Goal: Transaction & Acquisition: Purchase product/service

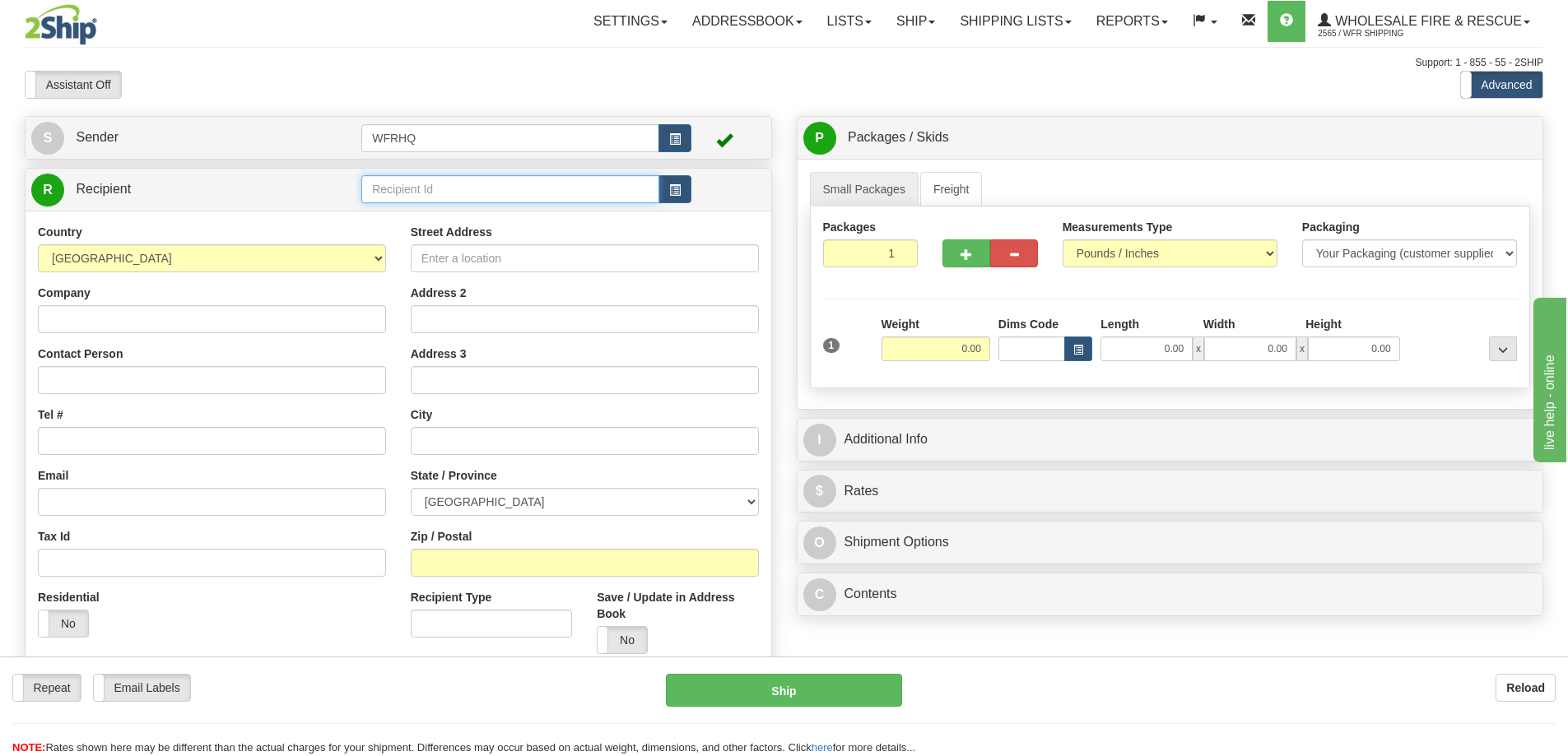
click at [426, 189] on input "text" at bounding box center [510, 189] width 298 height 28
click at [970, 21] on link "Shipping lists" at bounding box center [1015, 21] width 136 height 41
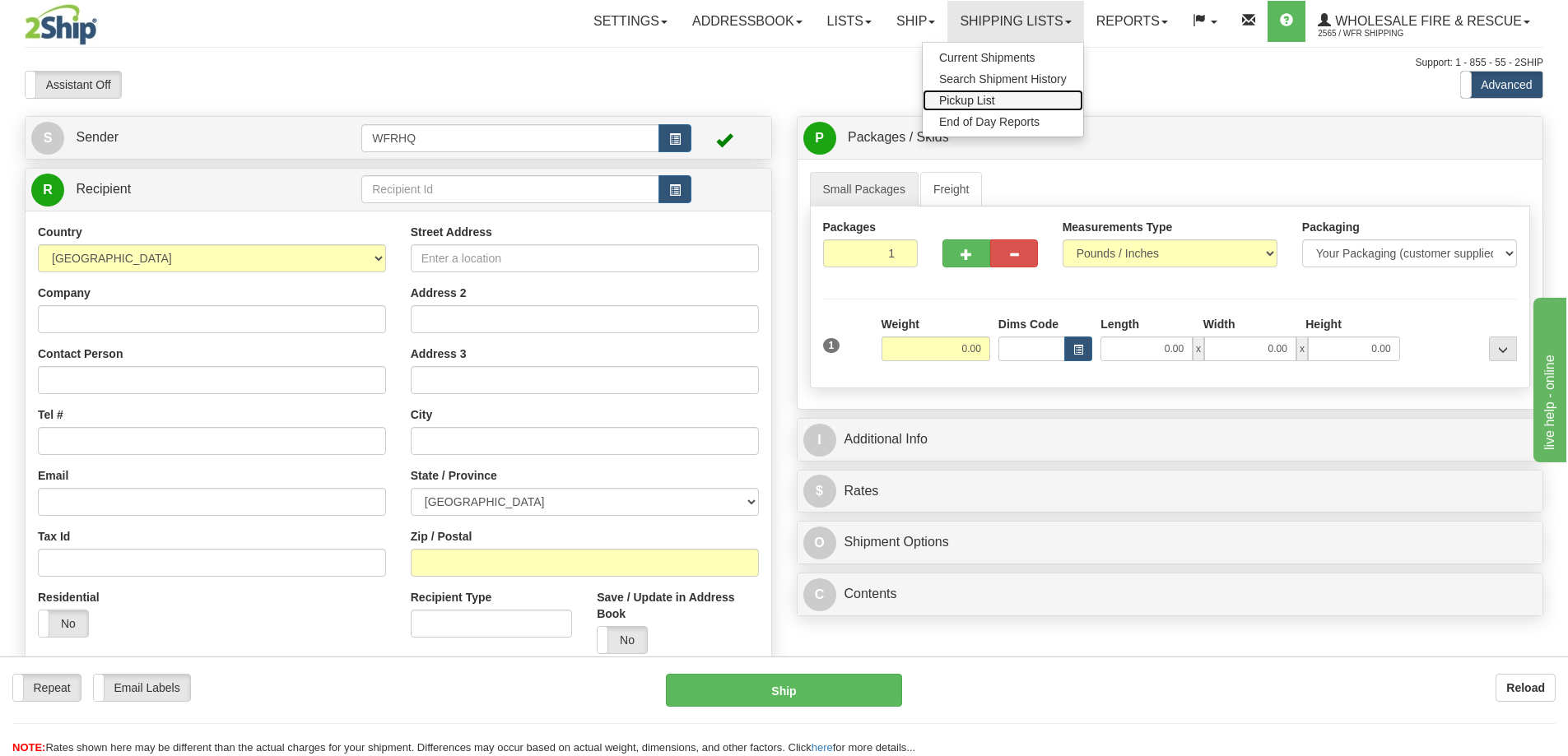
click at [954, 94] on span "Pickup List" at bounding box center [967, 100] width 56 height 13
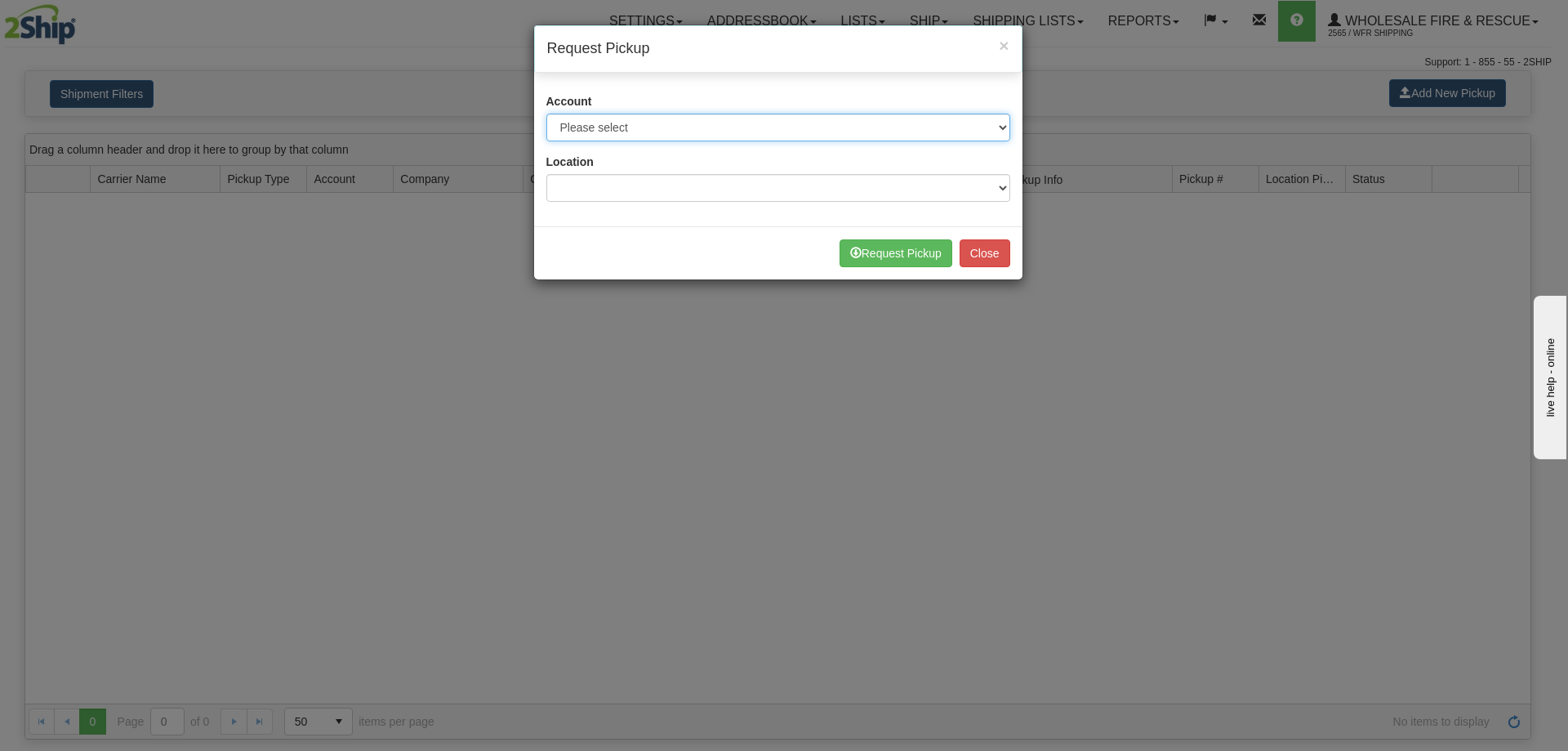
click at [652, 128] on select "Please select Buffalo Air - 5016 (Buffalo Air) Canada Post - 1681670 (Canada Po…" at bounding box center [778, 127] width 464 height 28
select select "30"
click at [546, 114] on select "Please select Buffalo Air - 5016 (Buffalo Air) Canada Post - 1681670 (Canada Po…" at bounding box center [778, 127] width 464 height 28
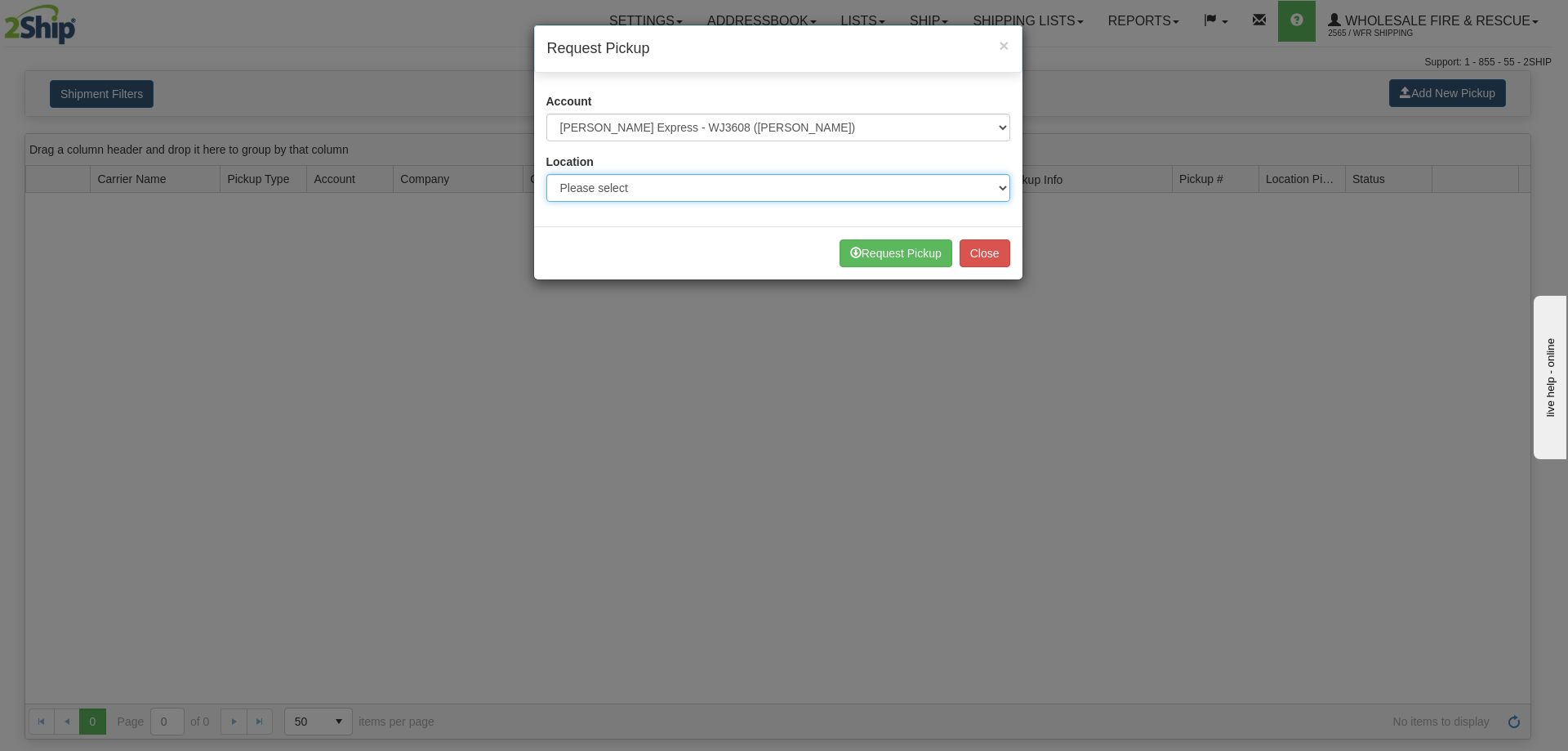
click at [684, 194] on select "Please select WFR Headquarters" at bounding box center [778, 188] width 464 height 28
select select "7352"
click at [546, 174] on select "Please select WFR Headquarters" at bounding box center [778, 188] width 464 height 28
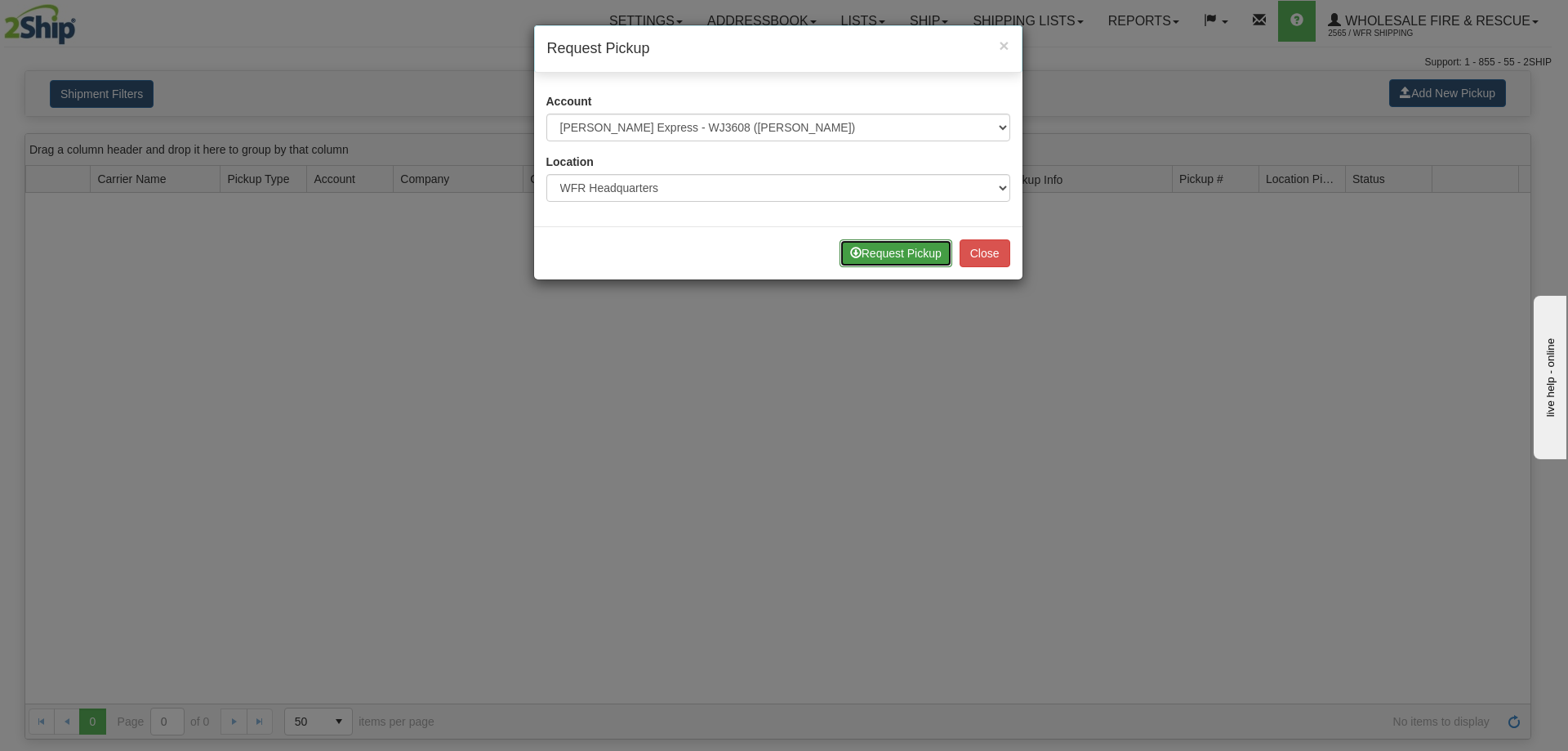
click at [893, 262] on button "Request Pickup" at bounding box center [896, 253] width 113 height 28
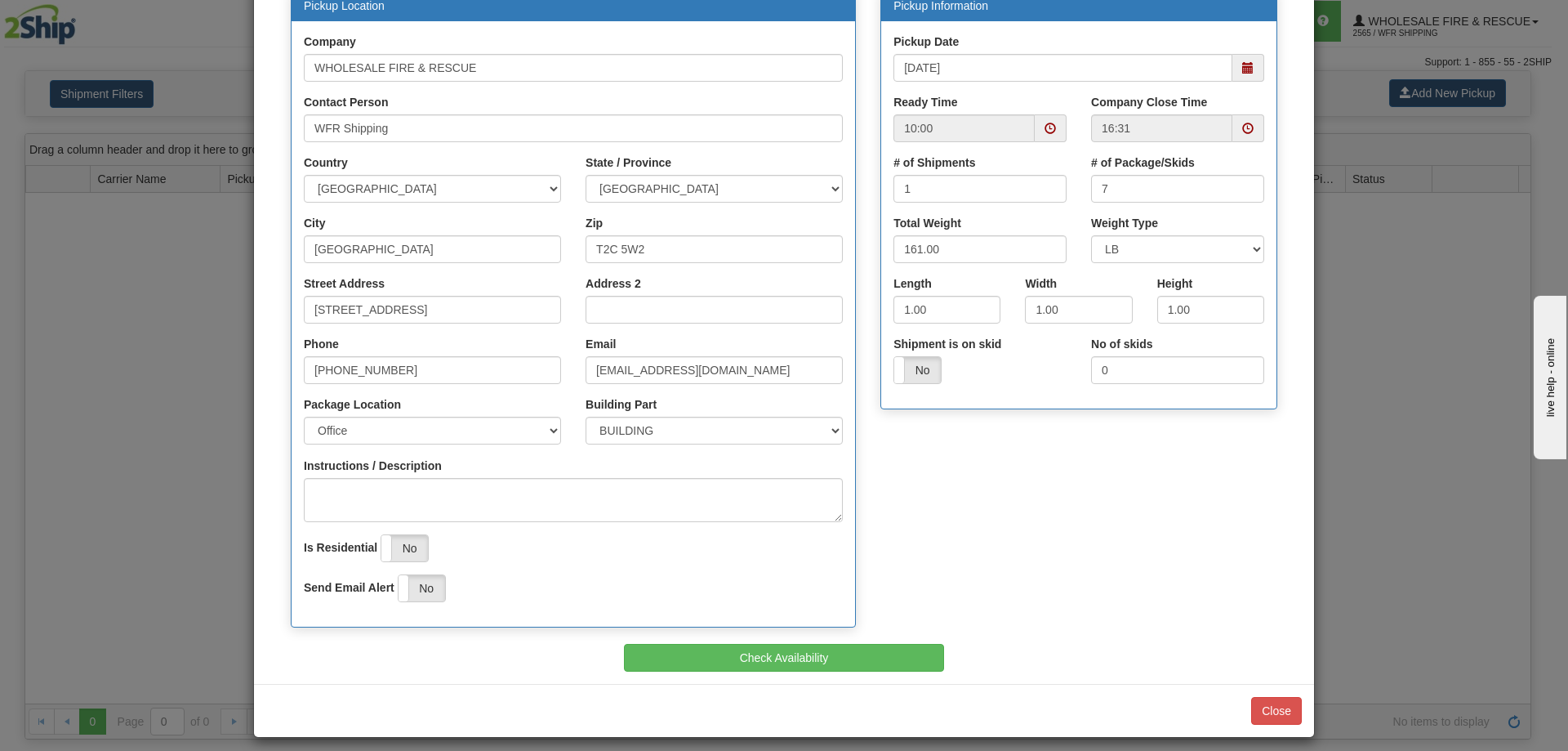
scroll to position [191, 0]
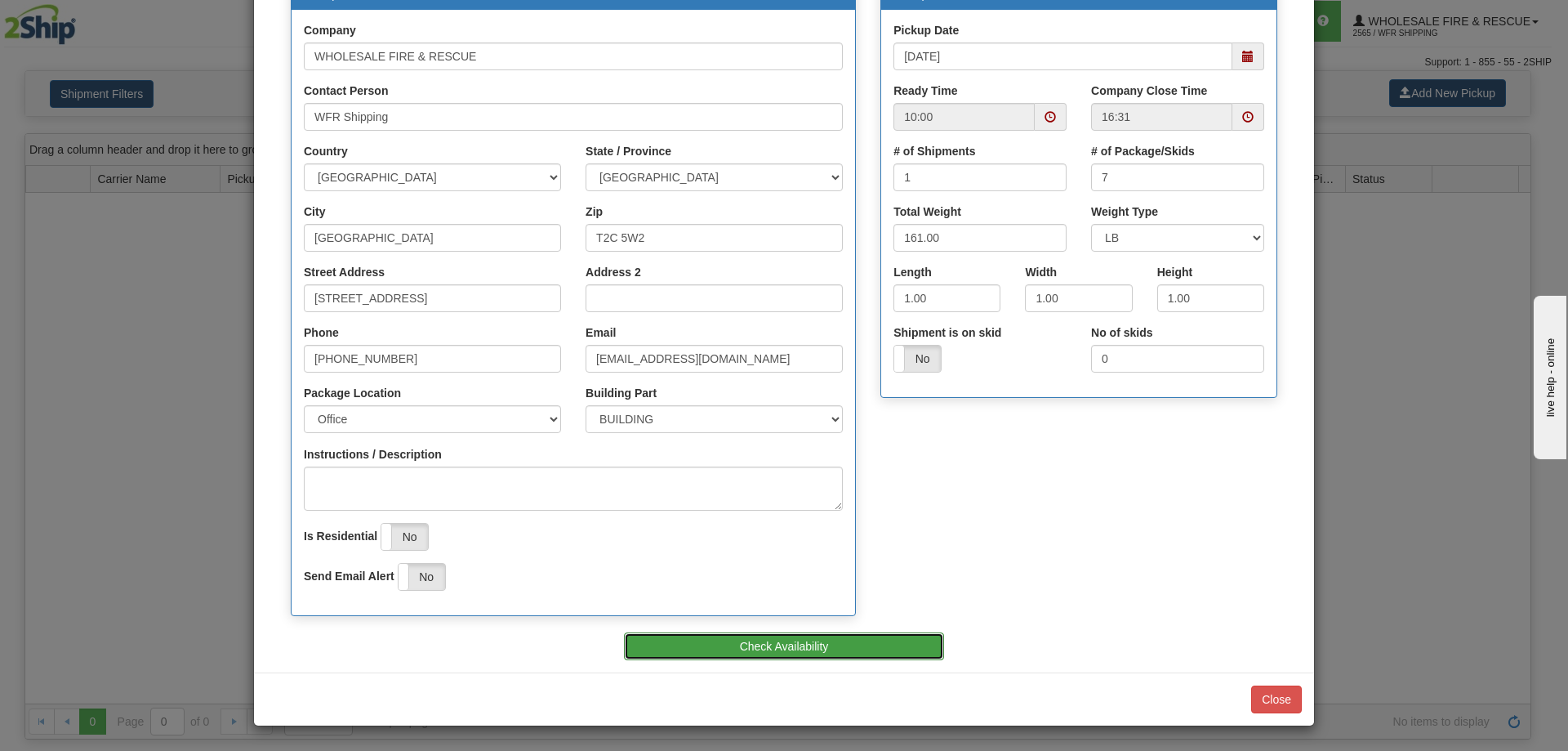
click at [771, 647] on button "Check Availability" at bounding box center [784, 646] width 321 height 28
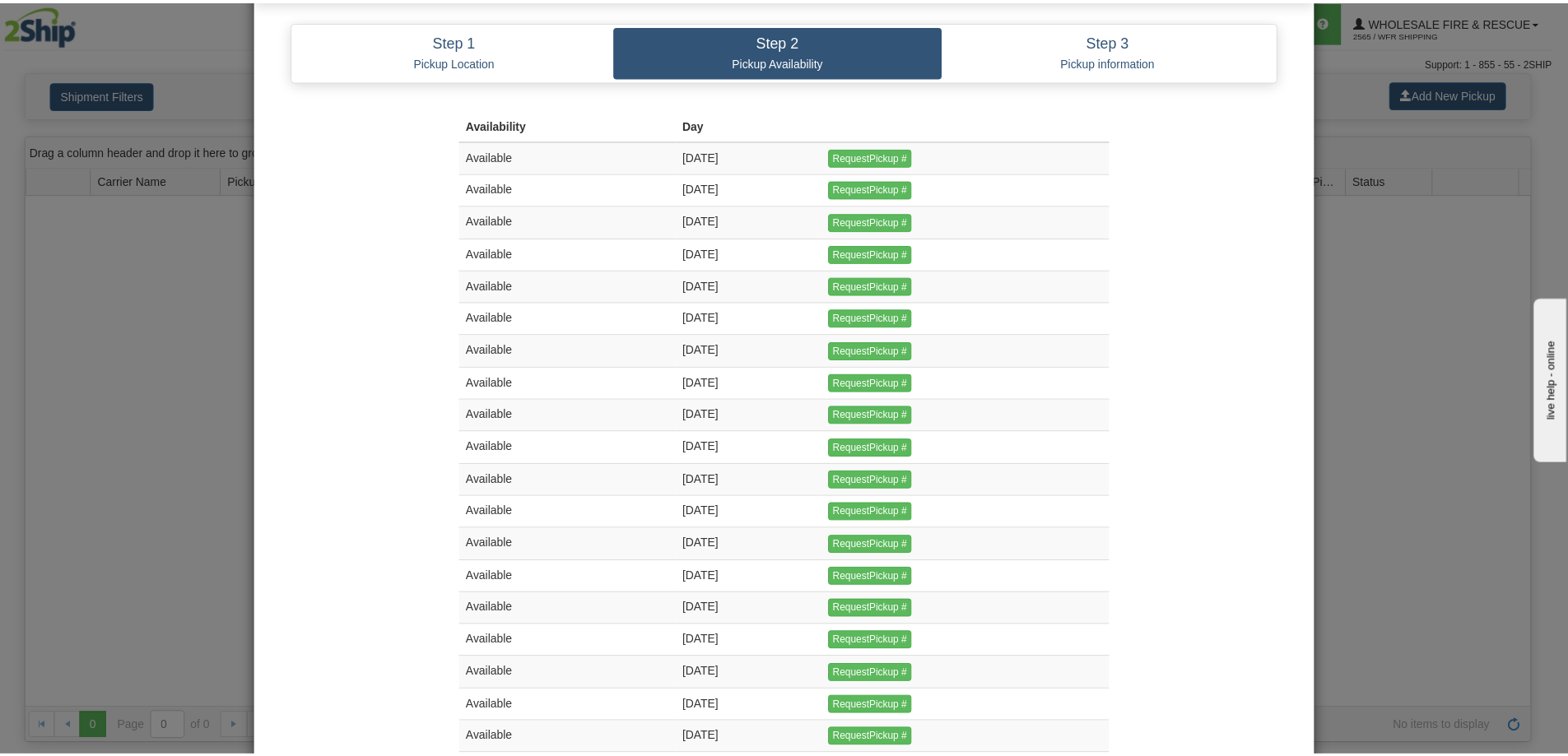
scroll to position [0, 0]
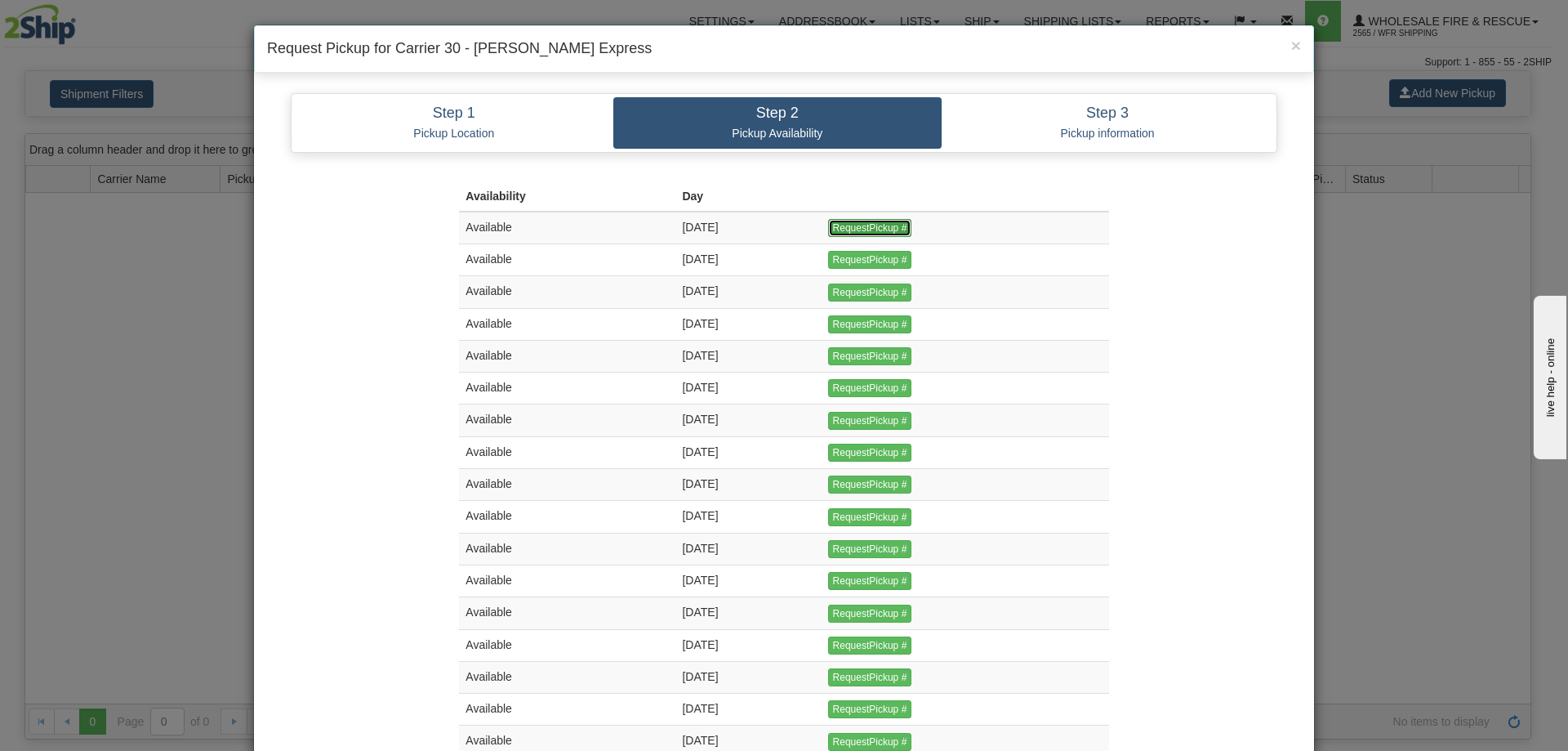
click at [872, 228] on input "RequestPickup #" at bounding box center [870, 228] width 84 height 18
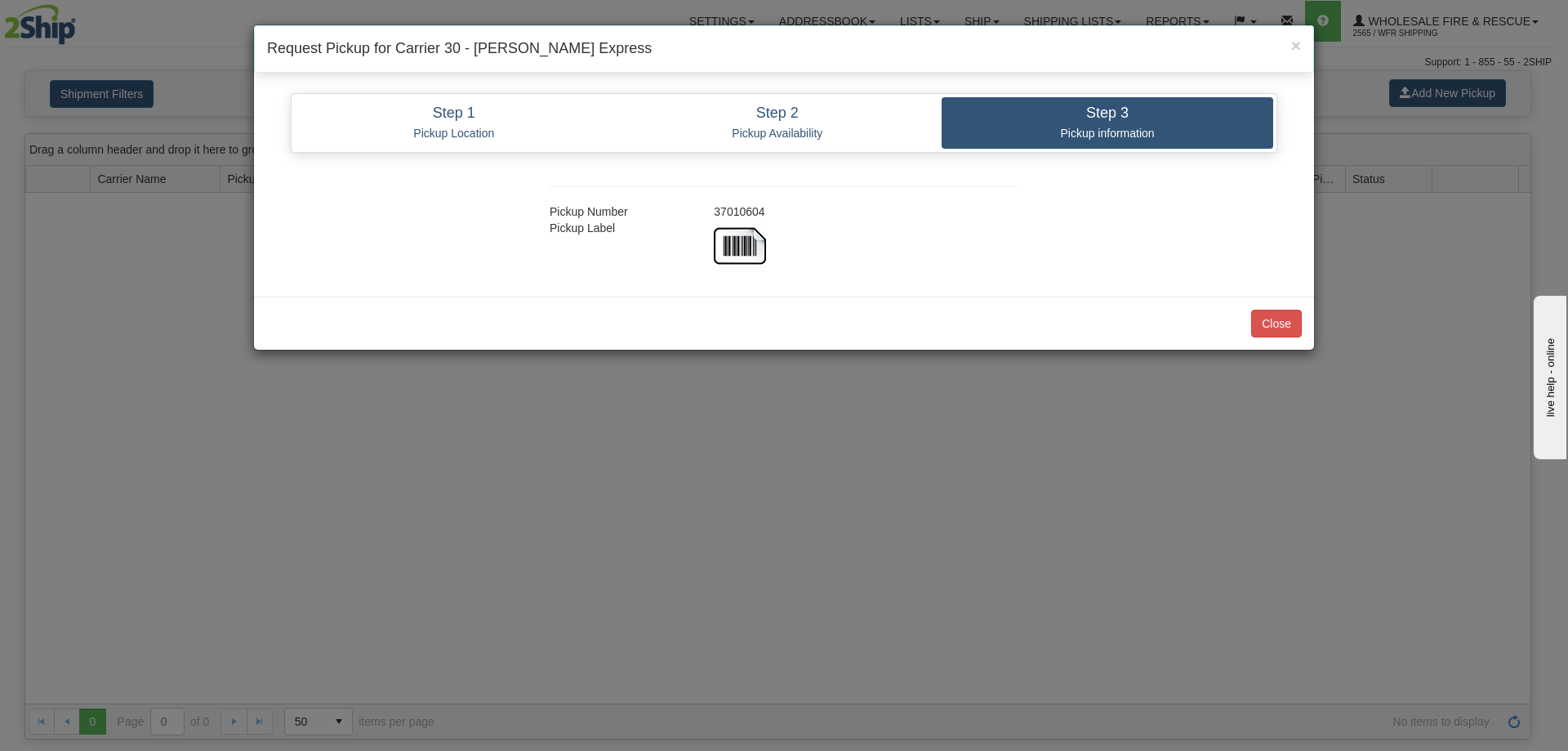
click at [726, 207] on div "37010604" at bounding box center [866, 212] width 329 height 16
click at [731, 207] on div "37010604" at bounding box center [866, 212] width 329 height 16
click at [743, 214] on div "37010604" at bounding box center [866, 212] width 329 height 16
copy div "37010604"
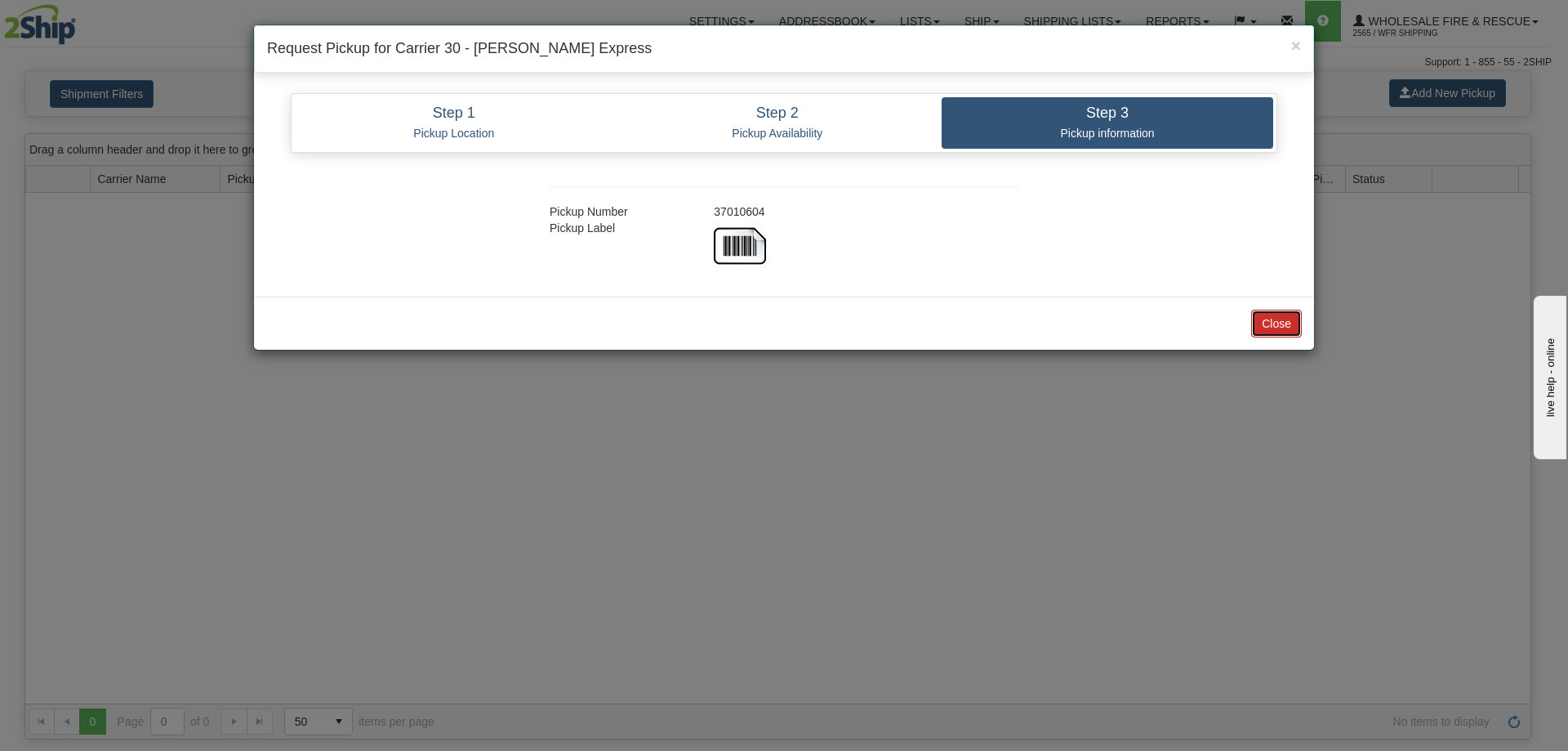
click at [1290, 320] on button "Close" at bounding box center [1276, 324] width 51 height 28
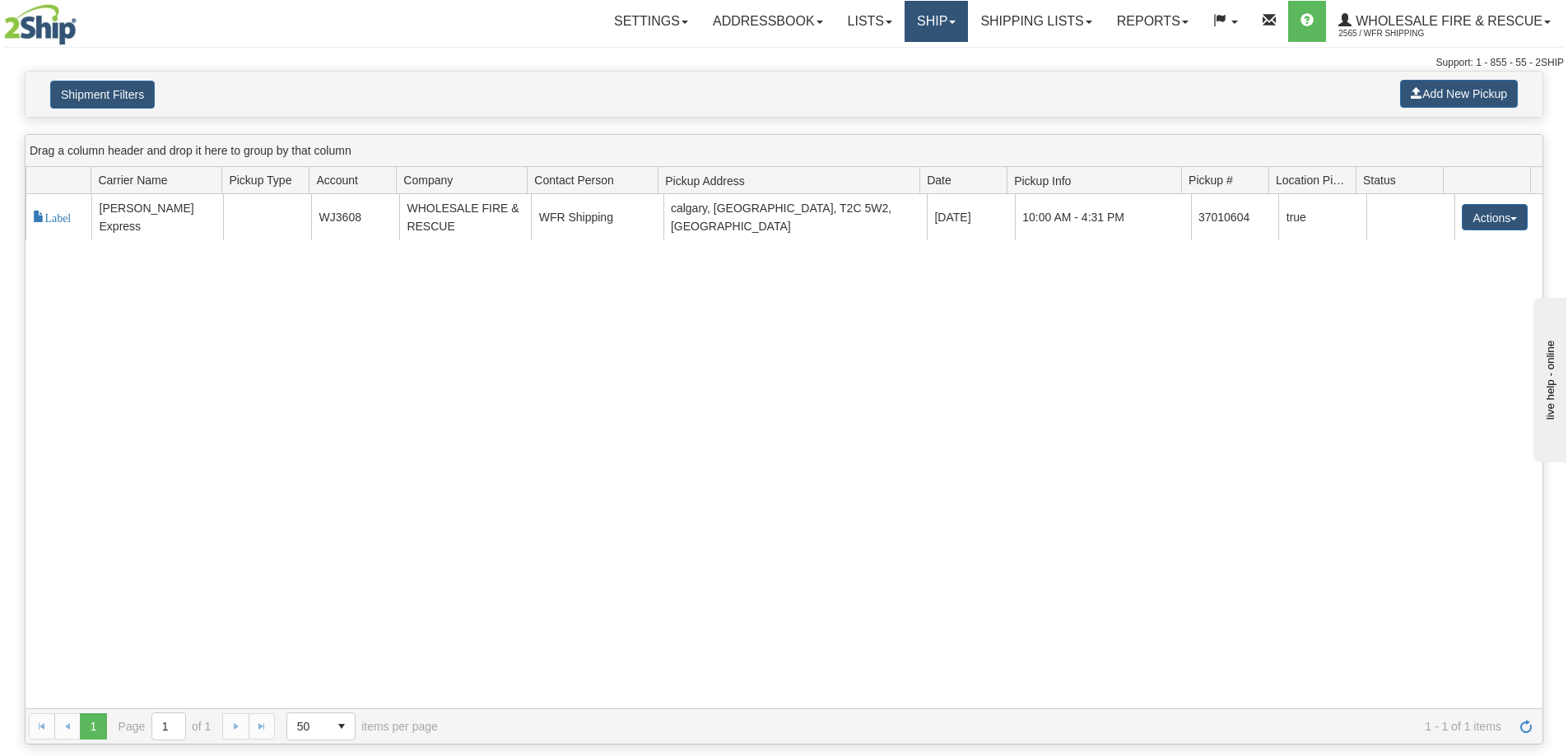
click at [922, 31] on link "Ship" at bounding box center [936, 21] width 63 height 41
click at [913, 58] on link "Ship Screen" at bounding box center [902, 58] width 130 height 21
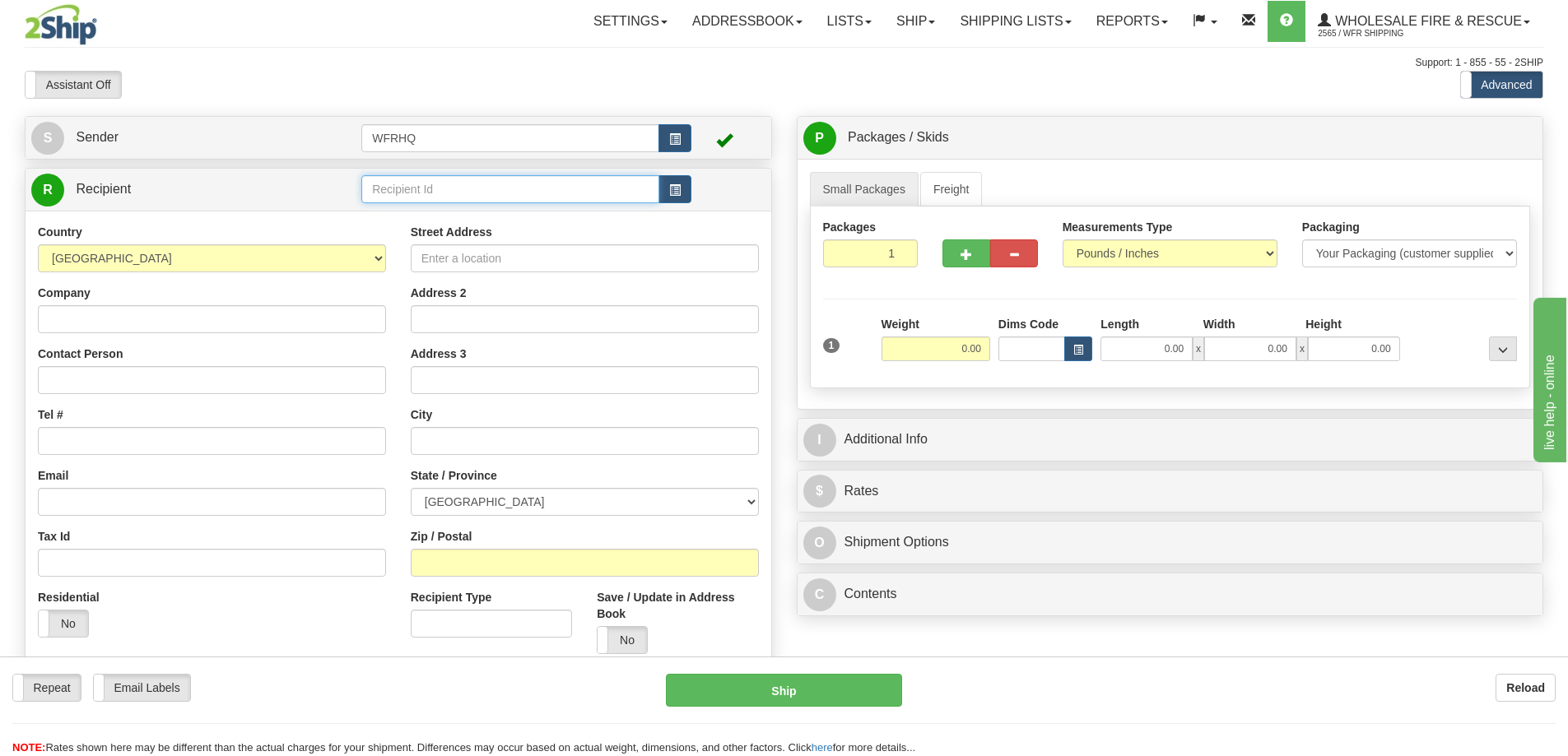
click at [470, 193] on input "text" at bounding box center [510, 189] width 298 height 28
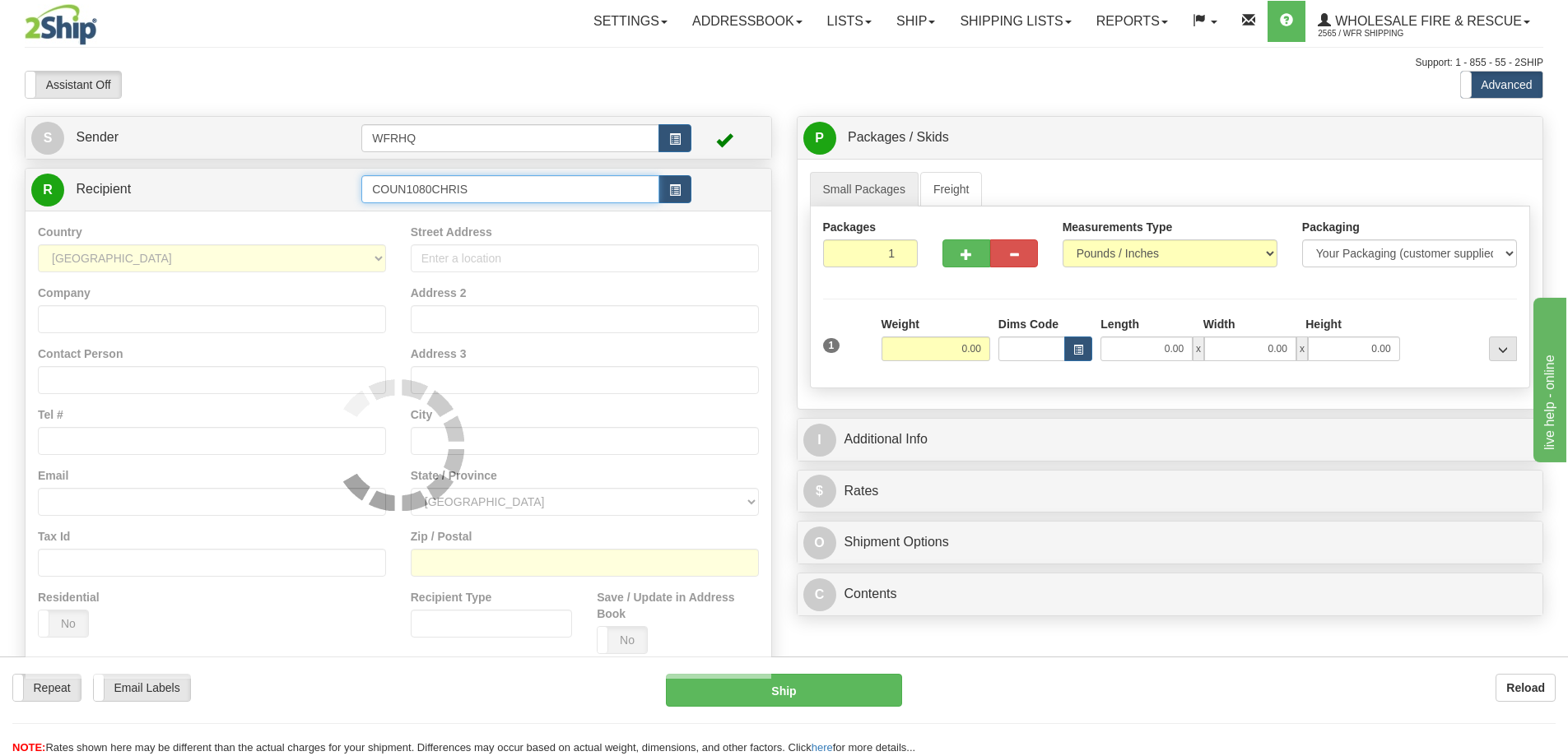
type input "COUN1080CHRIS"
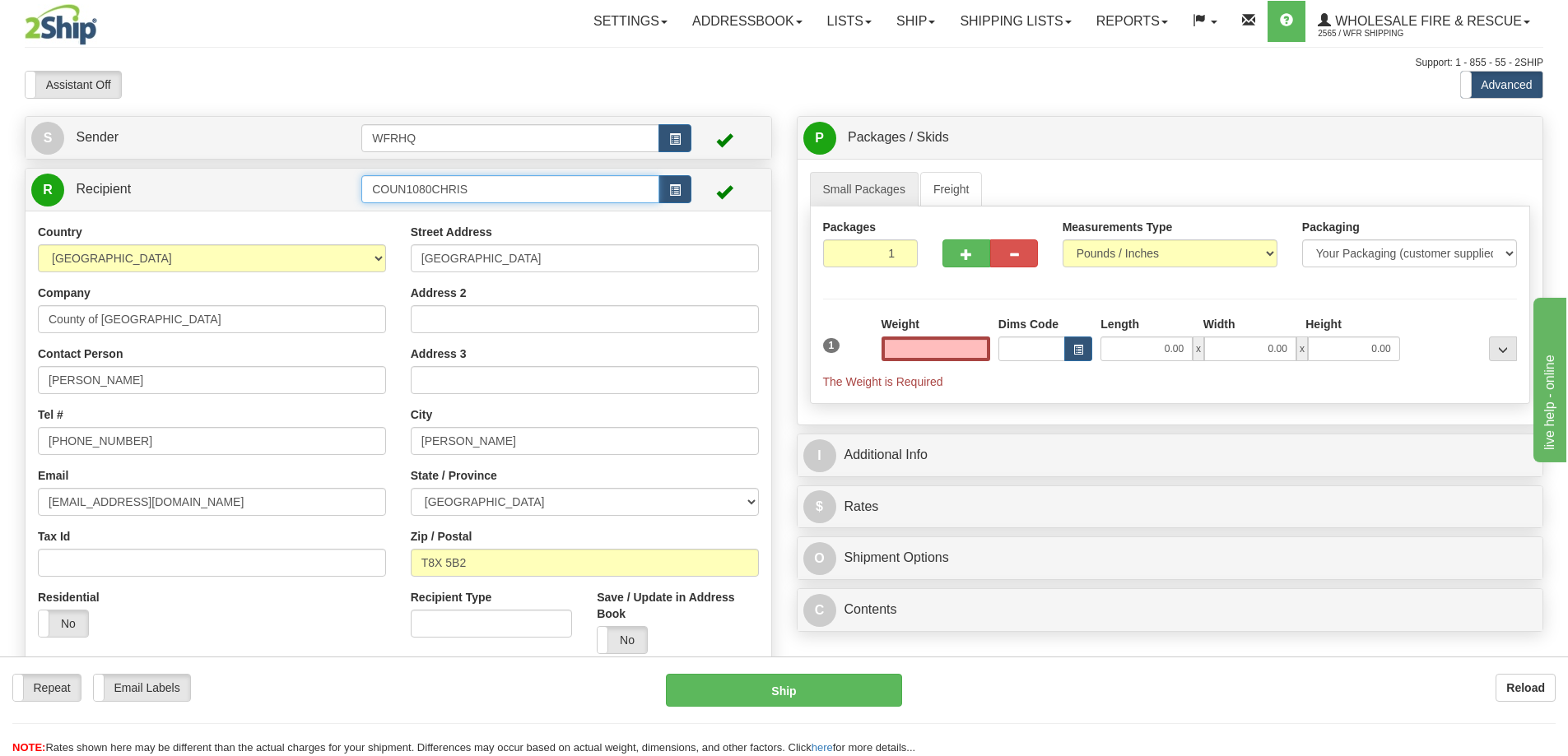
type input "0.00"
drag, startPoint x: 224, startPoint y: 179, endPoint x: 12, endPoint y: 192, distance: 212.4
click at [12, 192] on div "Toggle navigation Settings Shipping Preferences Fields Preferences New" at bounding box center [784, 437] width 1568 height 874
type input "Chri"
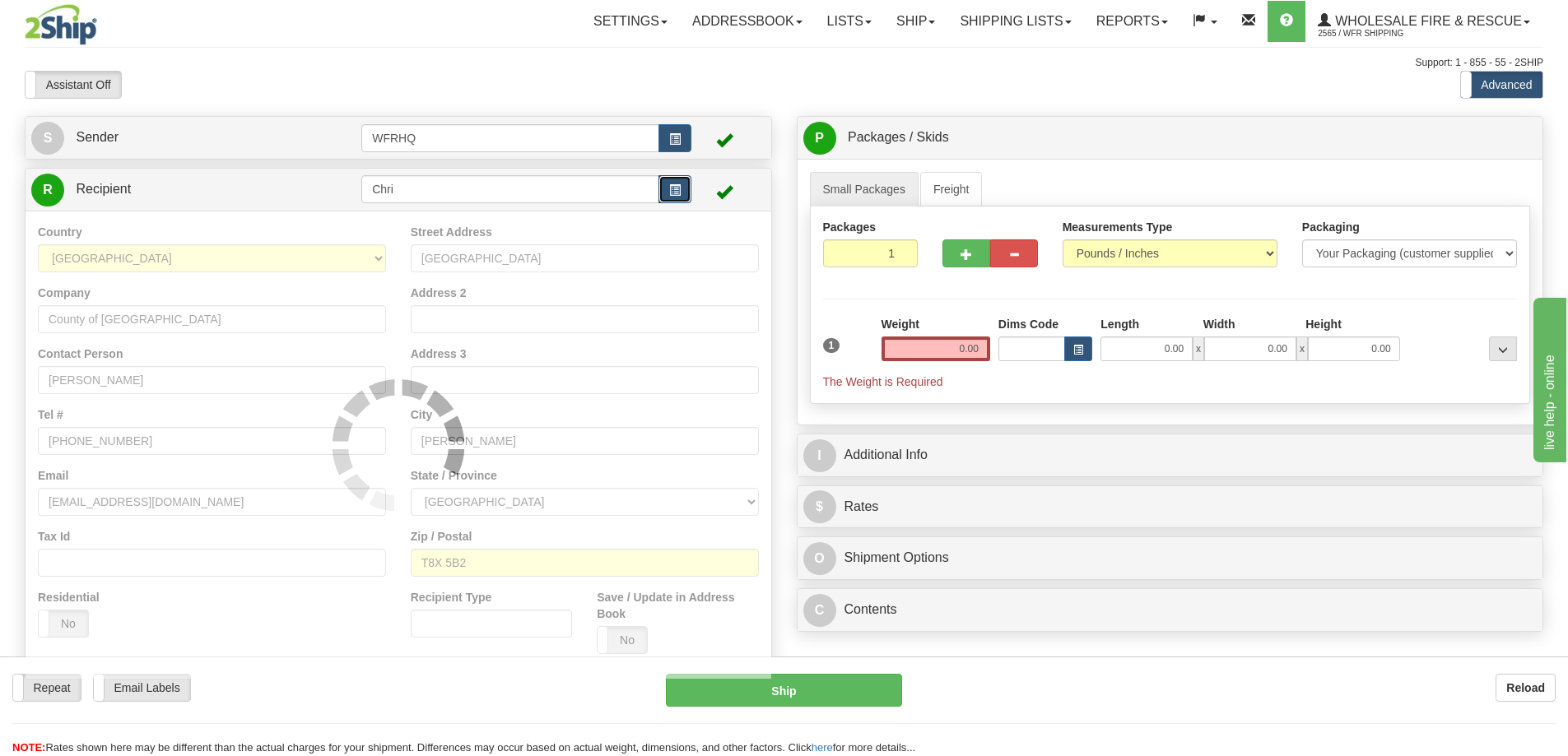
click at [680, 197] on button "button" at bounding box center [675, 189] width 33 height 28
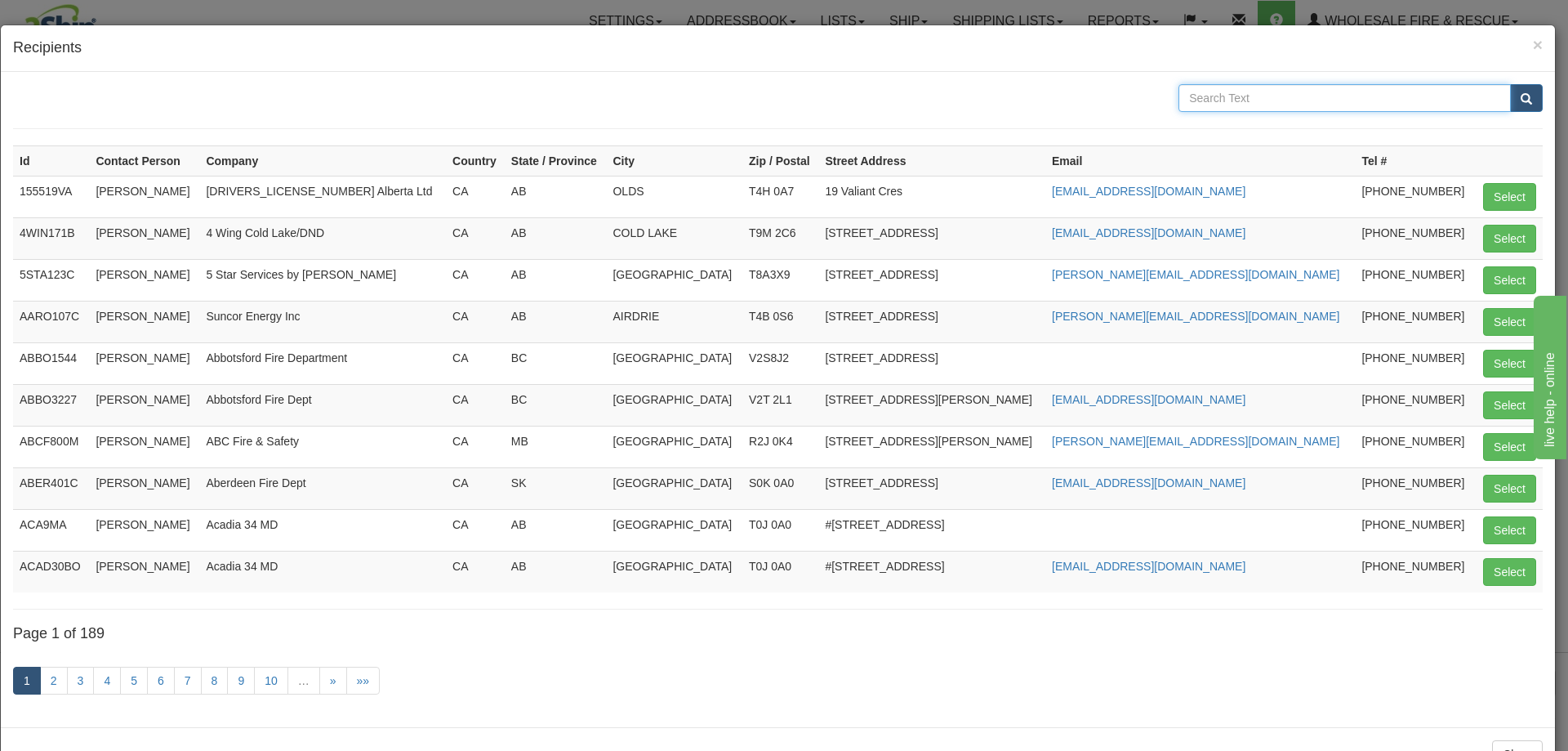
click at [1296, 106] on input "text" at bounding box center [1344, 98] width 332 height 28
type input "C"
type input "Knudsen"
click at [1510, 84] on button "submit" at bounding box center [1526, 98] width 33 height 28
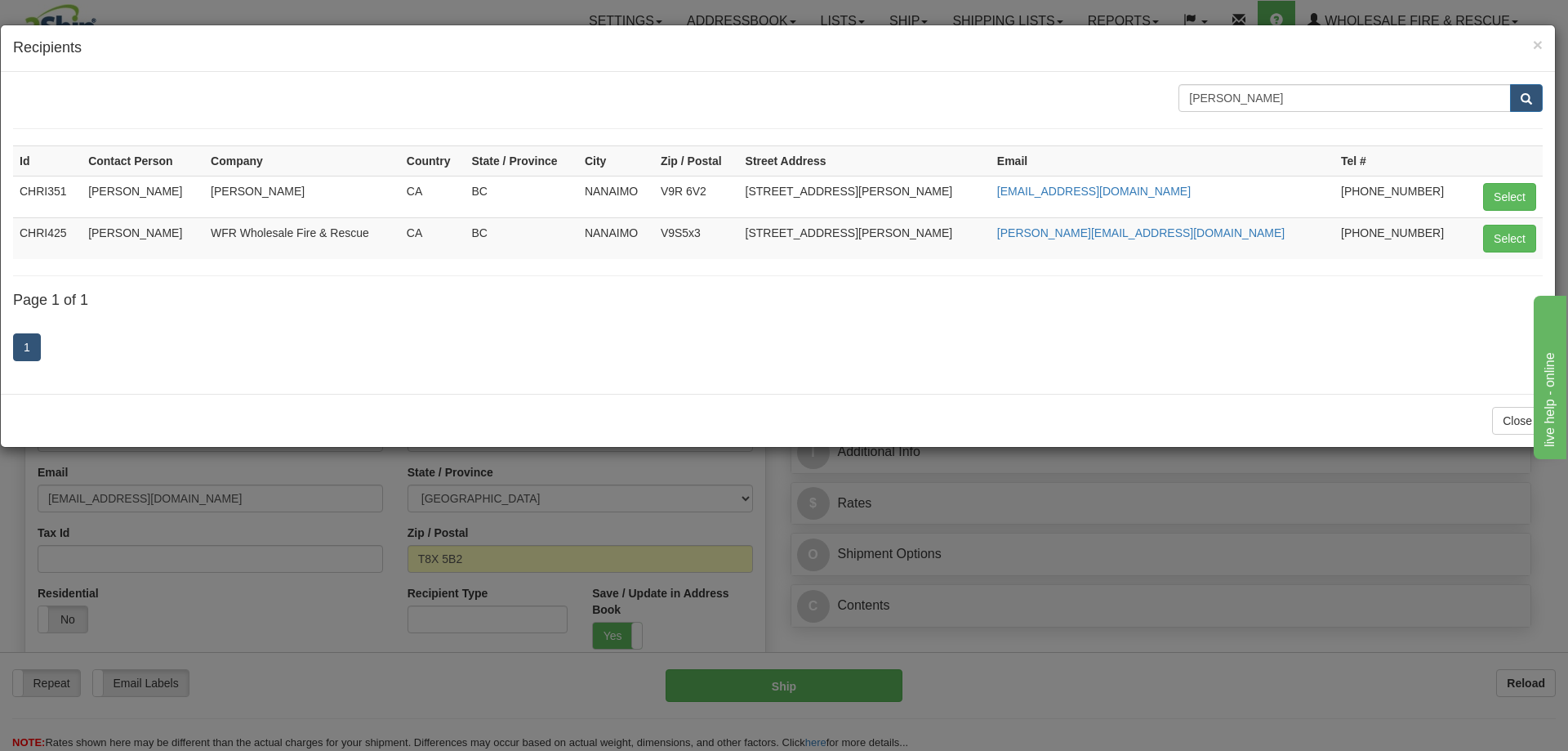
click at [615, 65] on div "× Recipients" at bounding box center [777, 48] width 1554 height 47
click at [1512, 238] on button "Select" at bounding box center [1509, 239] width 53 height 28
type input "CHRI425"
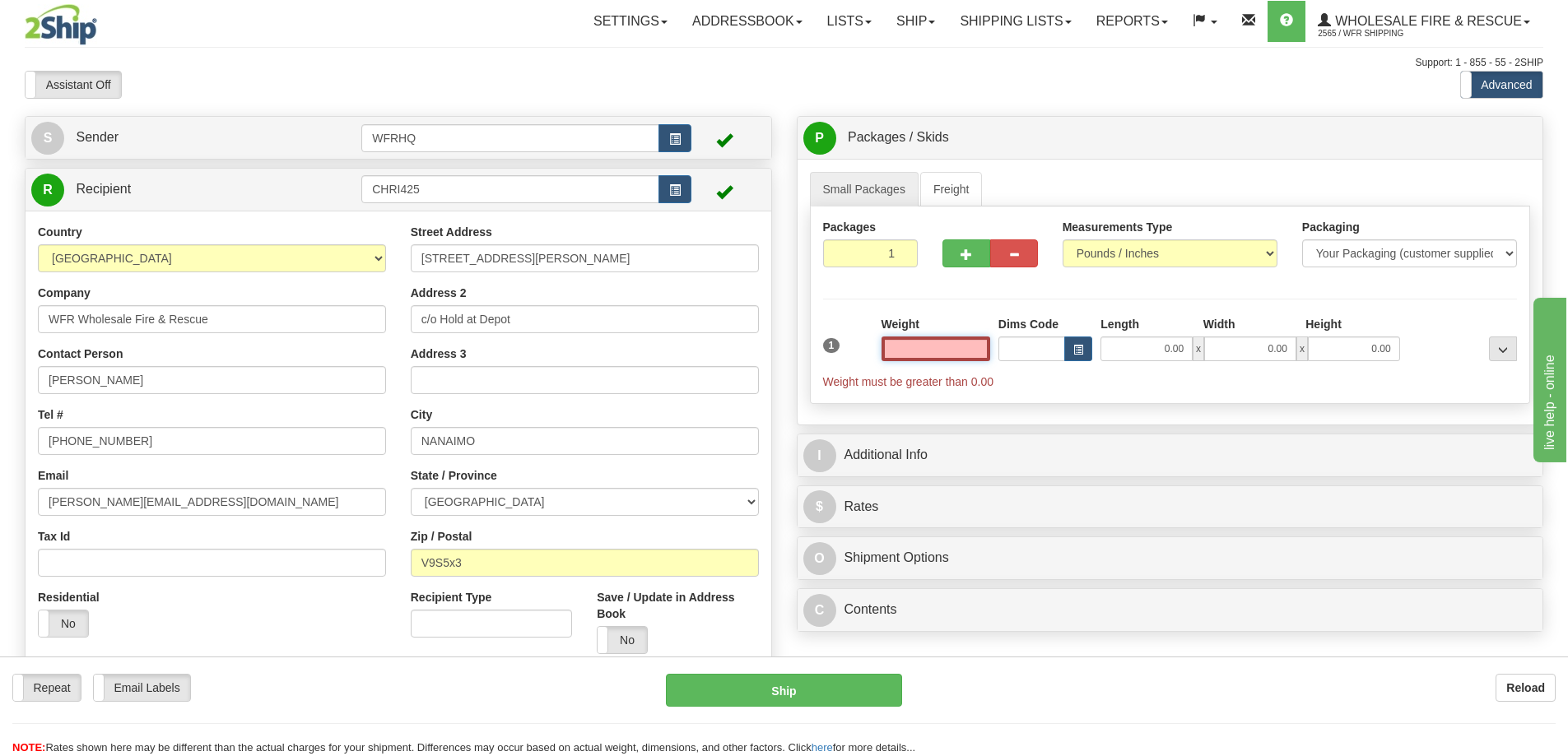
click at [942, 344] on input "text" at bounding box center [936, 349] width 109 height 25
type input "47.00"
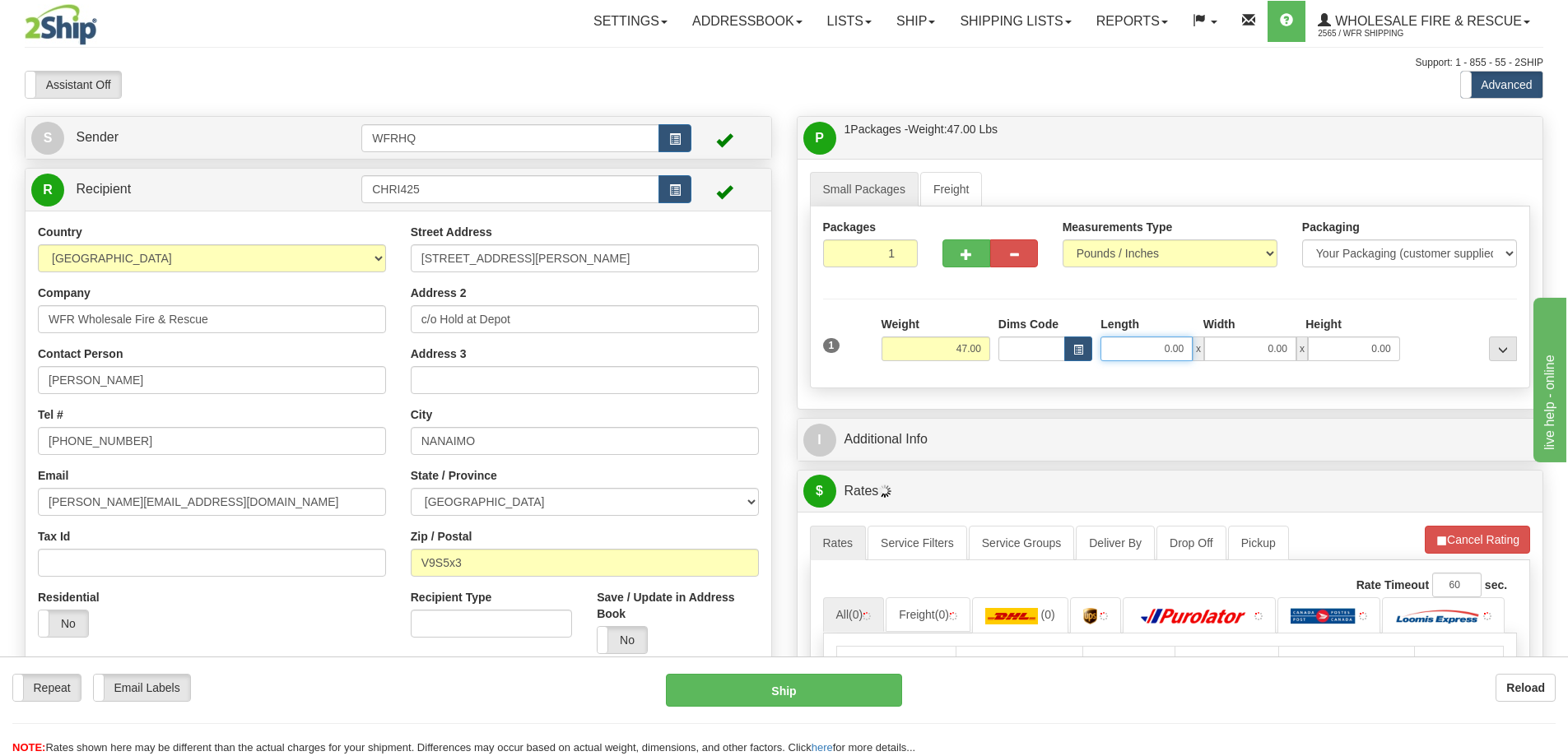
type input "2"
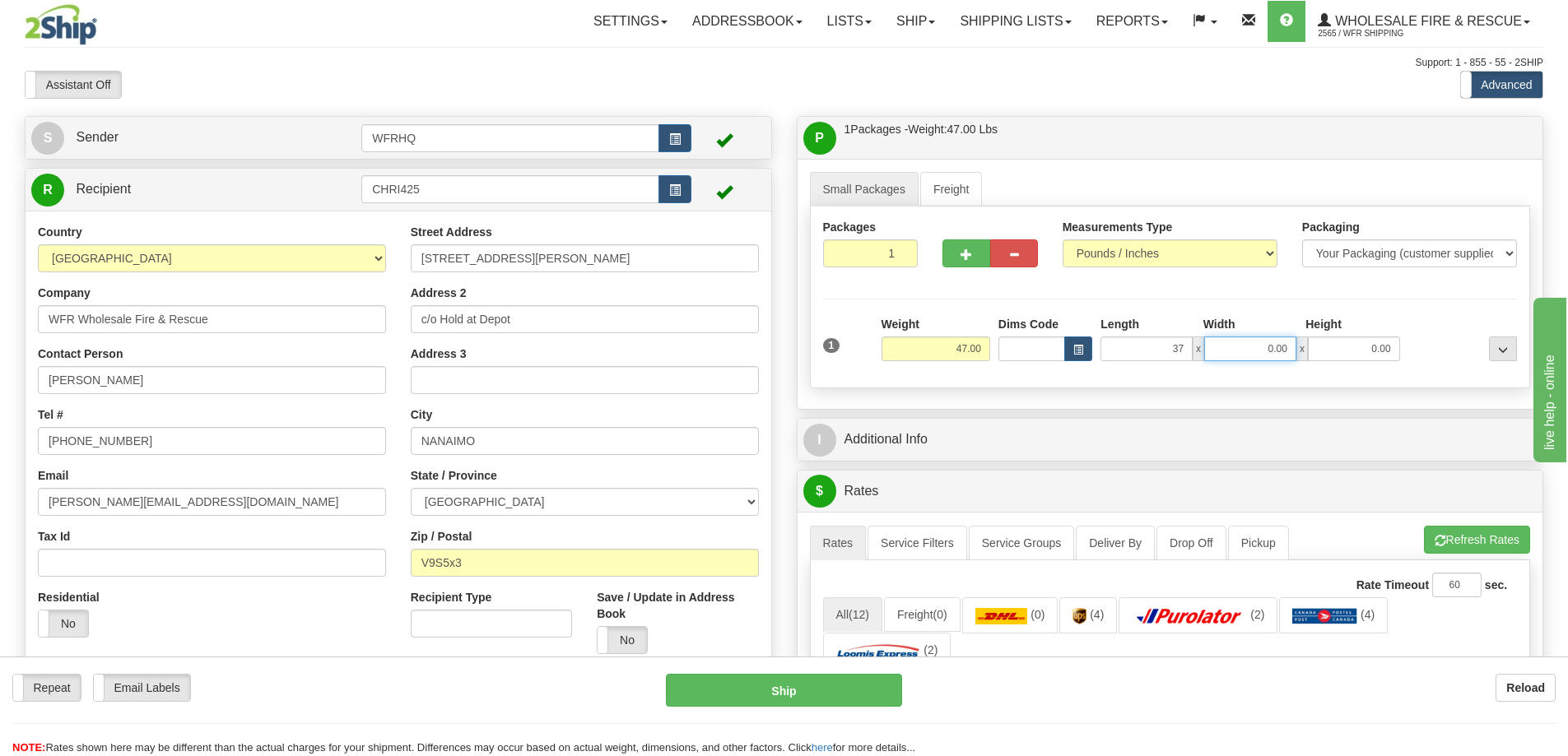
type input "37.00"
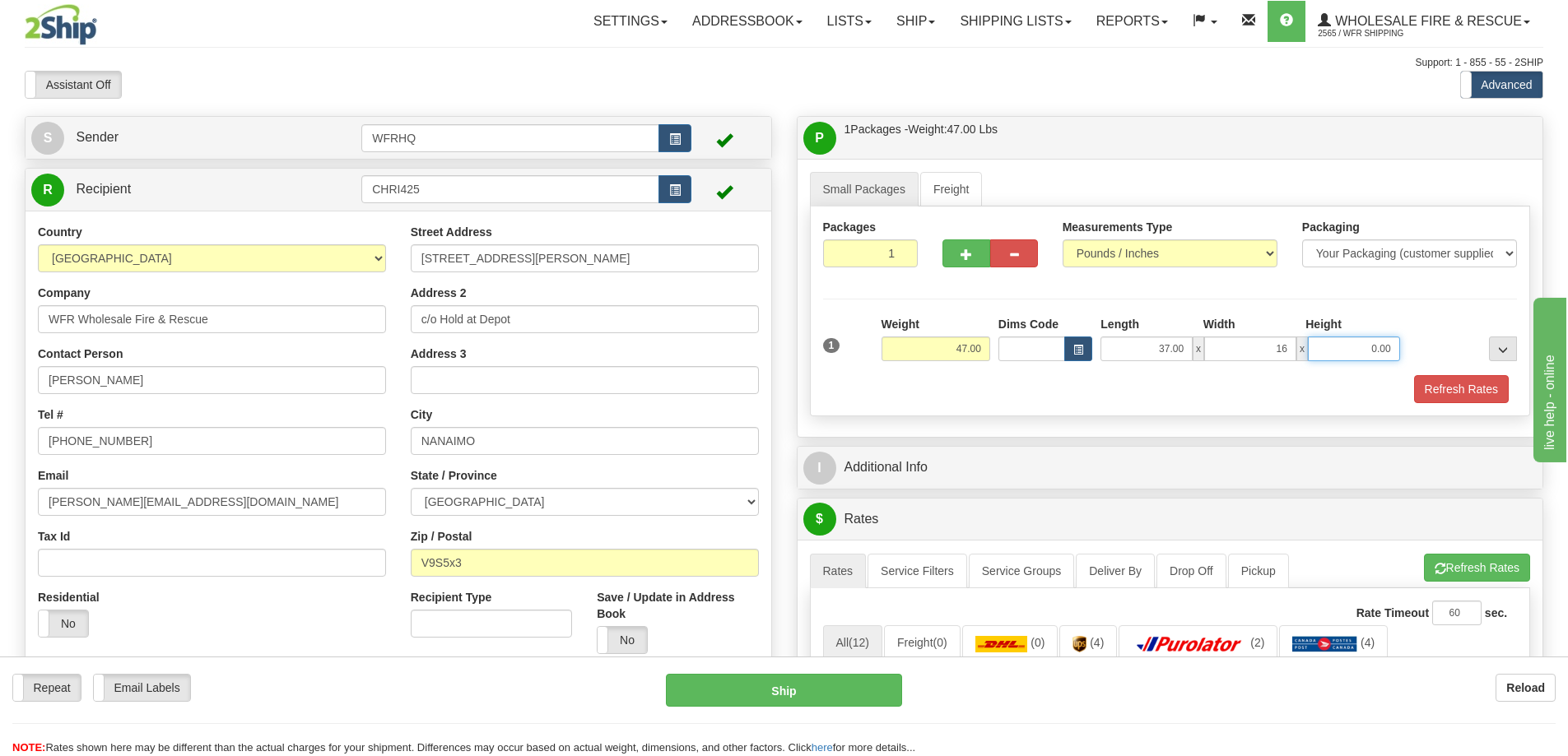
type input "16.00"
type input "14.00"
drag, startPoint x: 1449, startPoint y: 375, endPoint x: 1420, endPoint y: 386, distance: 31.0
click at [1449, 375] on button "Refresh Rates" at bounding box center [1461, 389] width 95 height 28
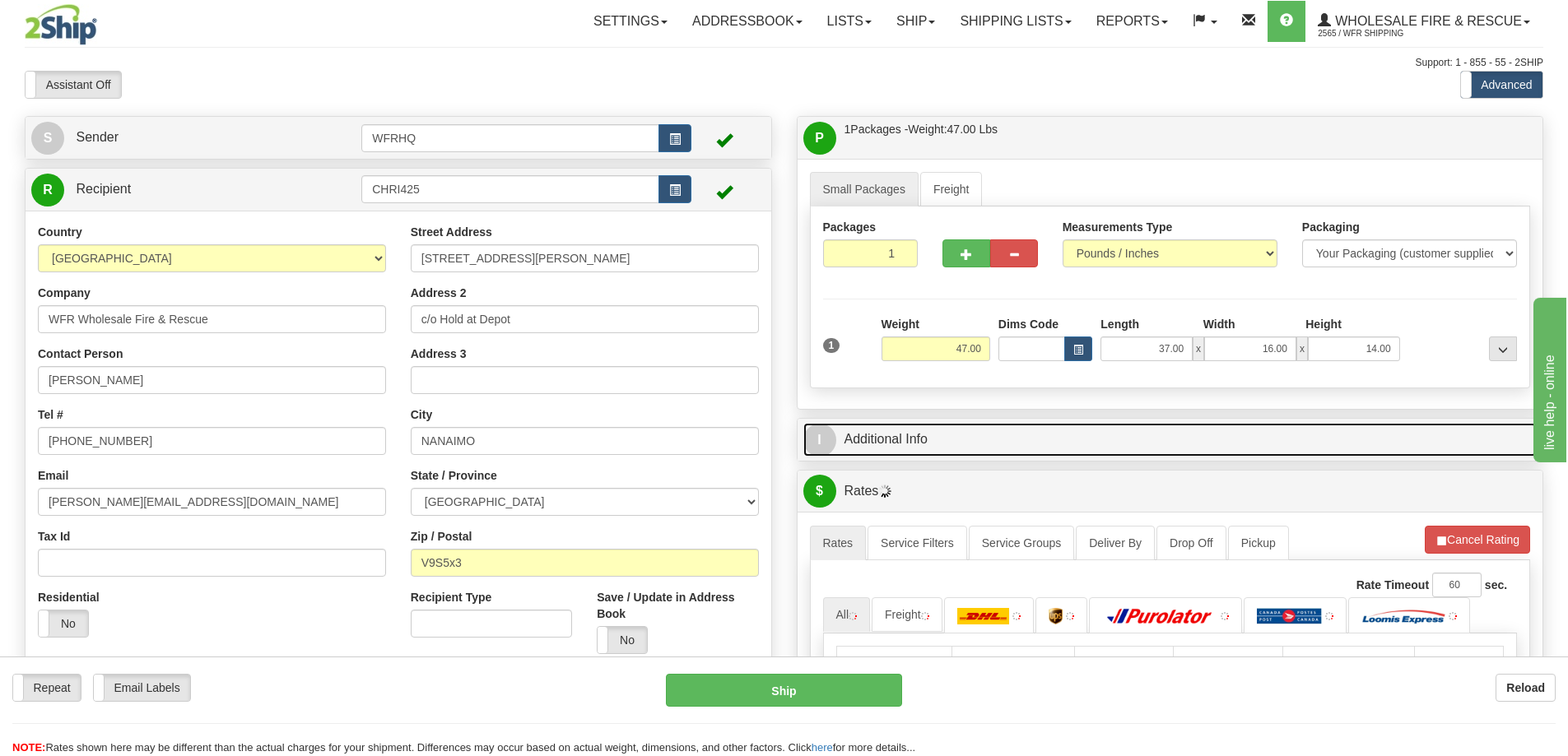
click at [1063, 432] on link "I Additional Info" at bounding box center [1170, 439] width 734 height 34
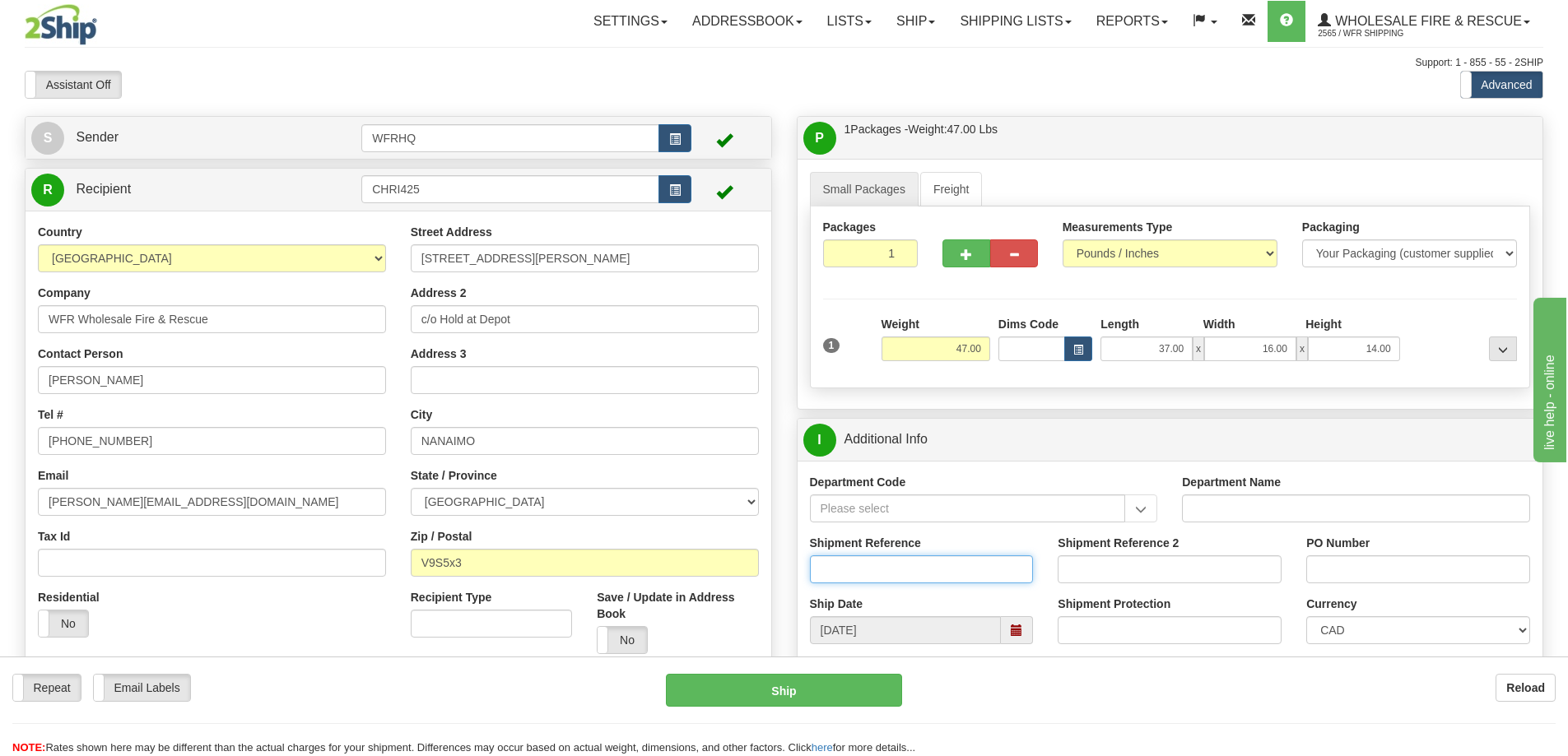
click at [865, 570] on input "Shipment Reference" at bounding box center [922, 569] width 224 height 28
type input "INT/01047"
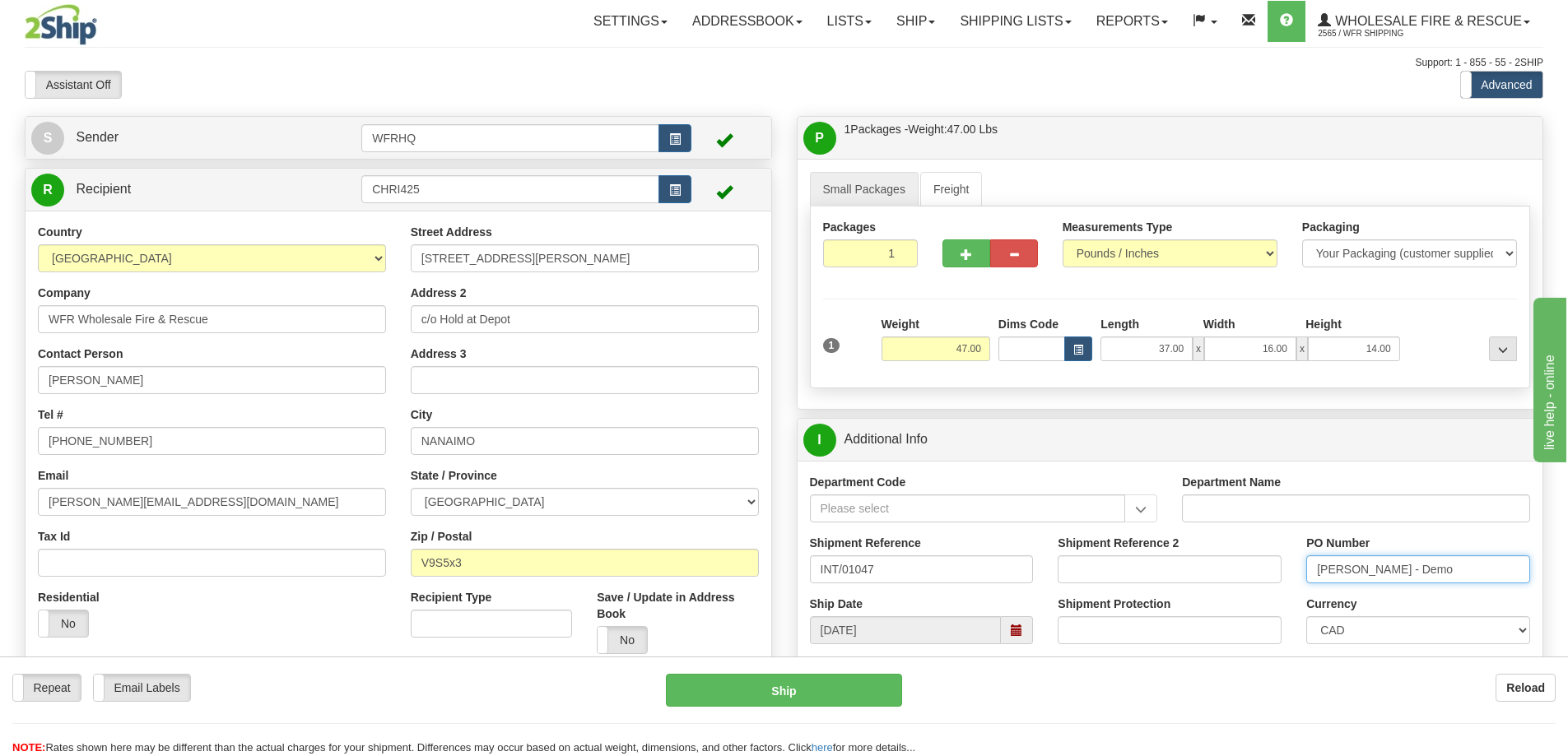
type input "Chris - Demo"
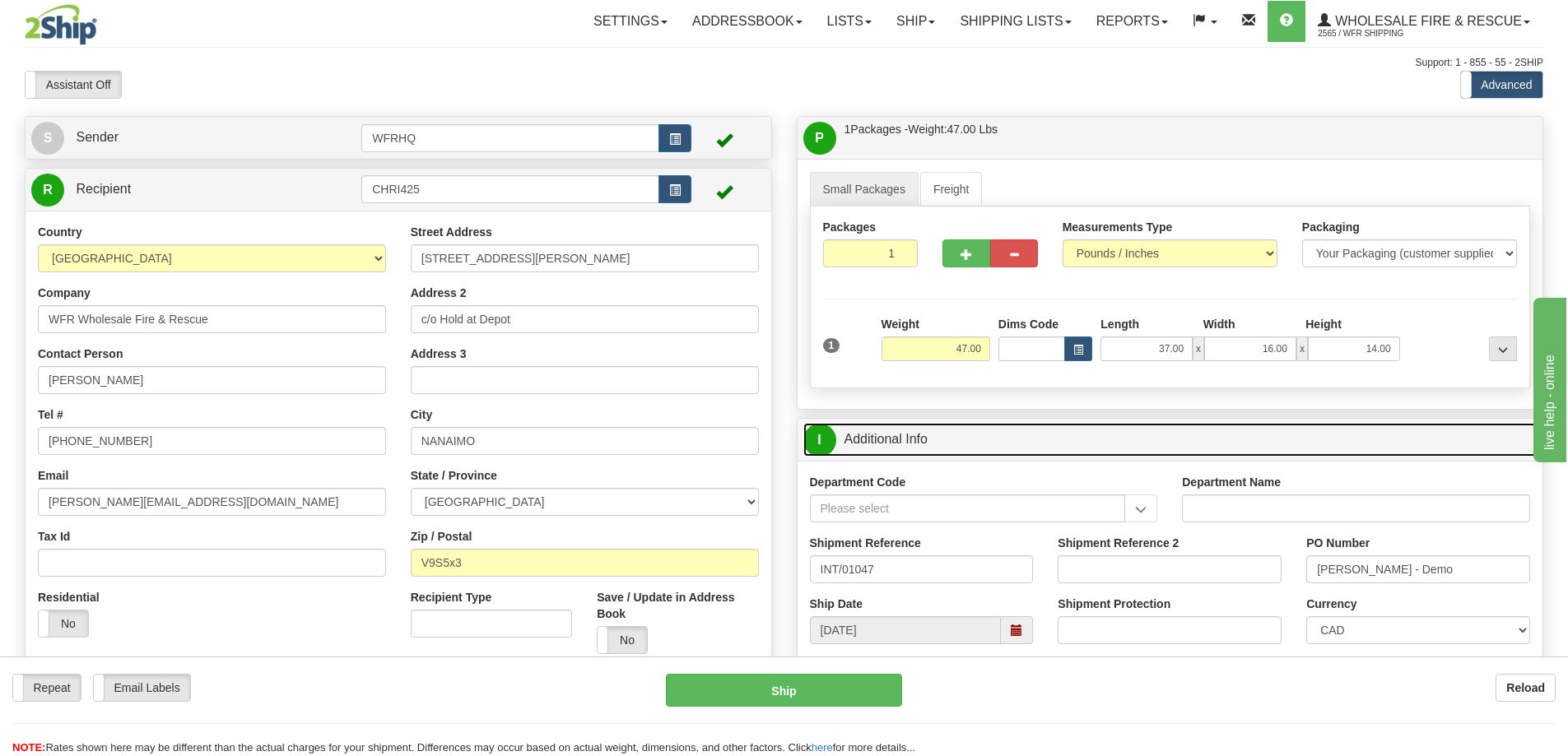
click at [1350, 429] on link "I Additional Info" at bounding box center [1170, 439] width 734 height 34
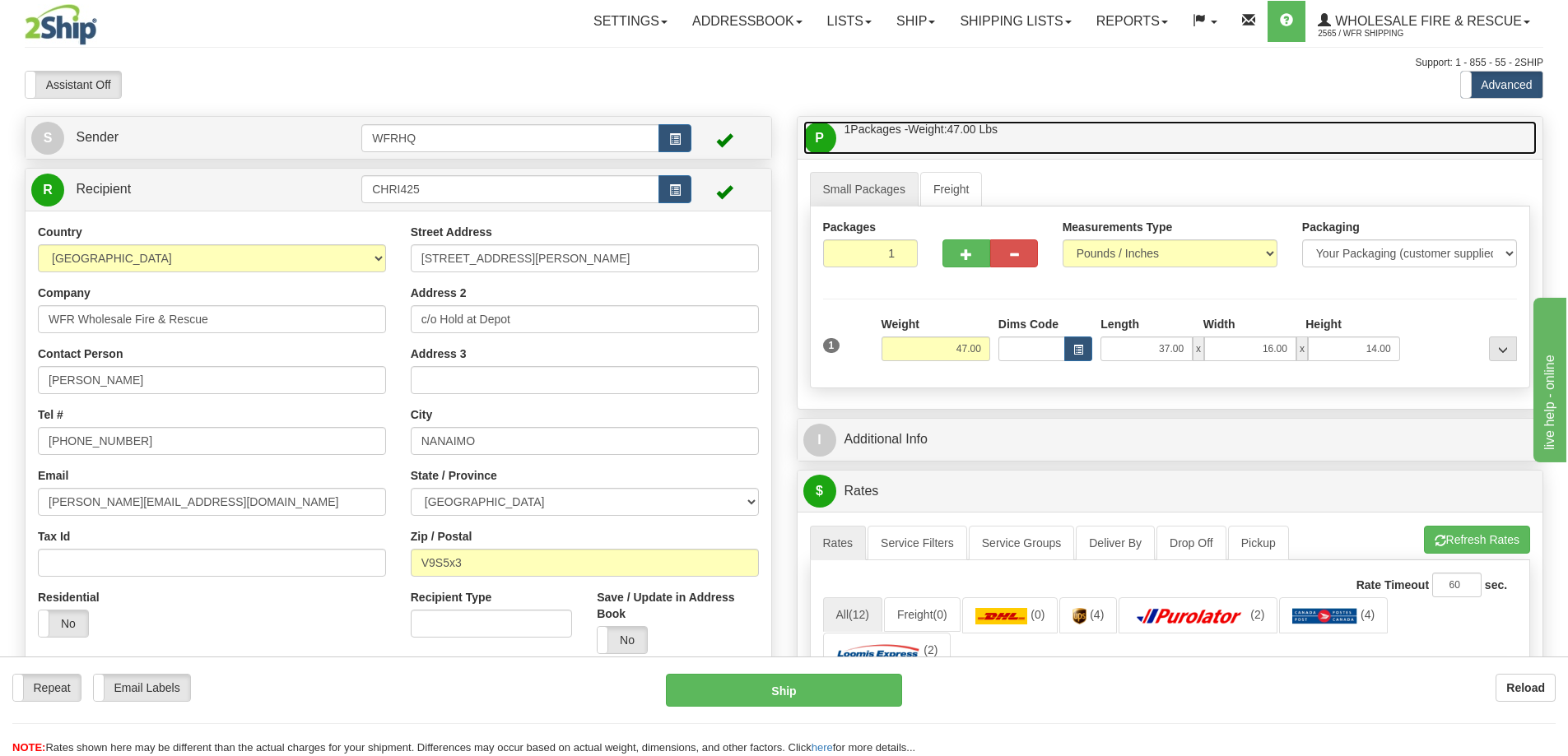
click at [1216, 147] on link "P Packages / Skids 1 Packages - Weight: 47.00 Lbs 1 Skids - Weight: NaN Lbs" at bounding box center [1170, 137] width 734 height 34
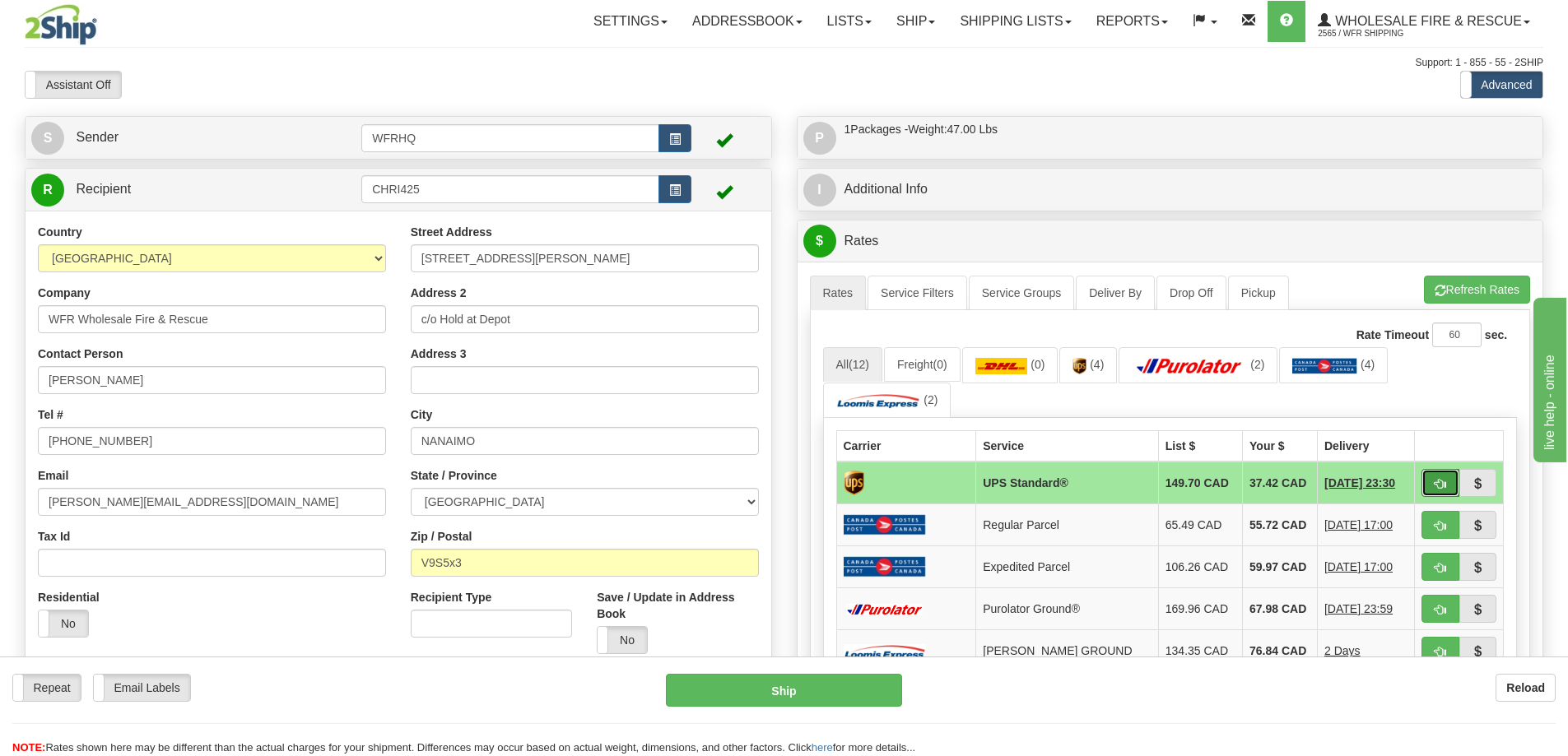
click at [1441, 493] on button "button" at bounding box center [1440, 483] width 38 height 28
type input "11"
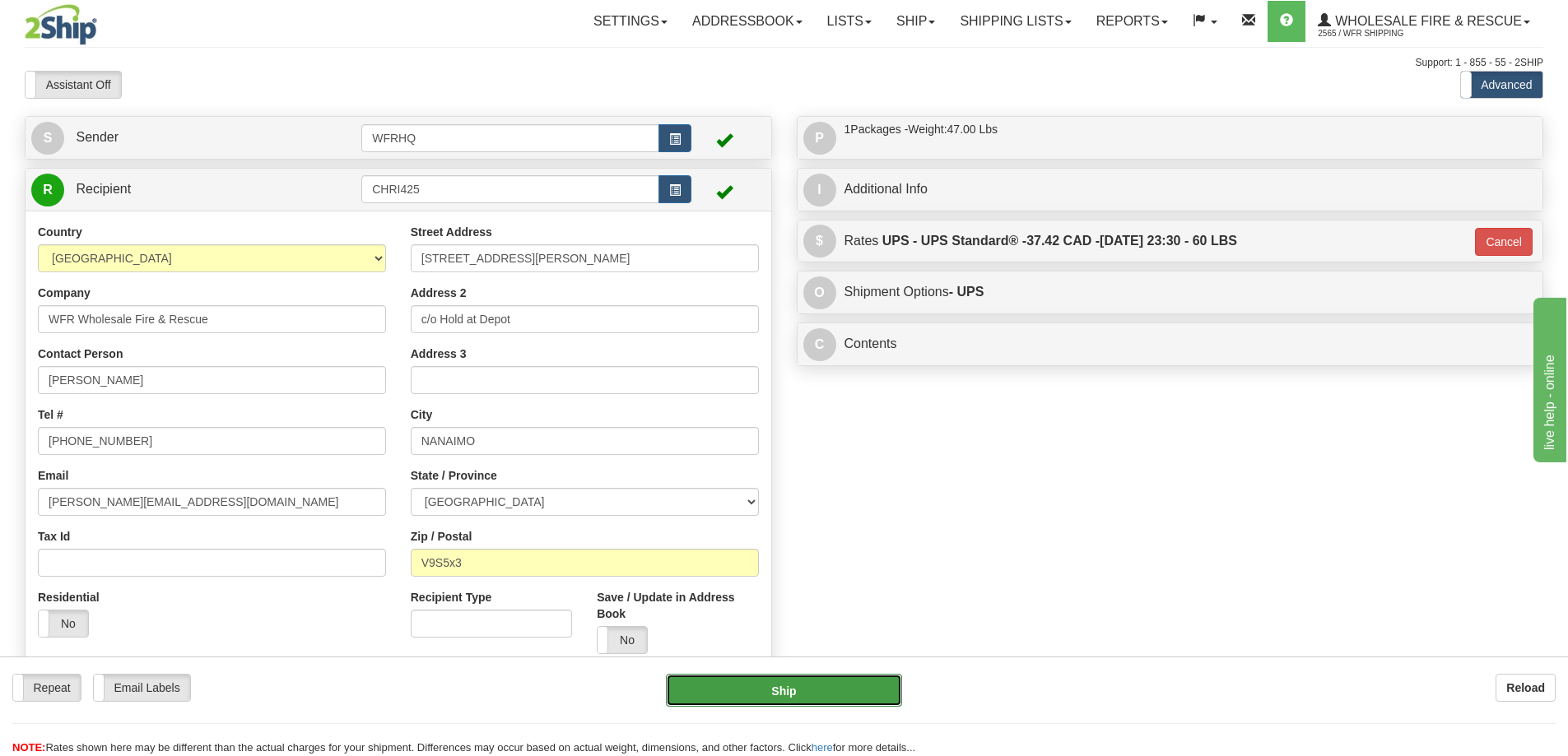
click at [733, 699] on button "Ship" at bounding box center [784, 690] width 236 height 33
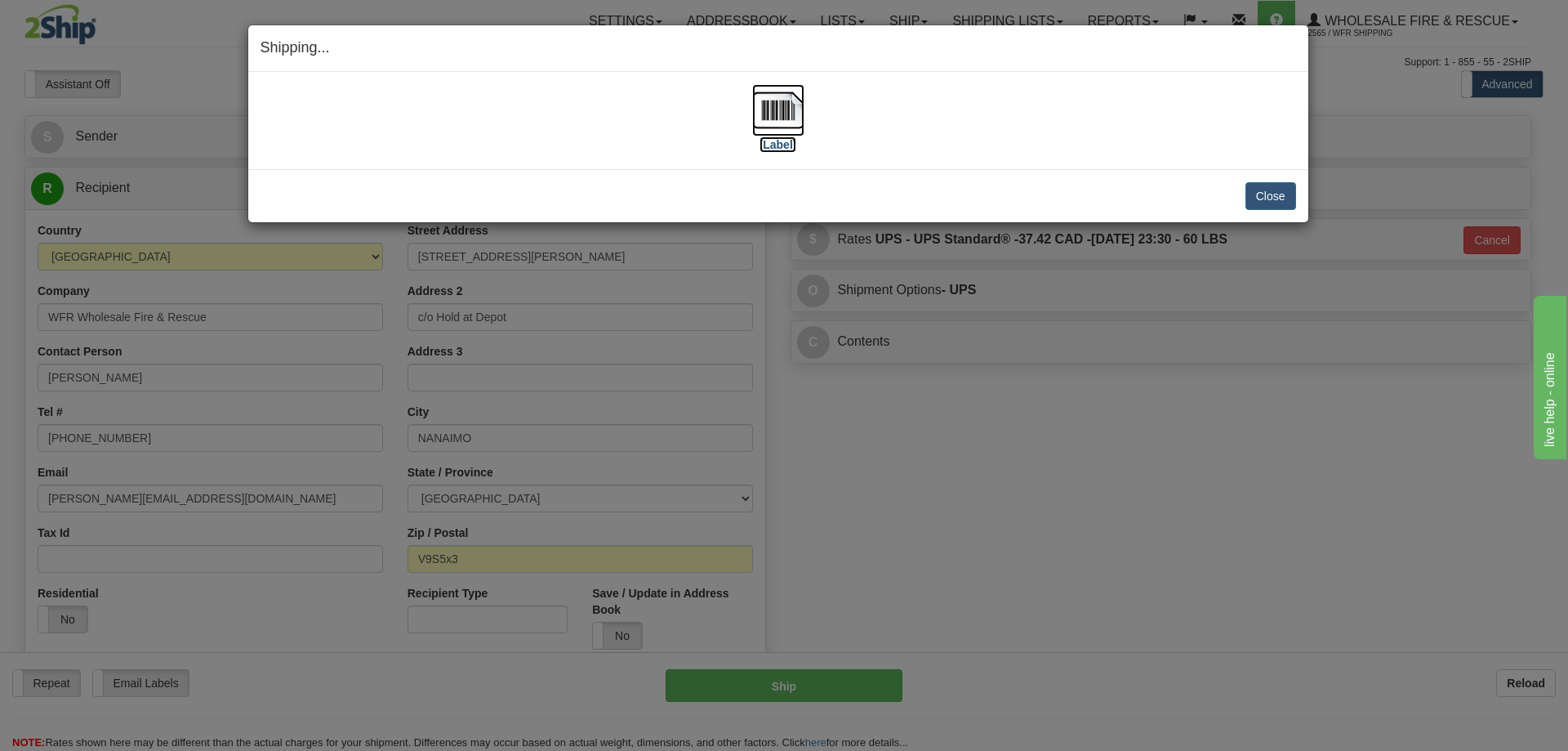
click at [773, 126] on img at bounding box center [778, 110] width 52 height 52
click at [1264, 196] on button "Close" at bounding box center [1271, 196] width 51 height 28
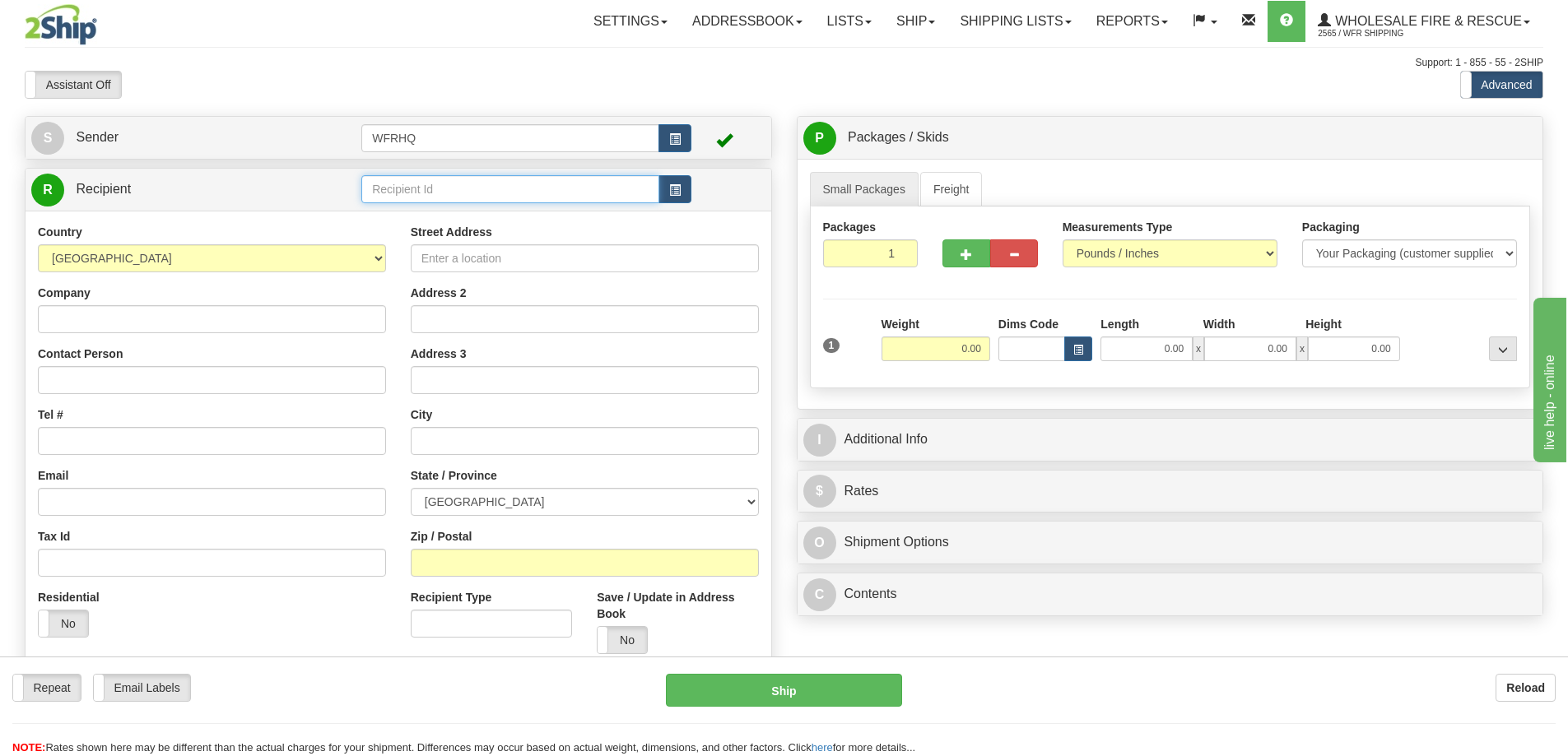
click at [411, 189] on input "text" at bounding box center [510, 189] width 298 height 28
type input "FIRS274H"
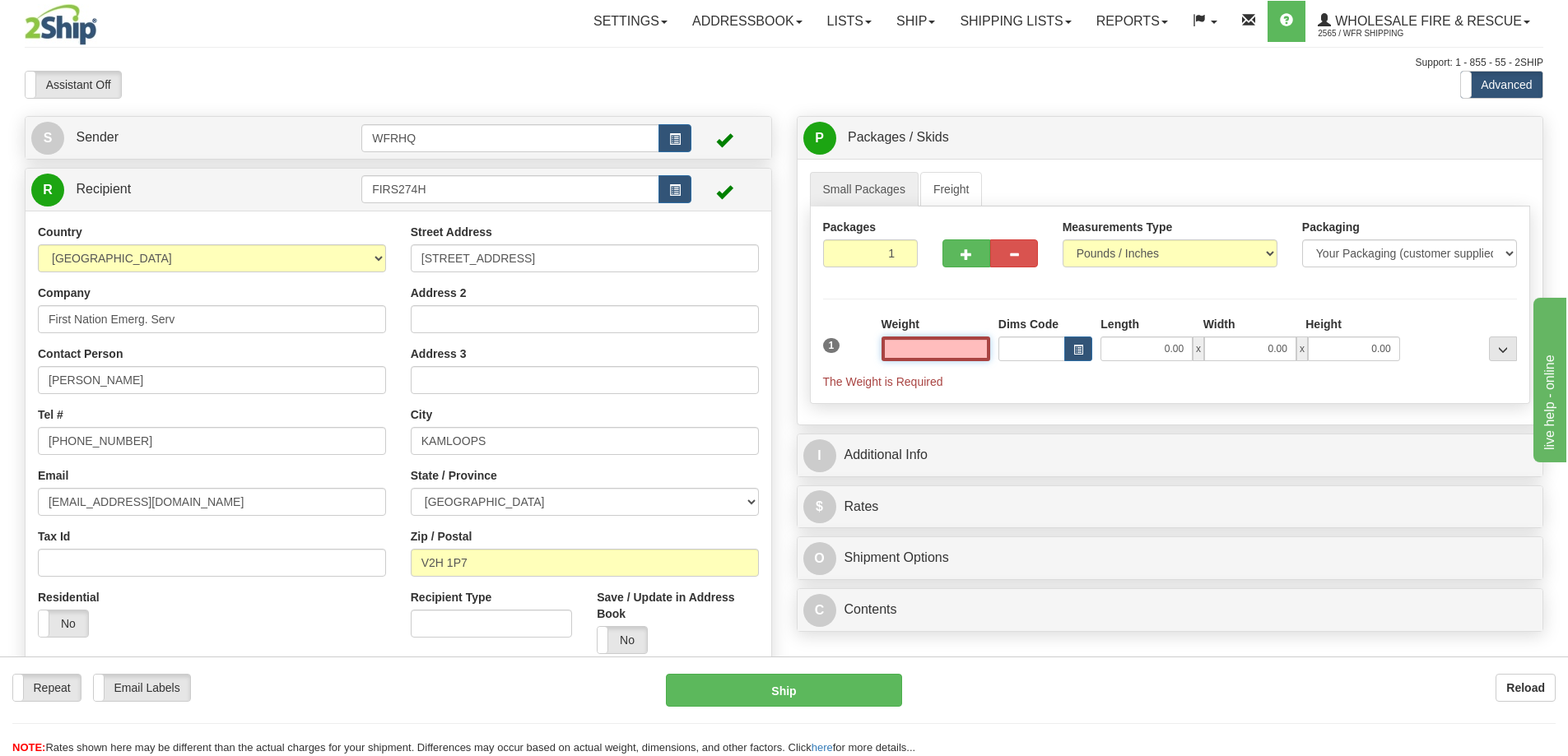
click at [965, 352] on input "text" at bounding box center [936, 349] width 109 height 25
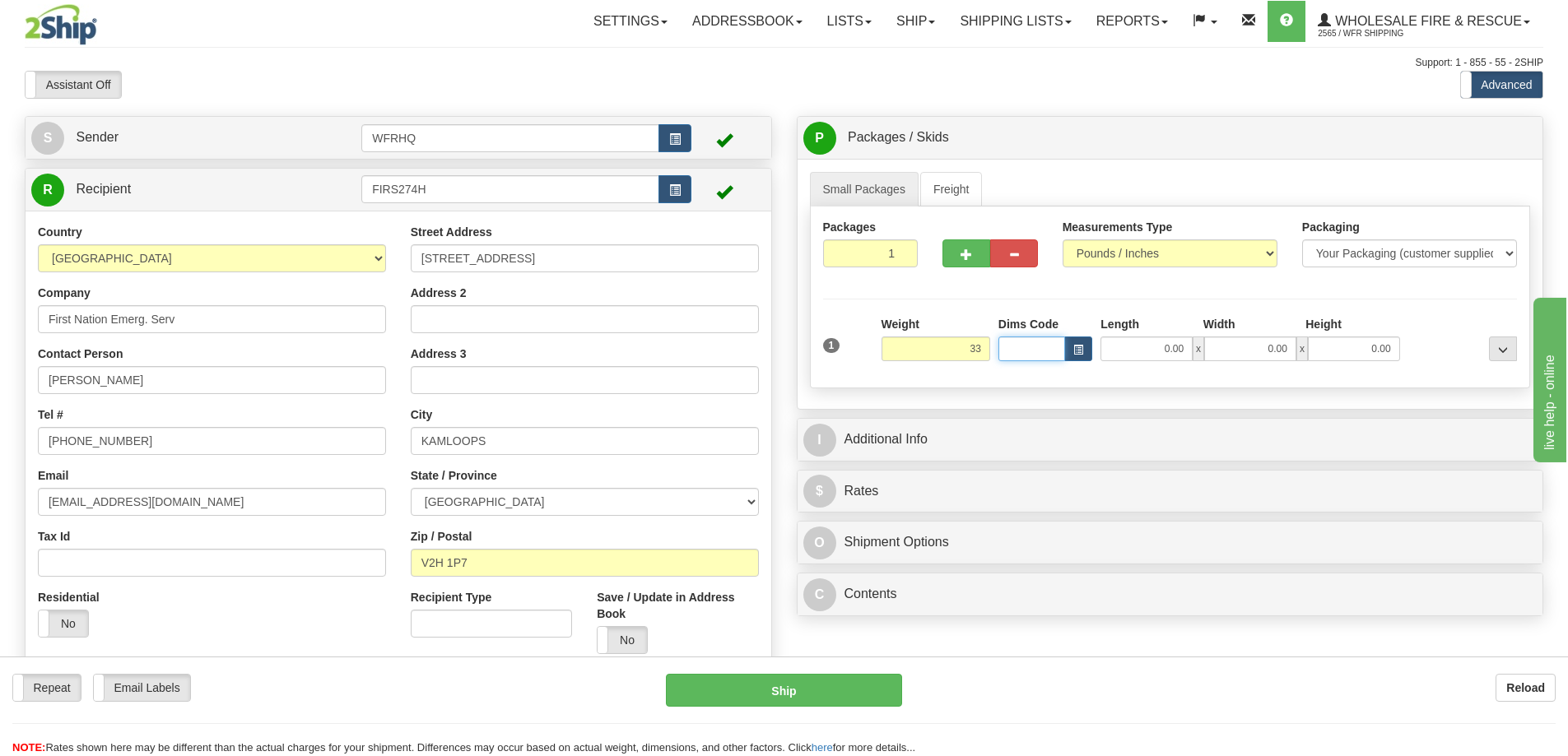
type input "33.00"
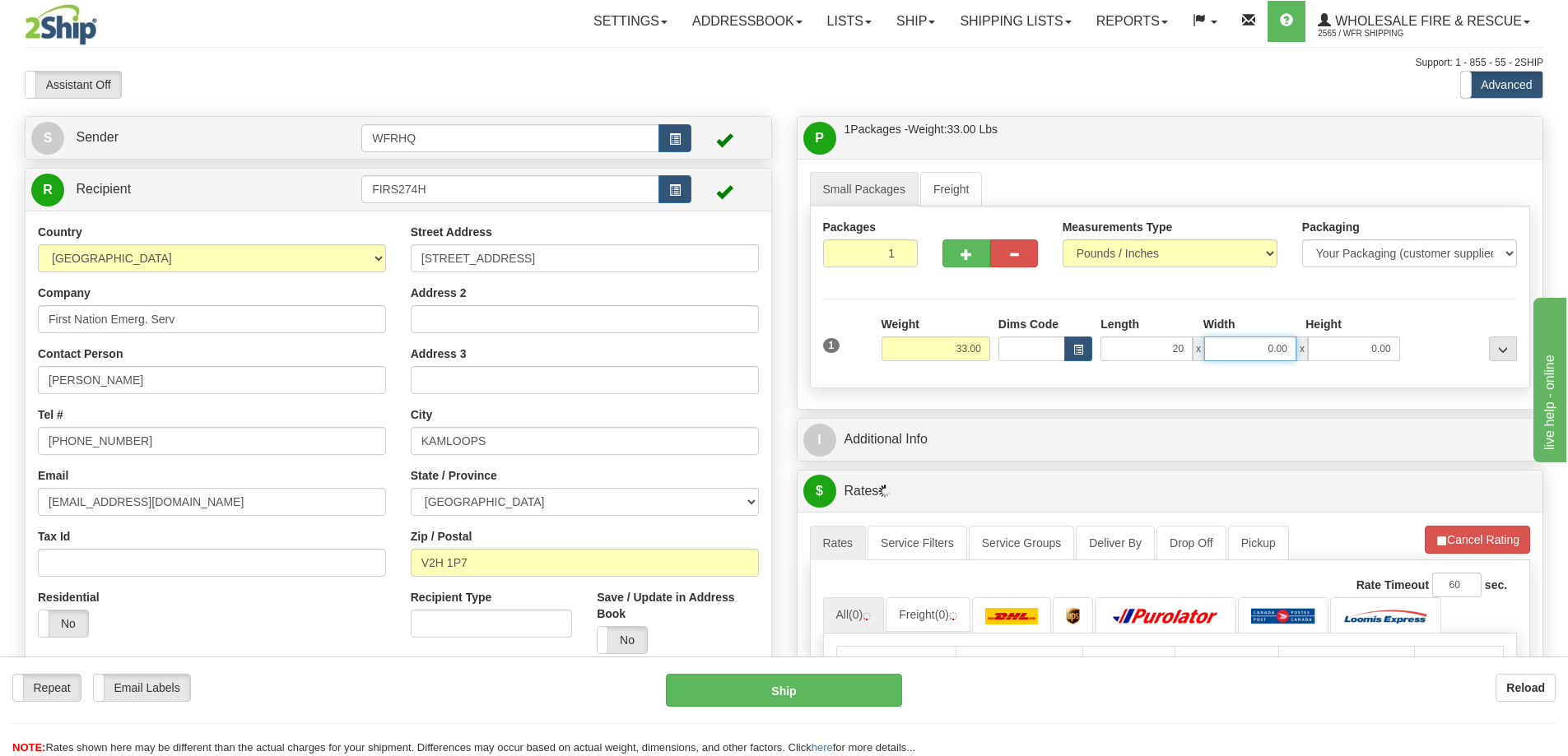
type input "20.00"
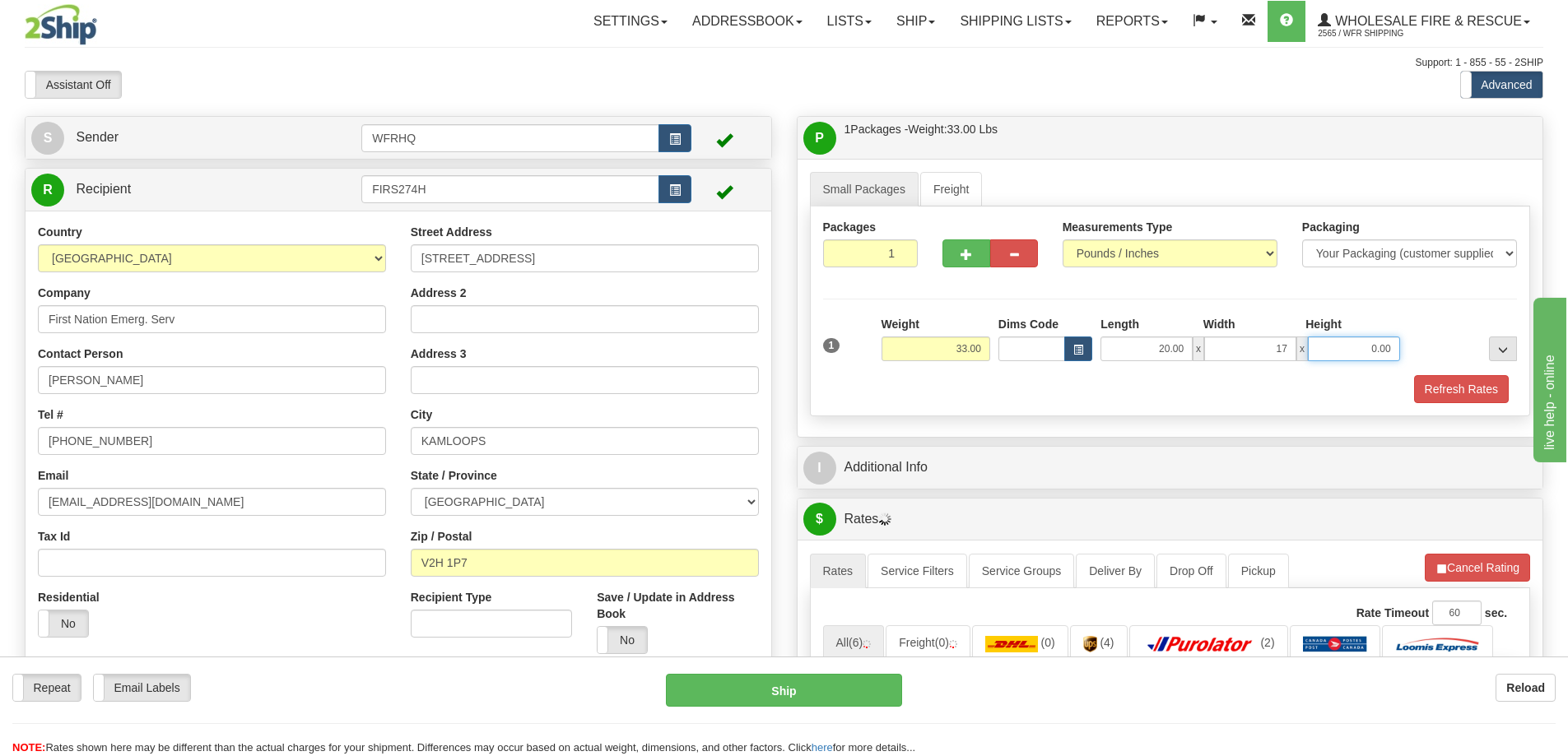
type input "17.00"
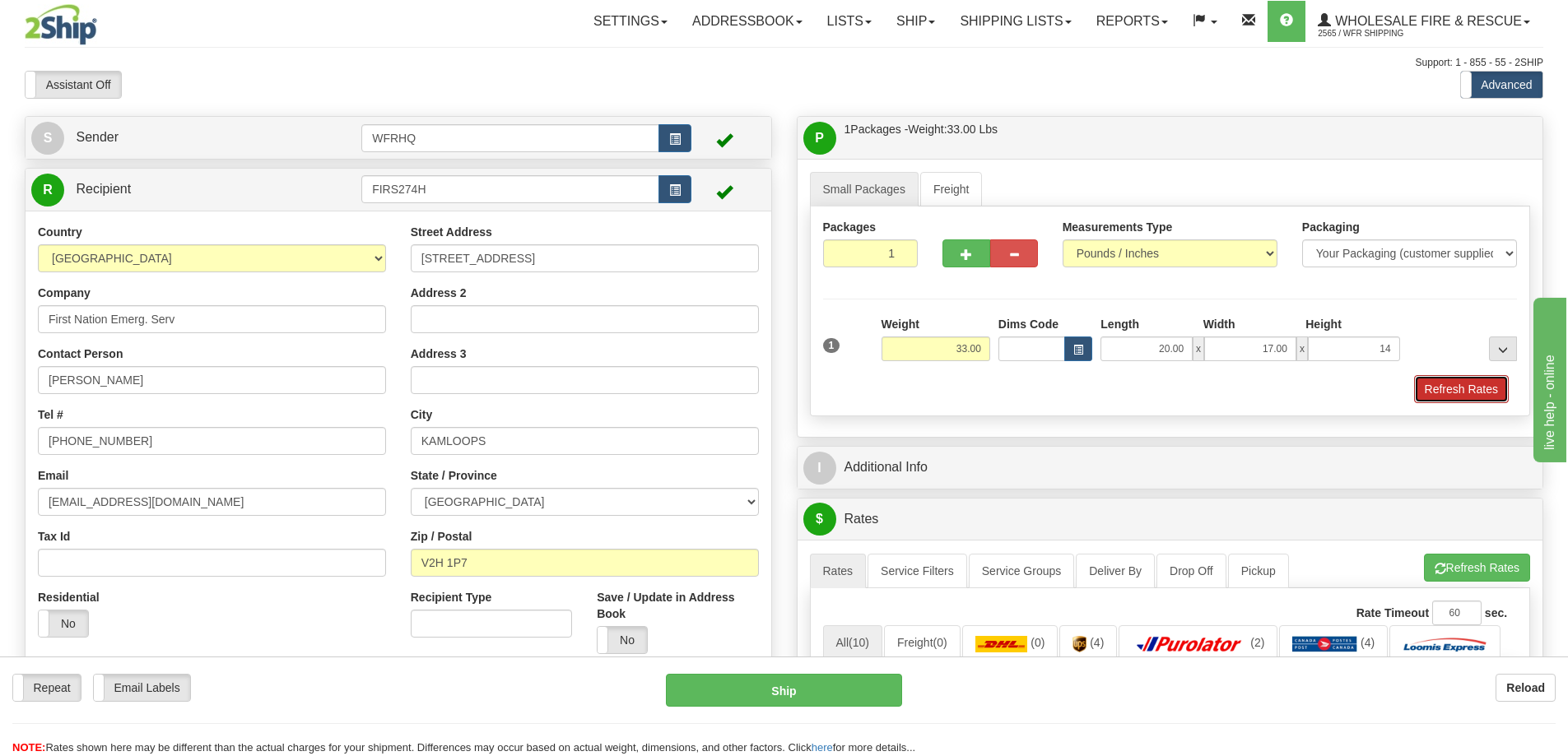
type input "14.00"
click at [1486, 391] on button "Refresh Rates" at bounding box center [1461, 389] width 95 height 28
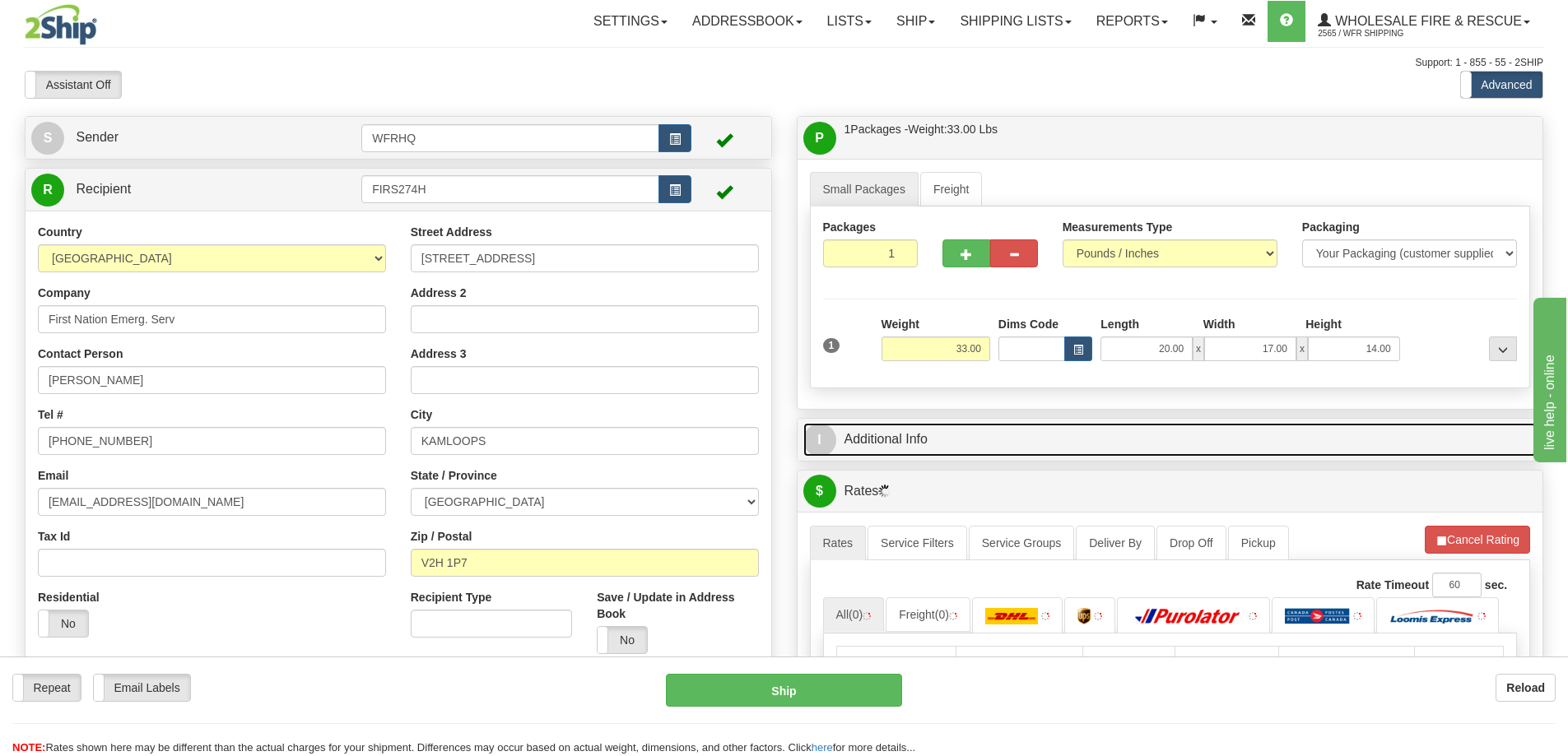
click at [1263, 434] on link "I Additional Info" at bounding box center [1170, 439] width 734 height 34
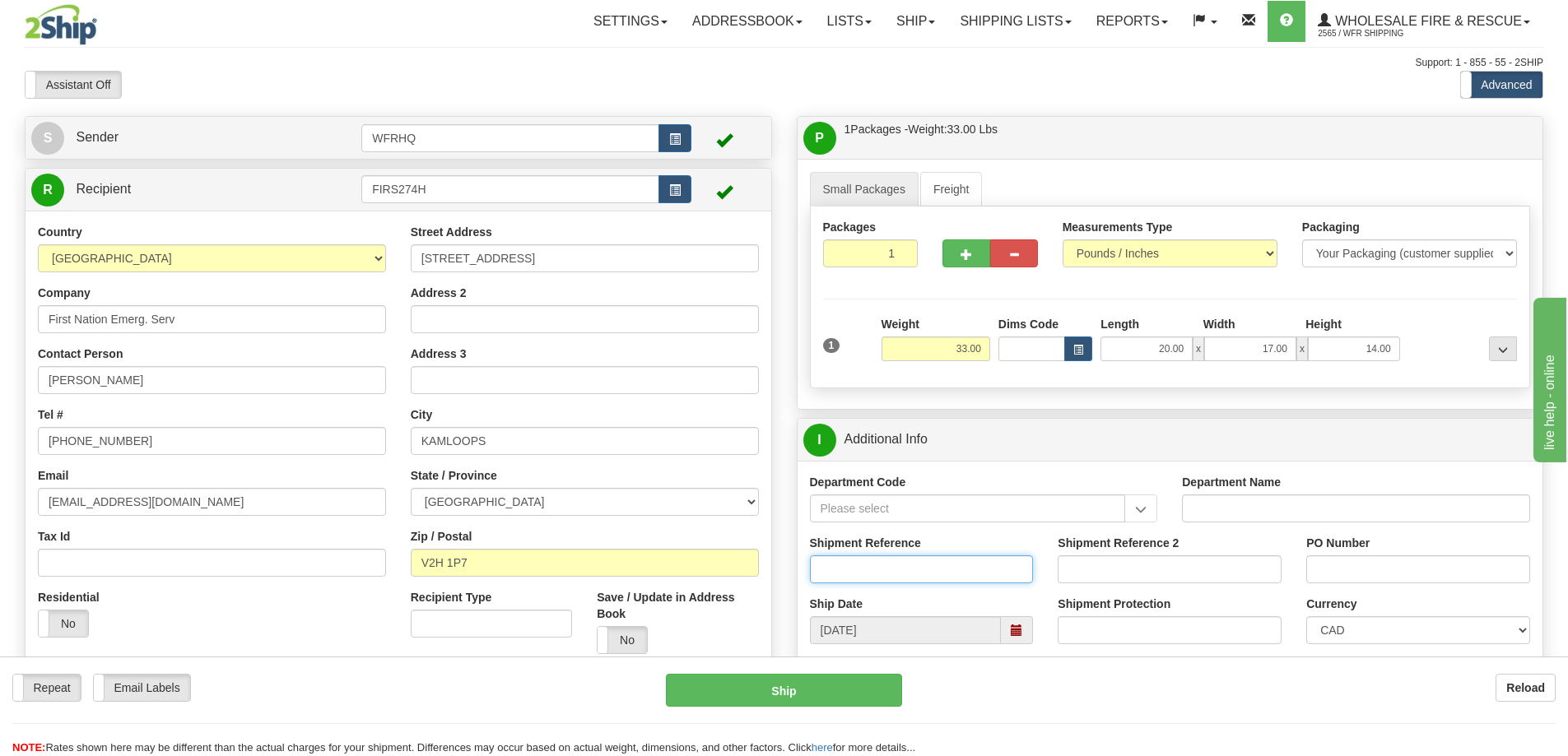
click at [849, 576] on input "Shipment Reference" at bounding box center [922, 569] width 224 height 28
type input "S46726-30887"
type input "175"
click at [1233, 408] on div "Small Packages Freight Packages 1 1 Measurements Type" at bounding box center [1170, 284] width 746 height 250
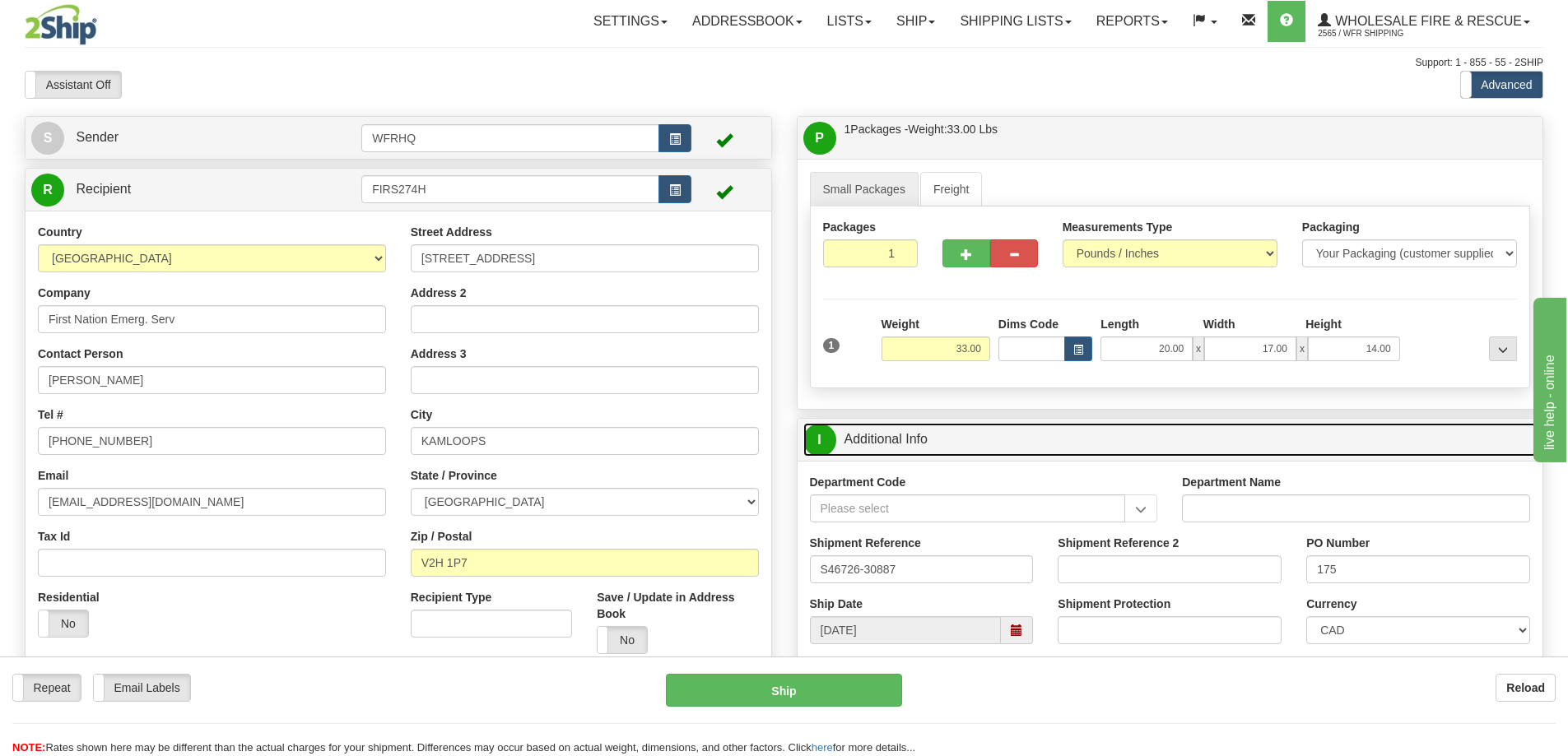
click at [1230, 437] on link "I Additional Info" at bounding box center [1170, 439] width 734 height 34
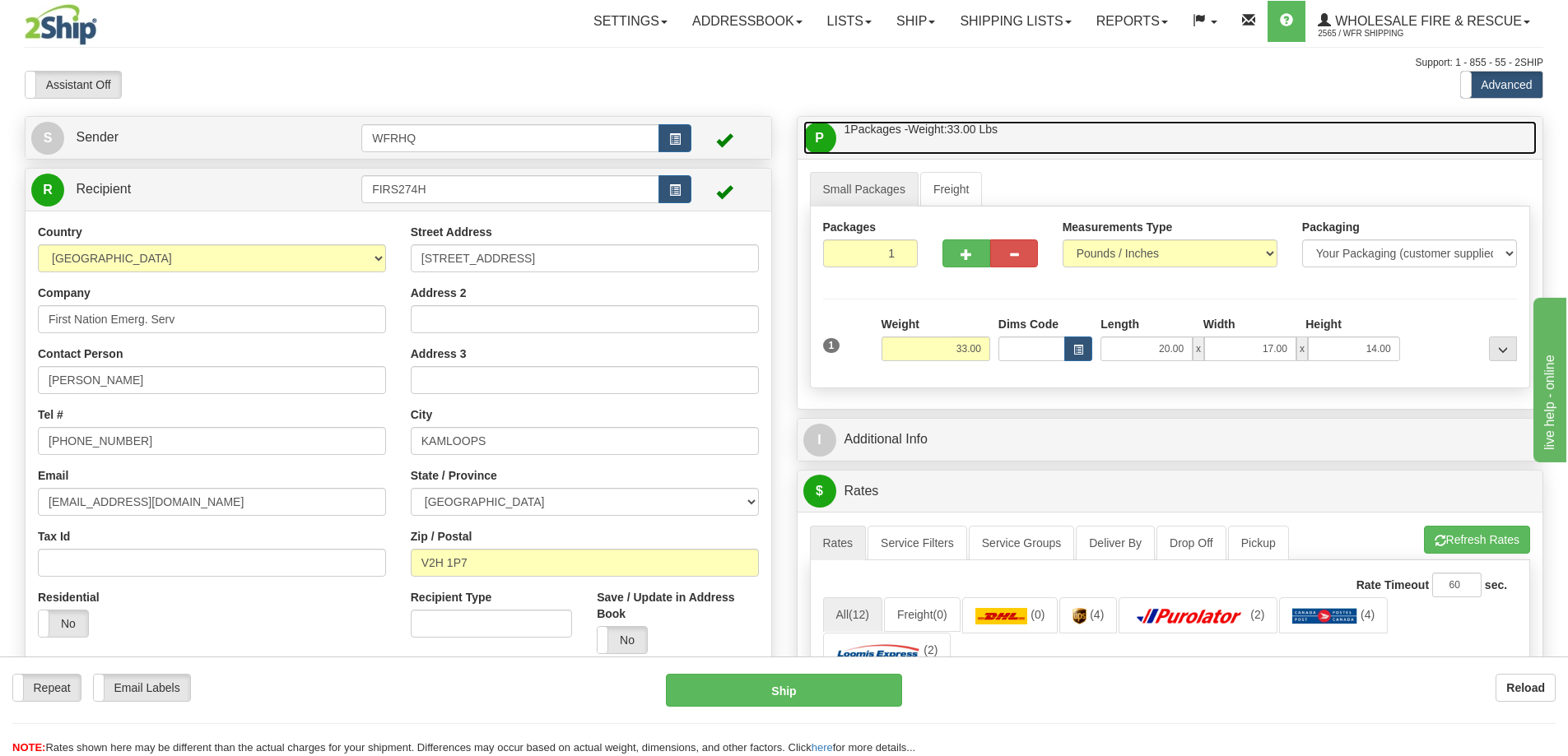
click at [1169, 136] on link "P Packages / Skids 1 Packages - Weight: 33.00 Lbs 1 Skids - Weight: NaN Lbs" at bounding box center [1170, 137] width 734 height 34
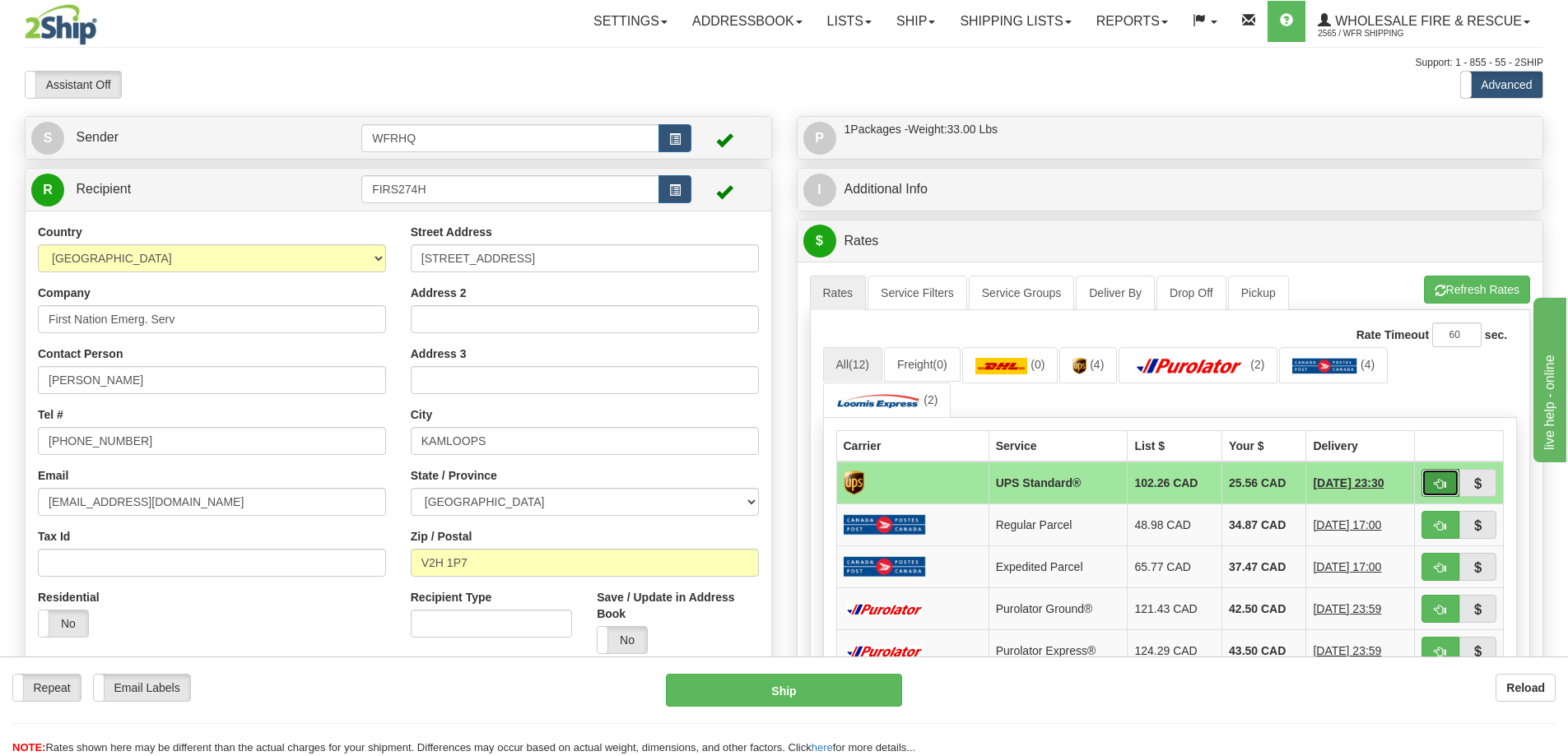
click at [1445, 493] on button "button" at bounding box center [1440, 483] width 38 height 28
type input "11"
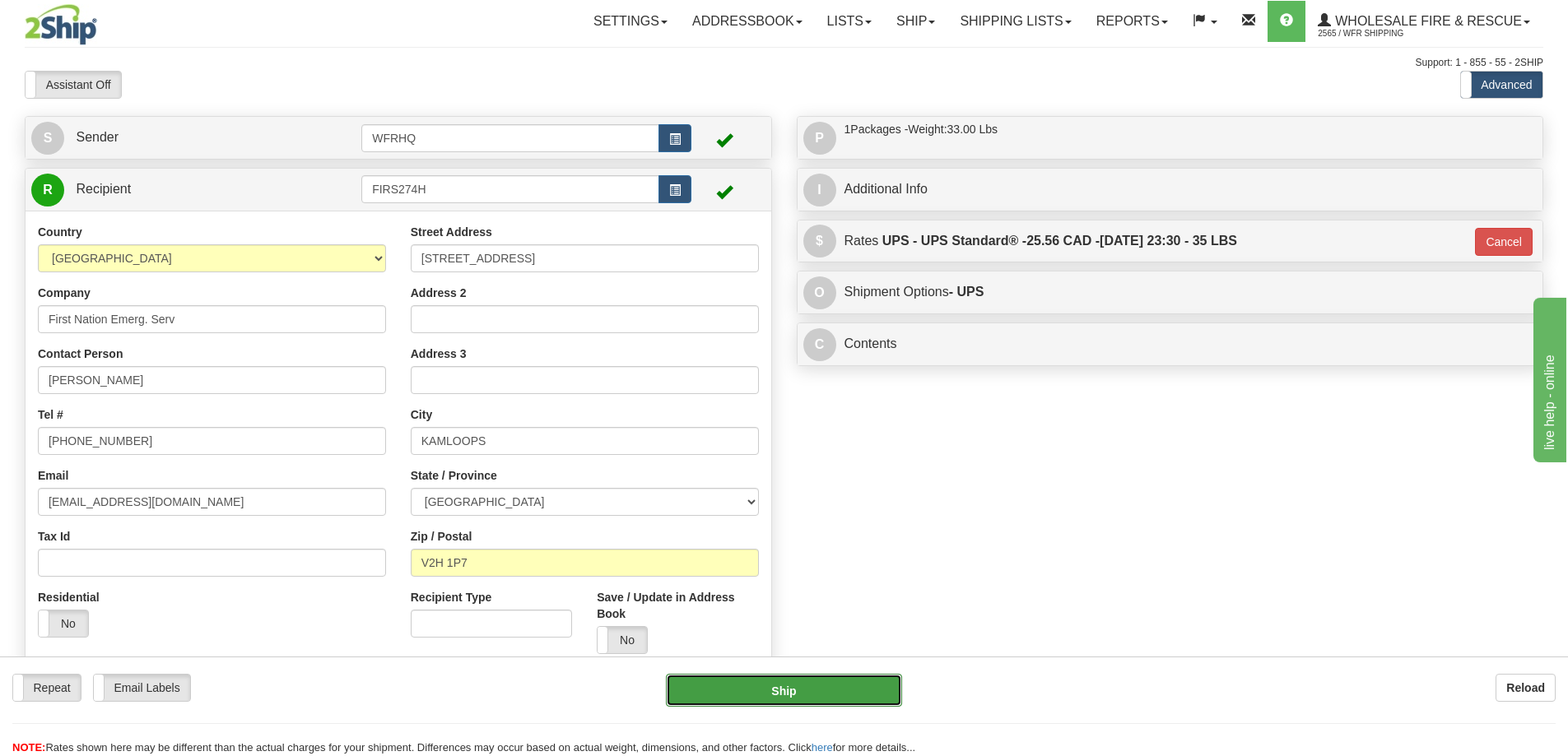
click at [828, 693] on button "Ship" at bounding box center [784, 690] width 236 height 33
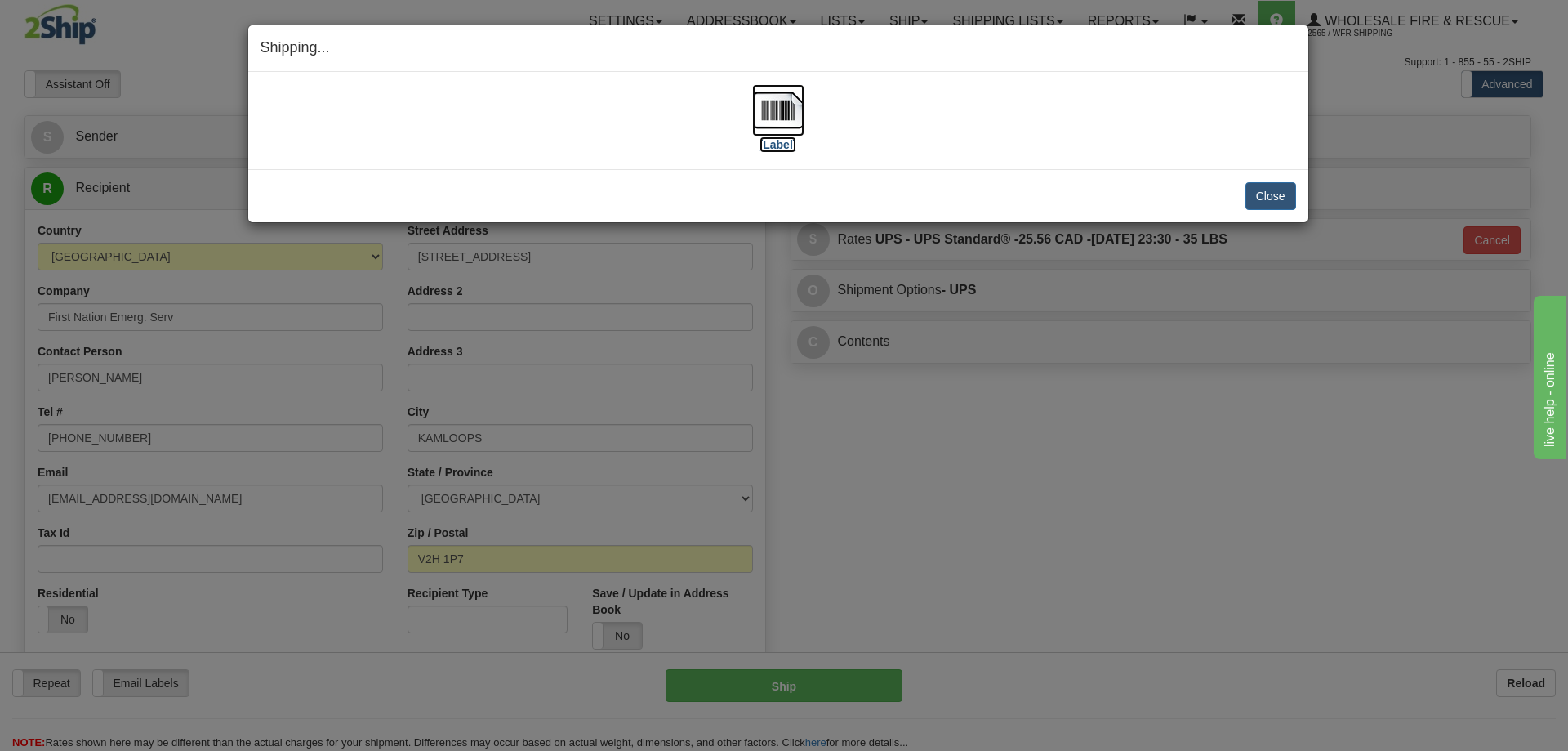
click at [773, 104] on img at bounding box center [778, 110] width 52 height 52
click at [1265, 191] on button "Close" at bounding box center [1271, 196] width 51 height 28
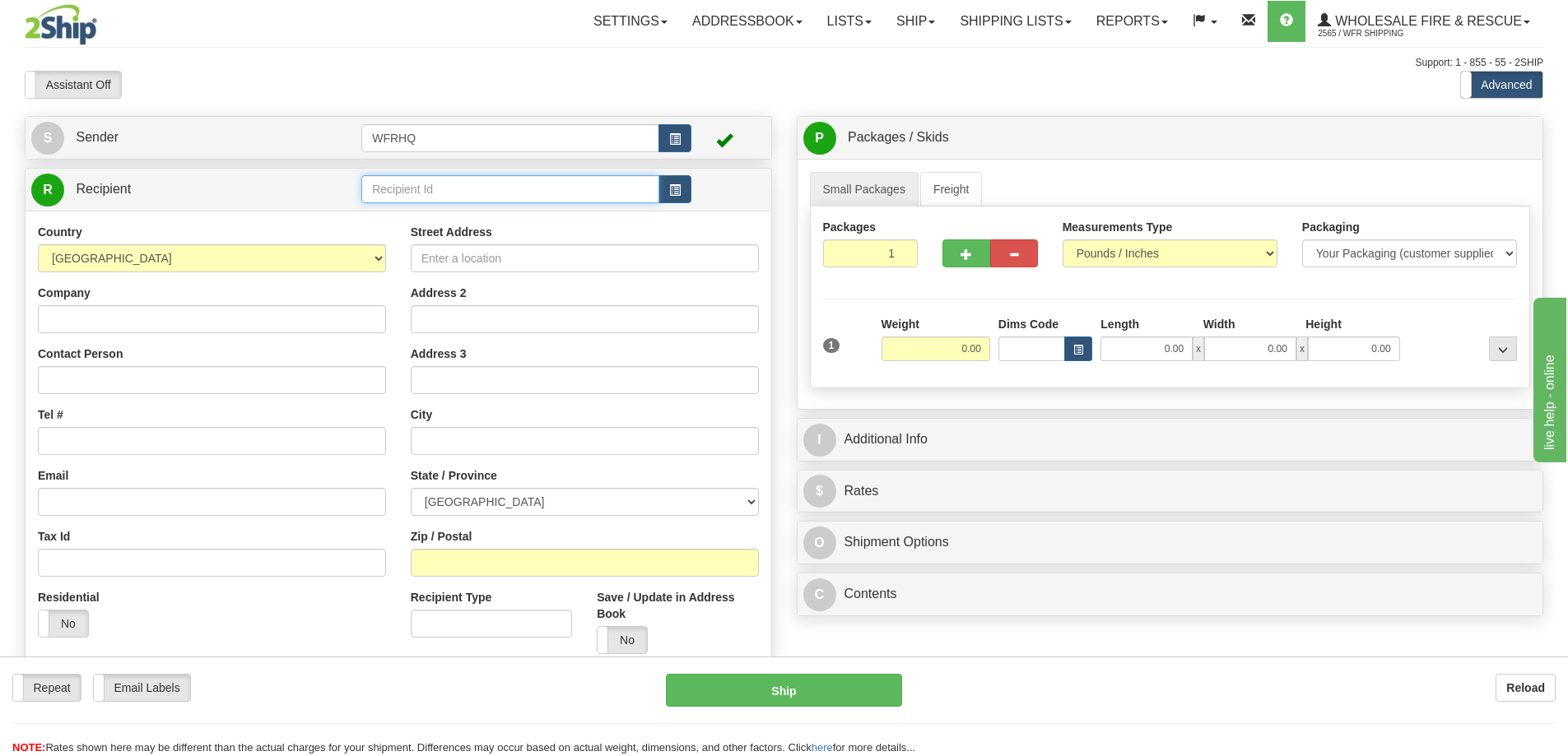
click at [426, 192] on input "text" at bounding box center [510, 189] width 298 height 28
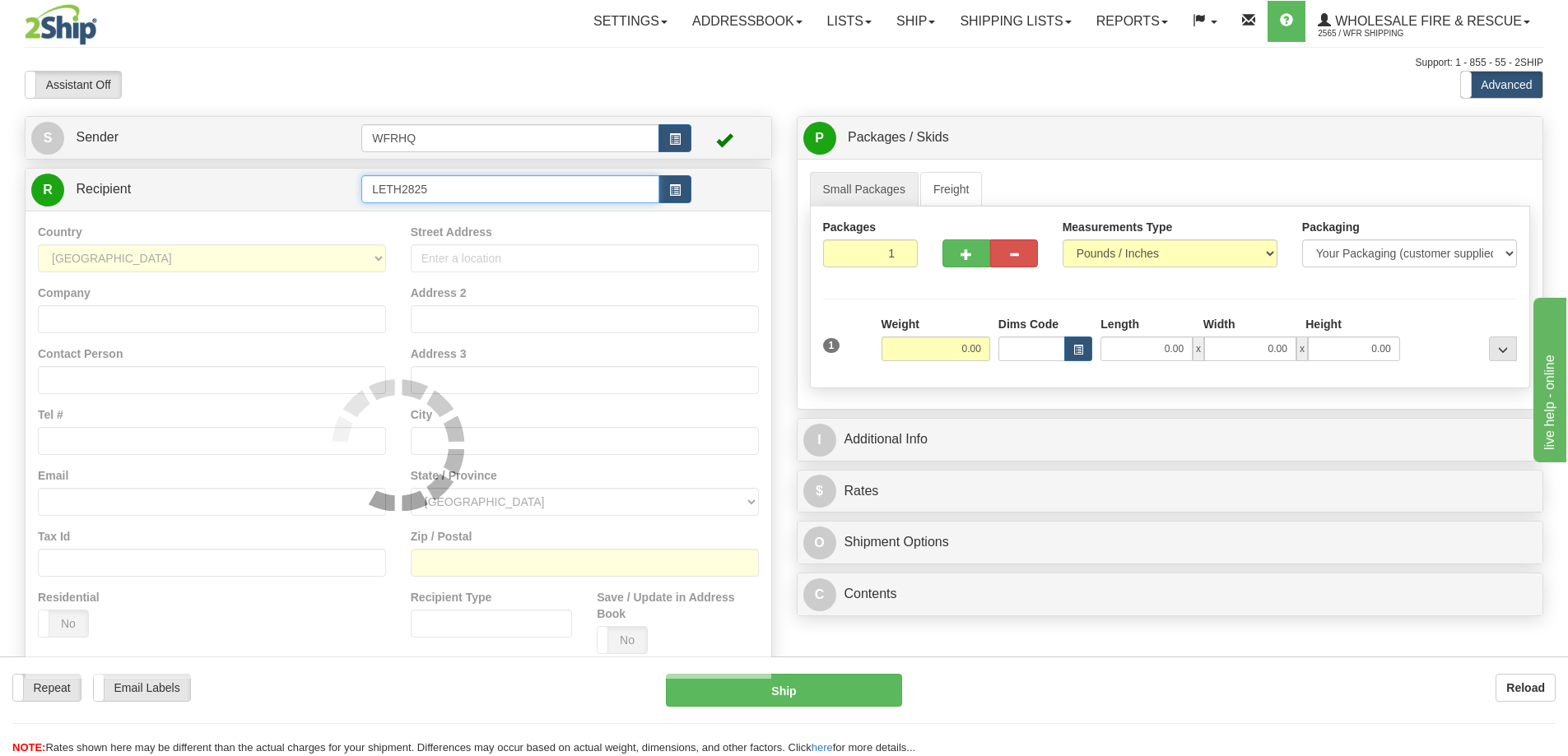
type input "LETH2825"
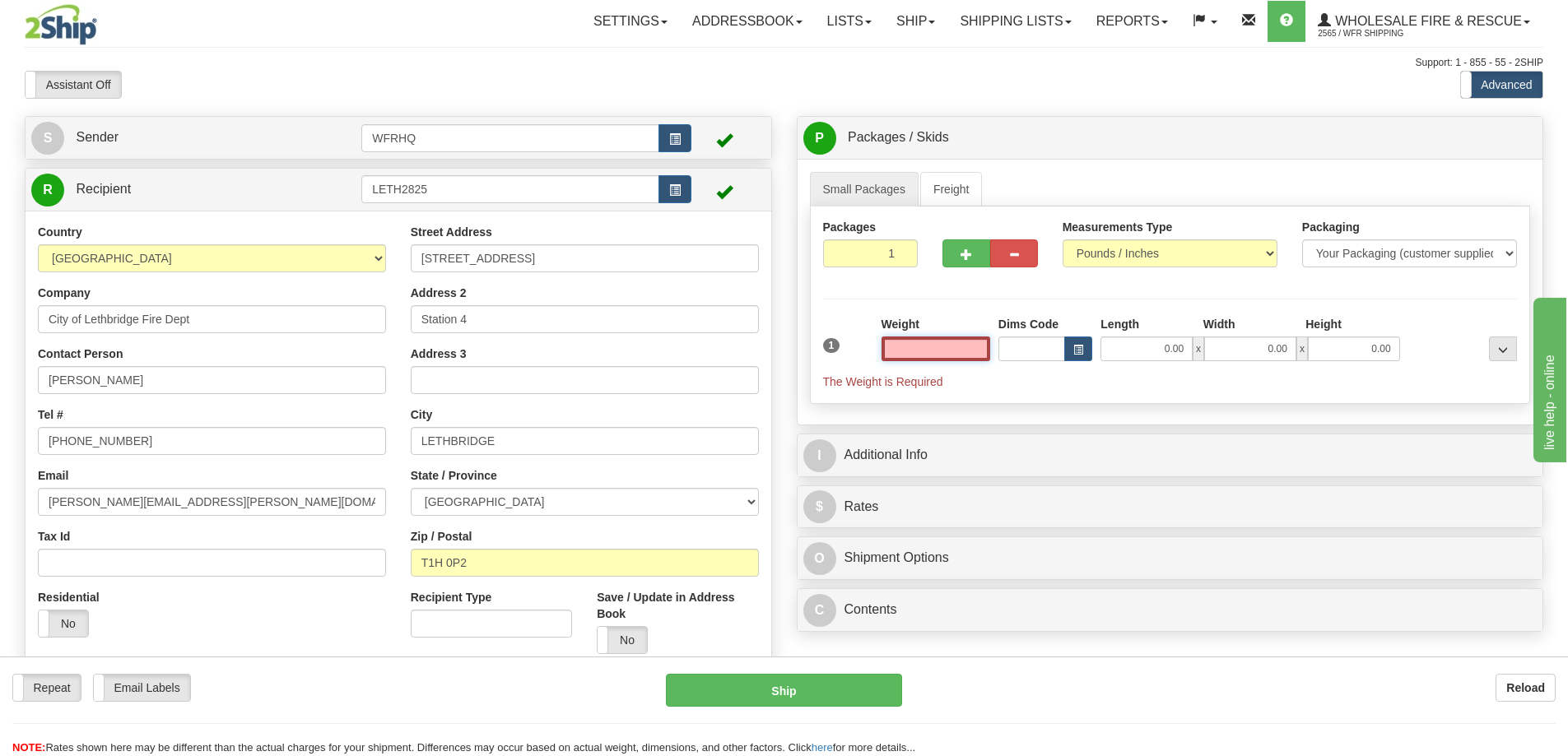
click at [960, 347] on input "text" at bounding box center [936, 349] width 109 height 25
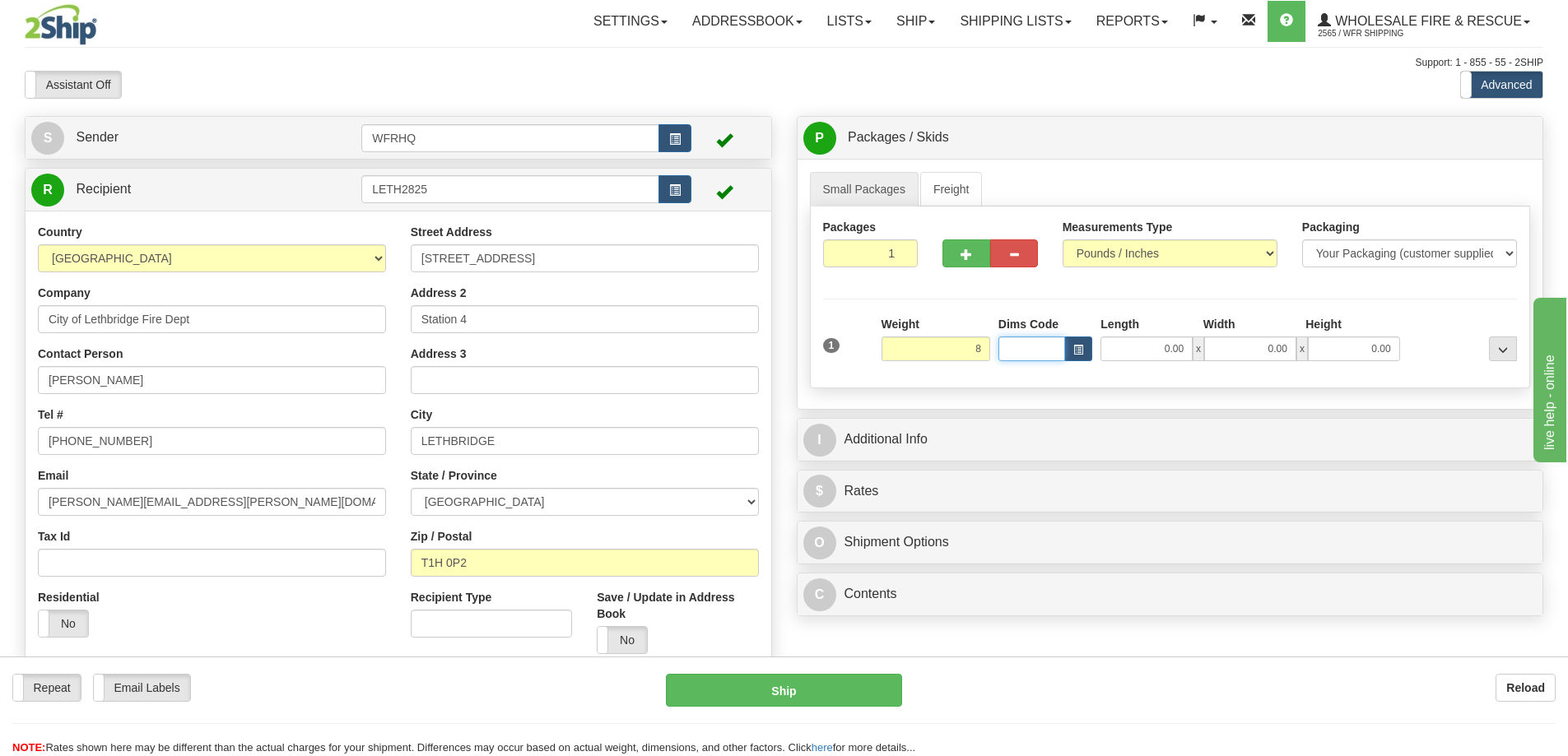
type input "8.00"
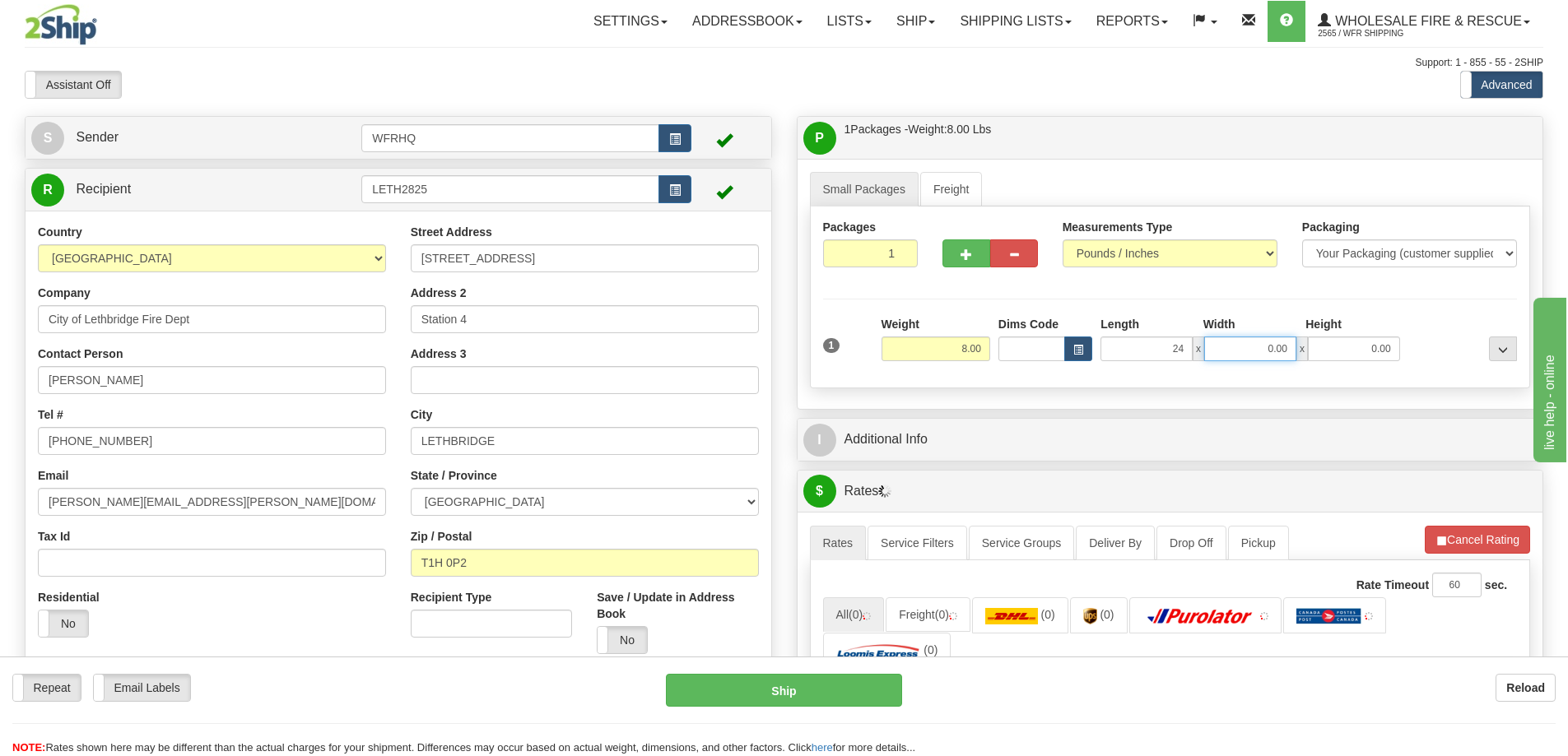
type input "24.00"
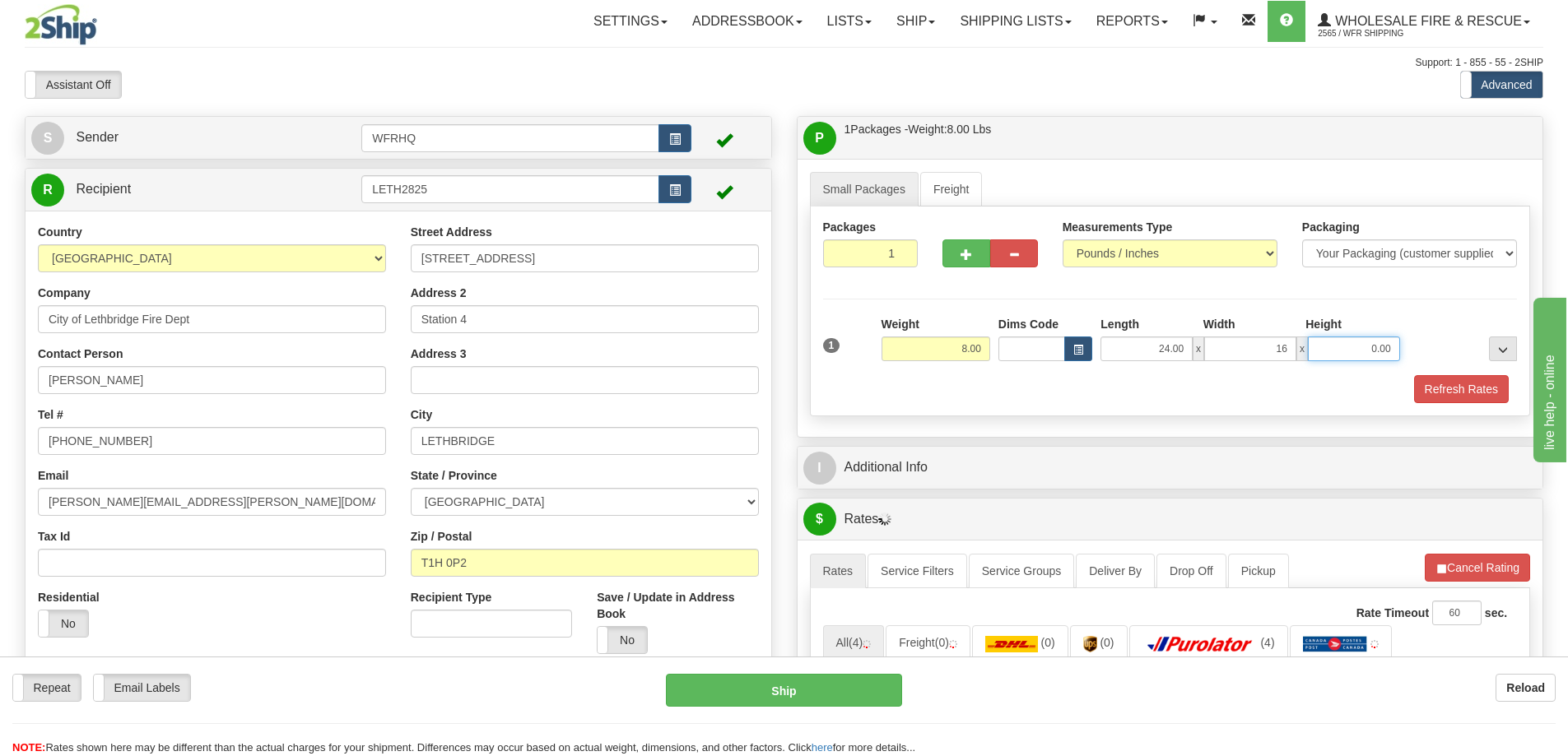
type input "16.00"
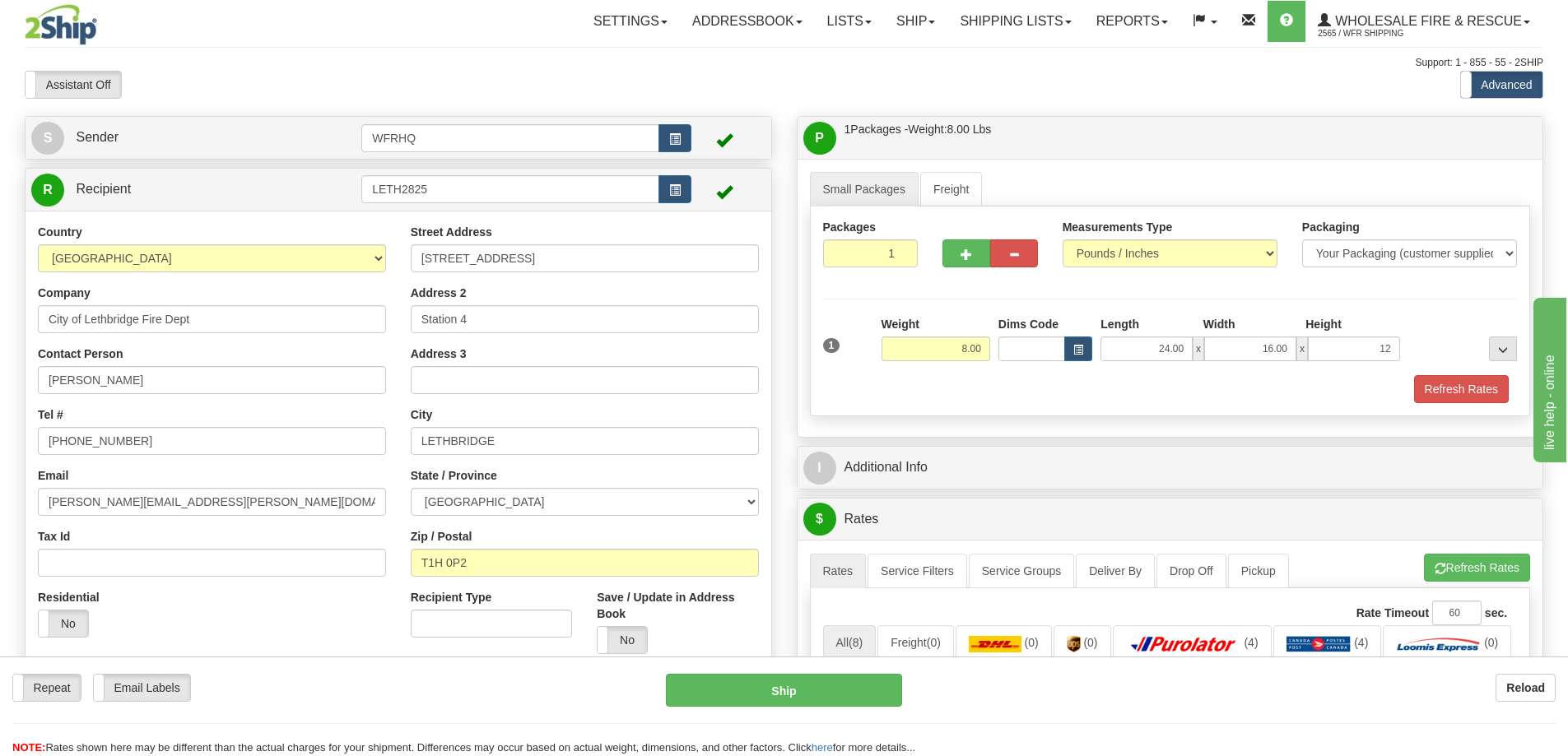
type input "12.00"
click at [1475, 372] on div "1 Weight 8.00 Dims Code x x" at bounding box center [1170, 345] width 703 height 58
click at [1469, 384] on button "Refresh Rates" at bounding box center [1461, 389] width 95 height 28
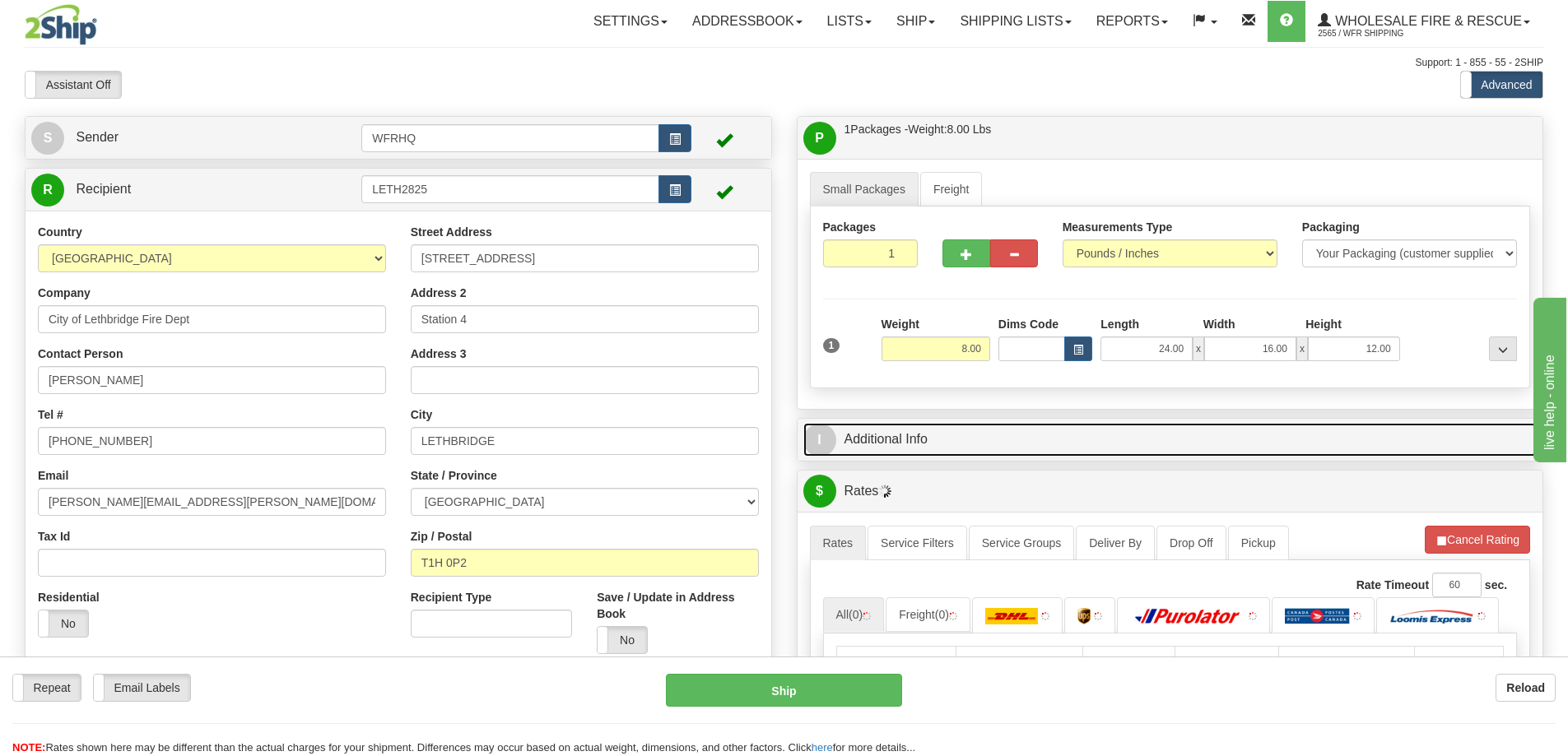
click at [1026, 434] on link "I Additional Info" at bounding box center [1170, 439] width 734 height 34
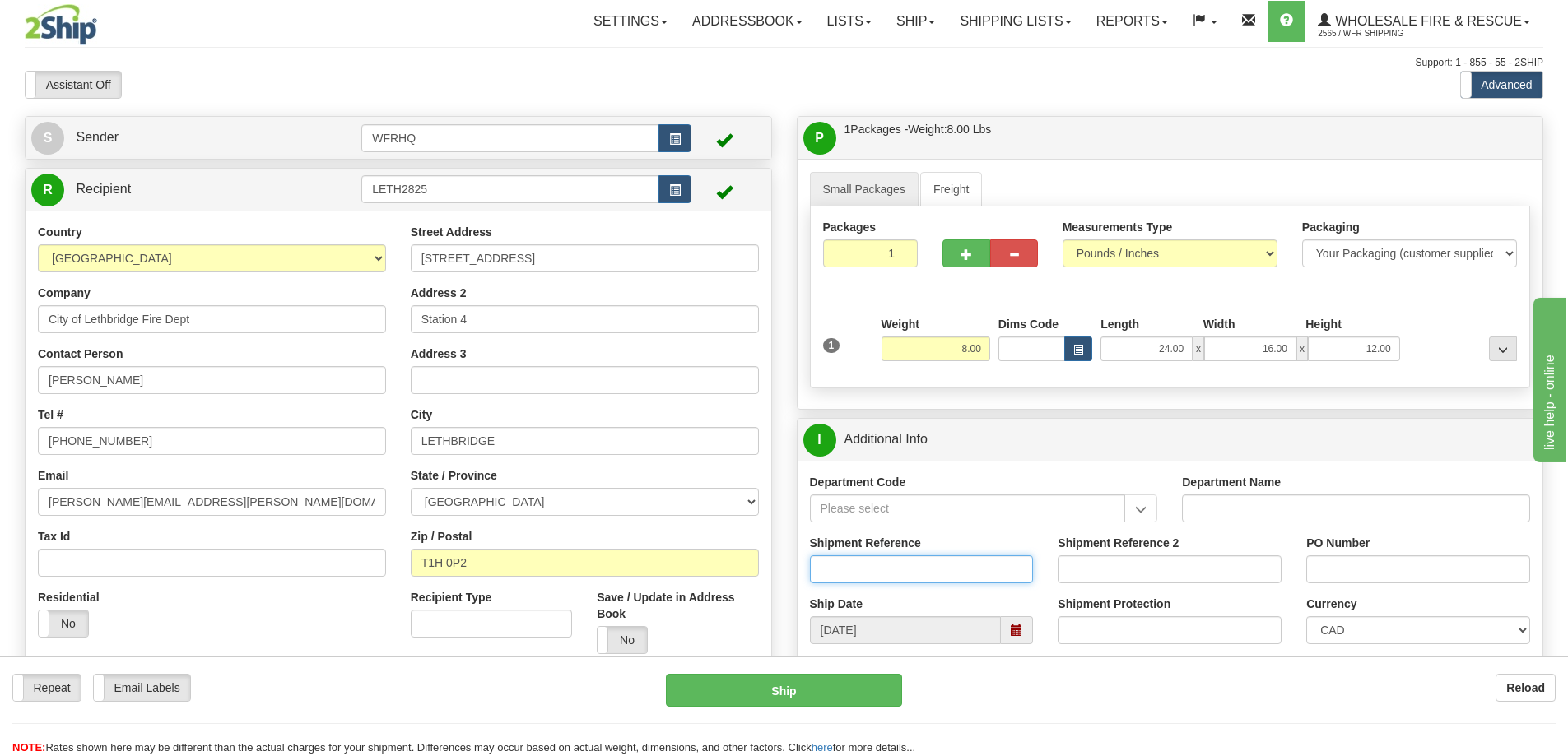
click at [885, 564] on input "Shipment Reference" at bounding box center [922, 569] width 224 height 28
type input "S46633-30832"
type input "CC"
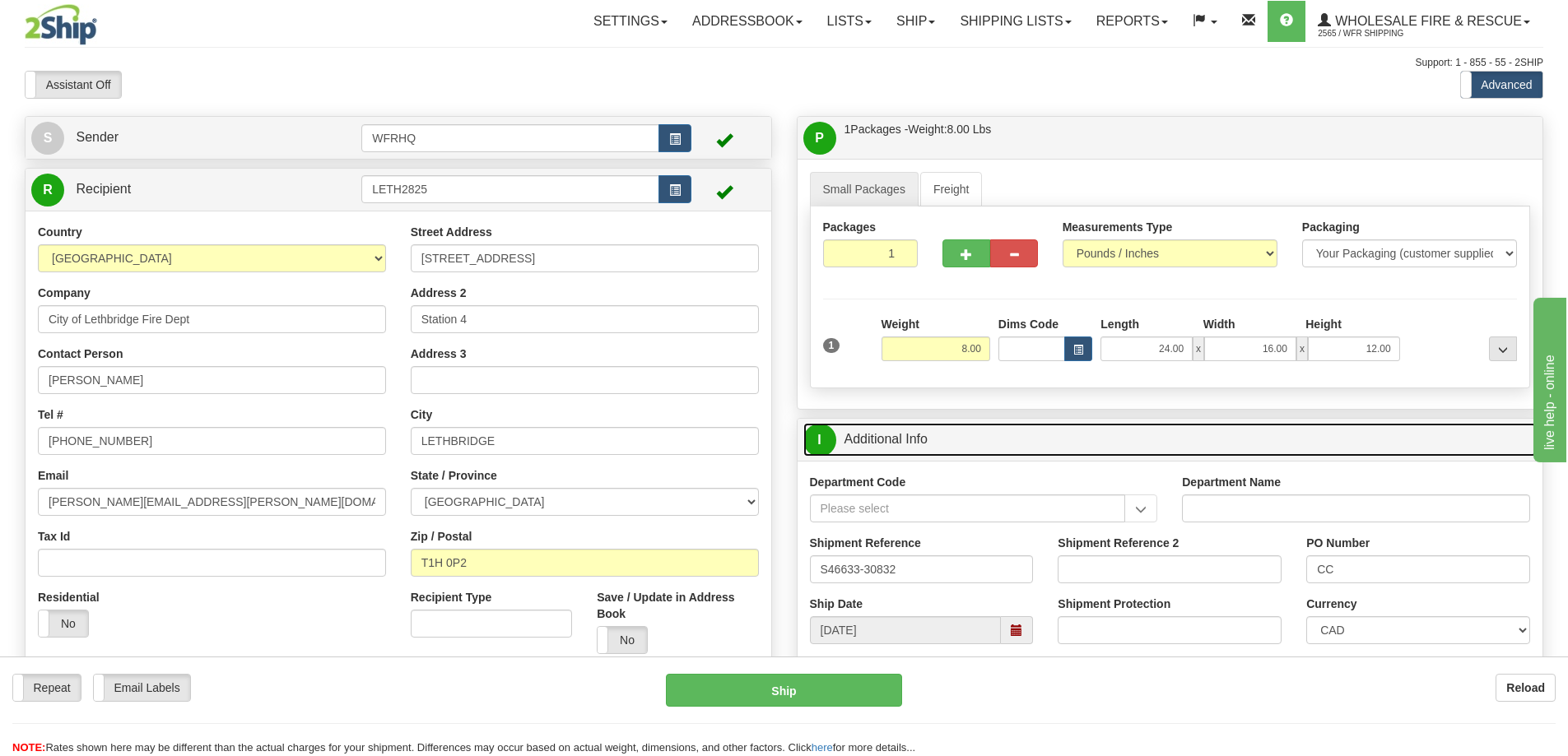
click at [998, 446] on link "I Additional Info" at bounding box center [1170, 439] width 734 height 34
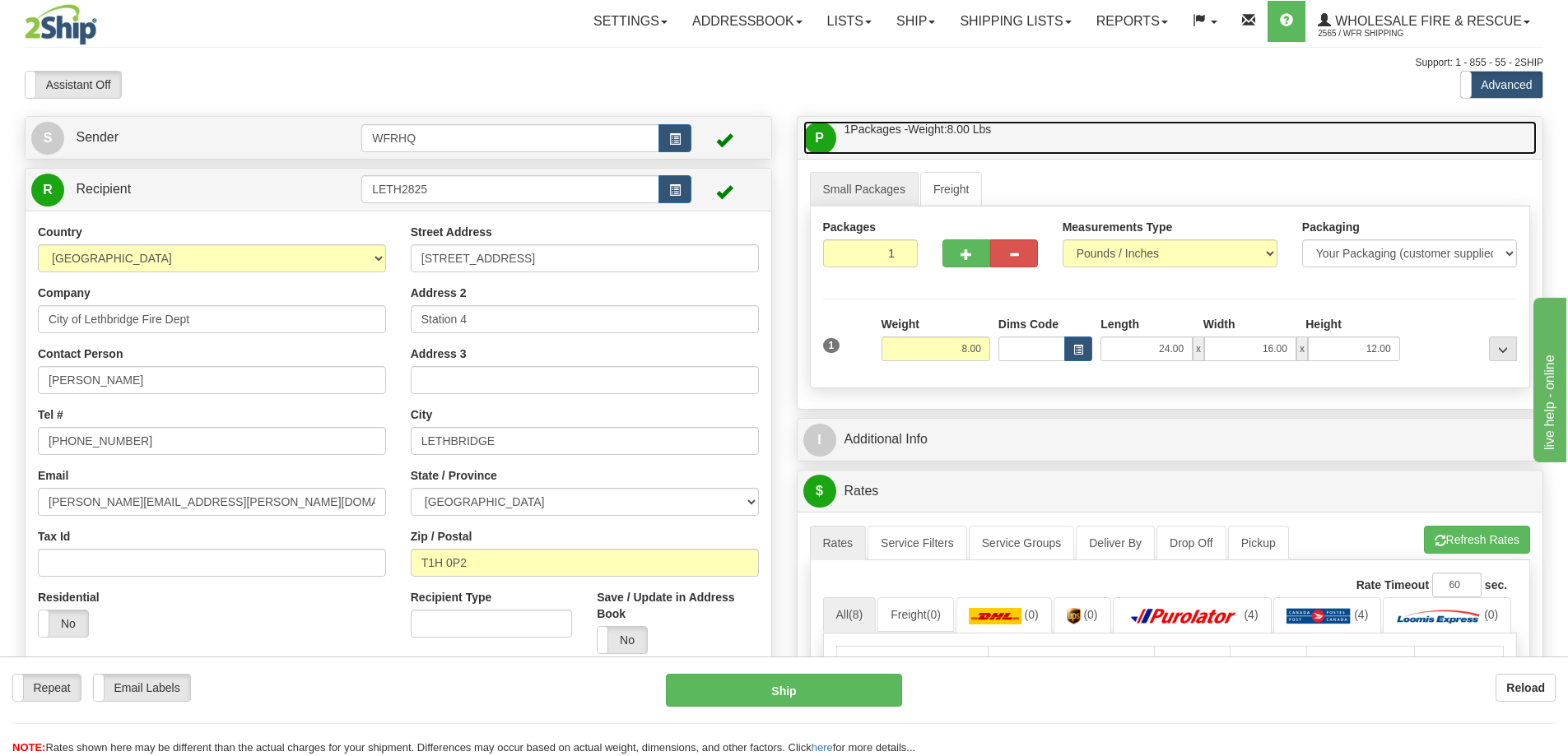
click at [1044, 130] on link "P Packages / Skids 1 Packages - Weight: 8.00 Lbs 1 Skids - Weight: NaN Lbs" at bounding box center [1170, 137] width 734 height 34
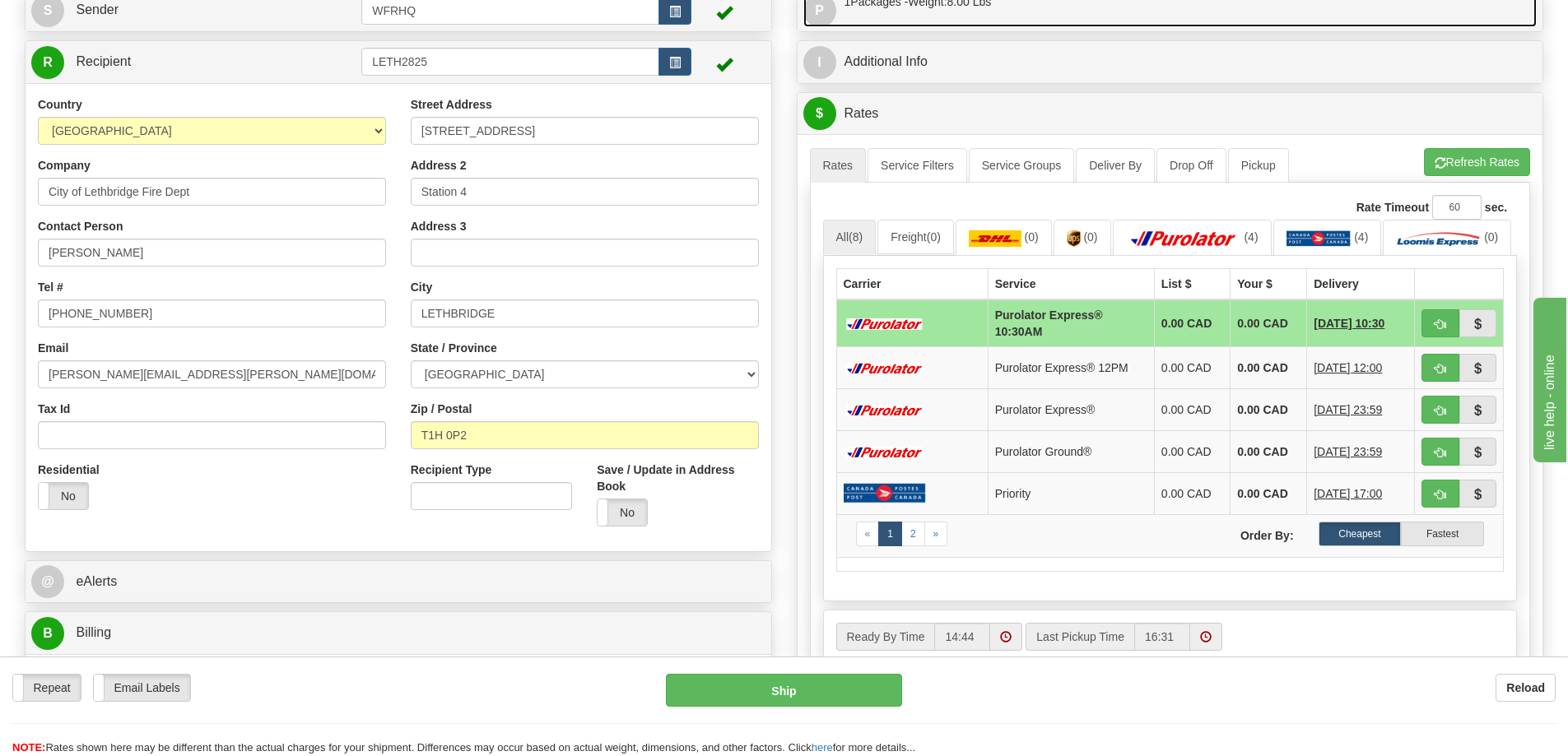
scroll to position [329, 0]
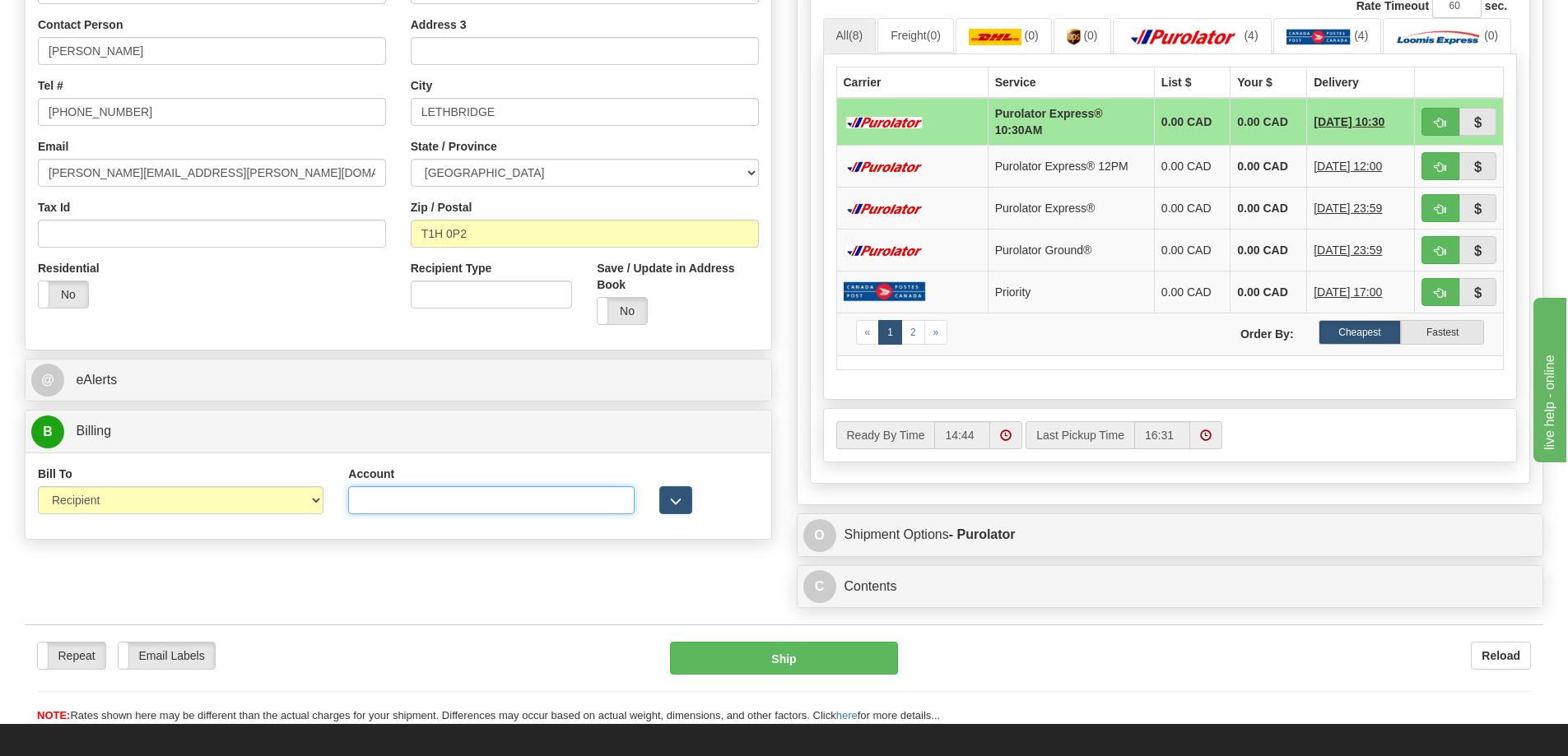
click at [422, 501] on input "Account" at bounding box center [491, 500] width 286 height 28
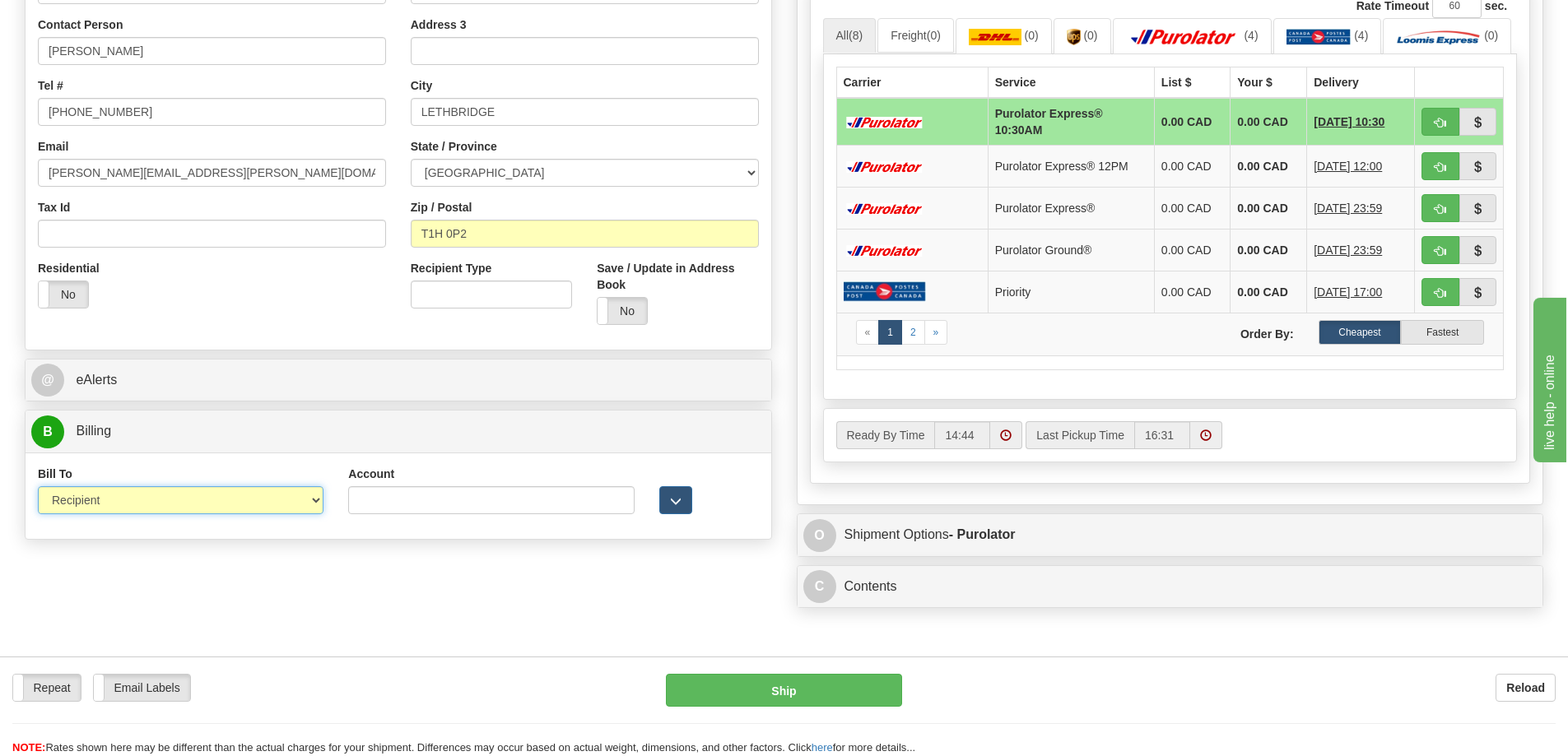
click at [211, 508] on select "Sender Recipient Third Party Collect" at bounding box center [180, 500] width 286 height 28
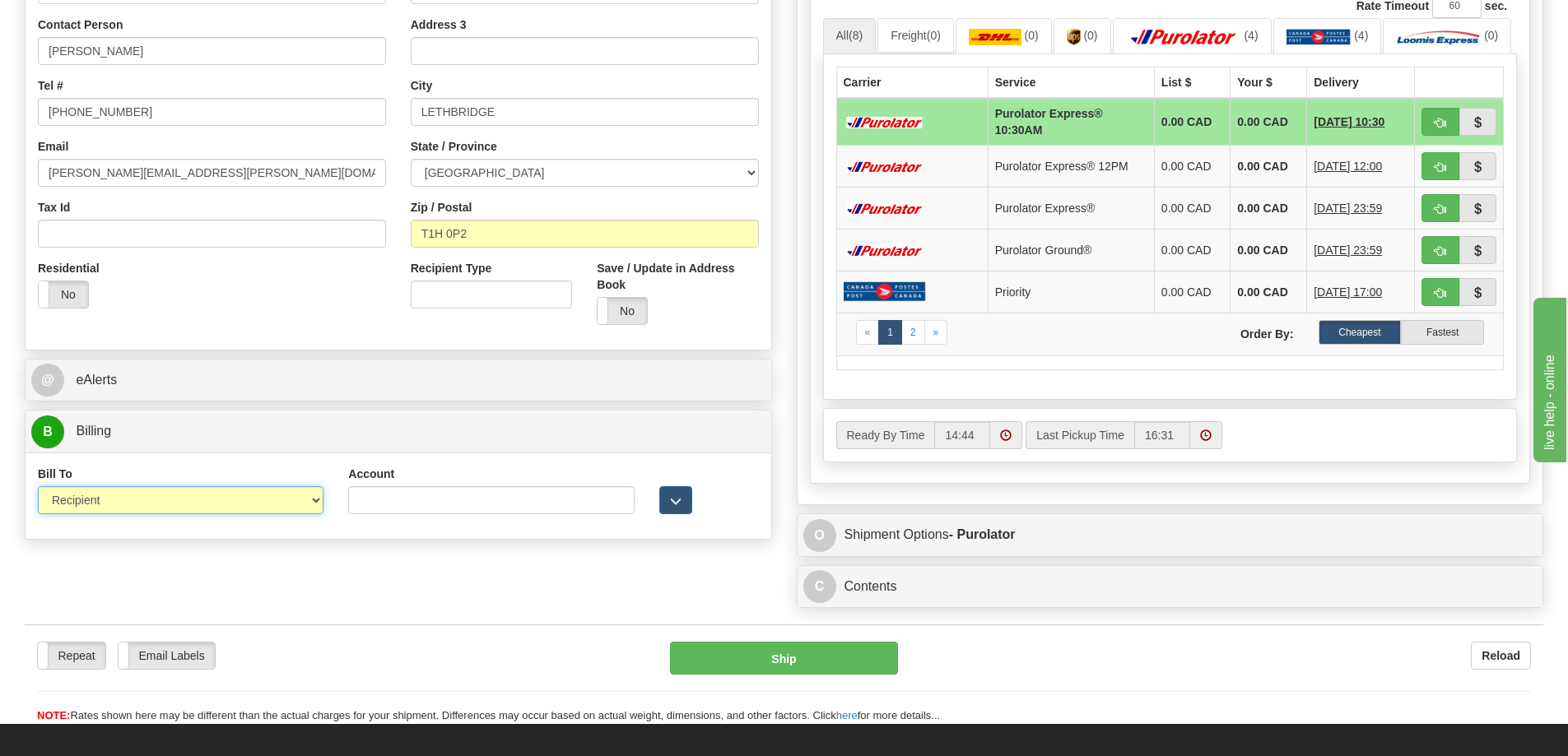
click at [38, 486] on select "Sender Recipient Third Party Collect" at bounding box center [180, 500] width 286 height 28
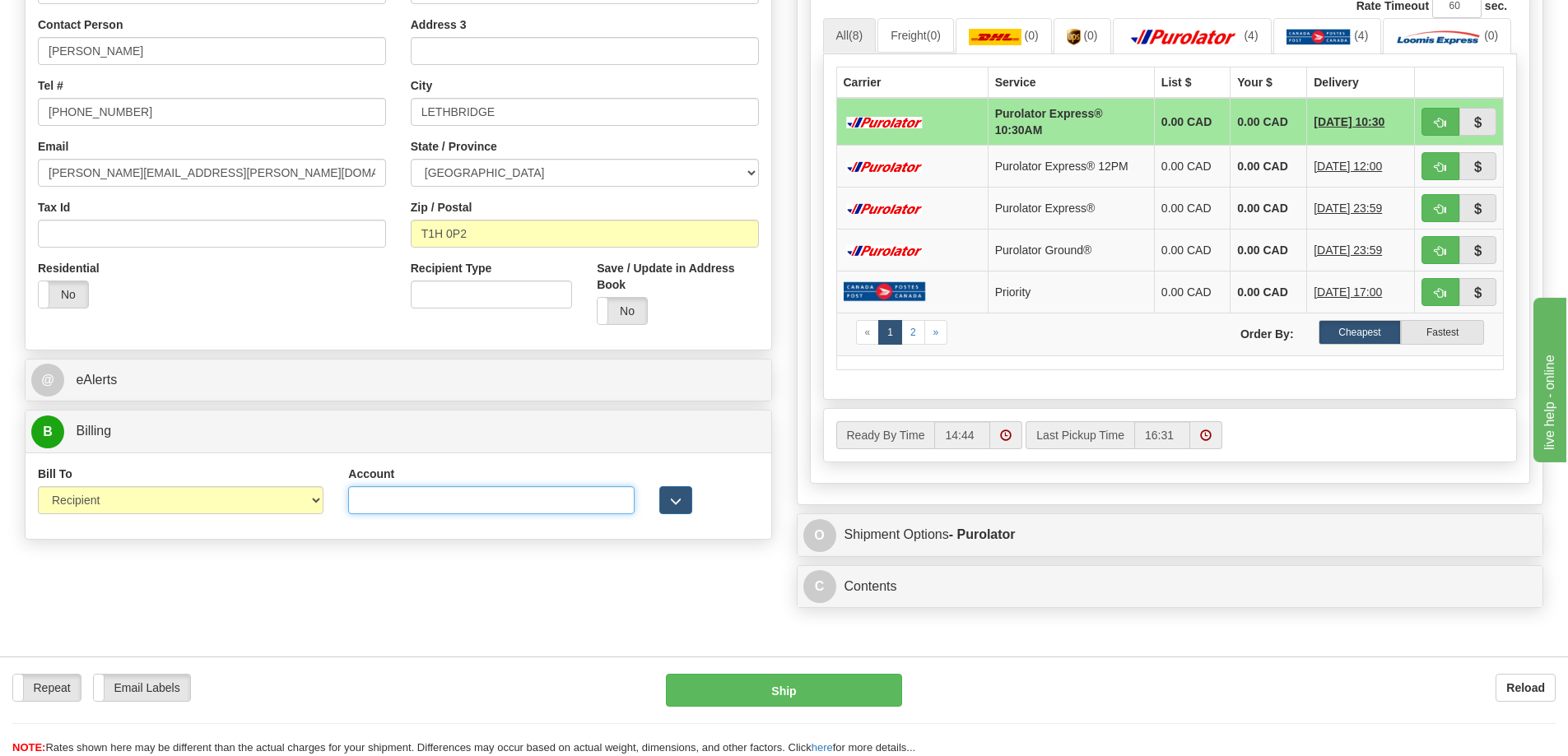
click at [375, 498] on input "Account" at bounding box center [491, 500] width 286 height 28
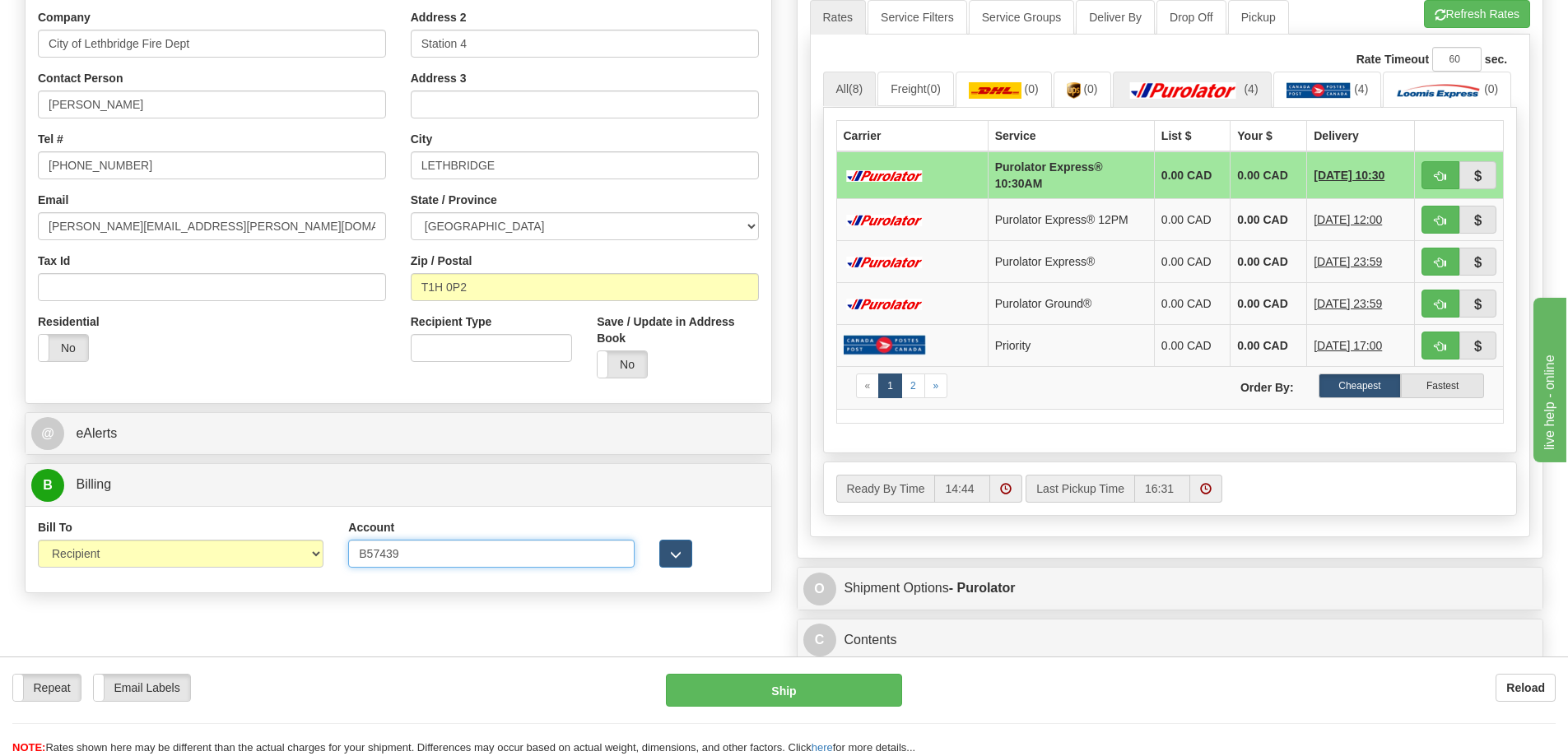
scroll to position [247, 0]
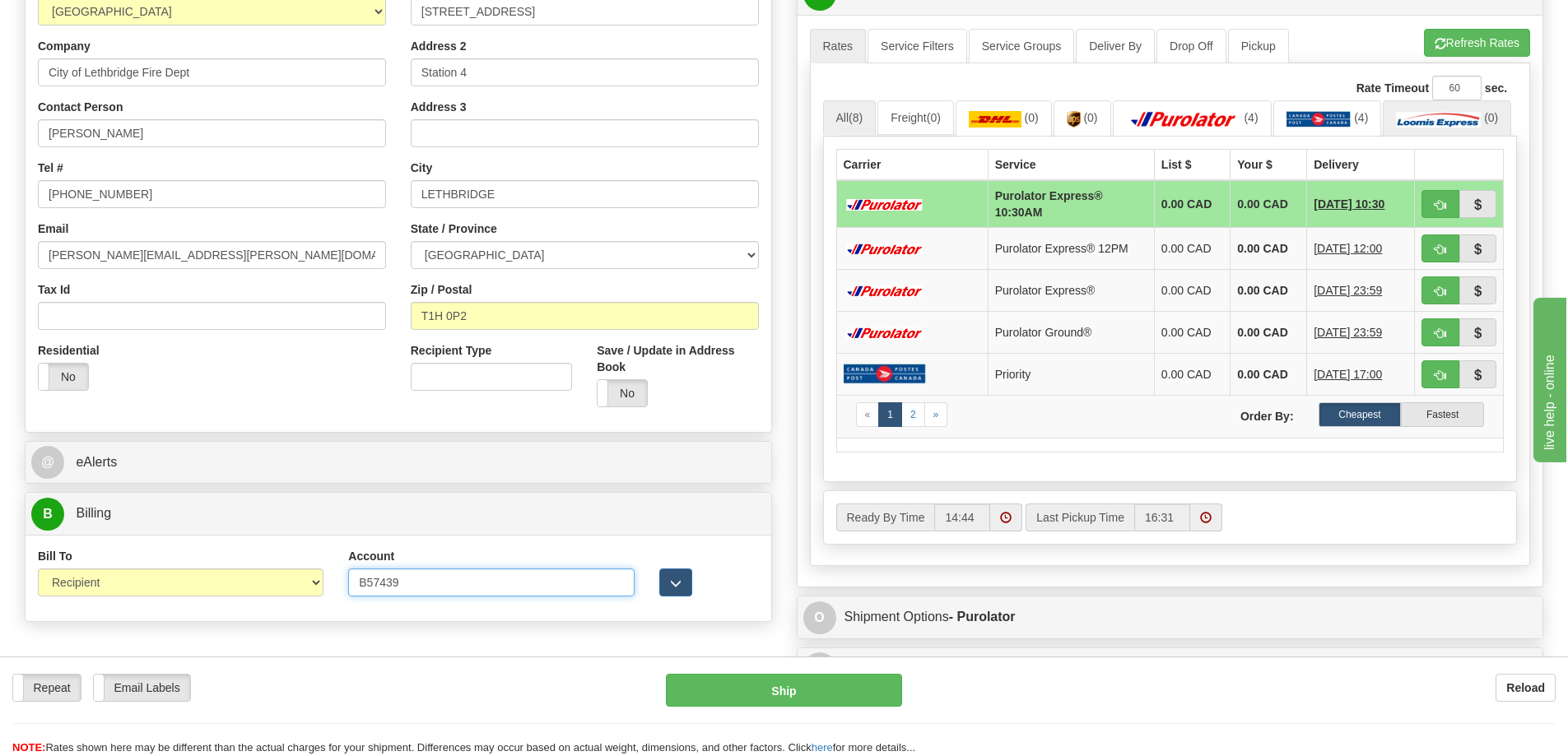
type input "B57439"
click at [1484, 124] on span "(0)" at bounding box center [1491, 118] width 14 height 13
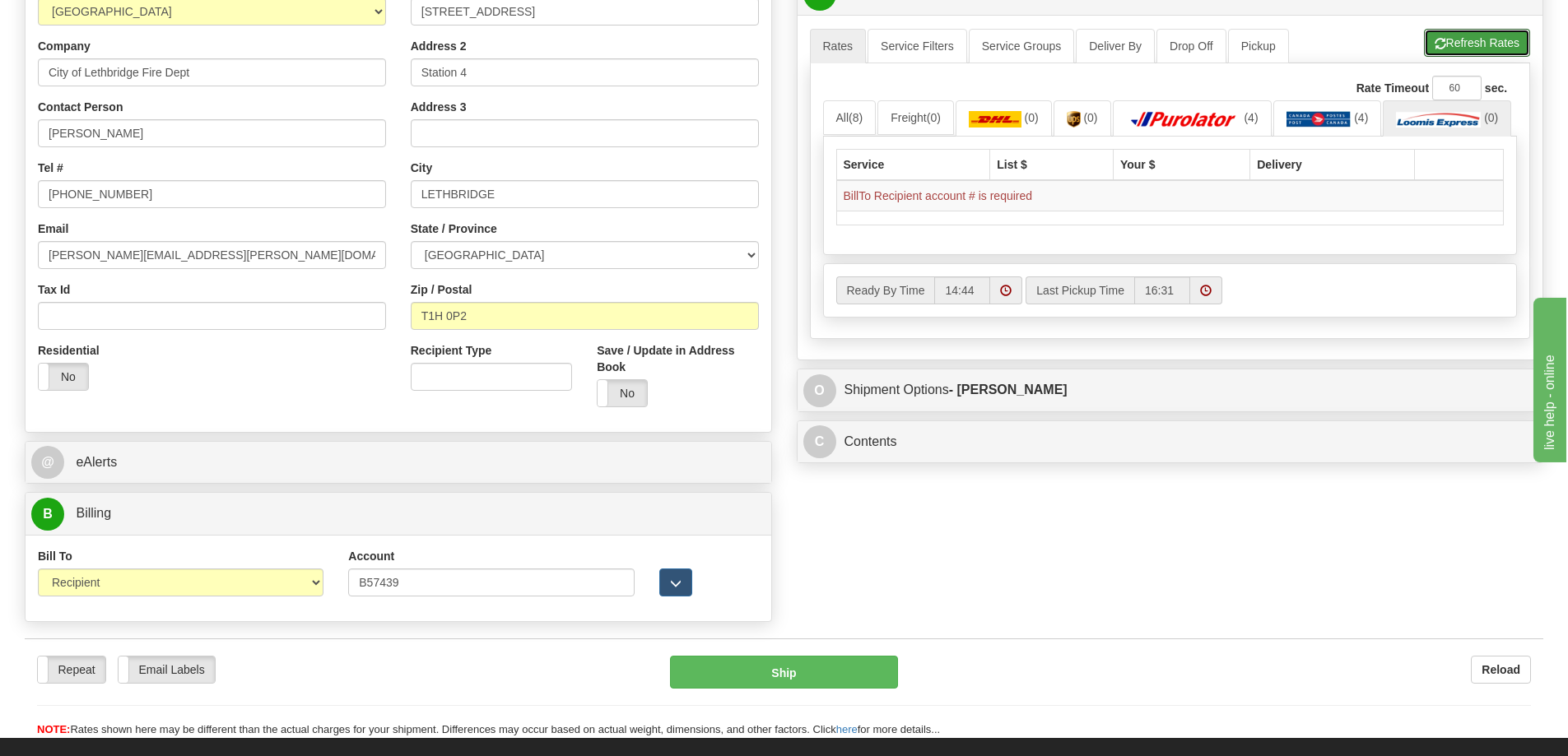
click at [1464, 39] on button "Refresh Rates" at bounding box center [1477, 43] width 106 height 28
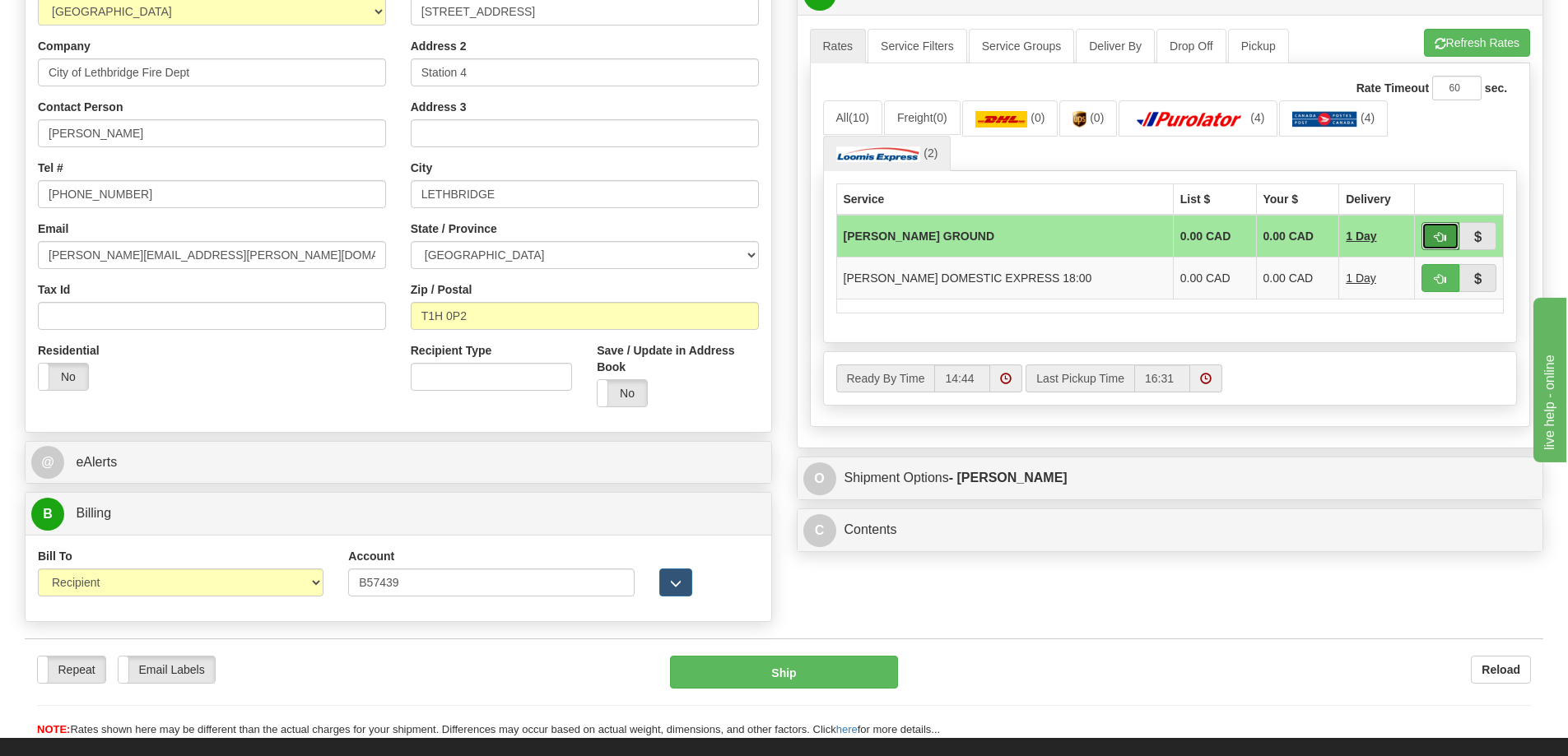
click at [1441, 232] on span "button" at bounding box center [1440, 237] width 12 height 11
type input "DD"
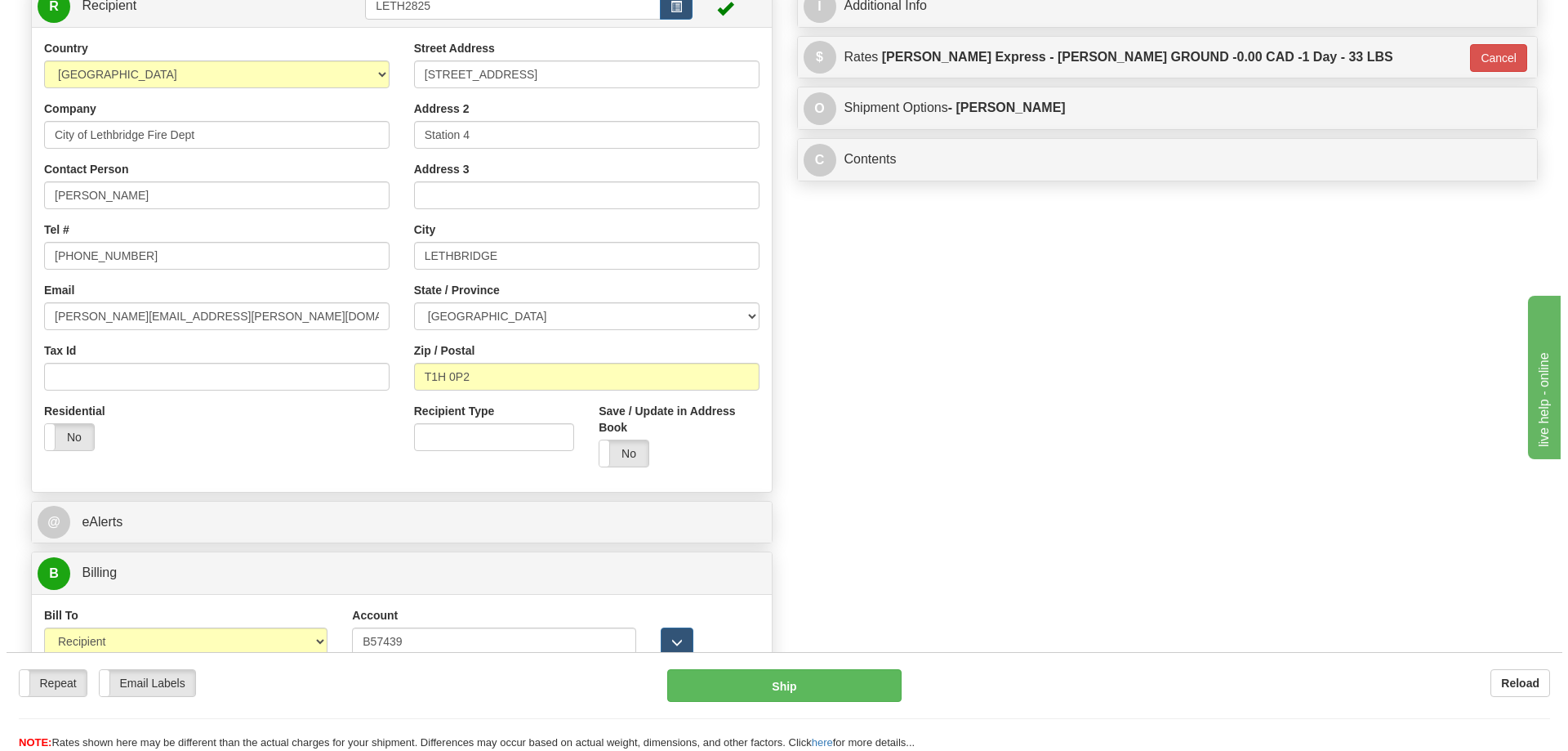
scroll to position [327, 0]
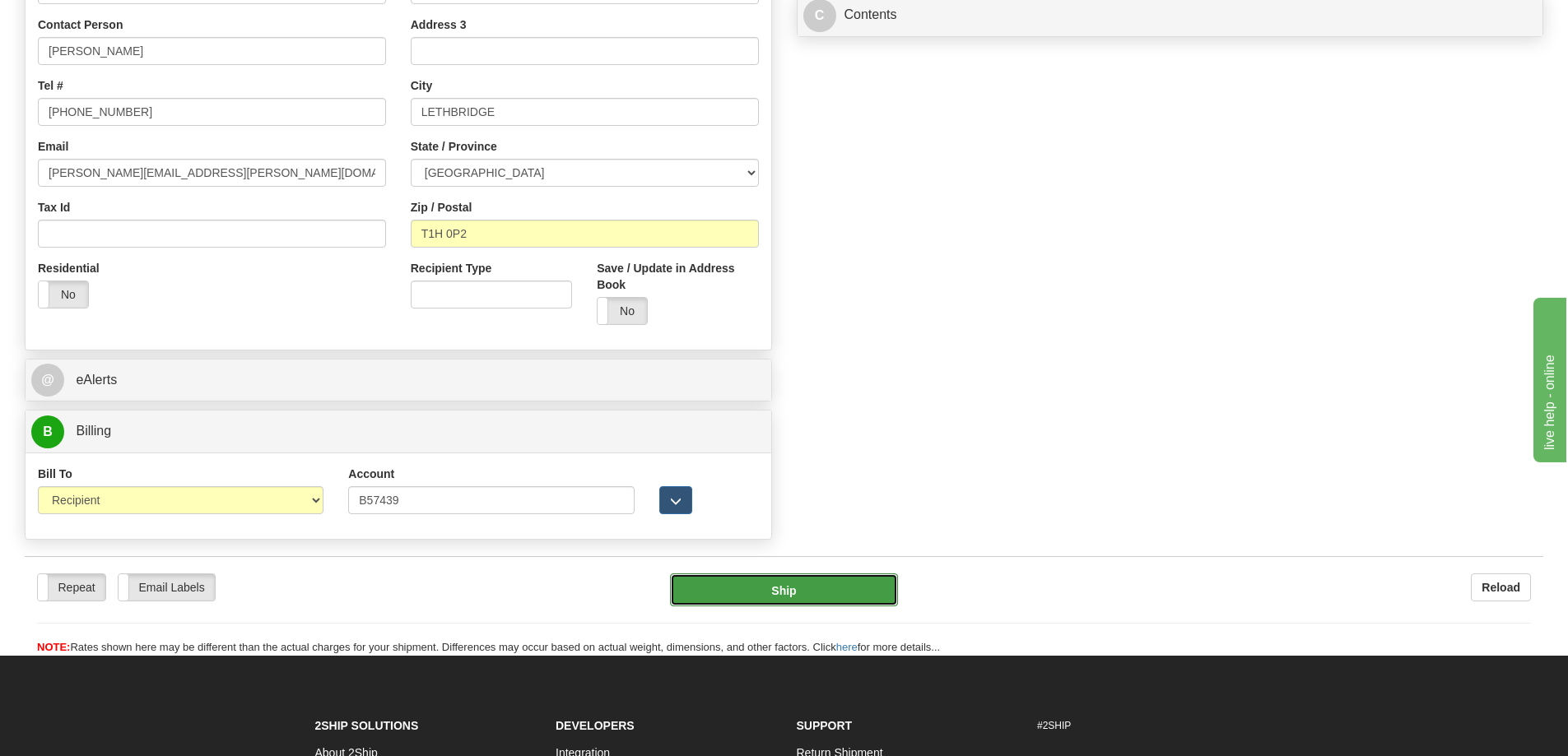
click at [768, 585] on button "Ship" at bounding box center [784, 590] width 228 height 33
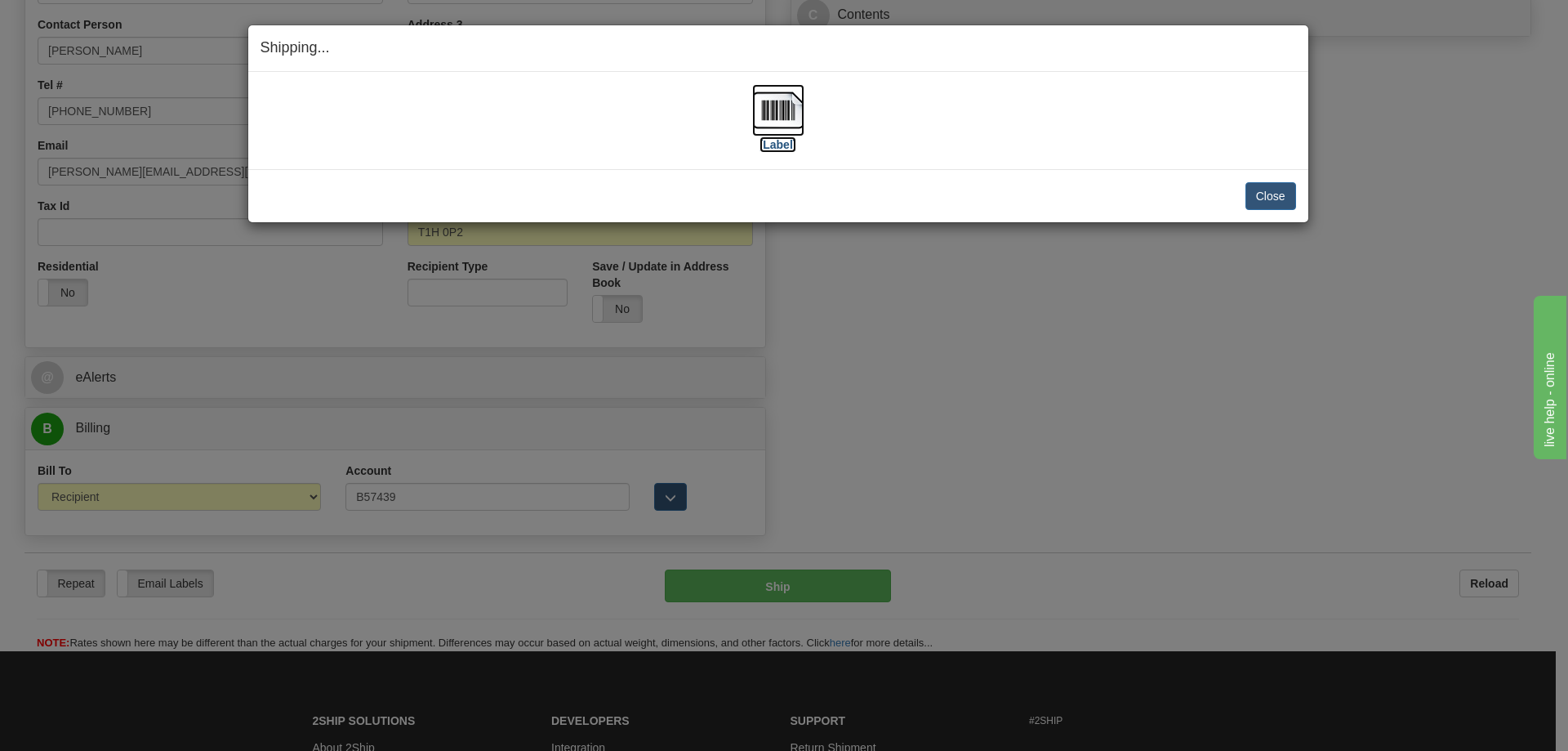
click at [786, 114] on img at bounding box center [778, 110] width 52 height 52
click at [1262, 184] on button "Close" at bounding box center [1271, 196] width 51 height 28
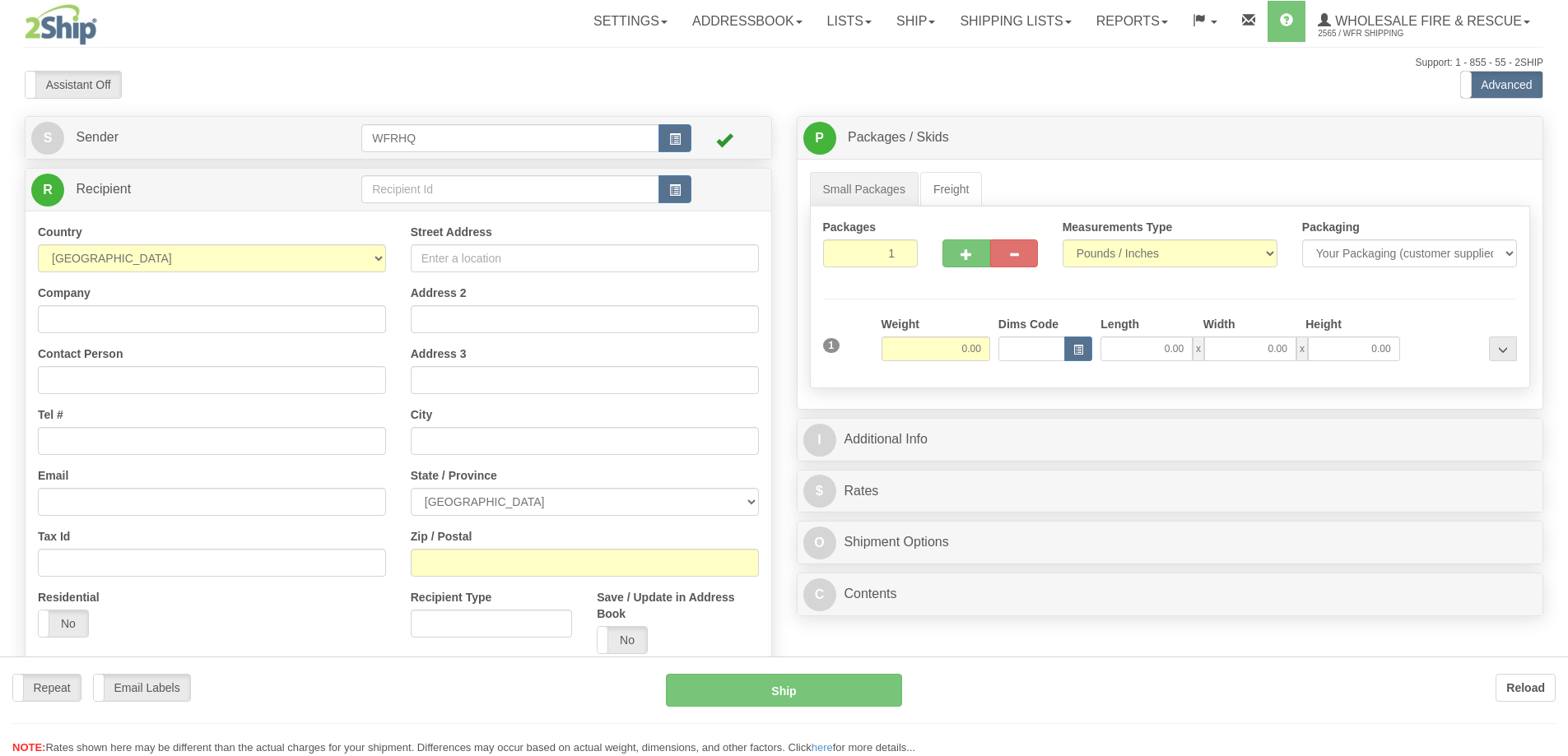
click at [451, 192] on div at bounding box center [784, 378] width 1568 height 756
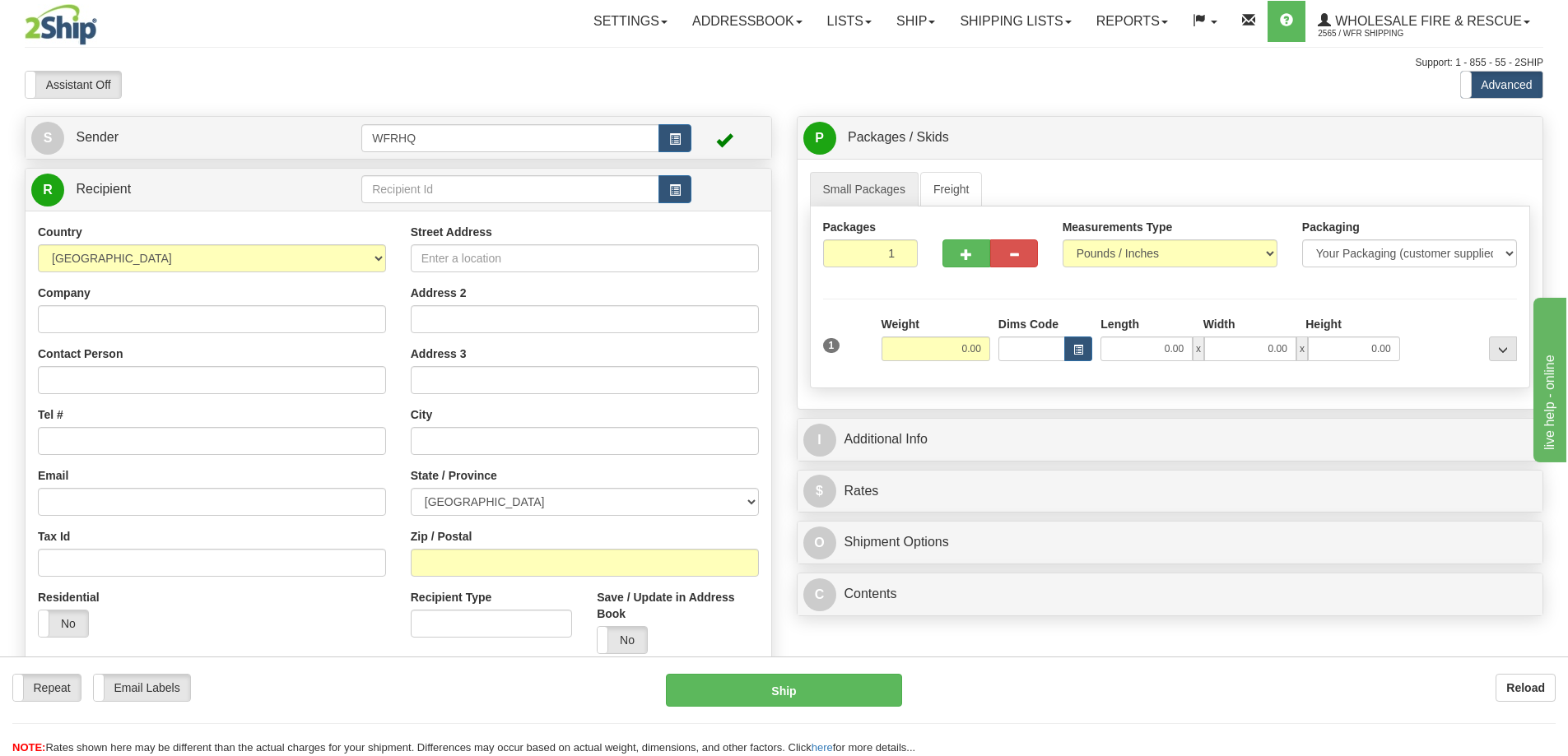
drag, startPoint x: 0, startPoint y: 0, endPoint x: 451, endPoint y: 188, distance: 488.6
click at [451, 191] on div "Toggle navigation Settings Shipping Preferences Fields Preferences New" at bounding box center [784, 437] width 1568 height 874
click at [451, 188] on input "text" at bounding box center [510, 189] width 298 height 28
type input "PIIK1685"
click at [152, 315] on div "Country AFGHANISTAN ALAND ISLANDS ALBANIA ALGERIA AMERICAN SAMOA ANDORRA ANGOLA…" at bounding box center [398, 444] width 746 height 468
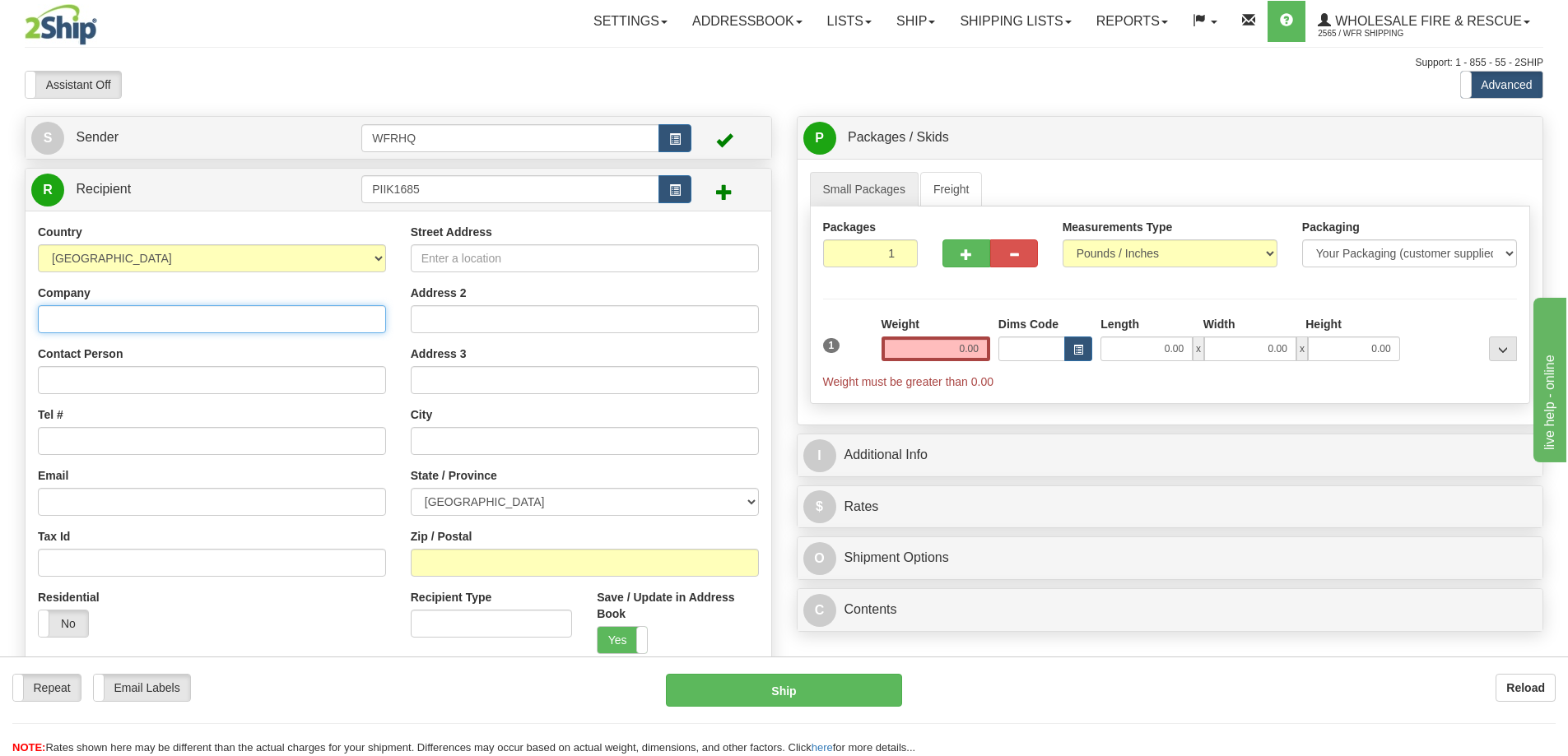
click at [162, 328] on input "Company" at bounding box center [212, 319] width 348 height 28
paste input "Piikani Public Works, Floyd Provost"
type input "Piikani Public Works"
paste input ", Floyd Provost"
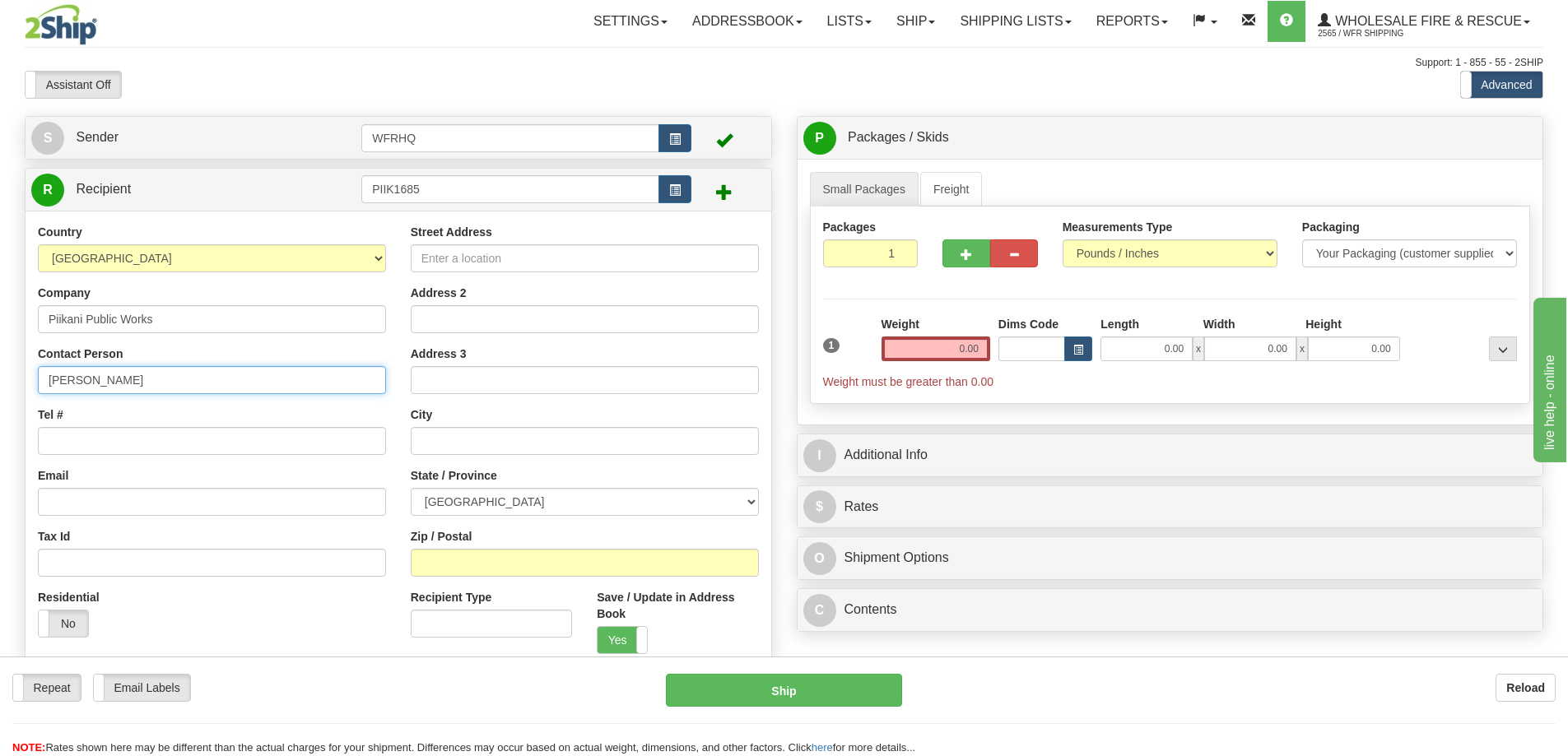
type input "Floyd Provost"
click at [47, 441] on input "Tel #" at bounding box center [212, 441] width 348 height 28
type input "403-965-3888"
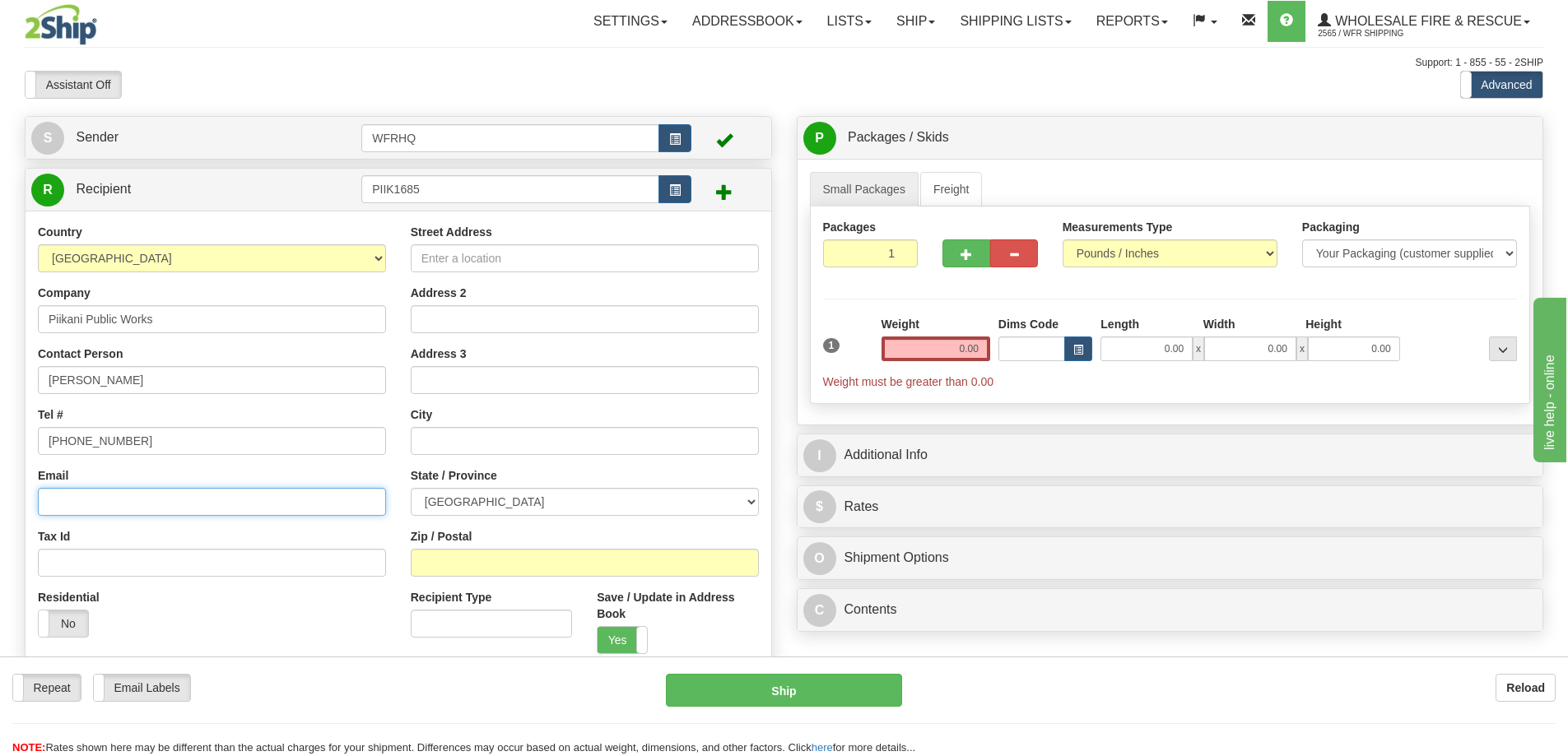
click at [110, 500] on input "Email" at bounding box center [212, 502] width 348 height 28
paste input "fprovost@piikanipw.ca"
type input "fprovost@piikanipw.ca"
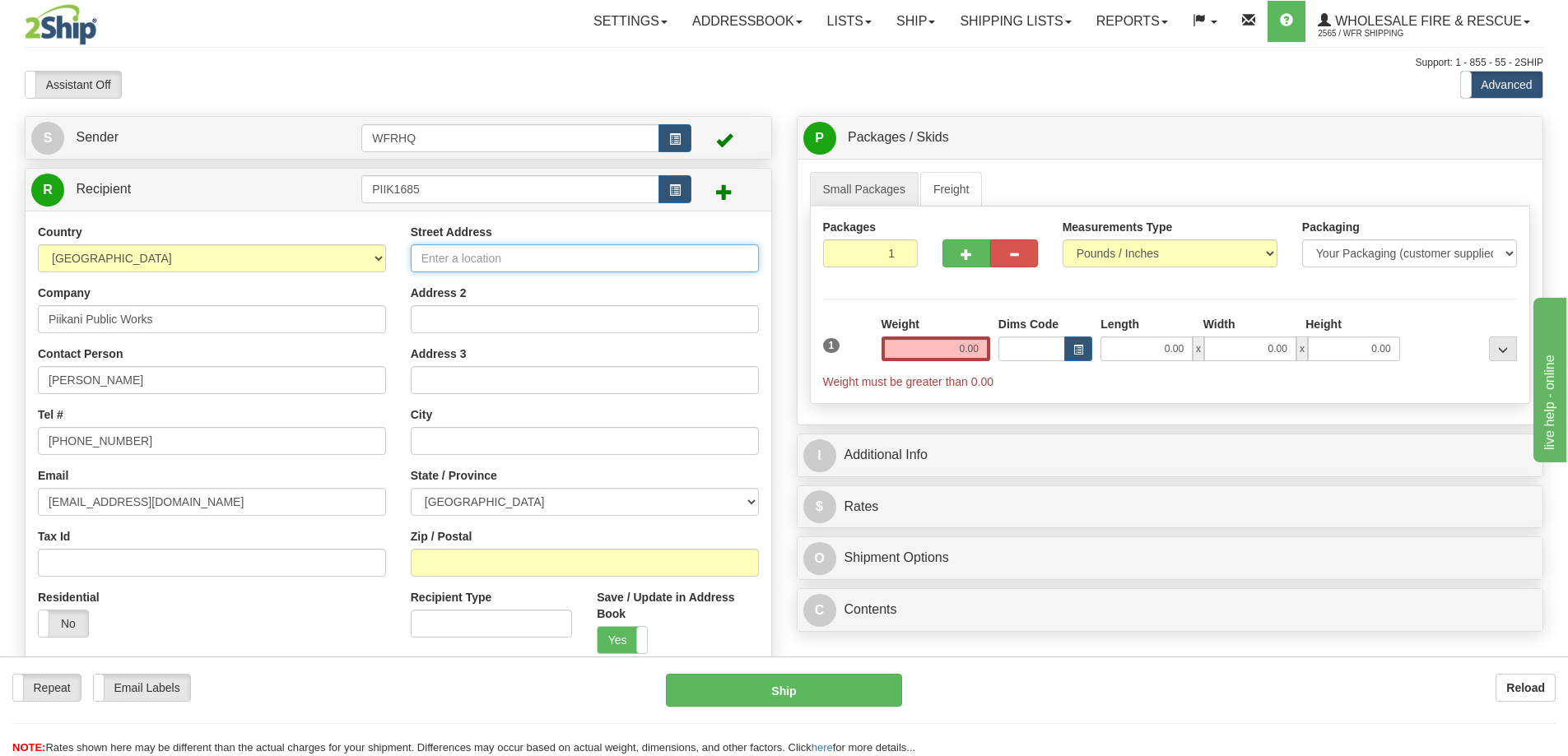
drag, startPoint x: 470, startPoint y: 257, endPoint x: 335, endPoint y: 302, distance: 142.3
click at [469, 257] on input "Street Address" at bounding box center [584, 258] width 348 height 28
click at [514, 254] on input "Street Address" at bounding box center [584, 258] width 348 height 28
paste input "Building 1685, secondary highway 786"
type input "Building 1685, secondary highway 786"
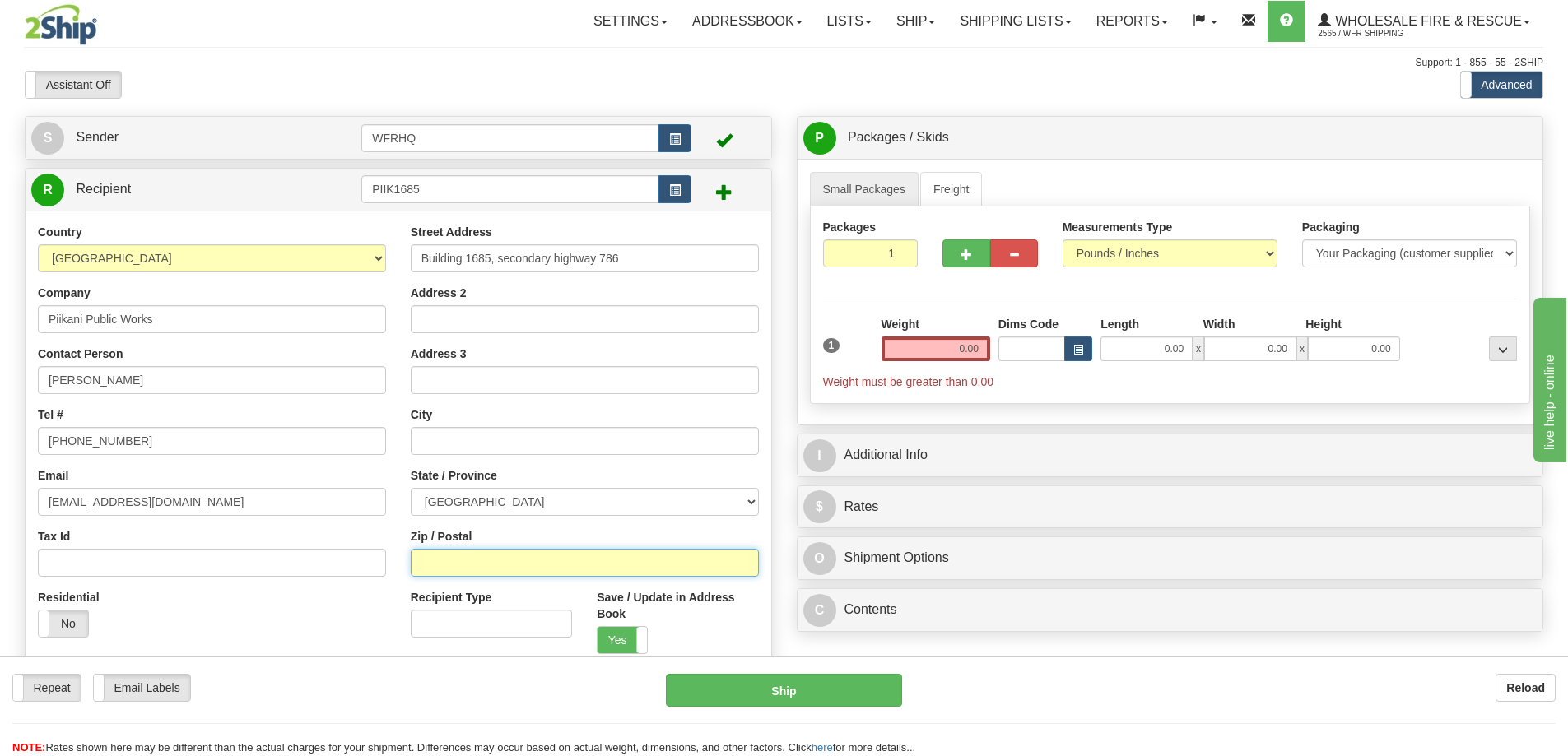
click at [478, 559] on input "Zip / Postal" at bounding box center [584, 563] width 348 height 28
type input "T0K0h0"
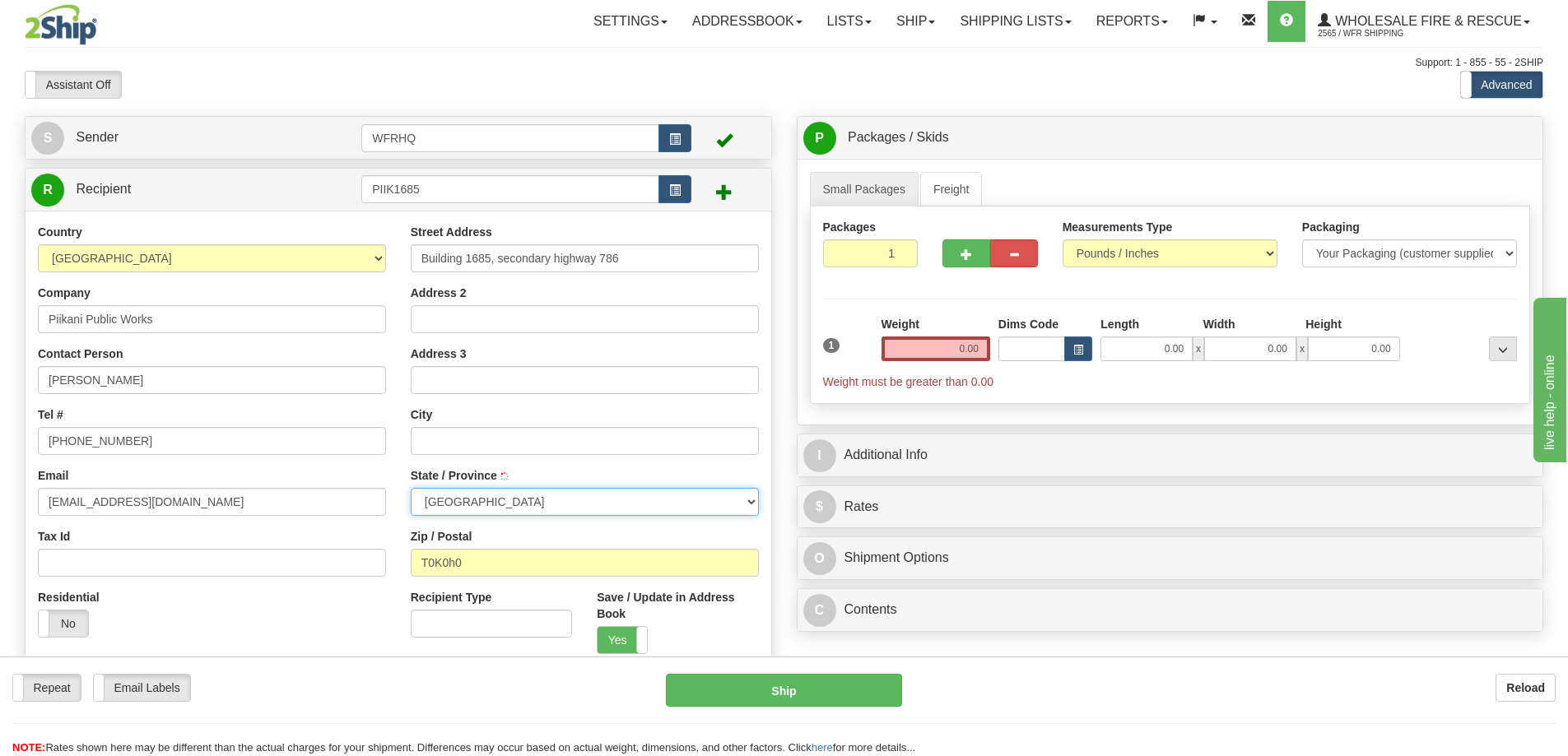
type input "BROCKET"
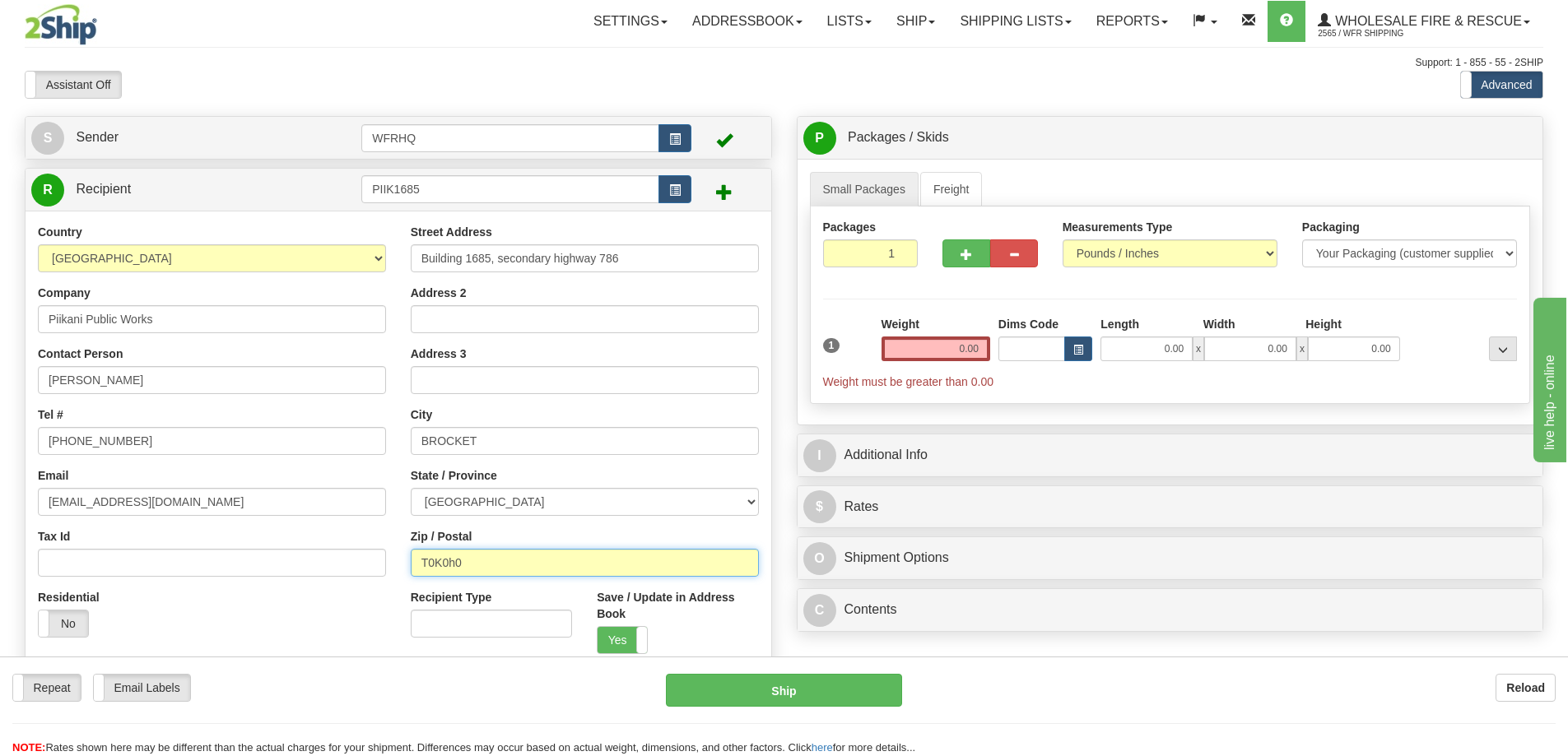
click at [454, 568] on input "T0K0h0" at bounding box center [584, 563] width 348 height 28
type input "T0K0H0"
click at [962, 350] on input "0.00" at bounding box center [936, 349] width 109 height 25
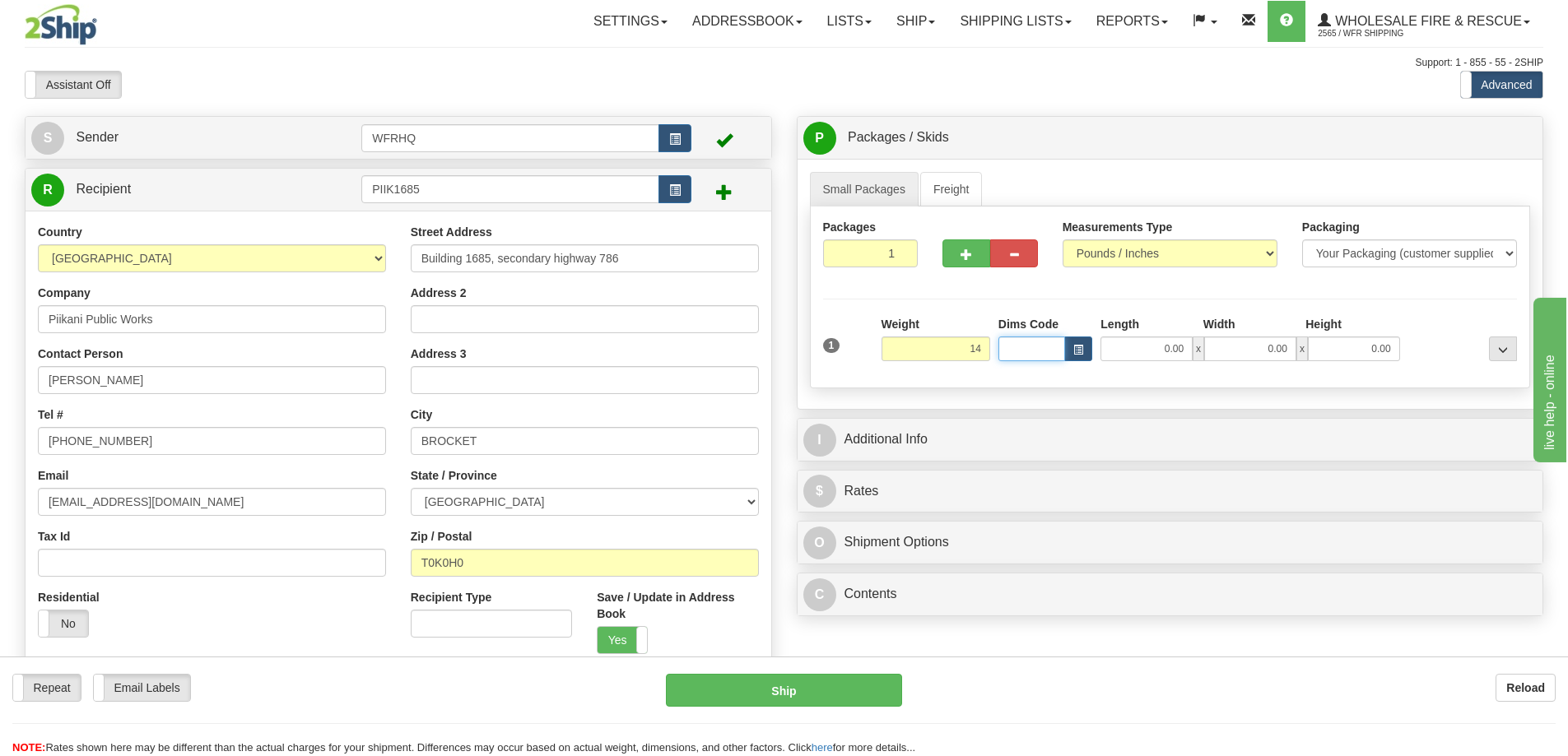
type input "14.00"
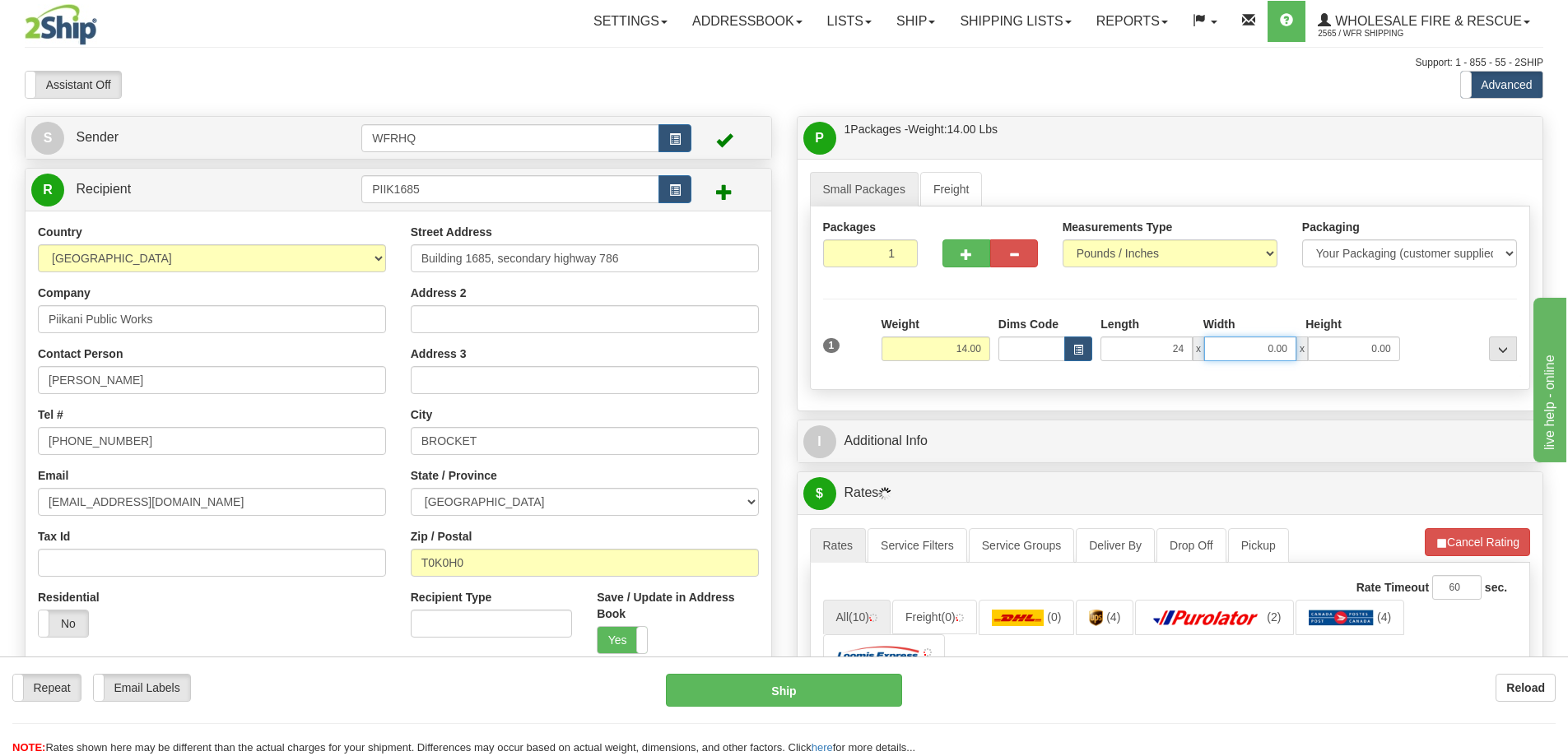
type input "24.00"
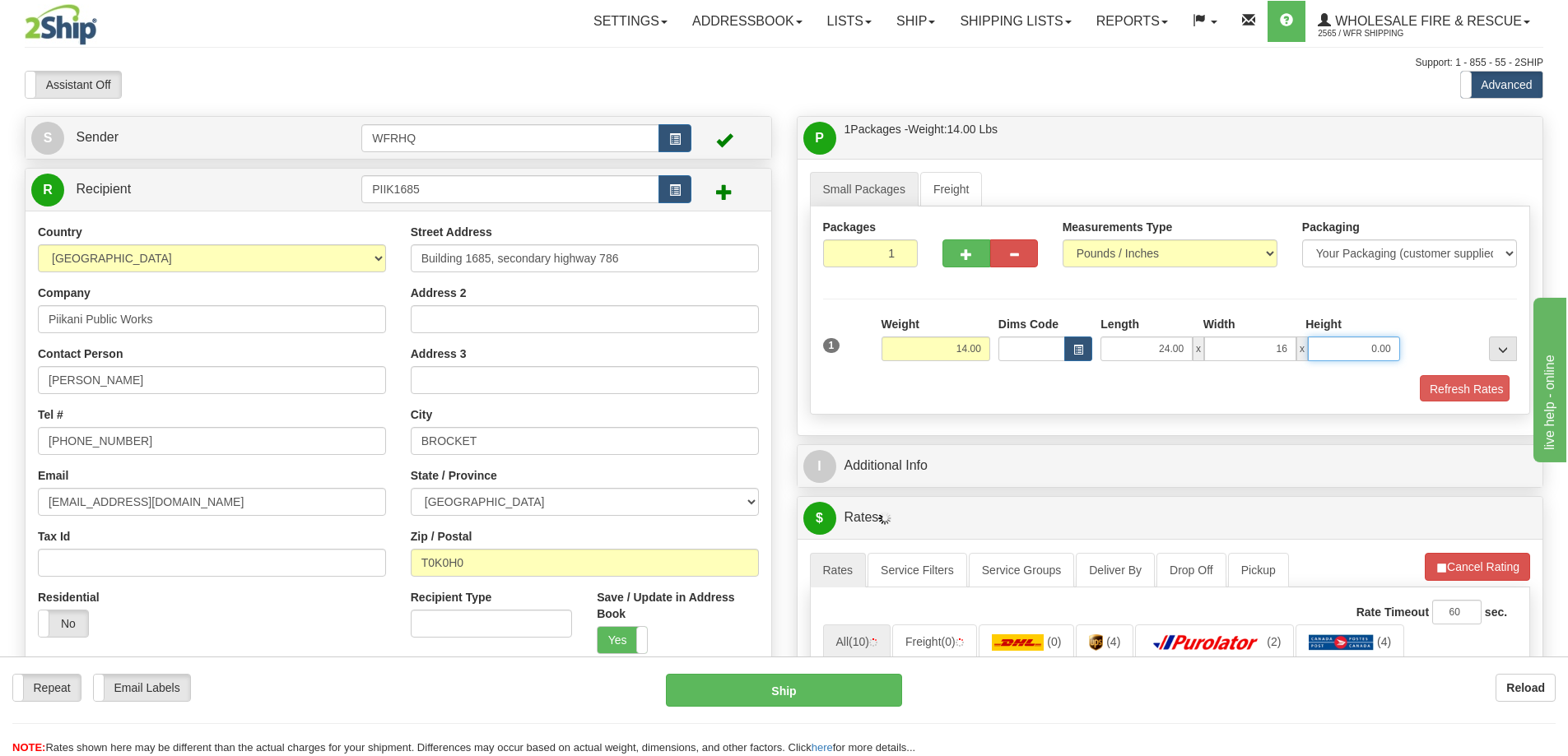
type input "16.00"
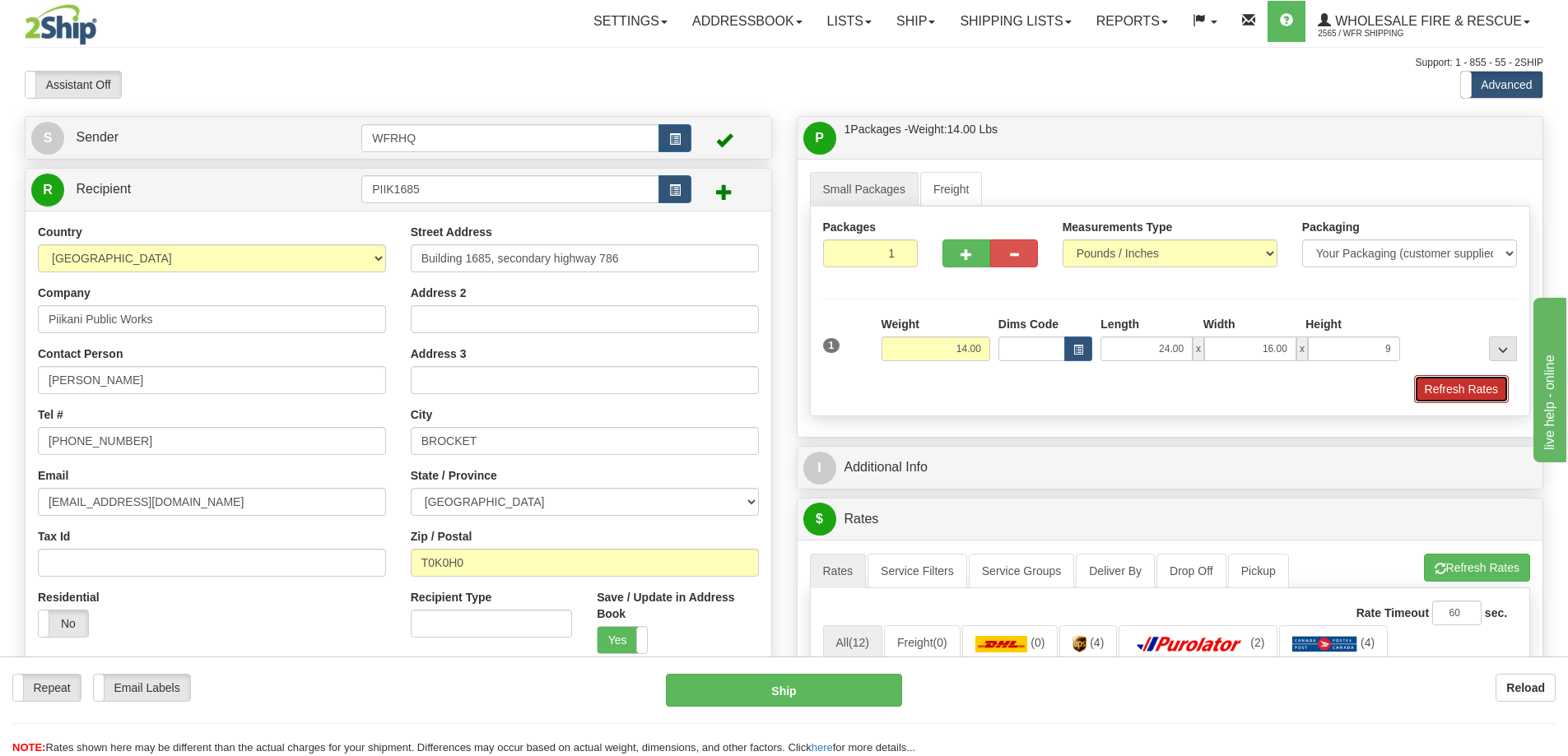
type input "9.00"
click at [1494, 392] on button "Refresh Rates" at bounding box center [1461, 389] width 95 height 28
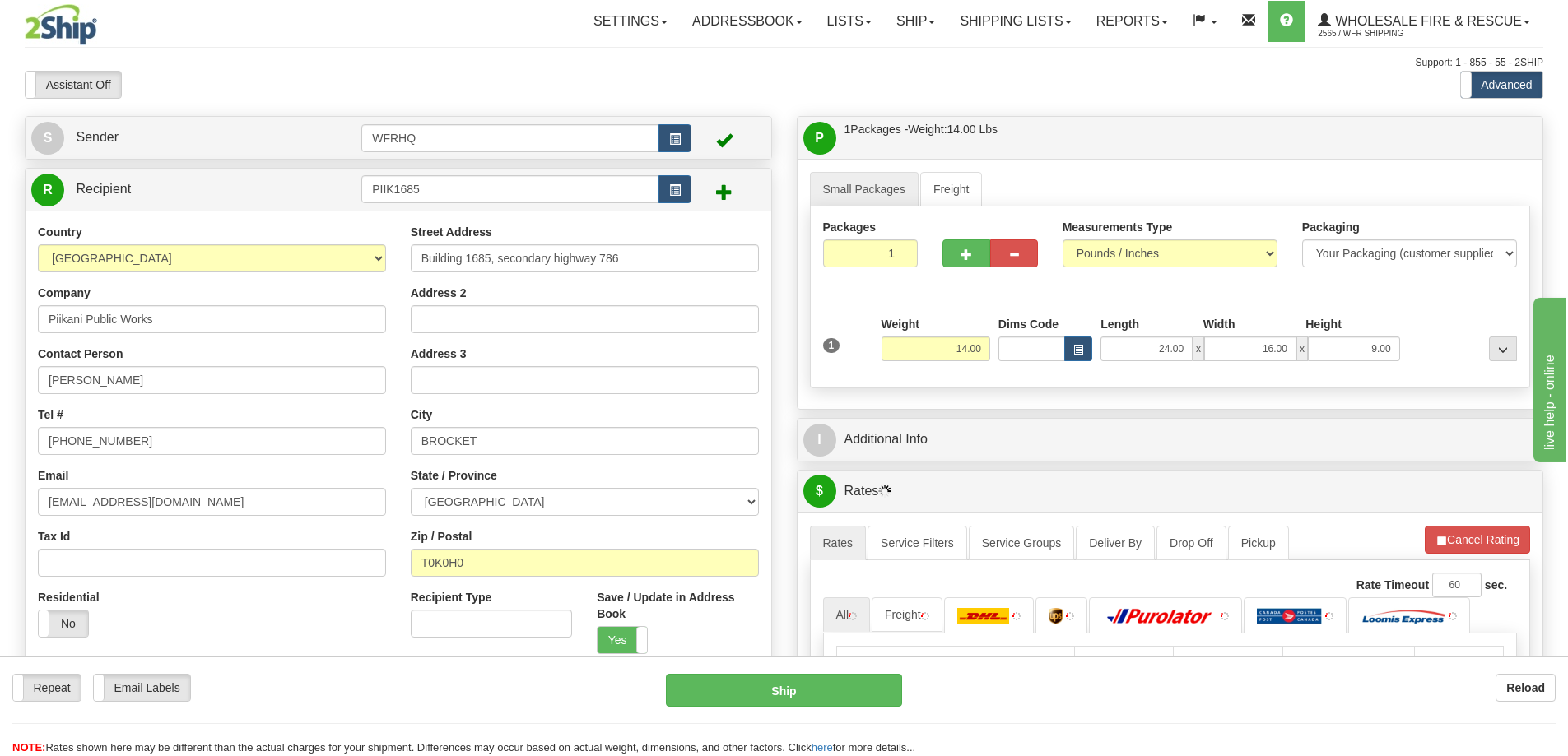
click at [1051, 463] on div "P Packages / Skids 1 Packages - Weight: 14.00 Lbs 1 Skids - Weight: NaN Lbs Shi…" at bounding box center [1170, 526] width 772 height 822
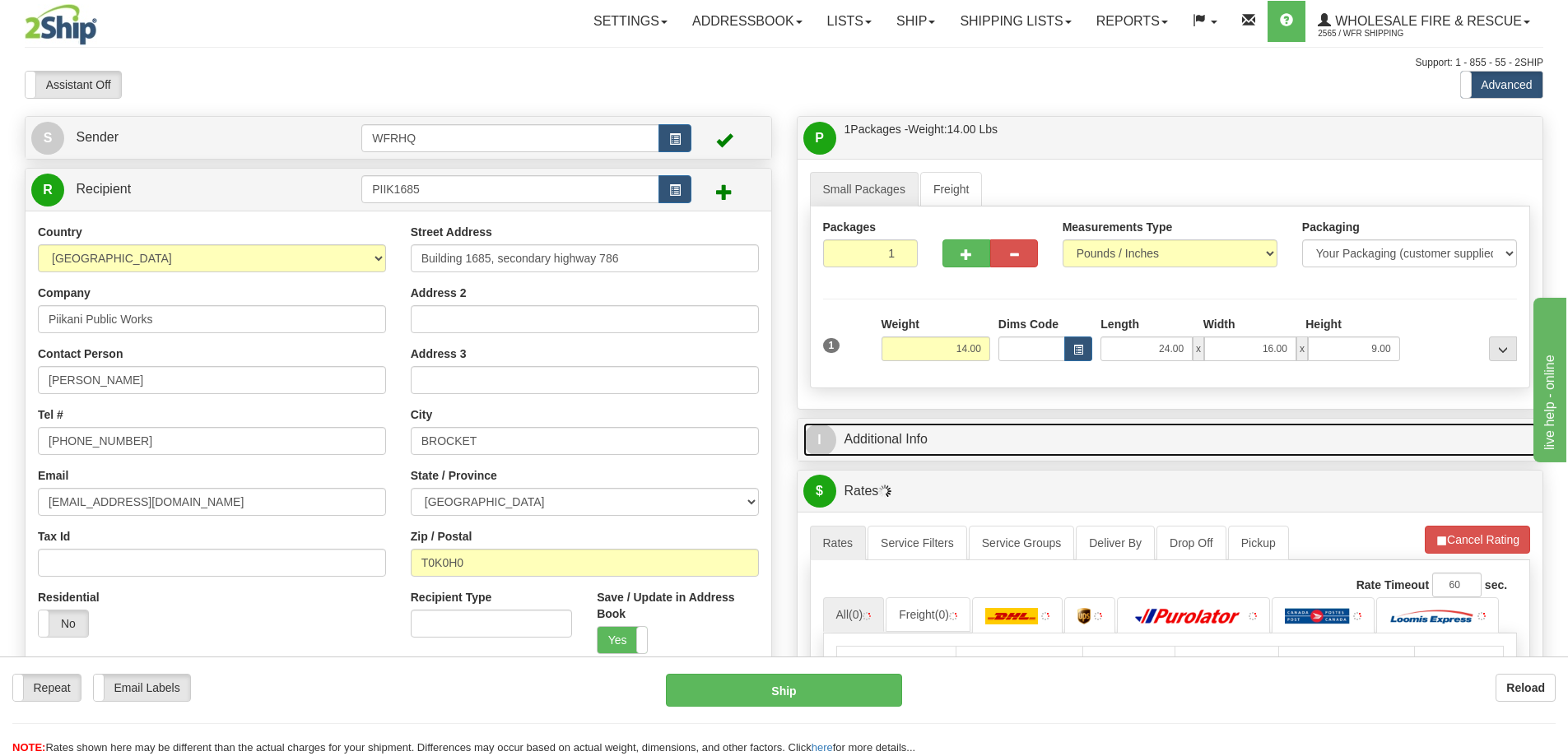
click at [1051, 448] on link "I Additional Info" at bounding box center [1170, 439] width 734 height 34
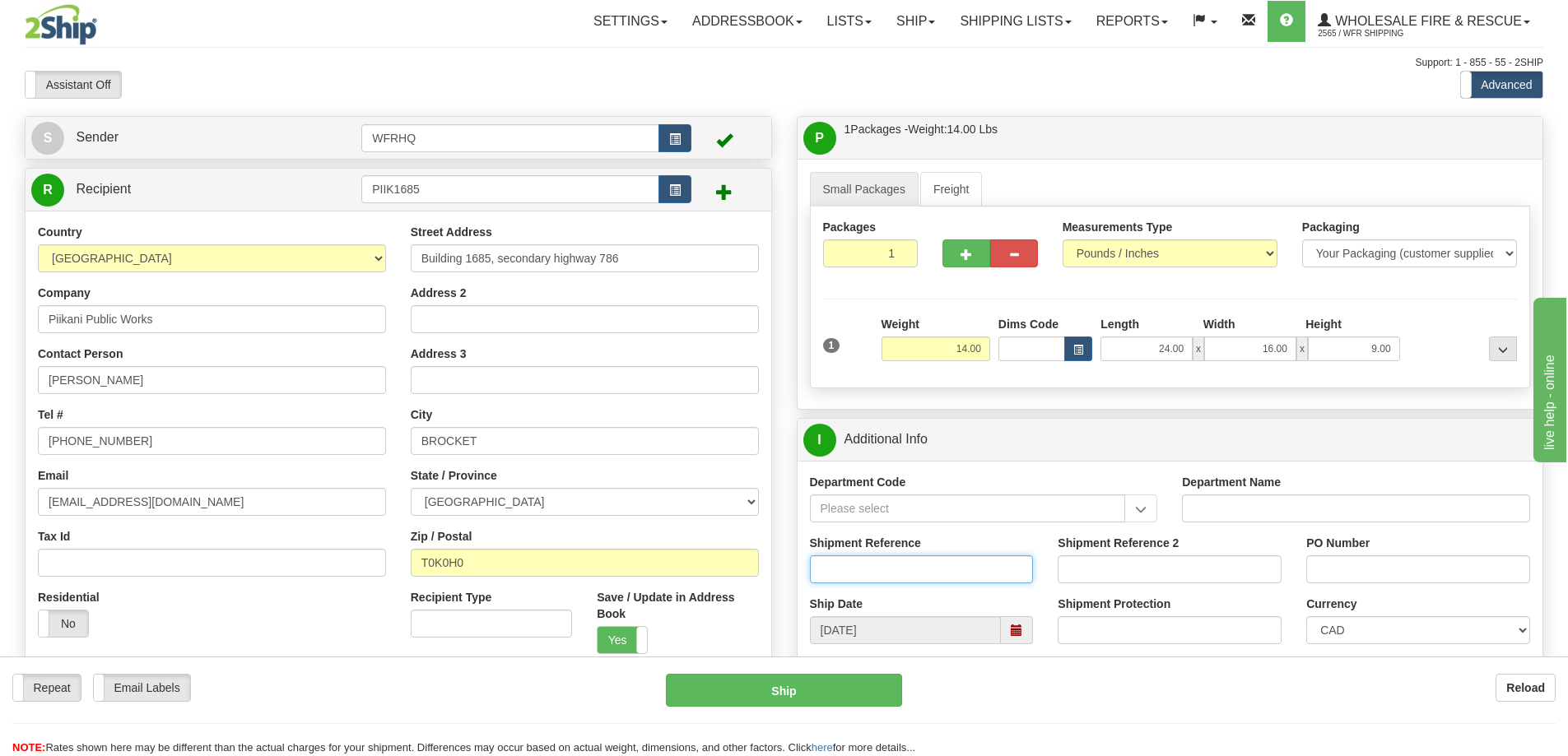
click at [902, 580] on input "Shipment Reference" at bounding box center [922, 569] width 224 height 28
type input "S46695-30879"
type input "331267"
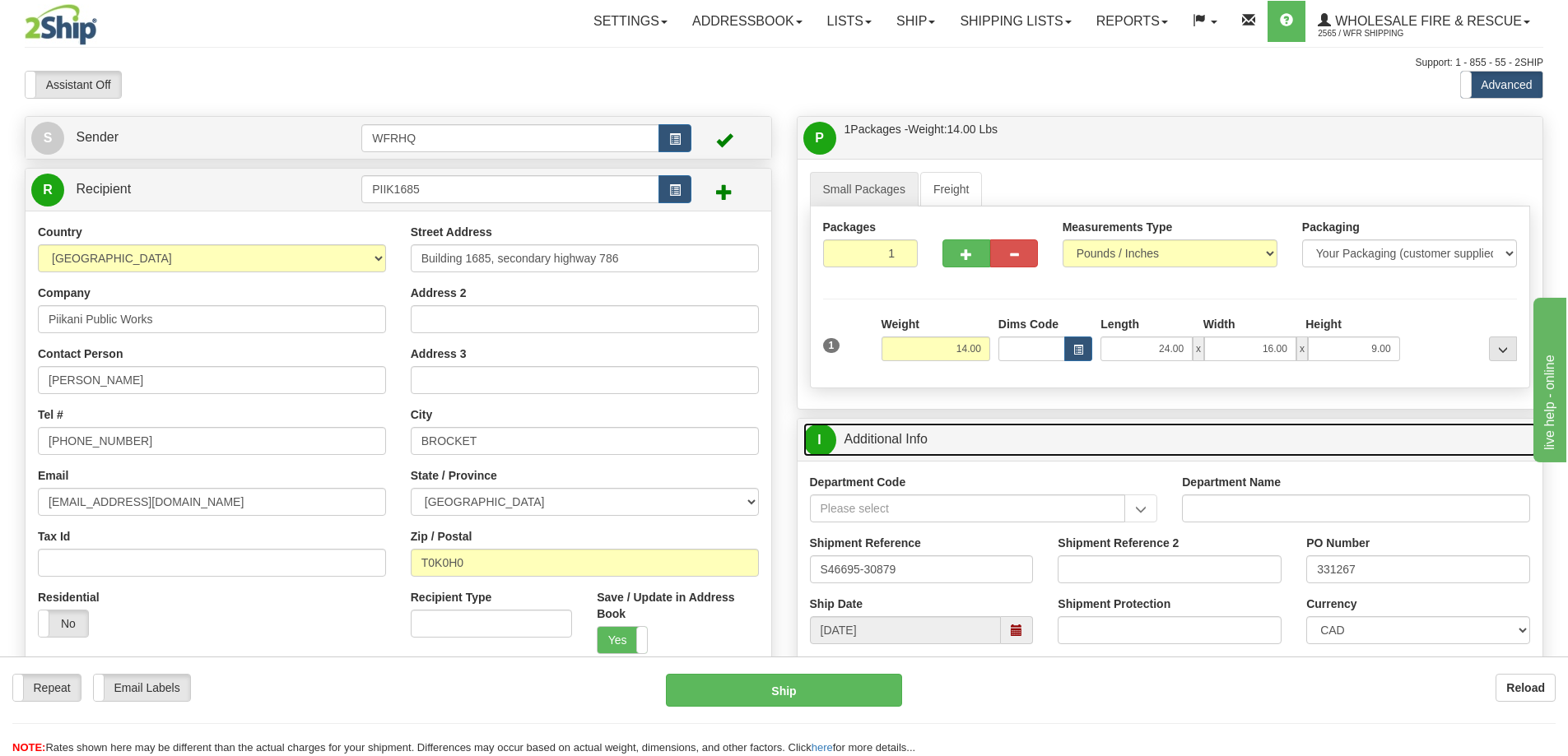
click at [1072, 423] on link "I Additional Info" at bounding box center [1170, 439] width 734 height 34
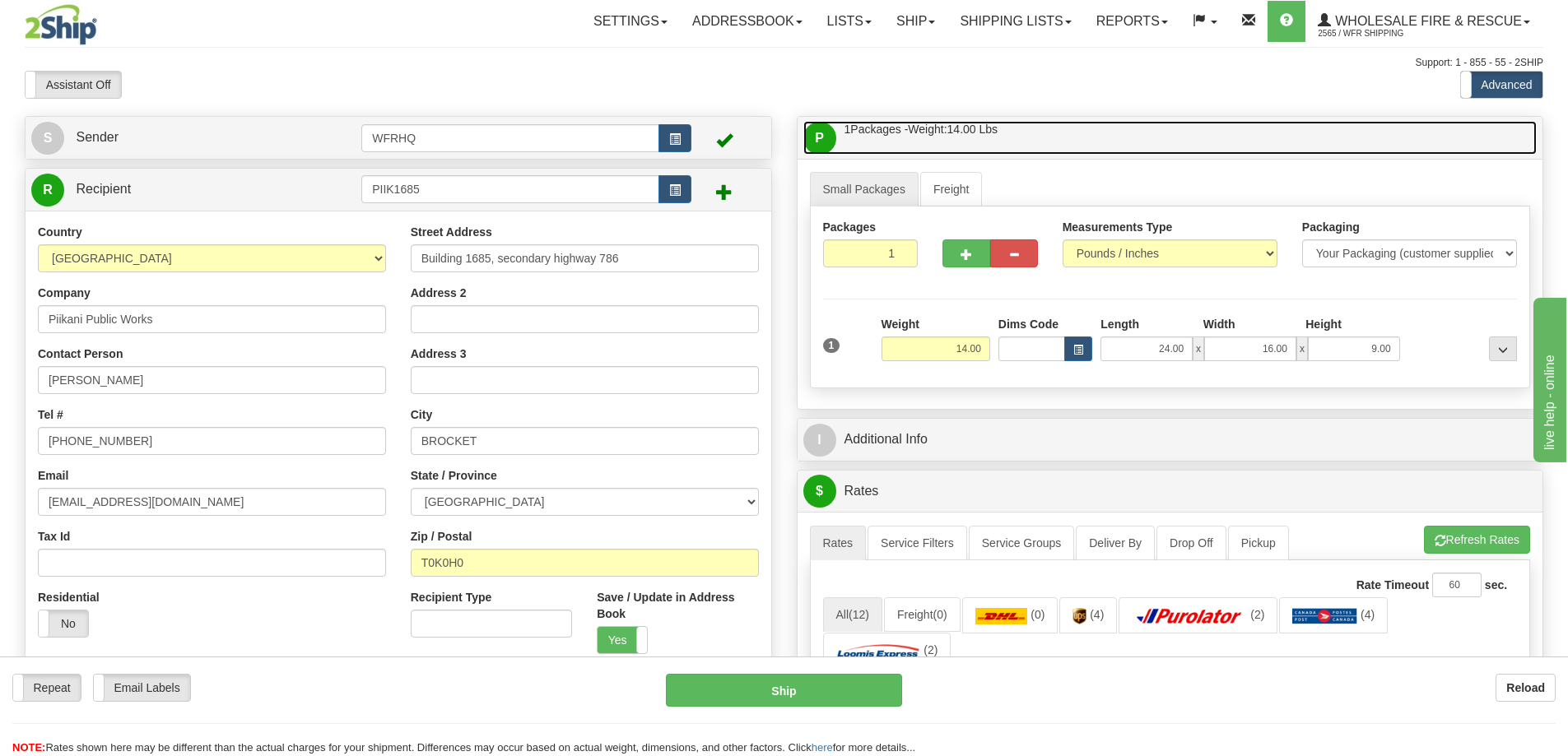
click at [1124, 137] on link "P Packages / Skids 1 Packages - Weight: 14.00 Lbs 1 Skids - Weight: NaN Lbs" at bounding box center [1170, 137] width 734 height 34
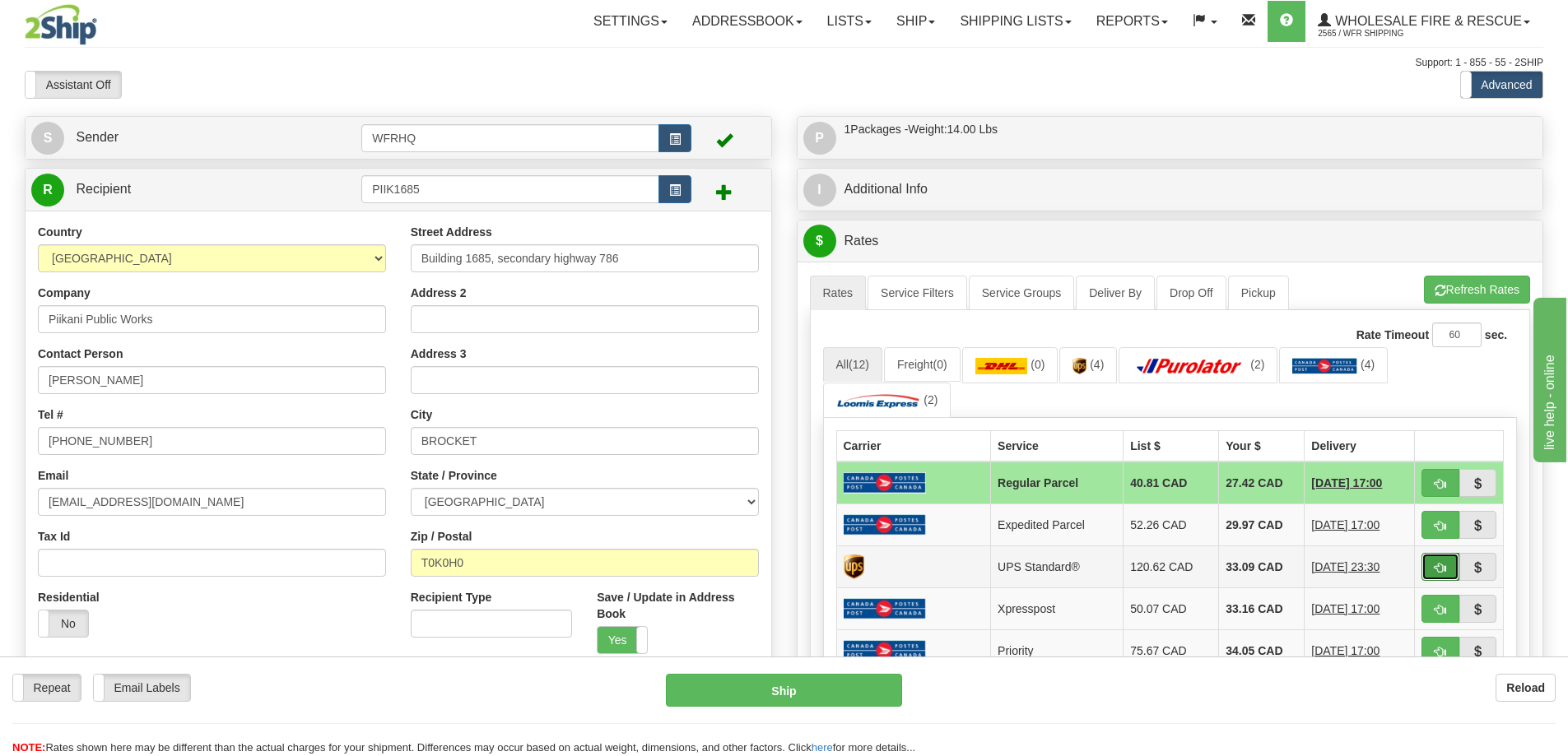
click at [1445, 568] on span "button" at bounding box center [1440, 568] width 12 height 11
type input "11"
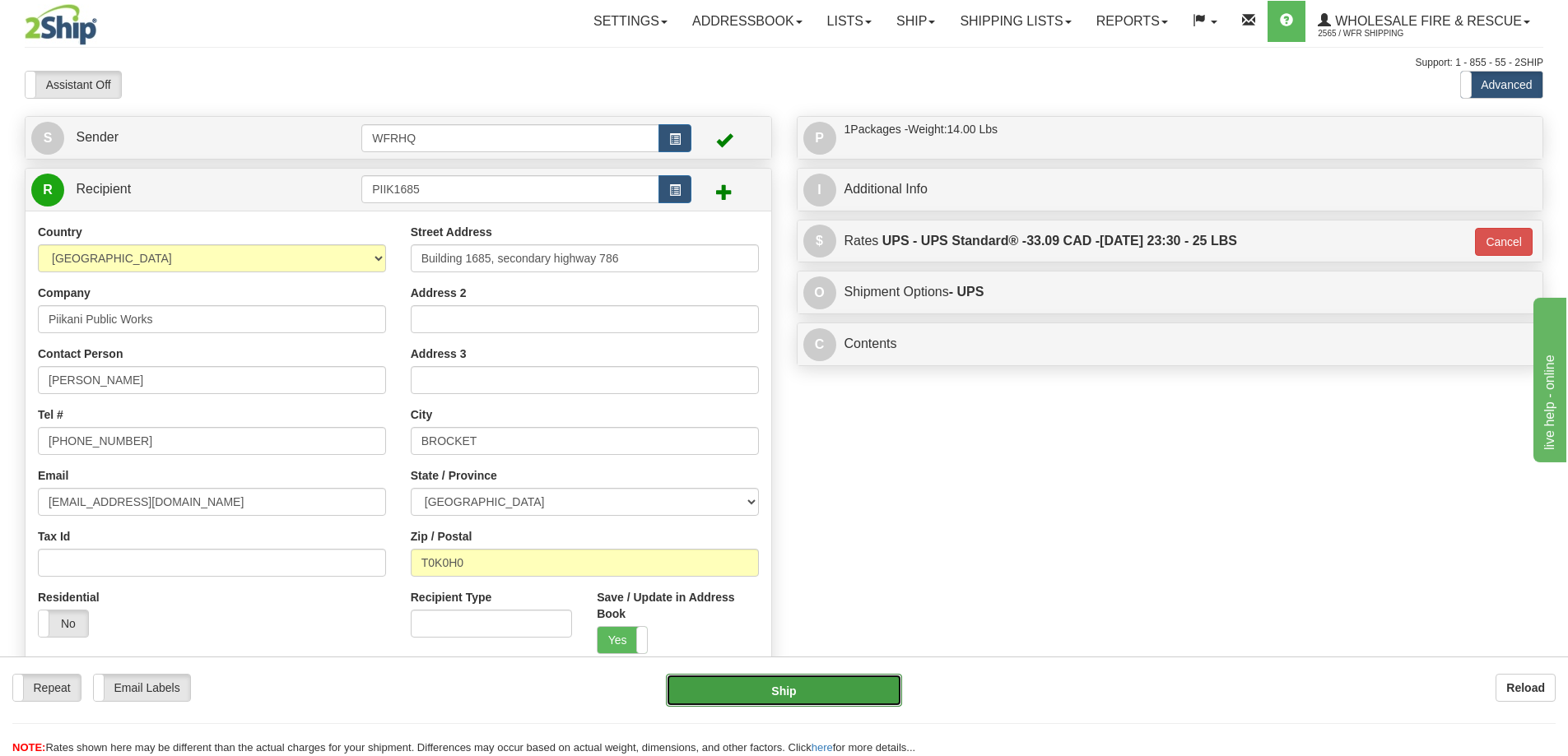
click at [806, 684] on button "Ship" at bounding box center [784, 690] width 236 height 33
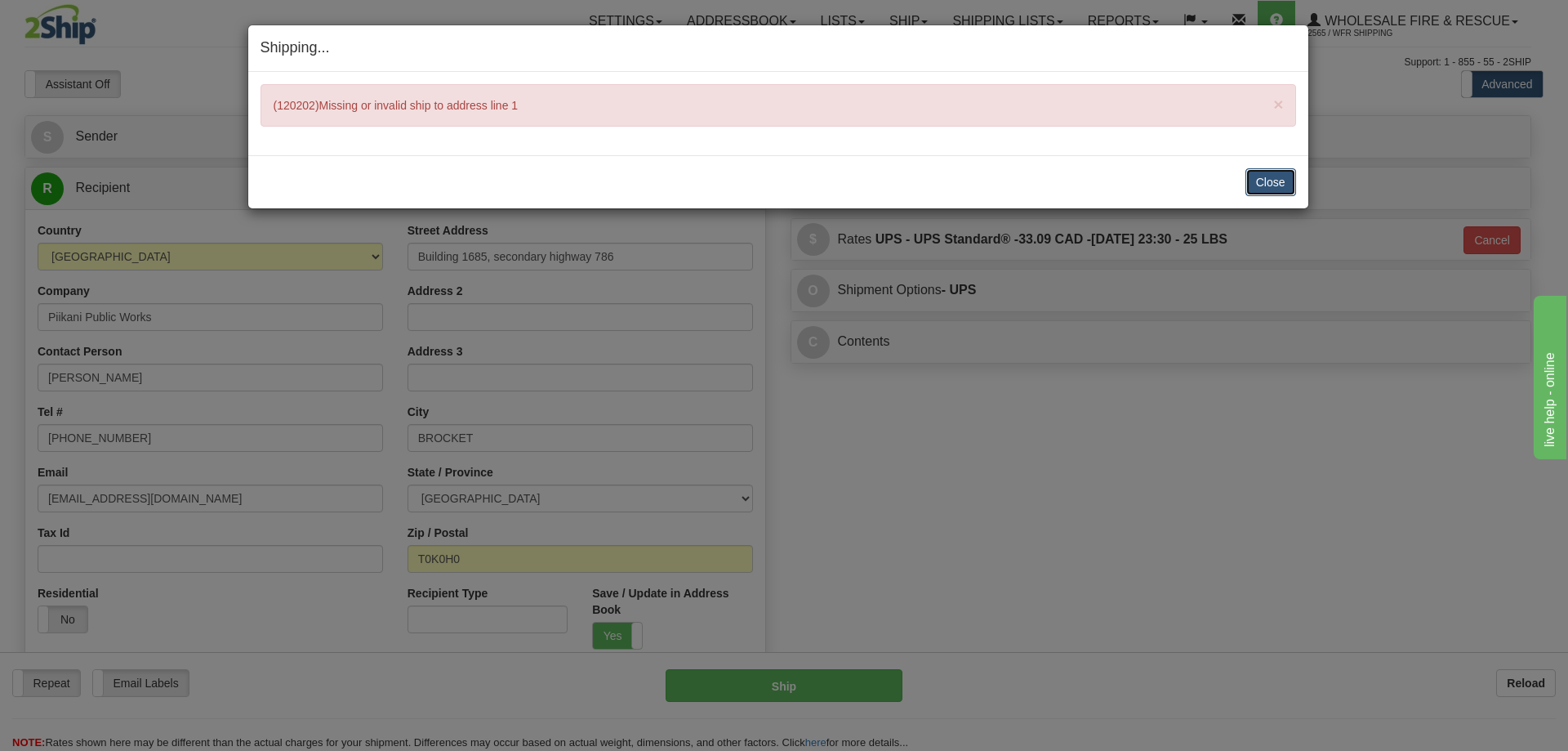
click at [1276, 179] on button "Close" at bounding box center [1271, 182] width 51 height 28
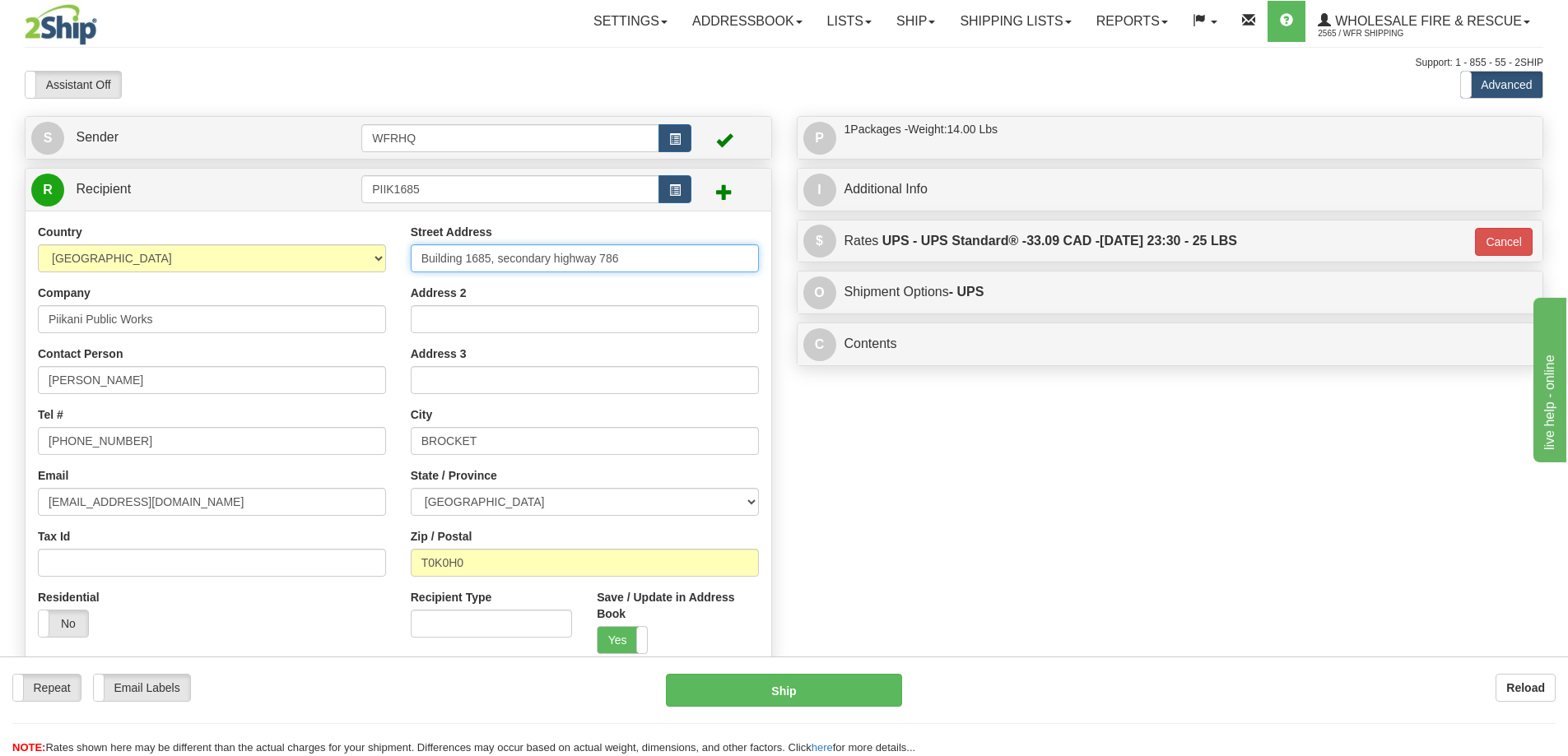
click at [495, 262] on input "Building 1685, secondary highway 786" at bounding box center [584, 258] width 348 height 28
click at [499, 260] on input "Building 1685, secondary highway 786" at bounding box center [584, 258] width 348 height 28
drag, startPoint x: 500, startPoint y: 258, endPoint x: 258, endPoint y: 258, distance: 242.0
click at [258, 258] on div "Country AFGHANISTAN ALAND ISLANDS ALBANIA ALGERIA AMERICAN SAMOA ANDORRA ANGOLA…" at bounding box center [398, 445] width 746 height 443
click at [502, 264] on input "Building 1685, secondary highway 786" at bounding box center [584, 258] width 348 height 28
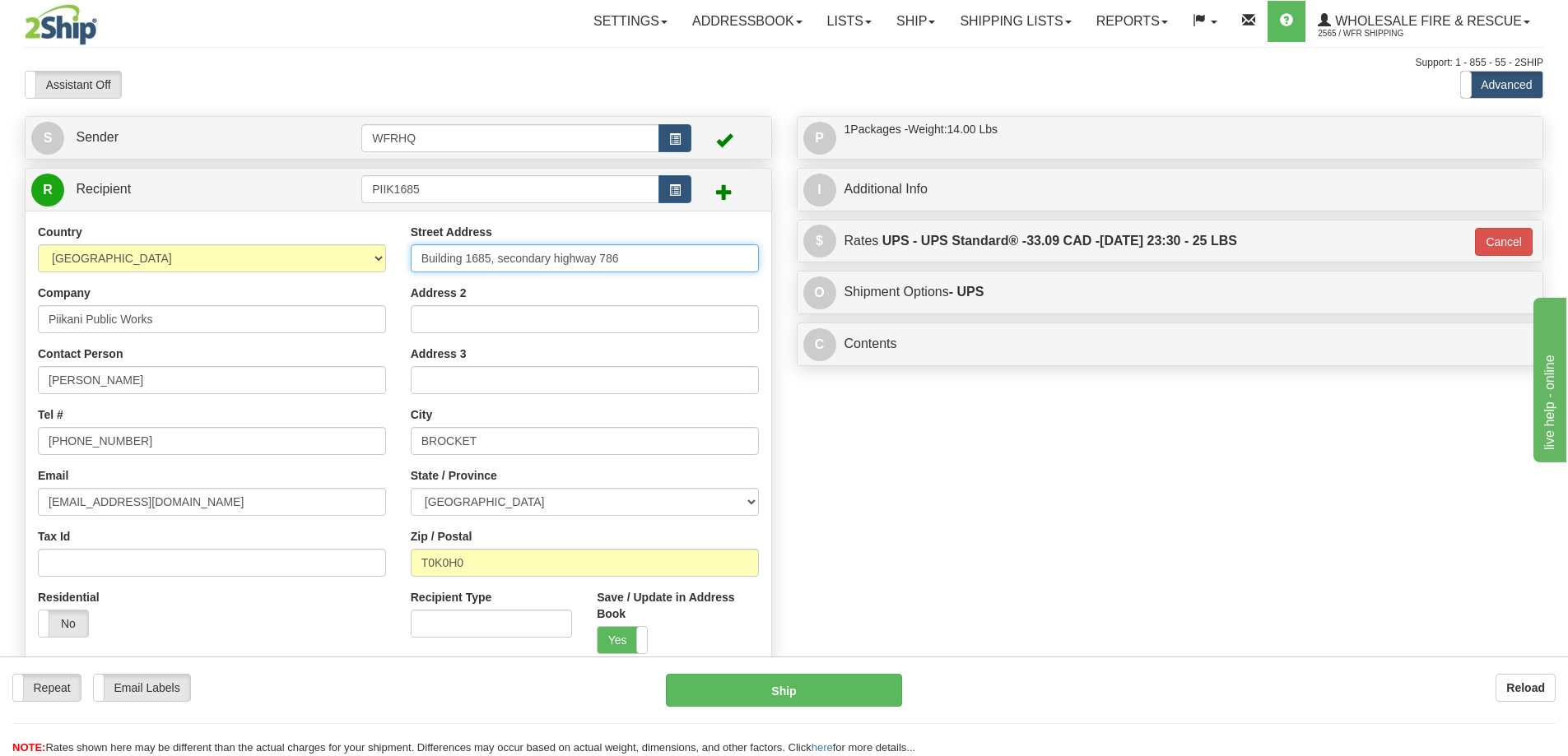
drag, startPoint x: 499, startPoint y: 259, endPoint x: 295, endPoint y: 265, distance: 204.1
click at [295, 265] on div "Country AFGHANISTAN ALAND ISLANDS ALBANIA ALGERIA AMERICAN SAMOA ANDORRA ANGOLA…" at bounding box center [398, 445] width 746 height 443
type input "Secondary highway 786"
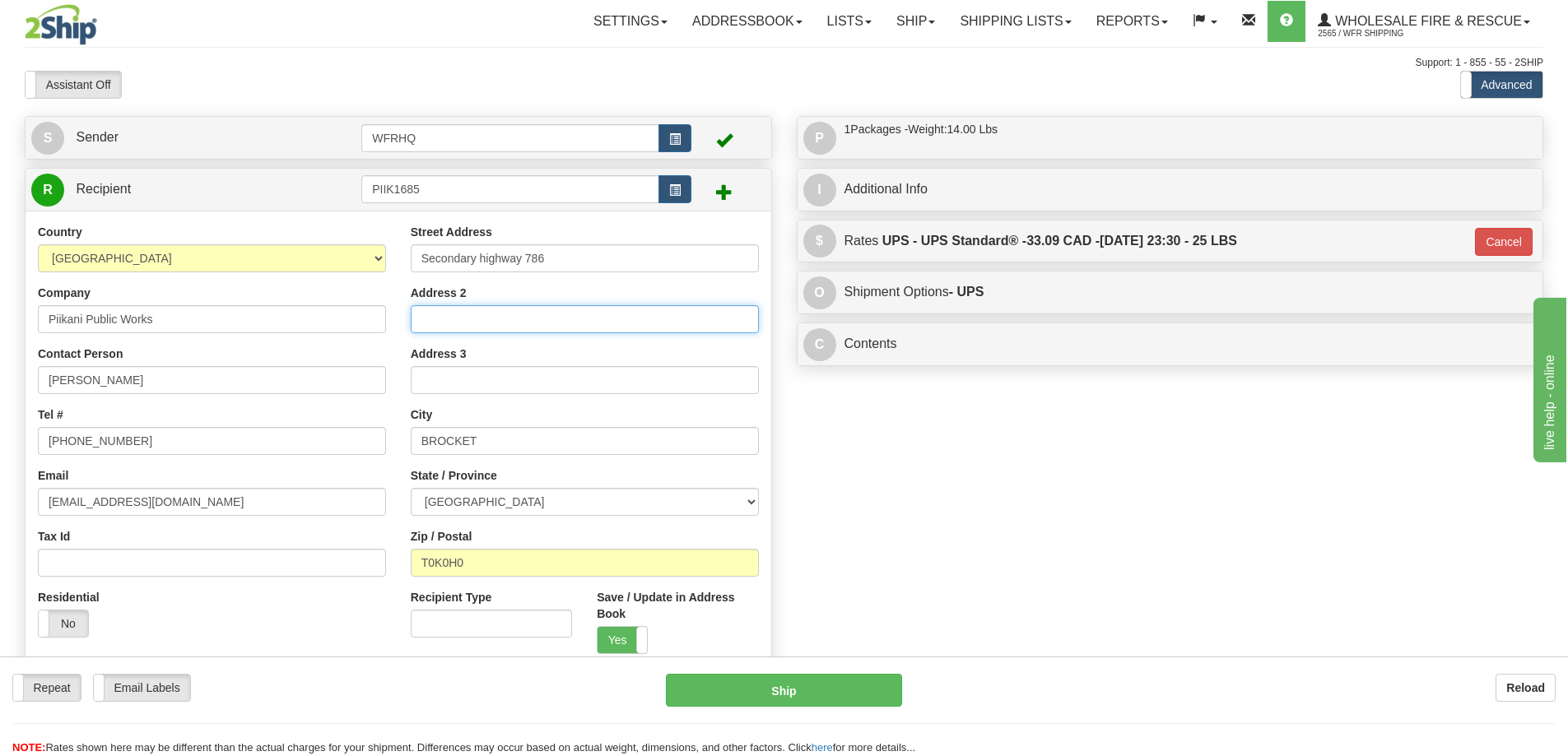
paste input "Building 1685,"
type input "Building 1685"
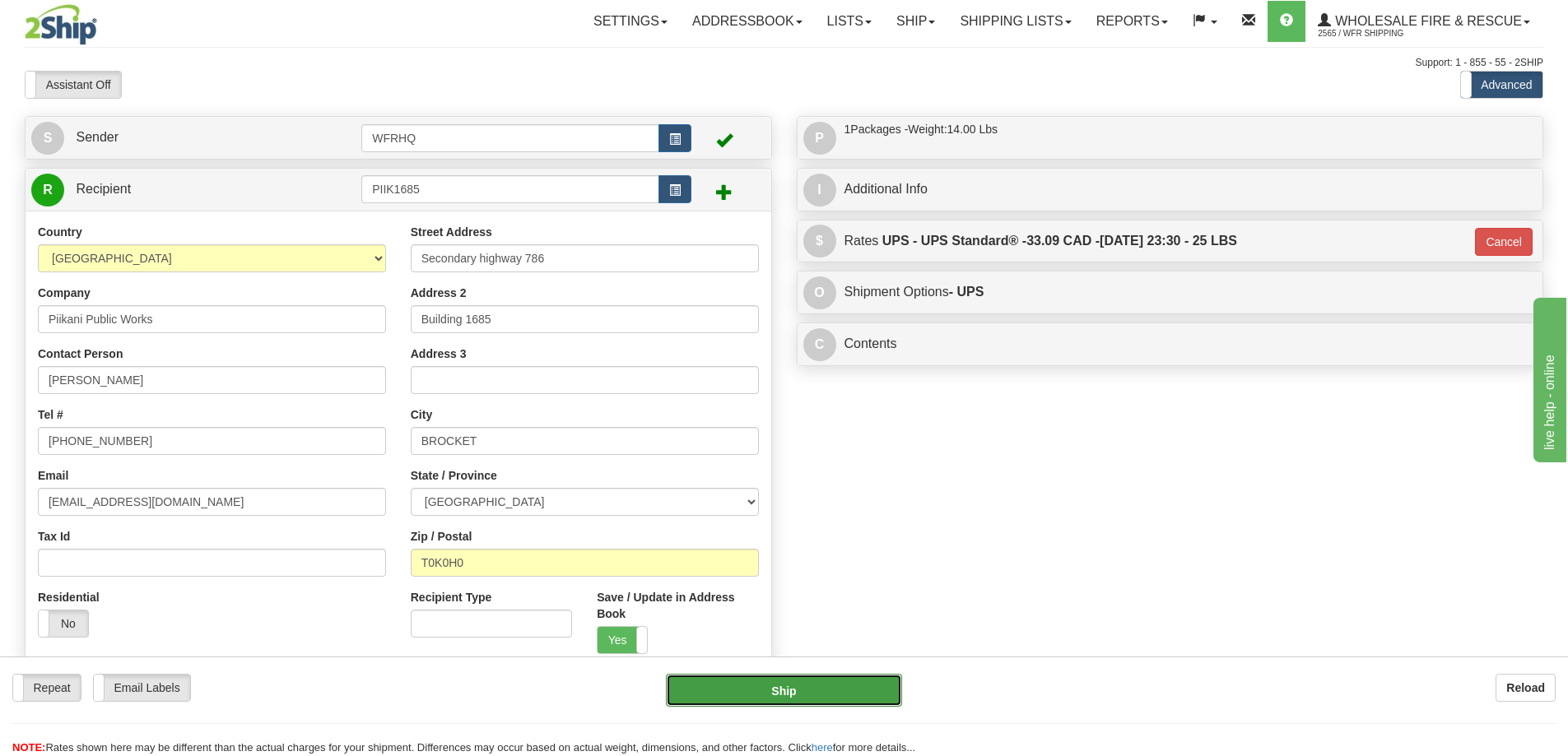
click at [836, 684] on button "Ship" at bounding box center [784, 690] width 236 height 33
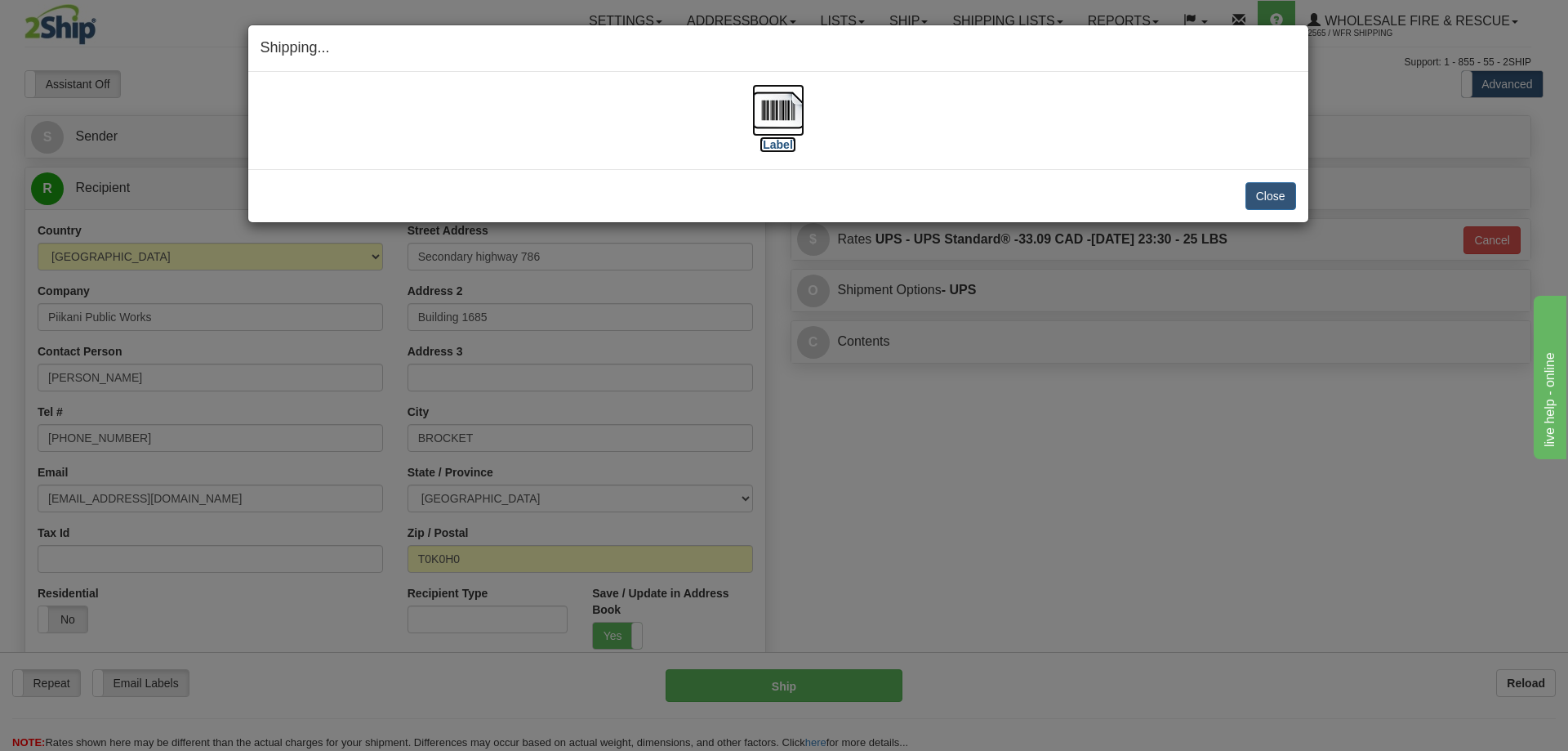
click at [791, 119] on img at bounding box center [778, 110] width 52 height 52
click at [1280, 205] on button "Close" at bounding box center [1271, 196] width 51 height 28
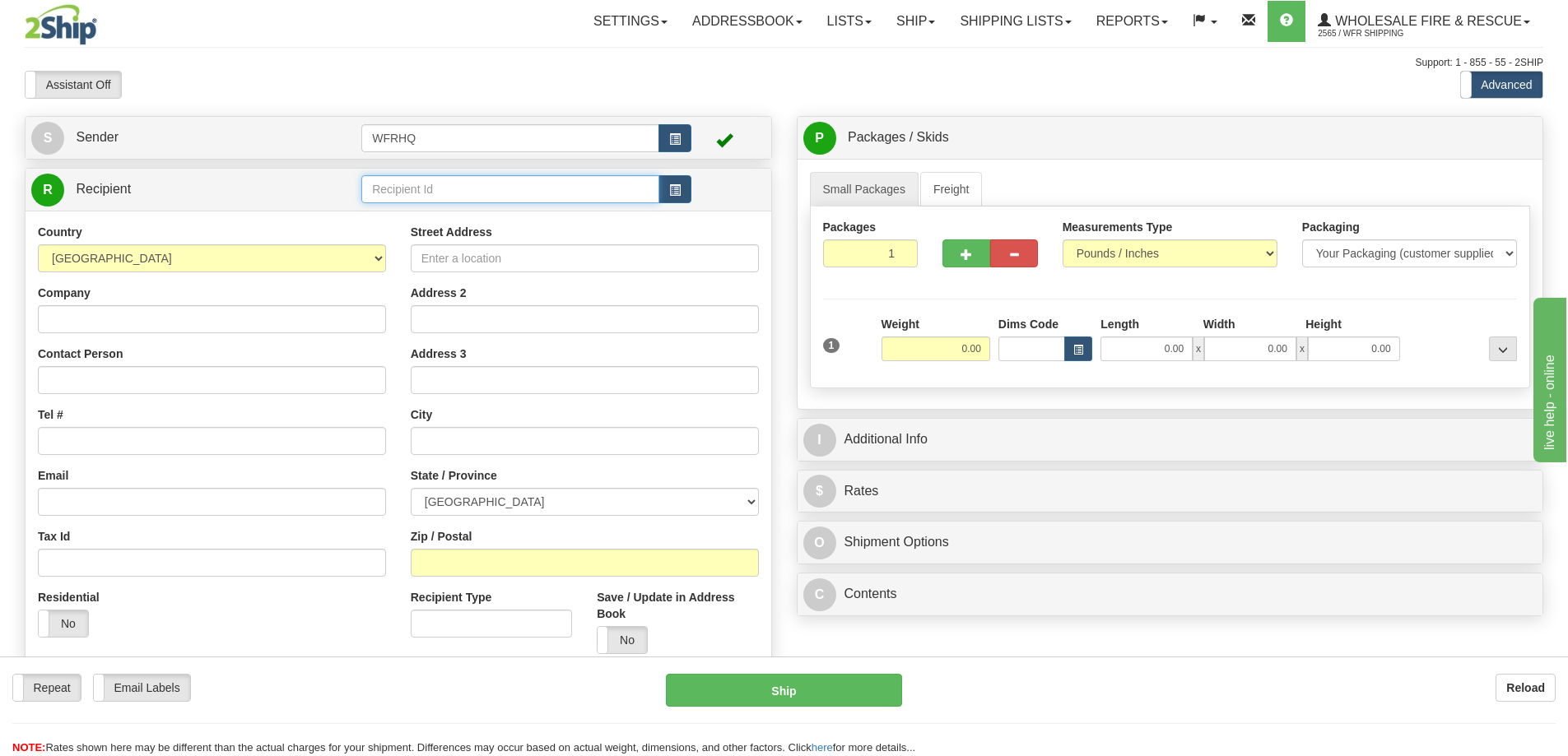
click at [450, 176] on input "text" at bounding box center [510, 189] width 298 height 28
type input "SUSS22MA"
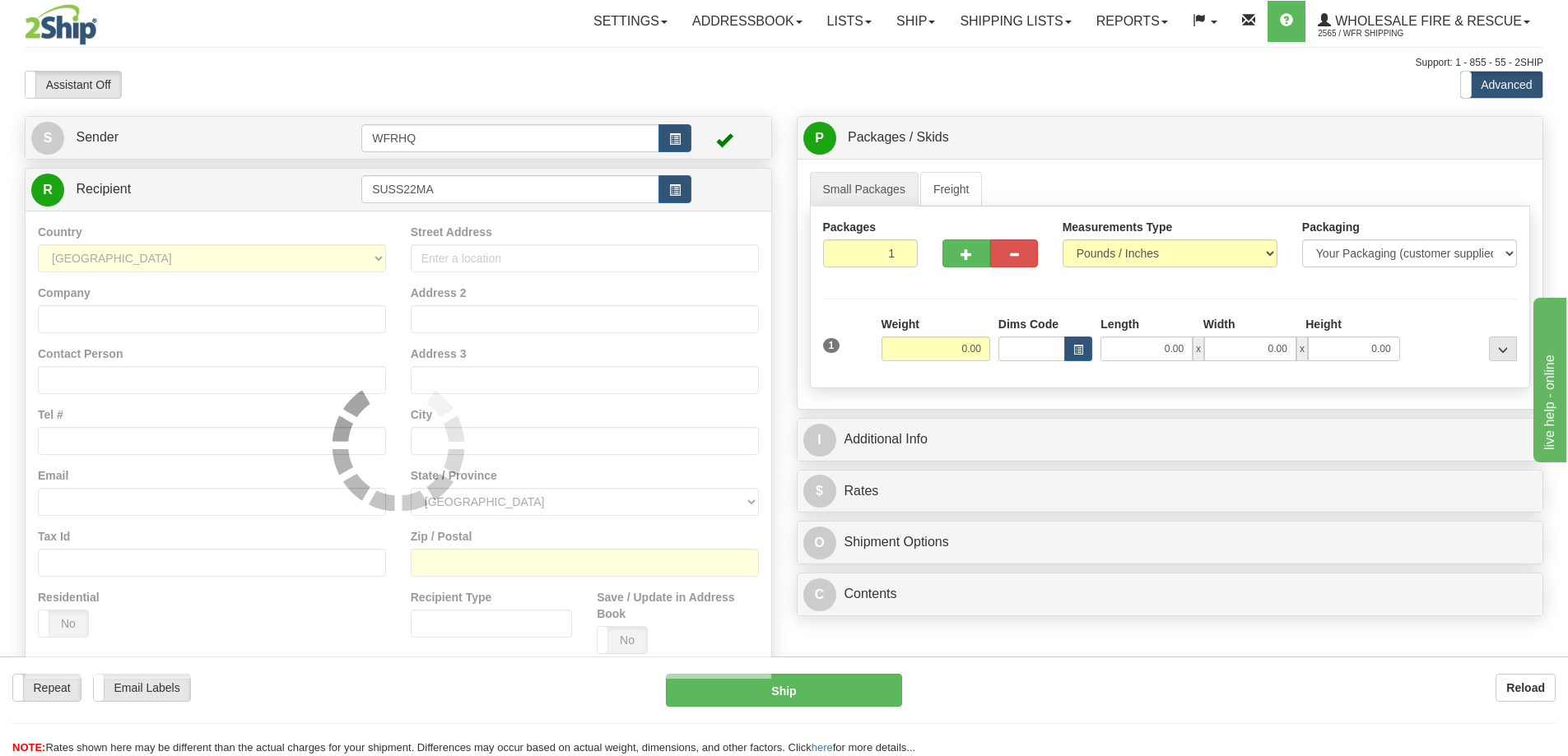
click at [420, 220] on div "Country [GEOGRAPHIC_DATA] [GEOGRAPHIC_DATA] [GEOGRAPHIC_DATA] [GEOGRAPHIC_DATA]…" at bounding box center [398, 444] width 746 height 468
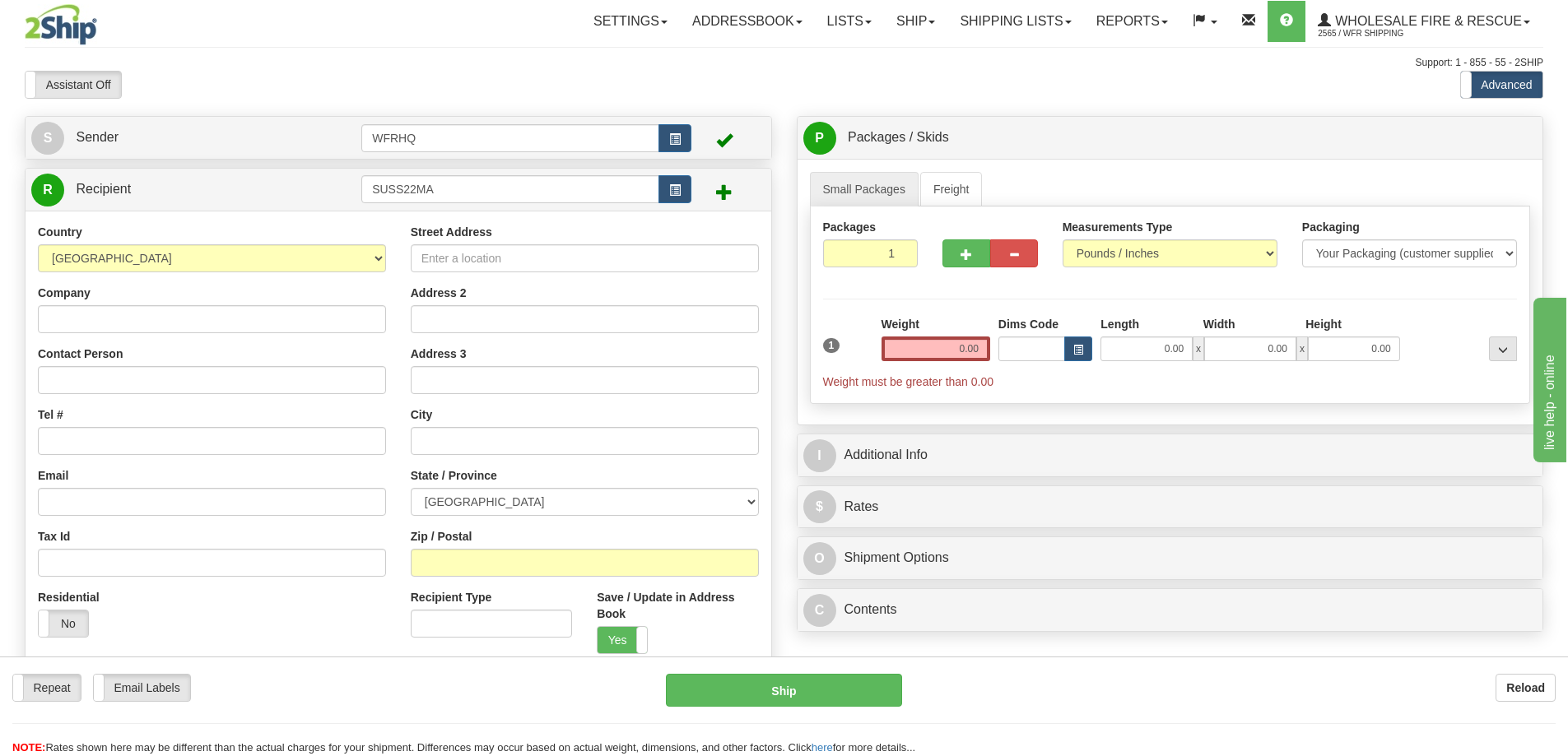
click at [103, 301] on div "Company" at bounding box center [212, 308] width 348 height 49
click at [100, 318] on input "Company" at bounding box center [212, 319] width 348 height 28
paste input "Sussex Fire Department, Chief [PERSON_NAME]"
drag, startPoint x: 306, startPoint y: 322, endPoint x: 173, endPoint y: 337, distance: 133.8
click at [173, 337] on div "Country [GEOGRAPHIC_DATA] [GEOGRAPHIC_DATA] [GEOGRAPHIC_DATA] [GEOGRAPHIC_DATA]…" at bounding box center [212, 437] width 373 height 426
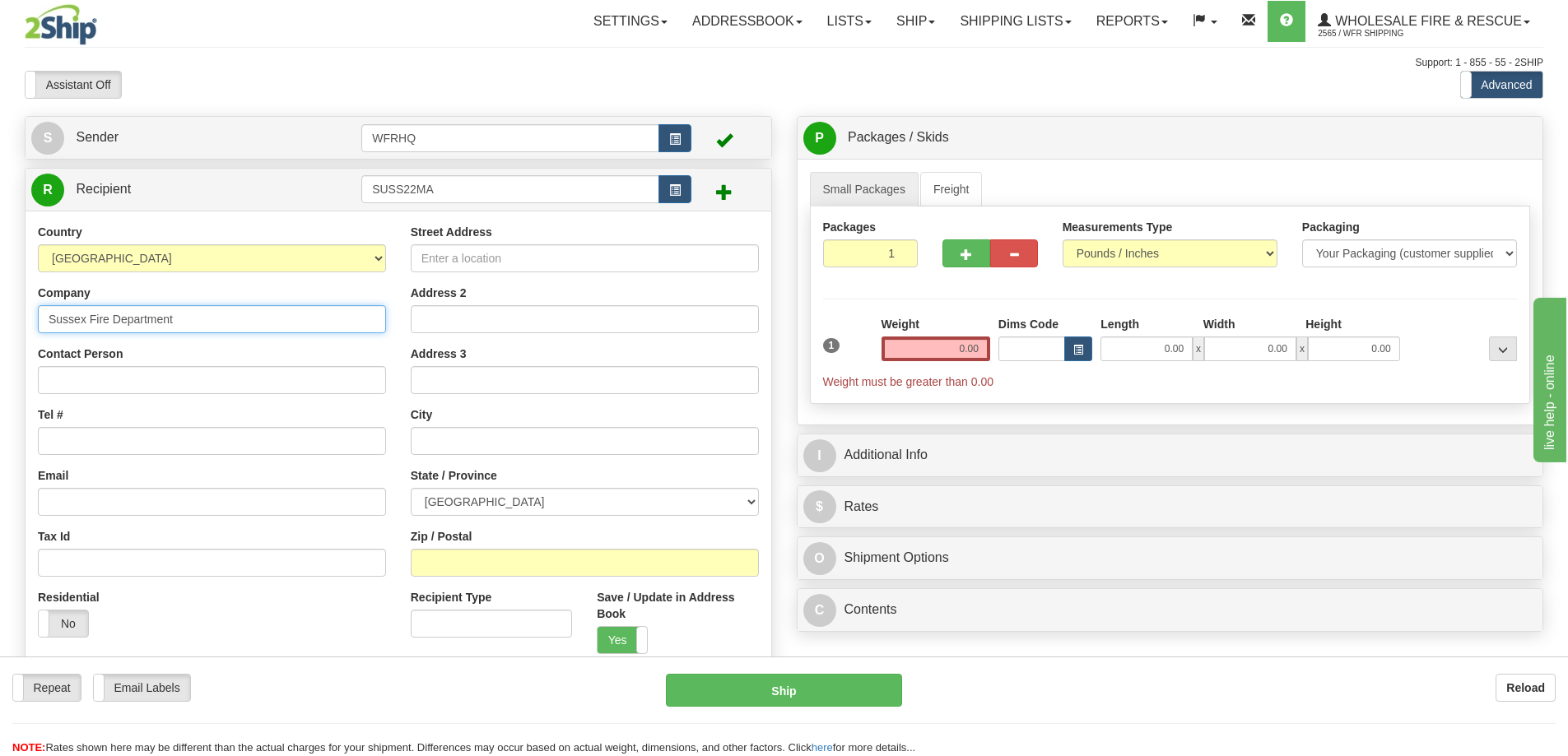
type input "Sussex Fire Department"
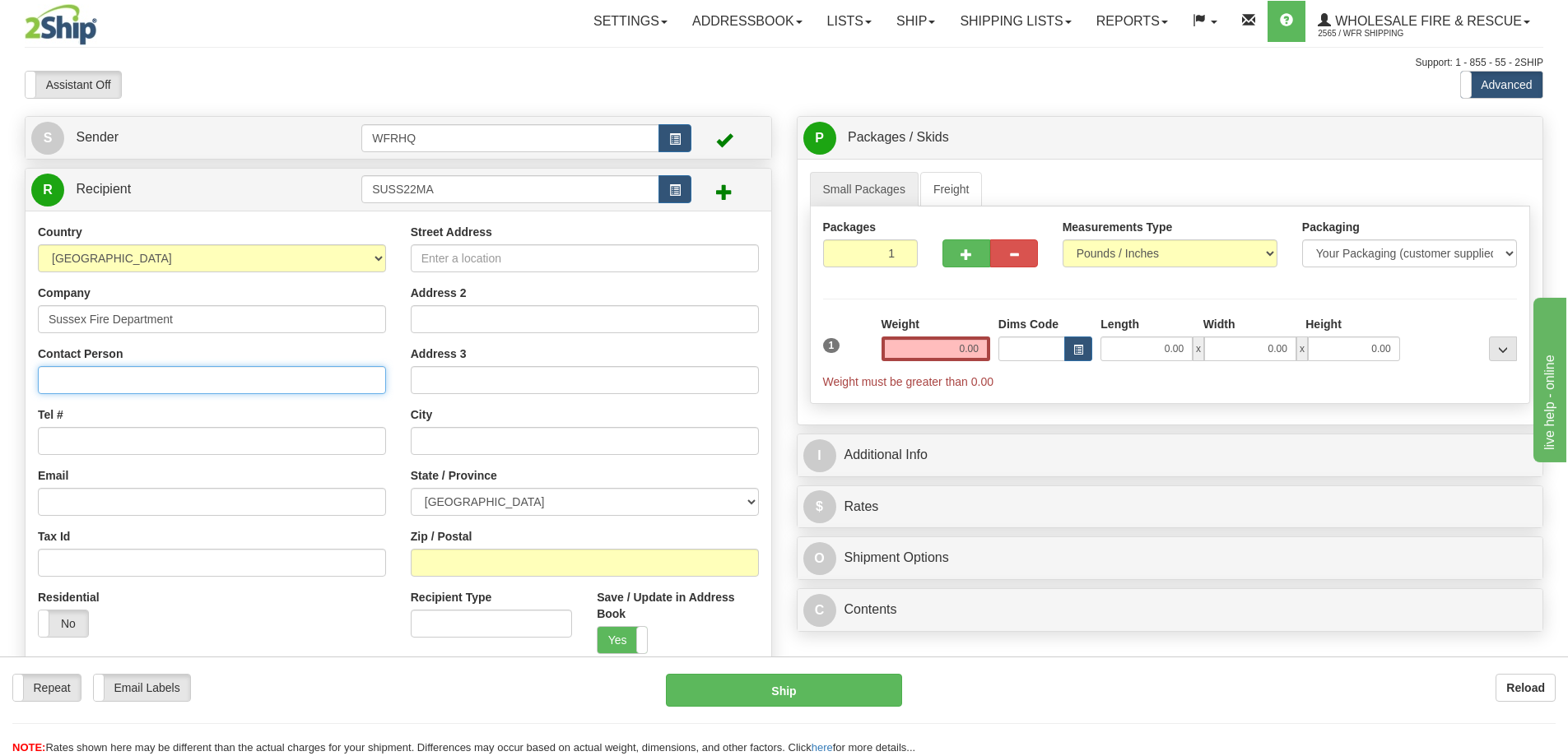
click at [129, 380] on input "Contact Person" at bounding box center [212, 380] width 348 height 28
paste input ", Chief [PERSON_NAME]"
type input "Chief [PERSON_NAME]"
click at [111, 448] on input "Tel #" at bounding box center [212, 441] width 348 height 28
click at [83, 445] on input "Tel #" at bounding box center [212, 441] width 348 height 28
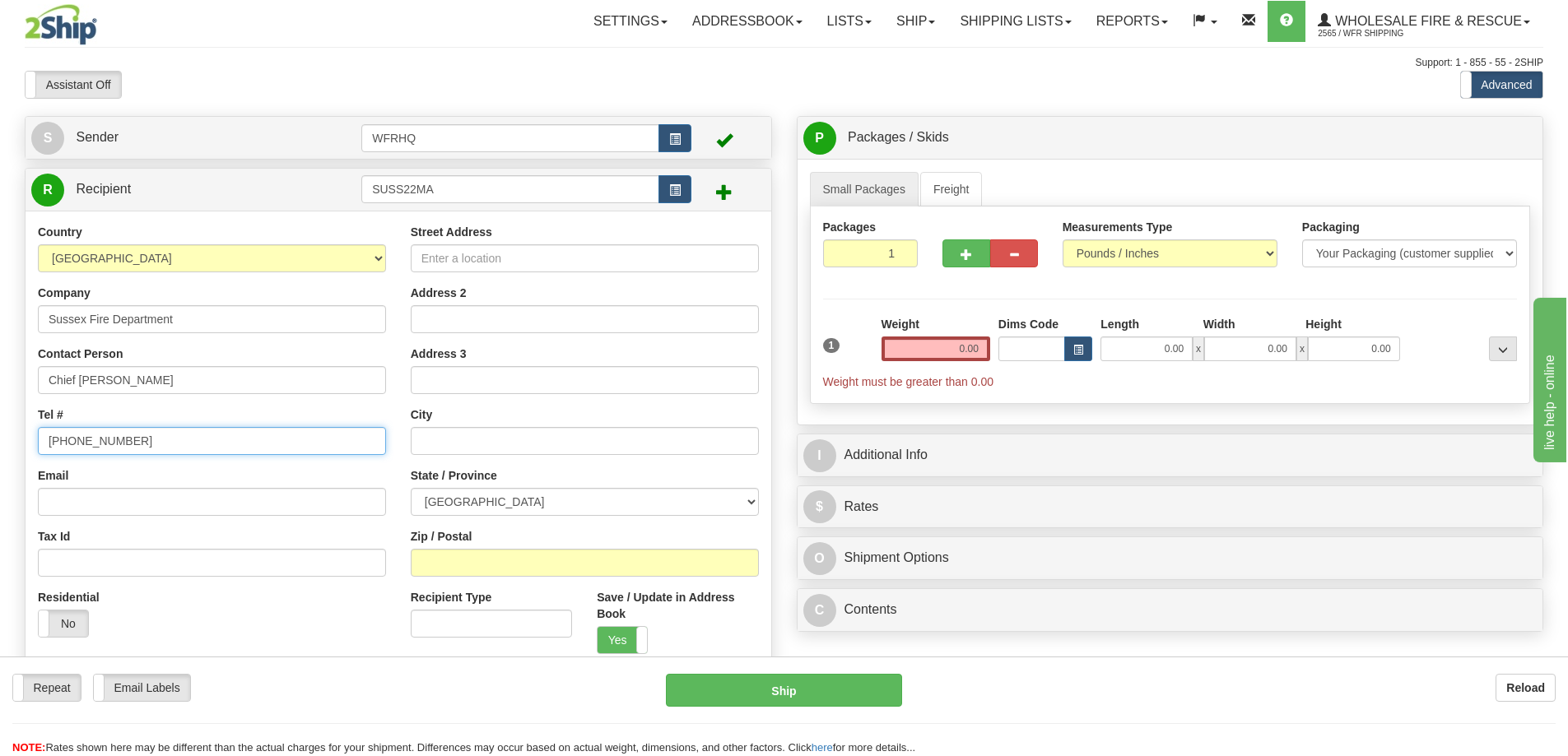
type input "506-432-4542"
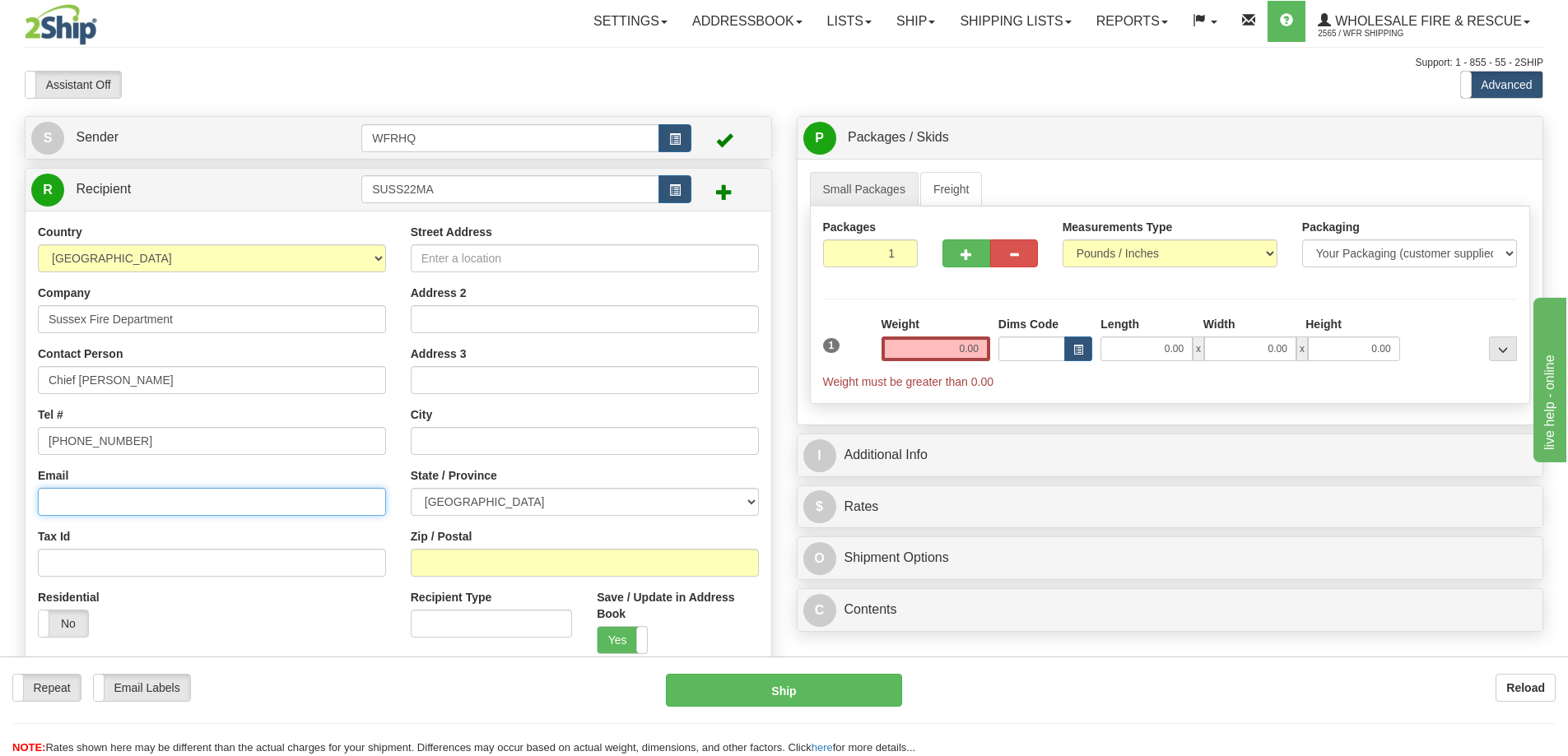
drag, startPoint x: 69, startPoint y: 503, endPoint x: 19, endPoint y: 458, distance: 67.3
click at [69, 503] on input "Email" at bounding box center [212, 502] width 348 height 28
click at [146, 509] on input "Email" at bounding box center [212, 502] width 348 height 28
paste input "tony.reicker@sussex.ca"
type input "tony.reicker@sussex.ca"
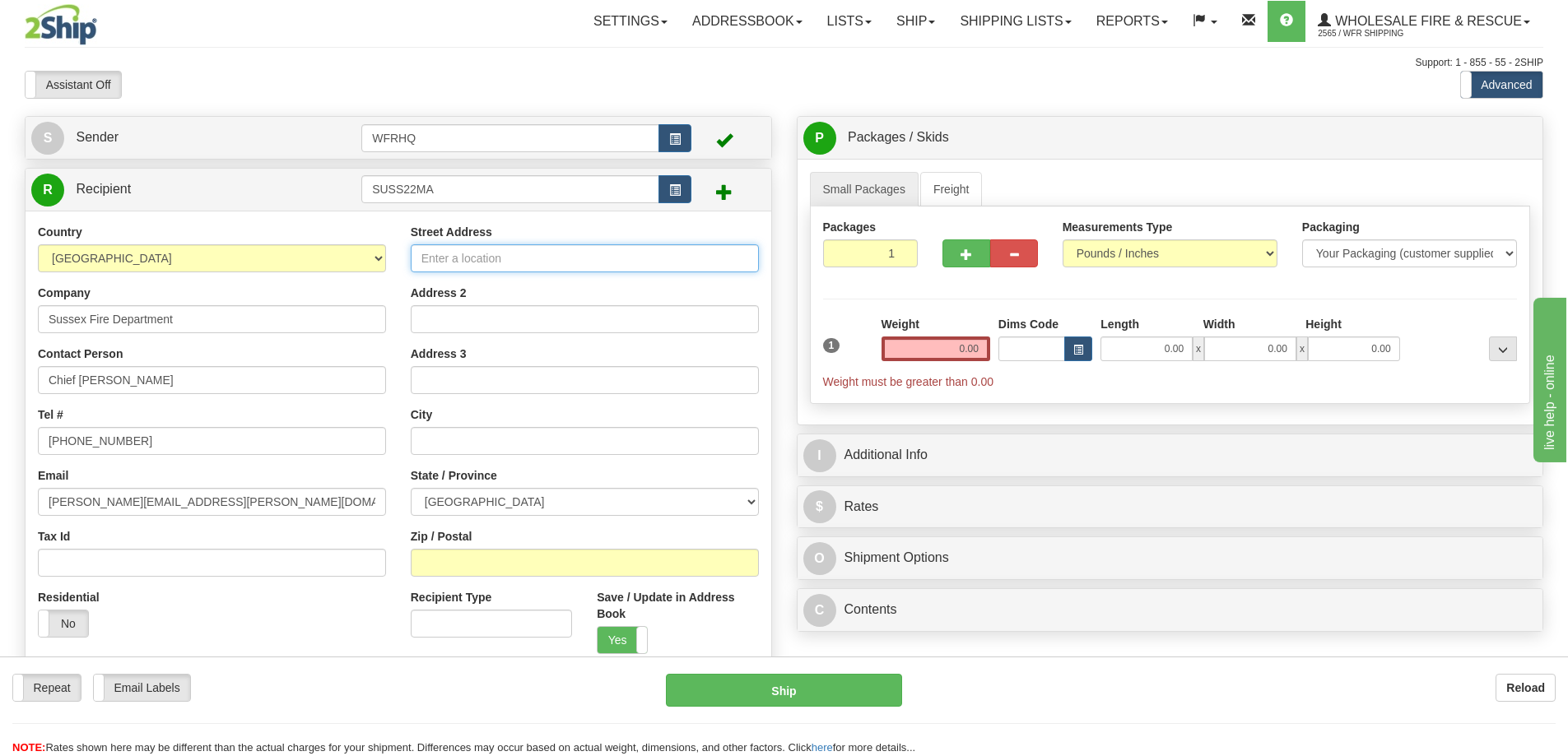
click at [512, 260] on input "Street Address" at bounding box center [584, 258] width 348 height 28
type input "22 Maple Ave"
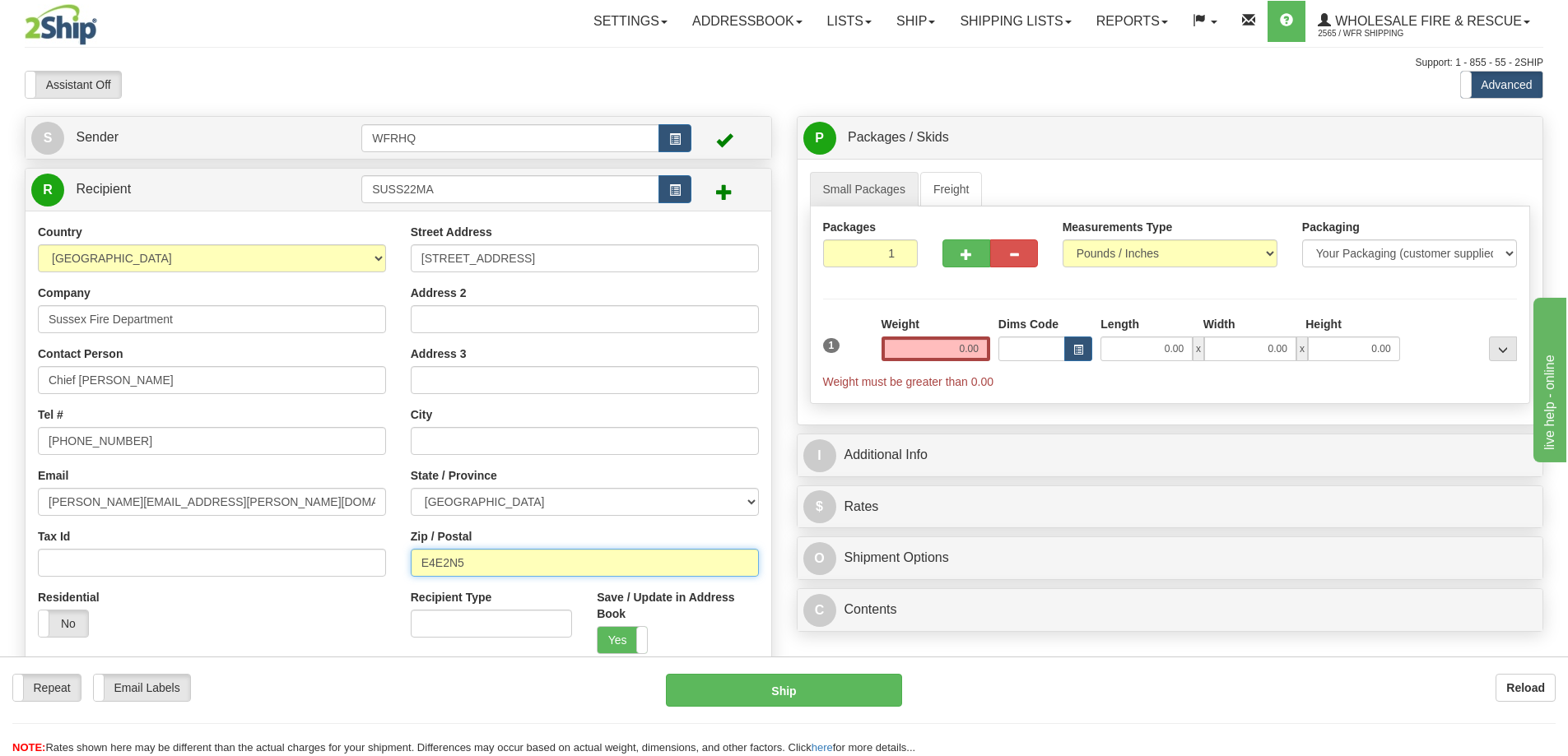
type input "E4E2N5"
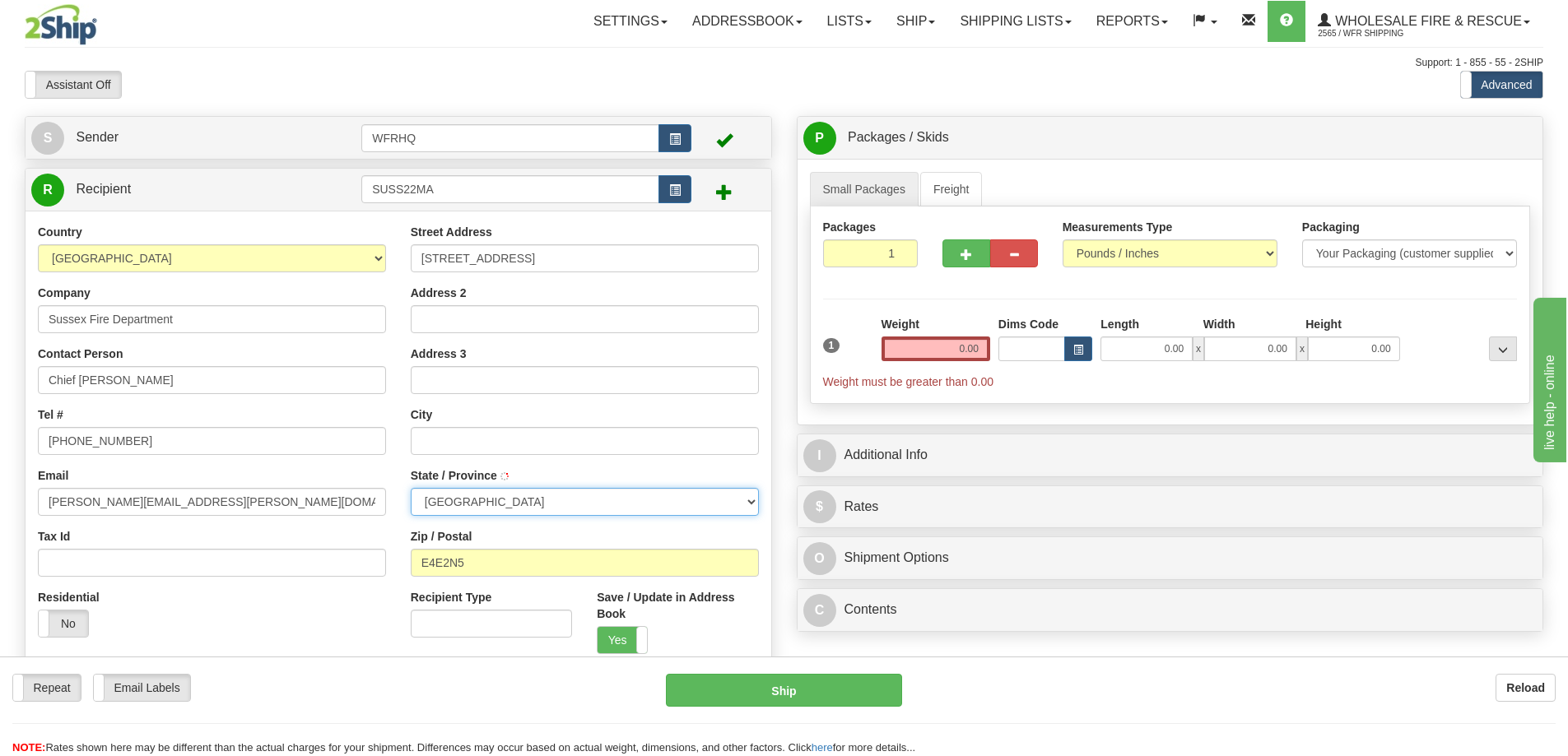
type input "SUSSEX"
select select "NB"
click at [948, 356] on input "0.00" at bounding box center [936, 349] width 109 height 25
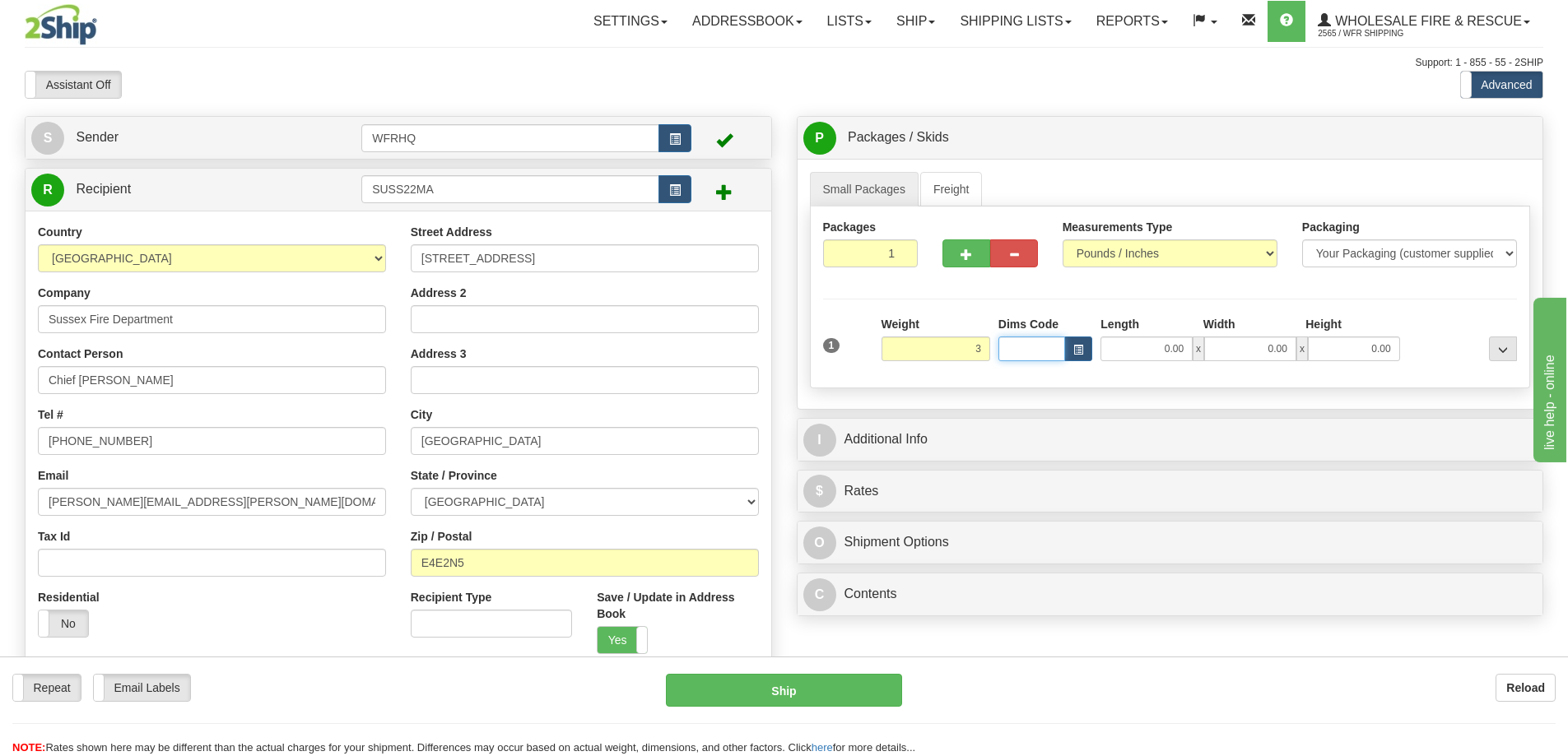
type input "3.00"
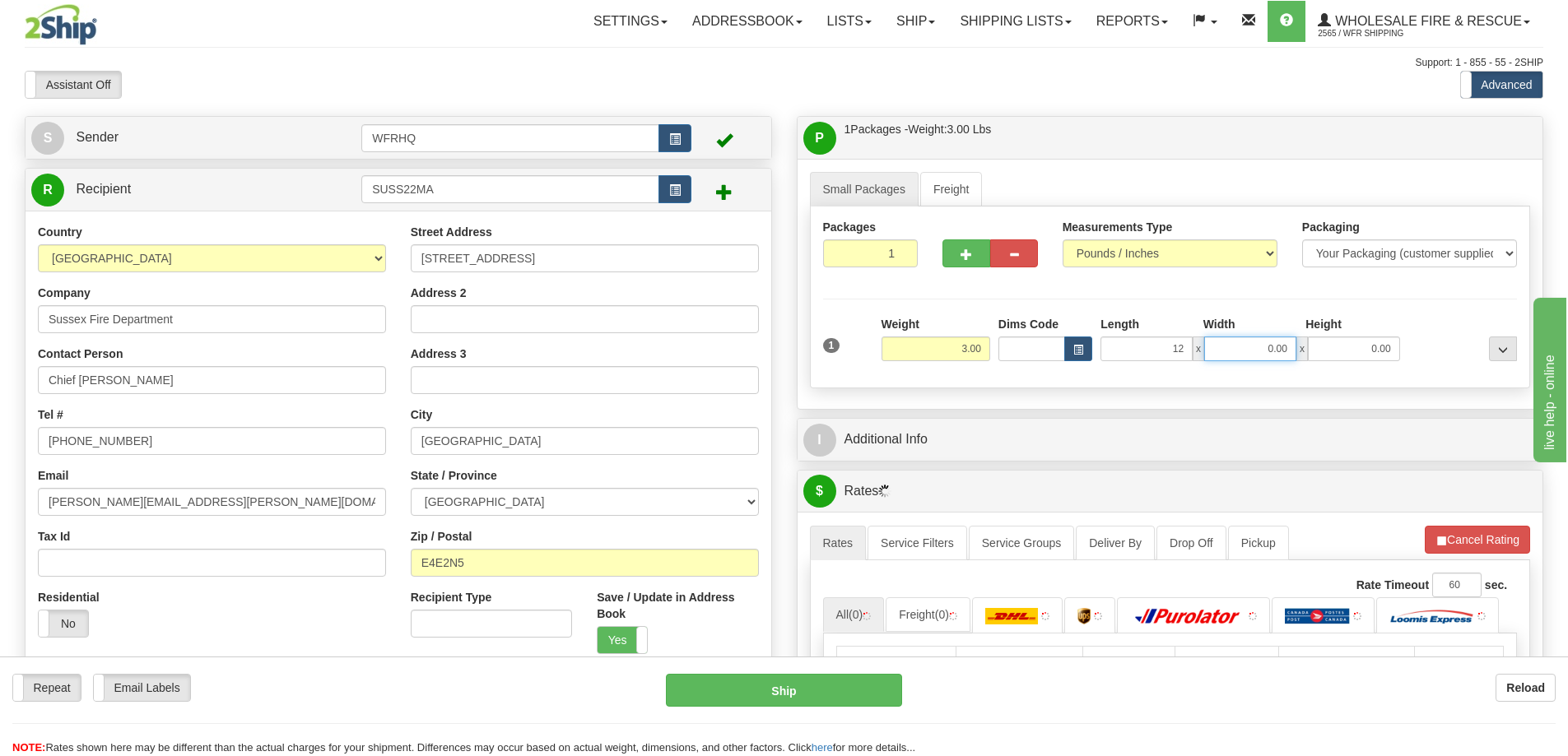
type input "12.00"
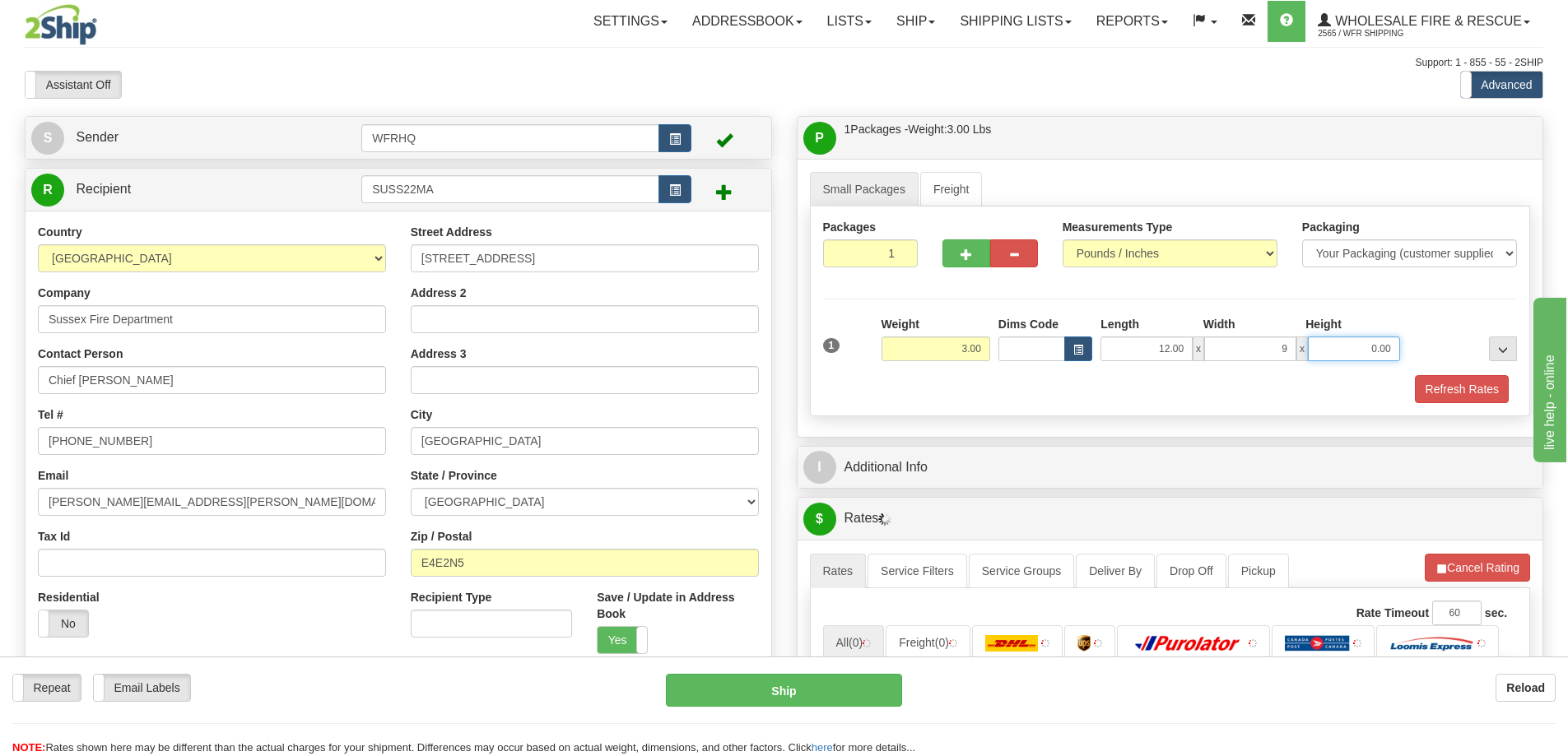
type input "9.00"
type input "6.00"
click at [1076, 387] on div "Refresh Rates" at bounding box center [1170, 389] width 703 height 28
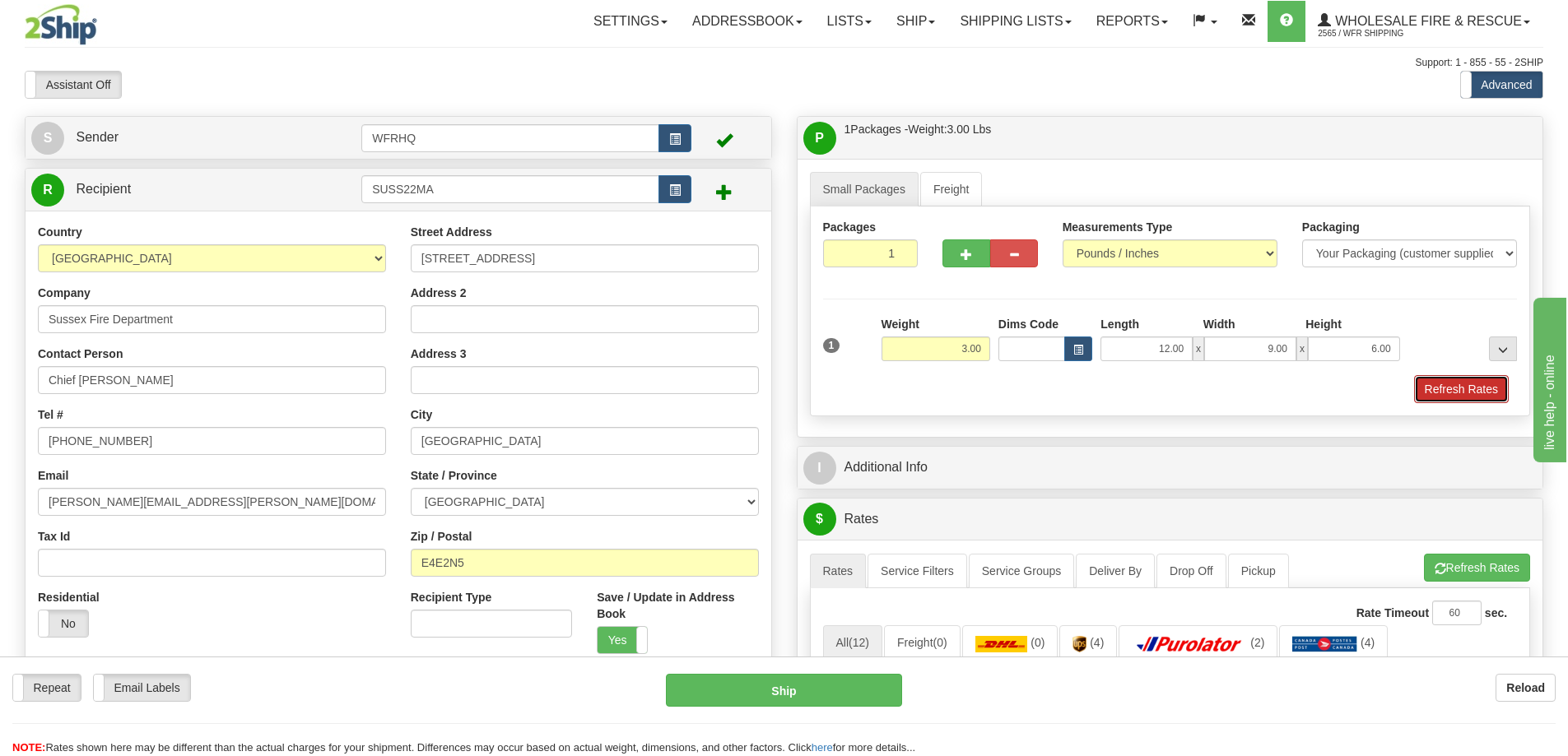
click at [1426, 392] on button "Refresh Rates" at bounding box center [1461, 389] width 95 height 28
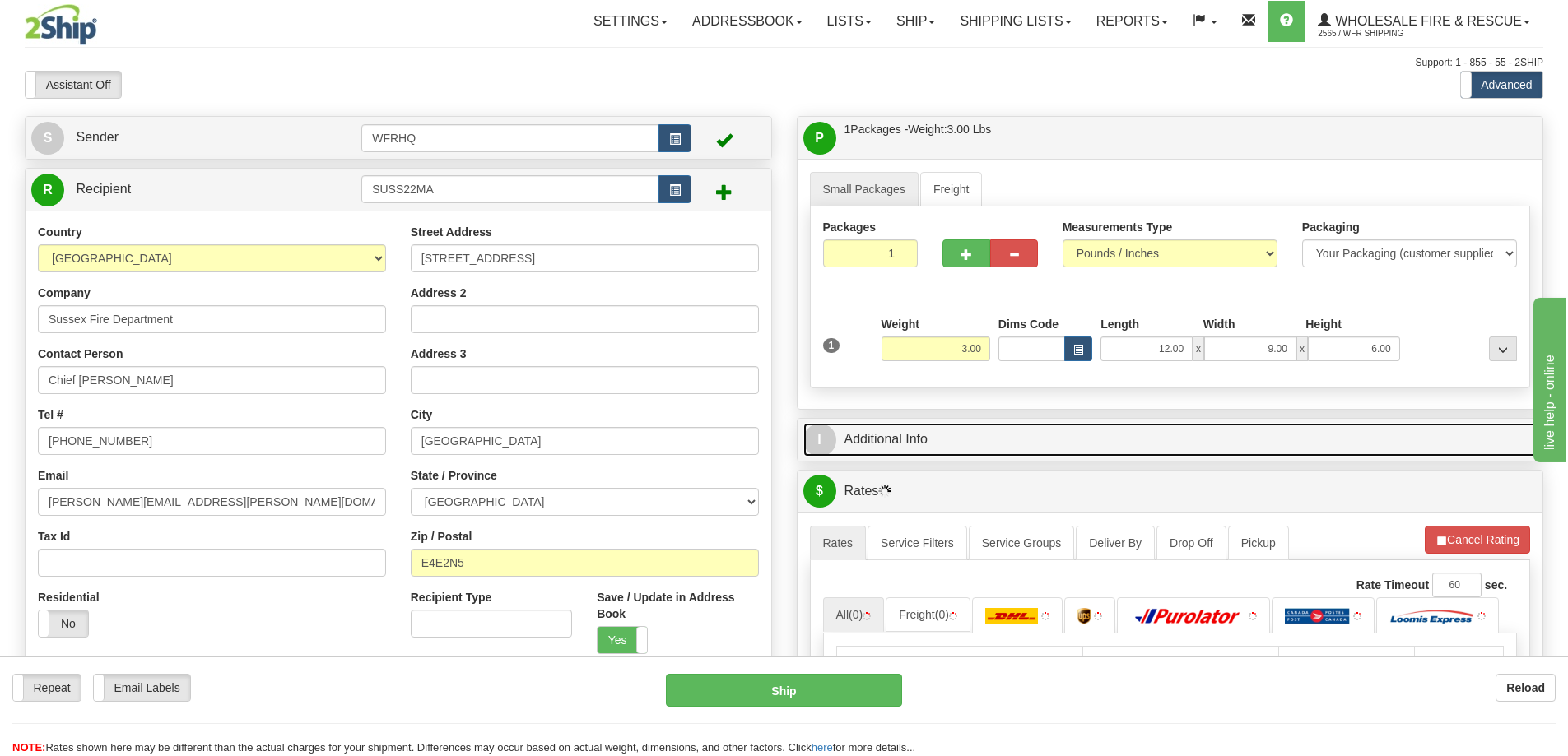
click at [1198, 441] on link "I Additional Info" at bounding box center [1170, 439] width 734 height 34
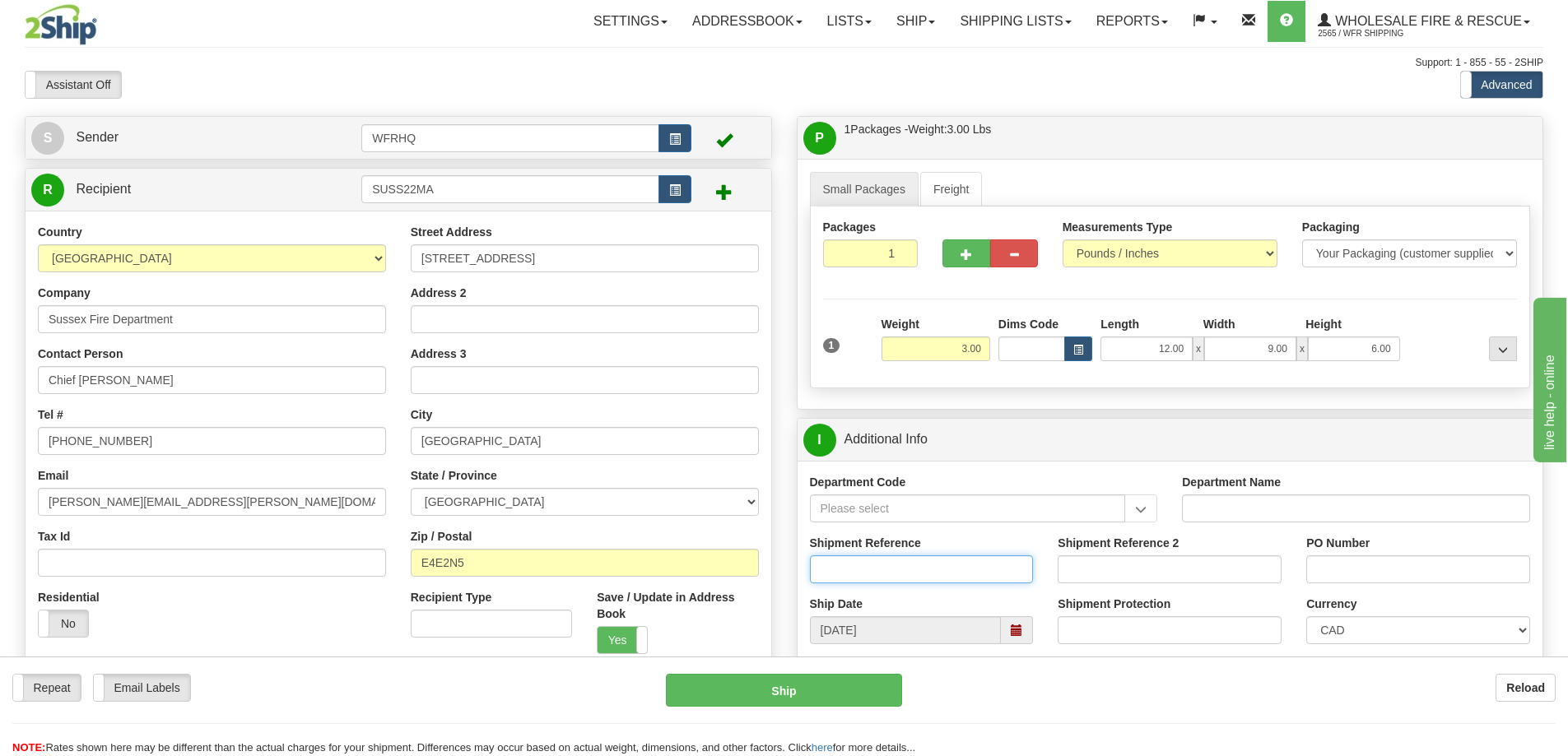
click at [889, 573] on input "Shipment Reference" at bounding box center [922, 569] width 224 height 28
type input "S46730-30890"
type input "131677"
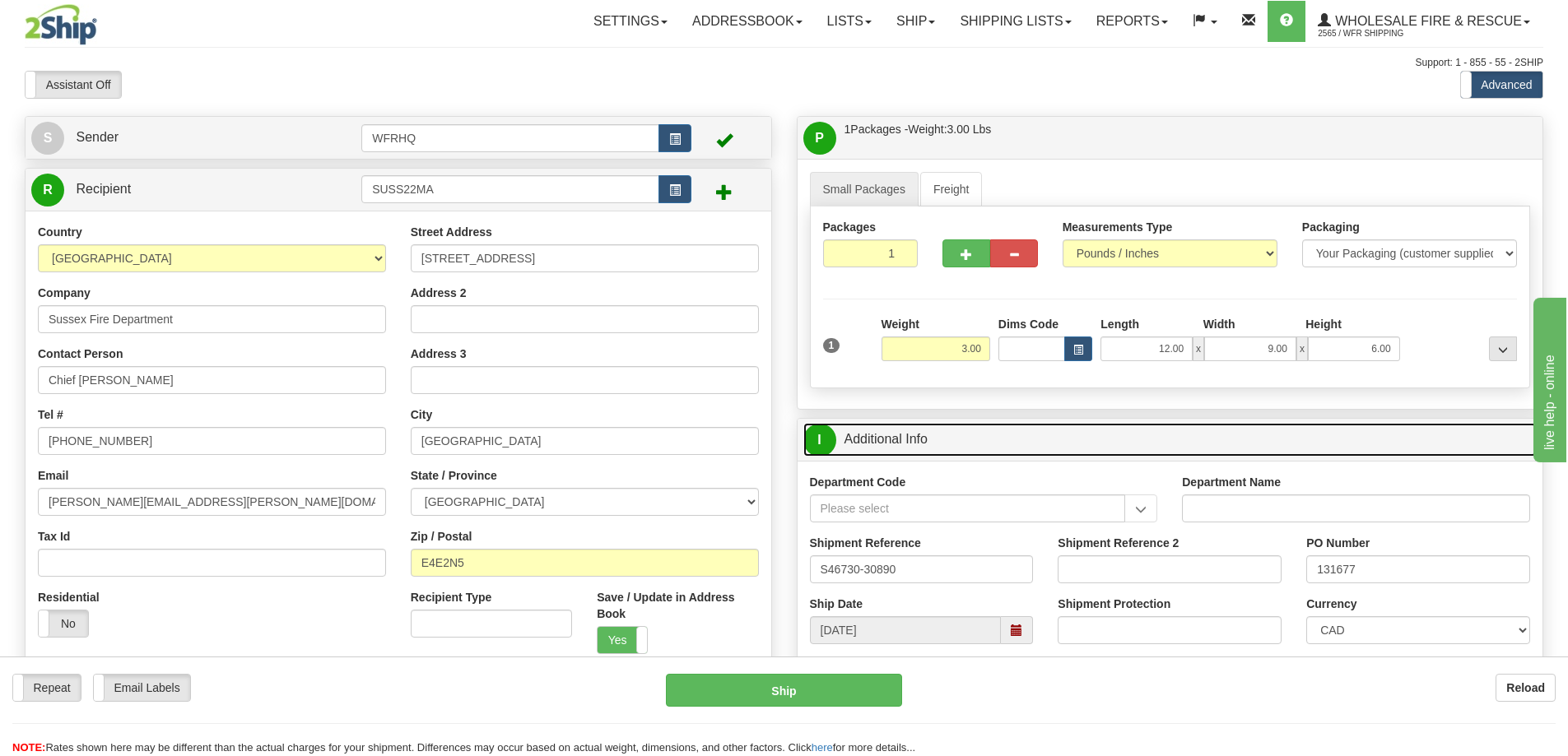
click at [1126, 437] on link "I Additional Info" at bounding box center [1170, 439] width 734 height 34
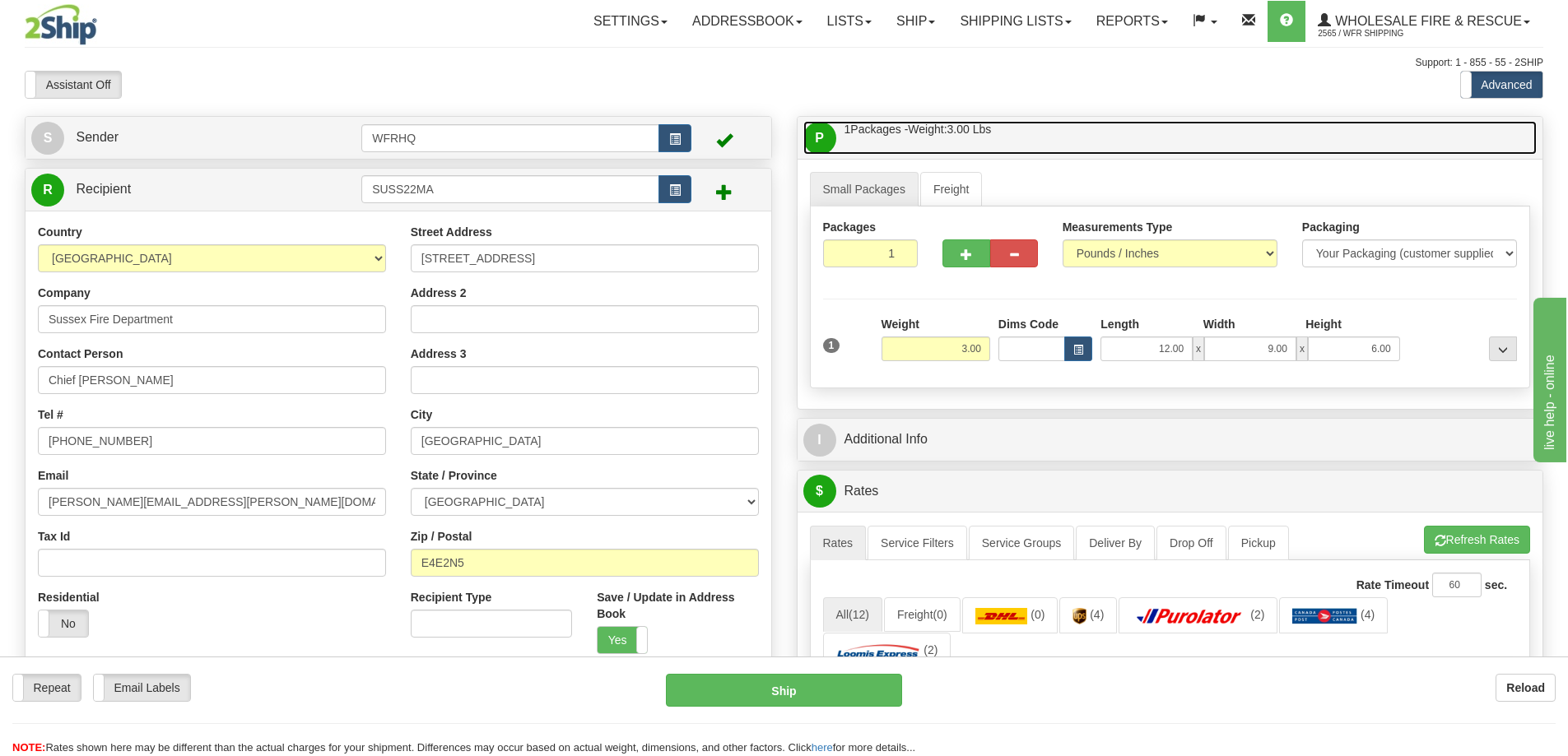
click at [1098, 137] on link "P Packages / Skids 1 Packages - Weight: 3.00 Lbs 1 Skids - Weight: NaN Lbs" at bounding box center [1170, 137] width 734 height 34
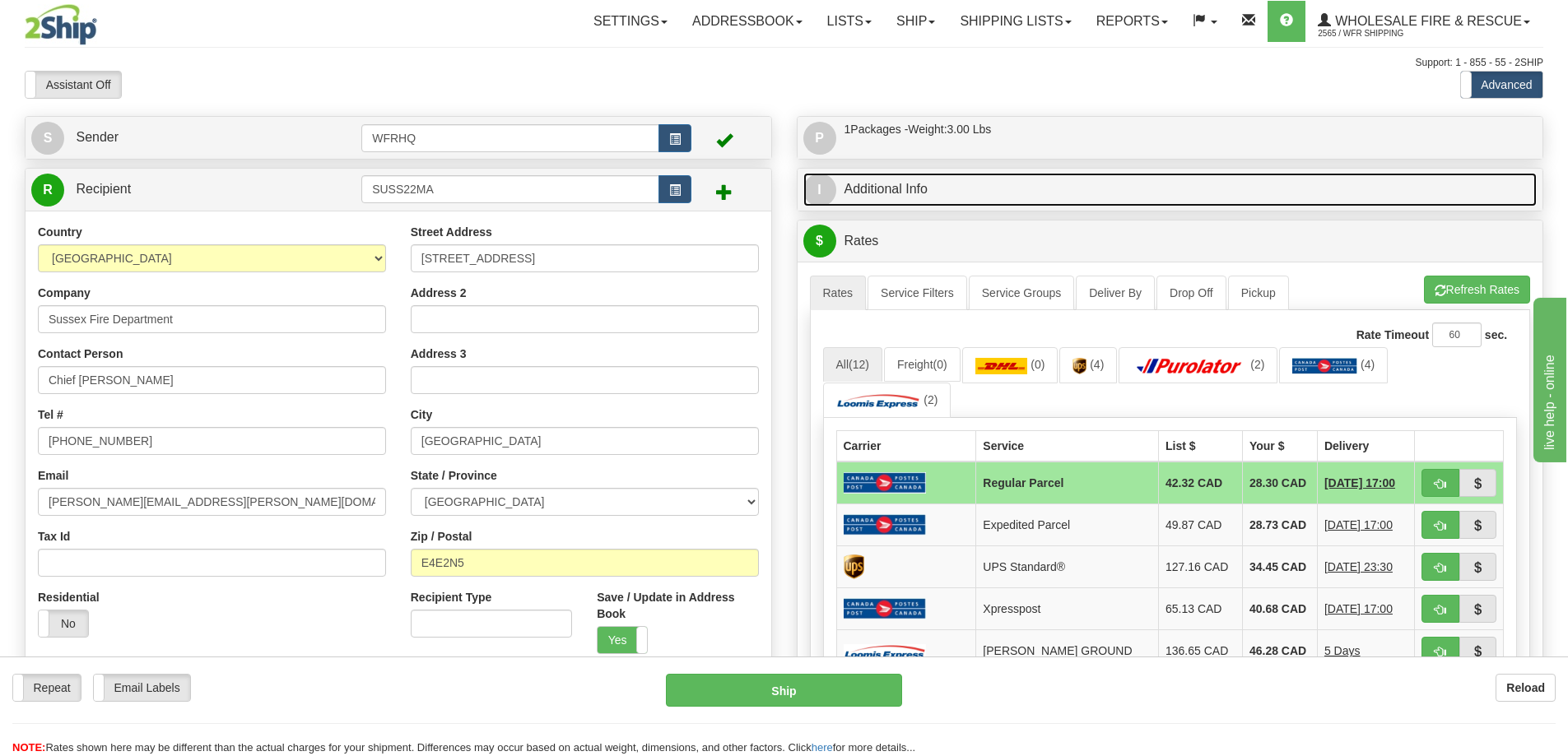
click at [1032, 201] on link "I Additional Info" at bounding box center [1170, 189] width 734 height 34
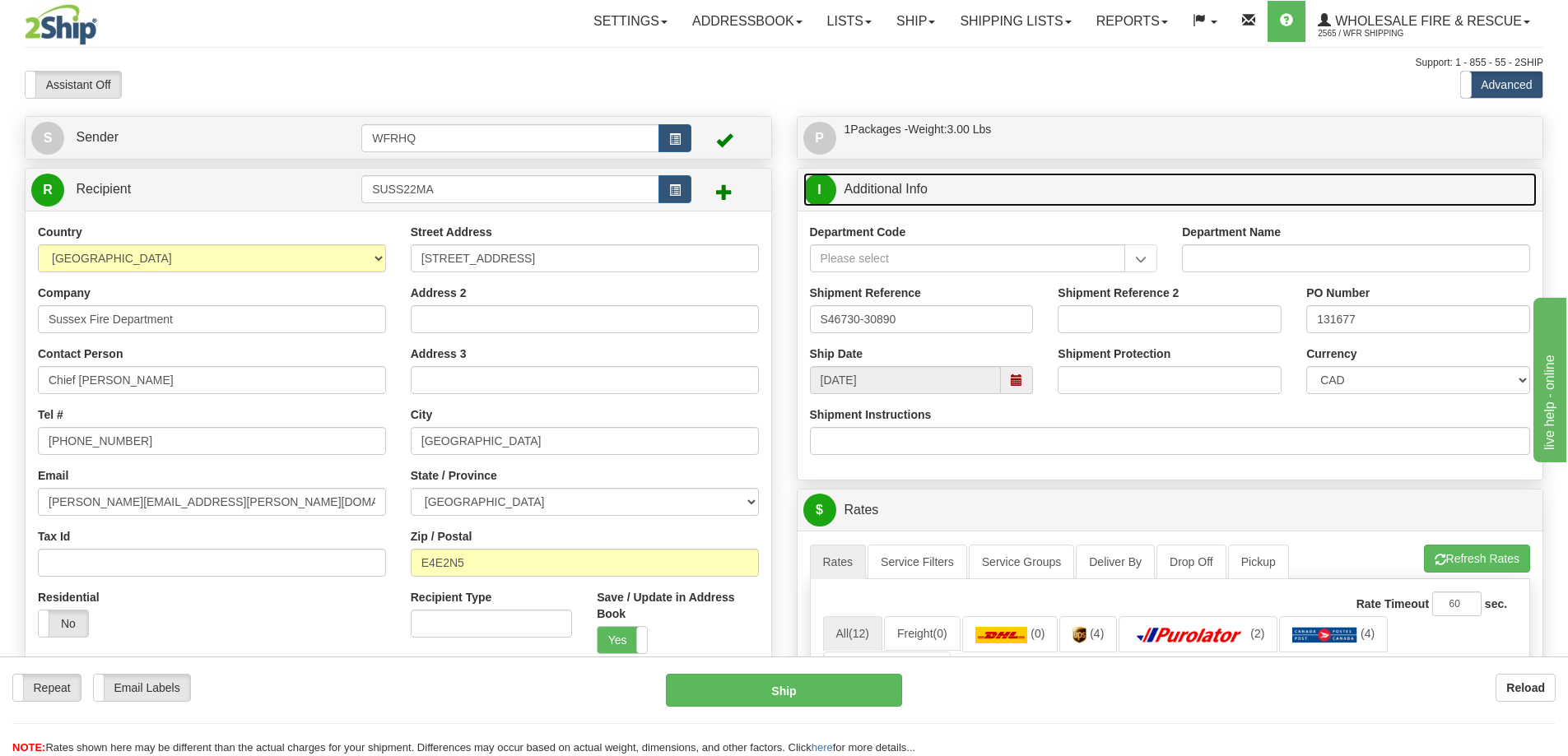
click at [1017, 381] on span at bounding box center [1017, 380] width 12 height 12
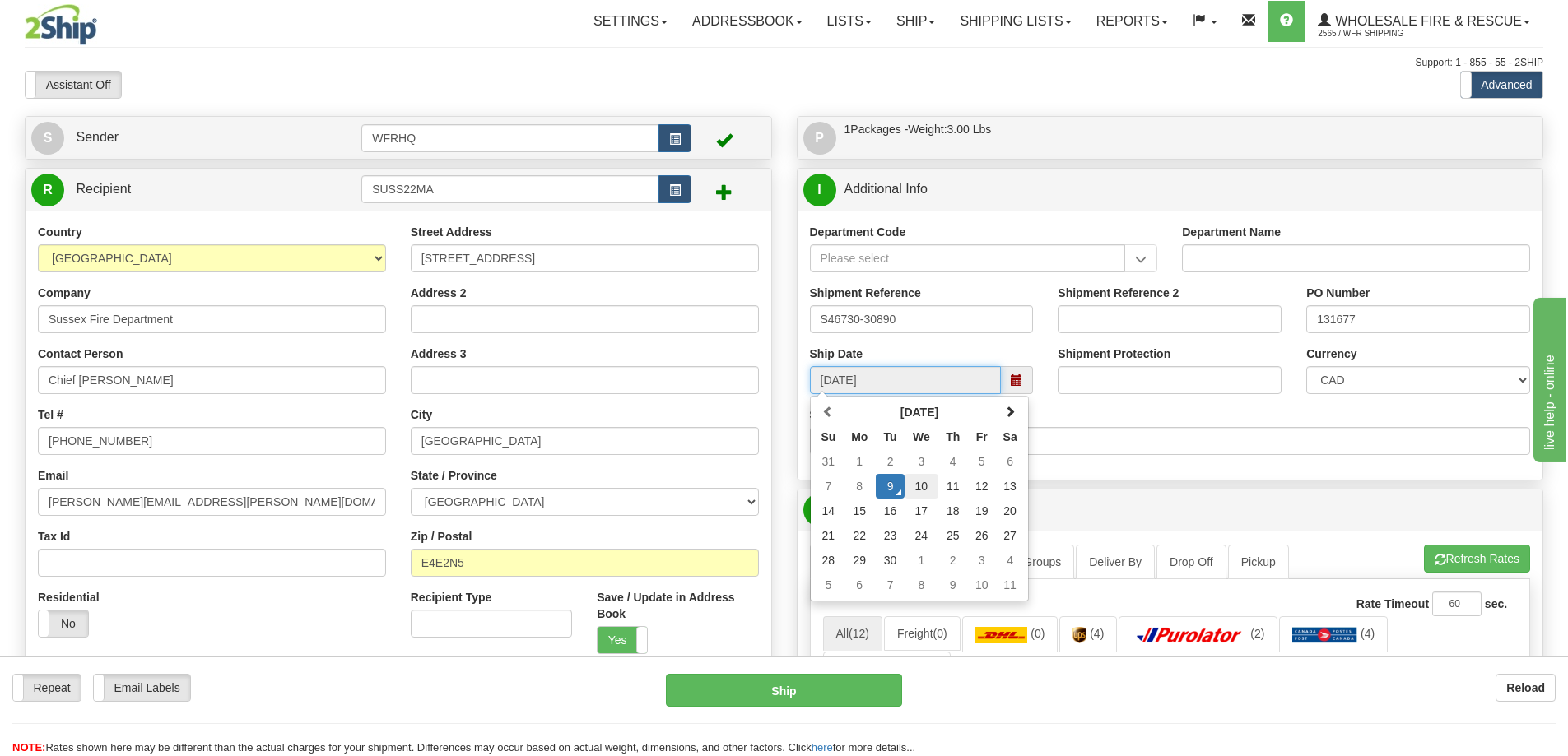
click at [926, 478] on td "10" at bounding box center [921, 486] width 34 height 25
type input "10:00"
type input "09/10/2025"
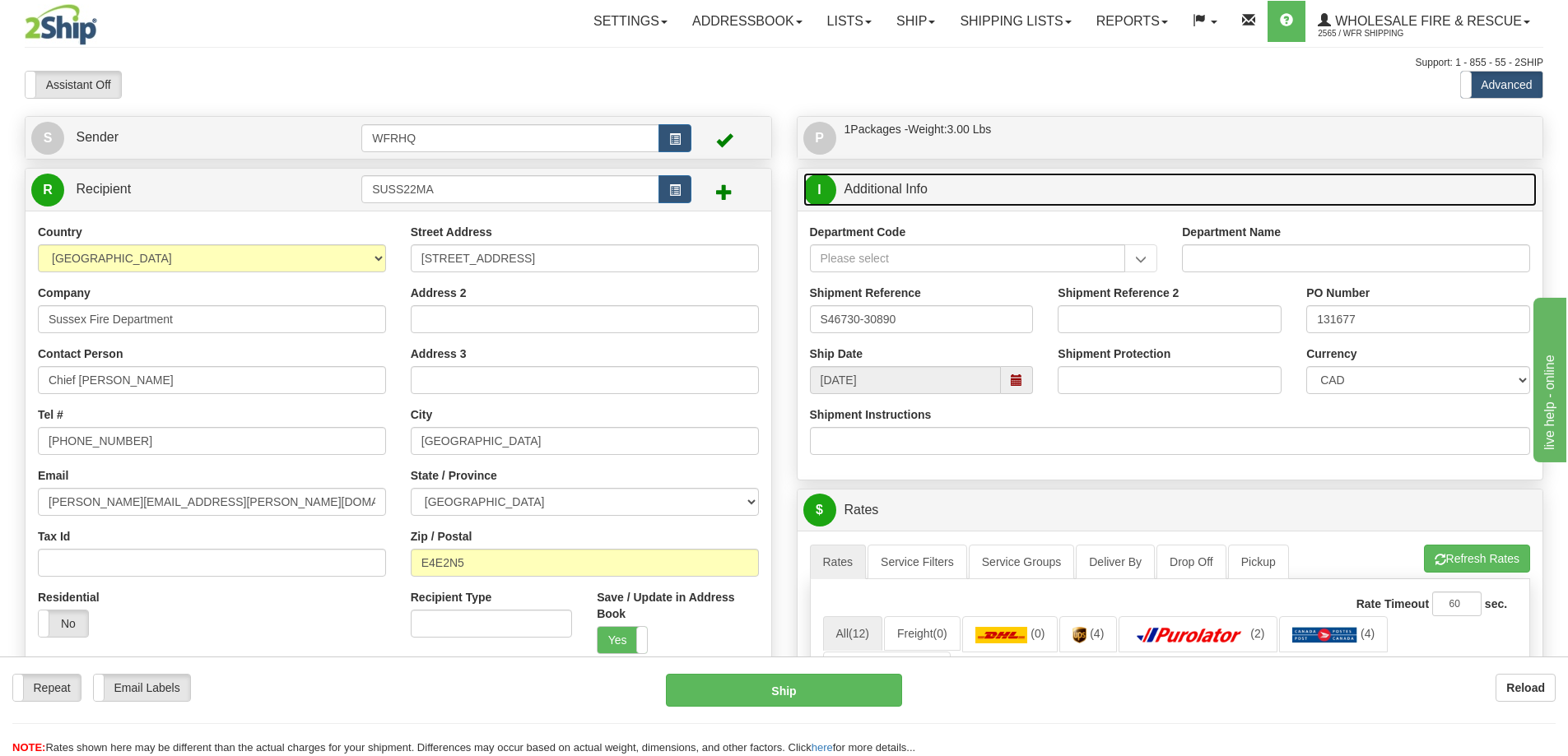
click at [1059, 192] on link "I Additional Info" at bounding box center [1170, 189] width 734 height 34
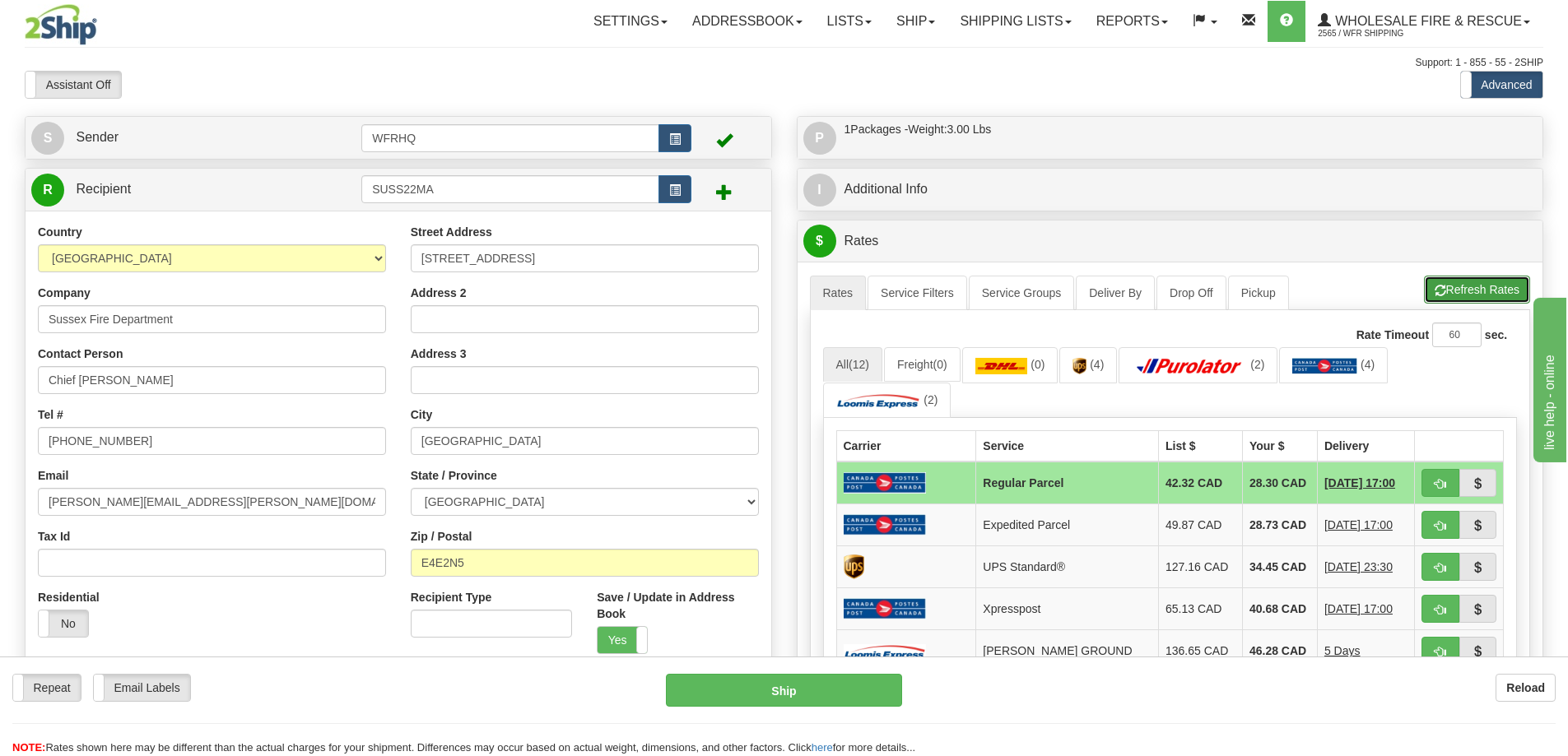
click at [1480, 290] on button "Refresh Rates" at bounding box center [1477, 290] width 106 height 28
click at [1441, 526] on span "button" at bounding box center [1440, 526] width 12 height 11
type input "DOM.EP"
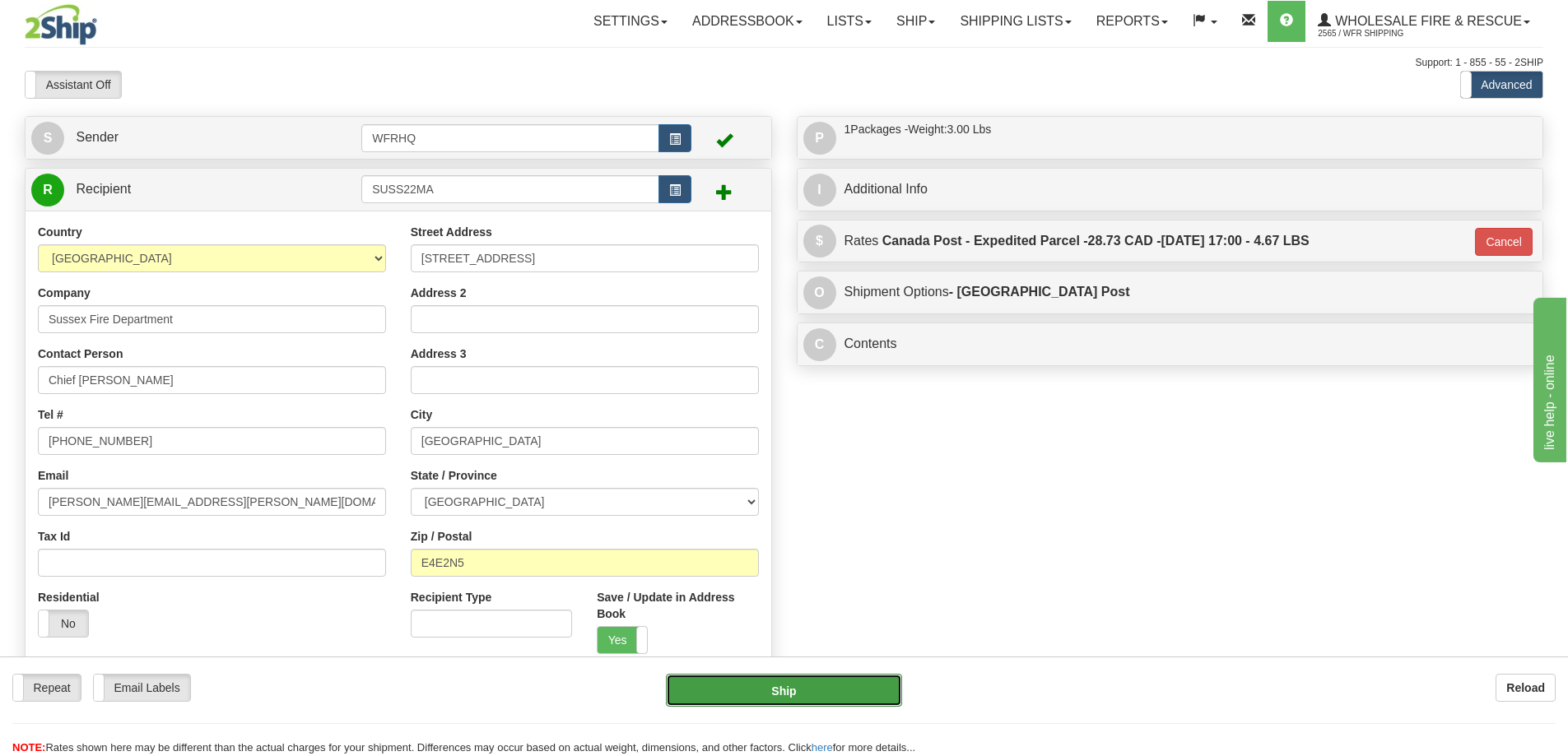
click at [850, 692] on button "Ship" at bounding box center [784, 690] width 236 height 33
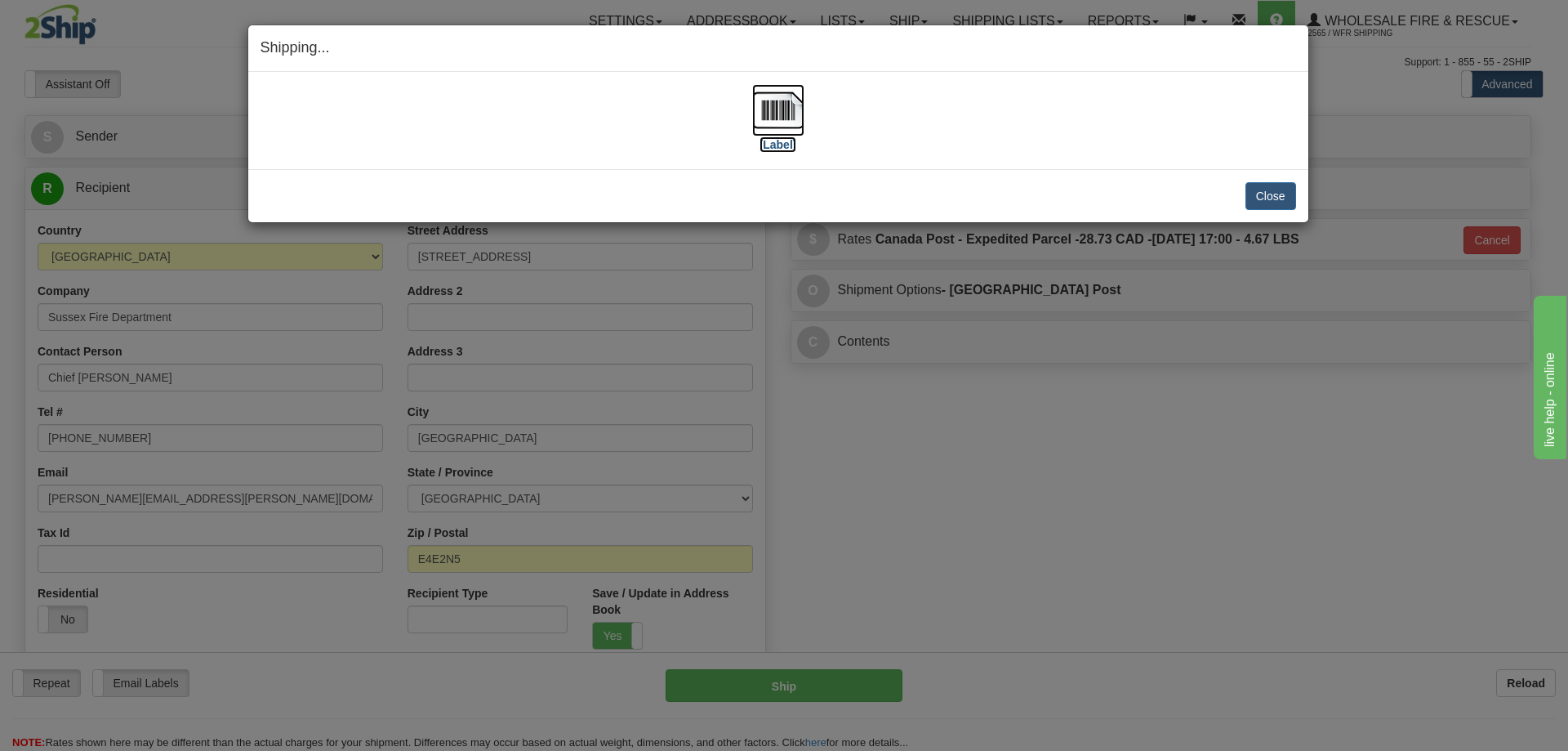
click at [770, 117] on img at bounding box center [778, 110] width 52 height 52
click at [1287, 183] on button "Close" at bounding box center [1271, 196] width 51 height 28
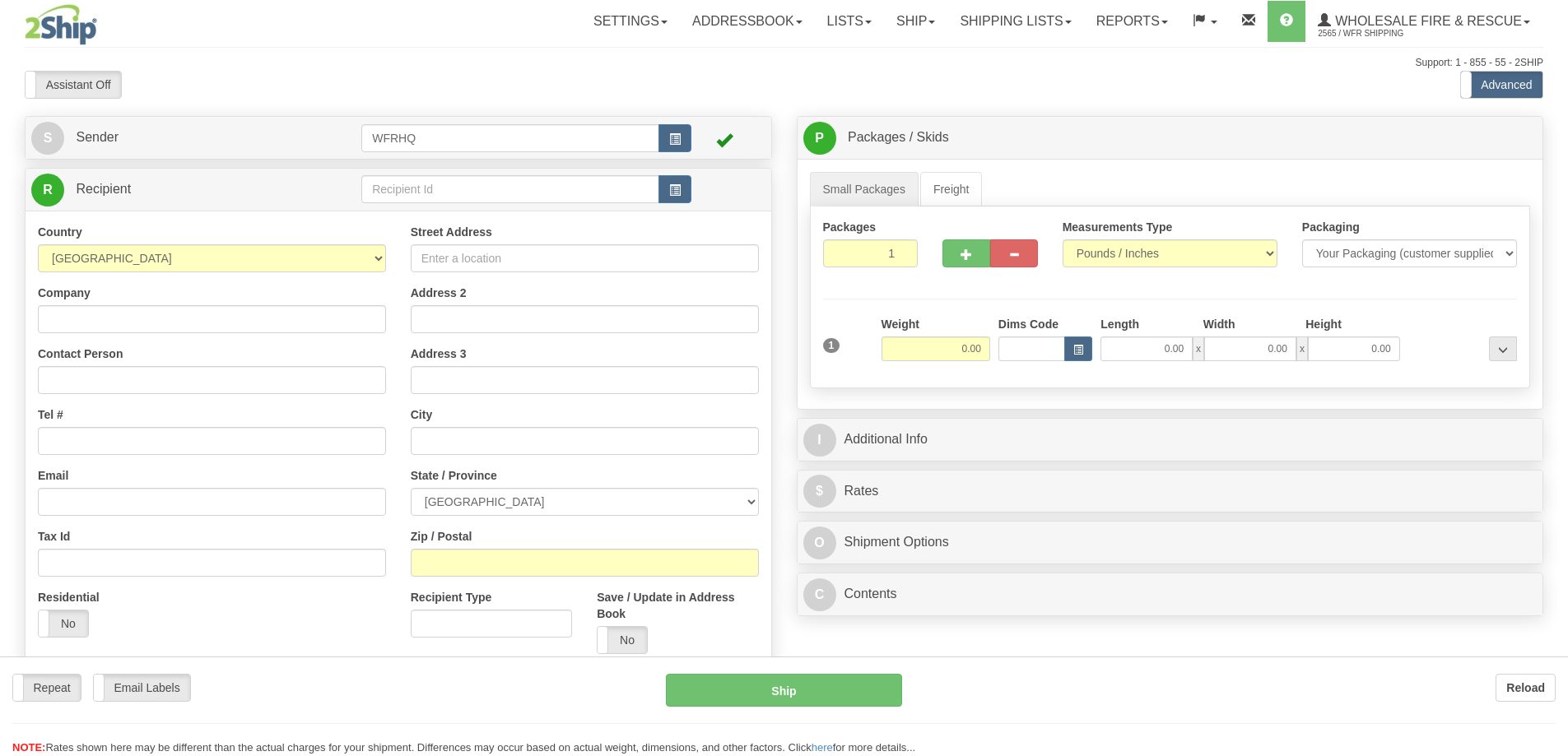
click at [439, 183] on div at bounding box center [784, 378] width 1568 height 756
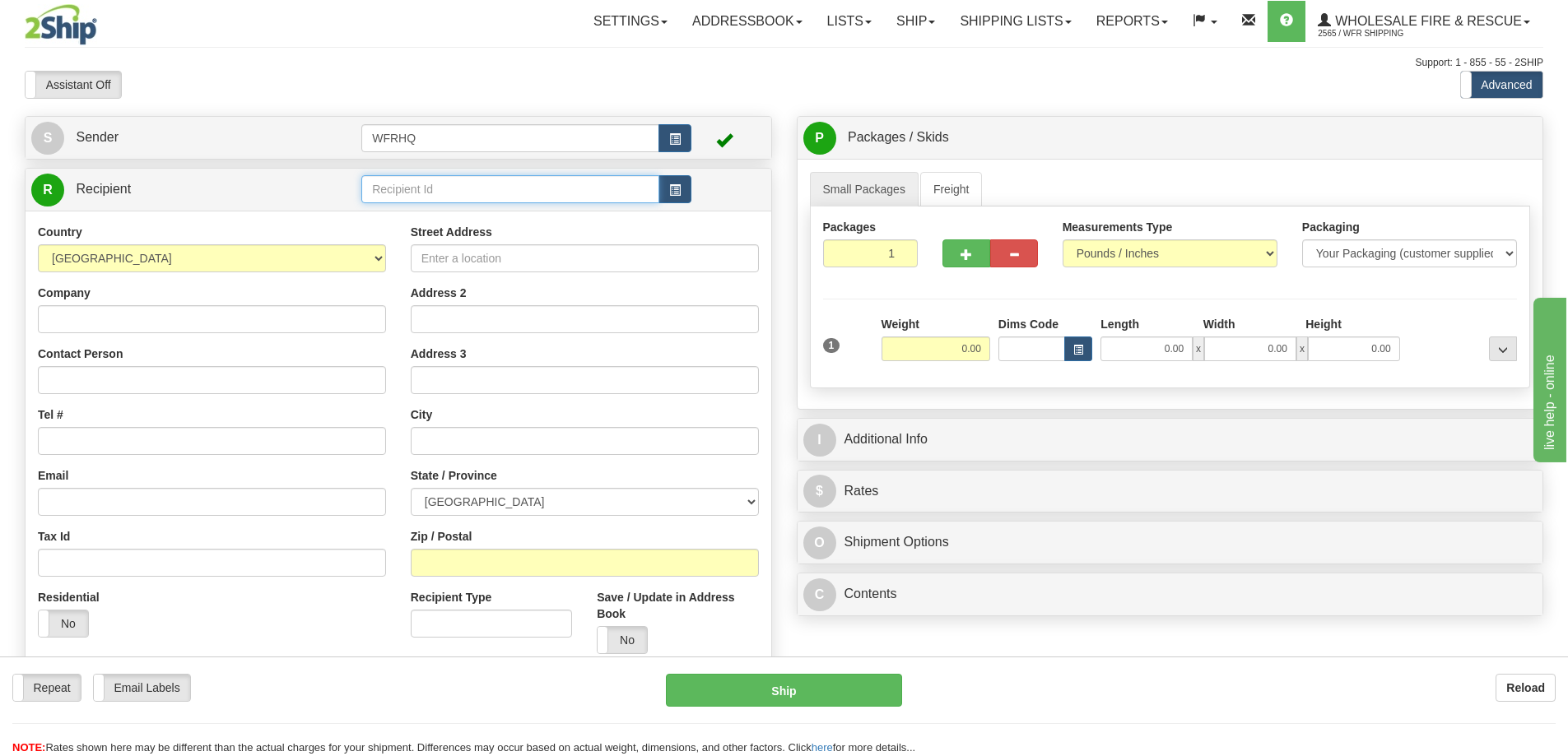
click at [428, 193] on input "text" at bounding box center [510, 189] width 298 height 28
type input "TARR2103"
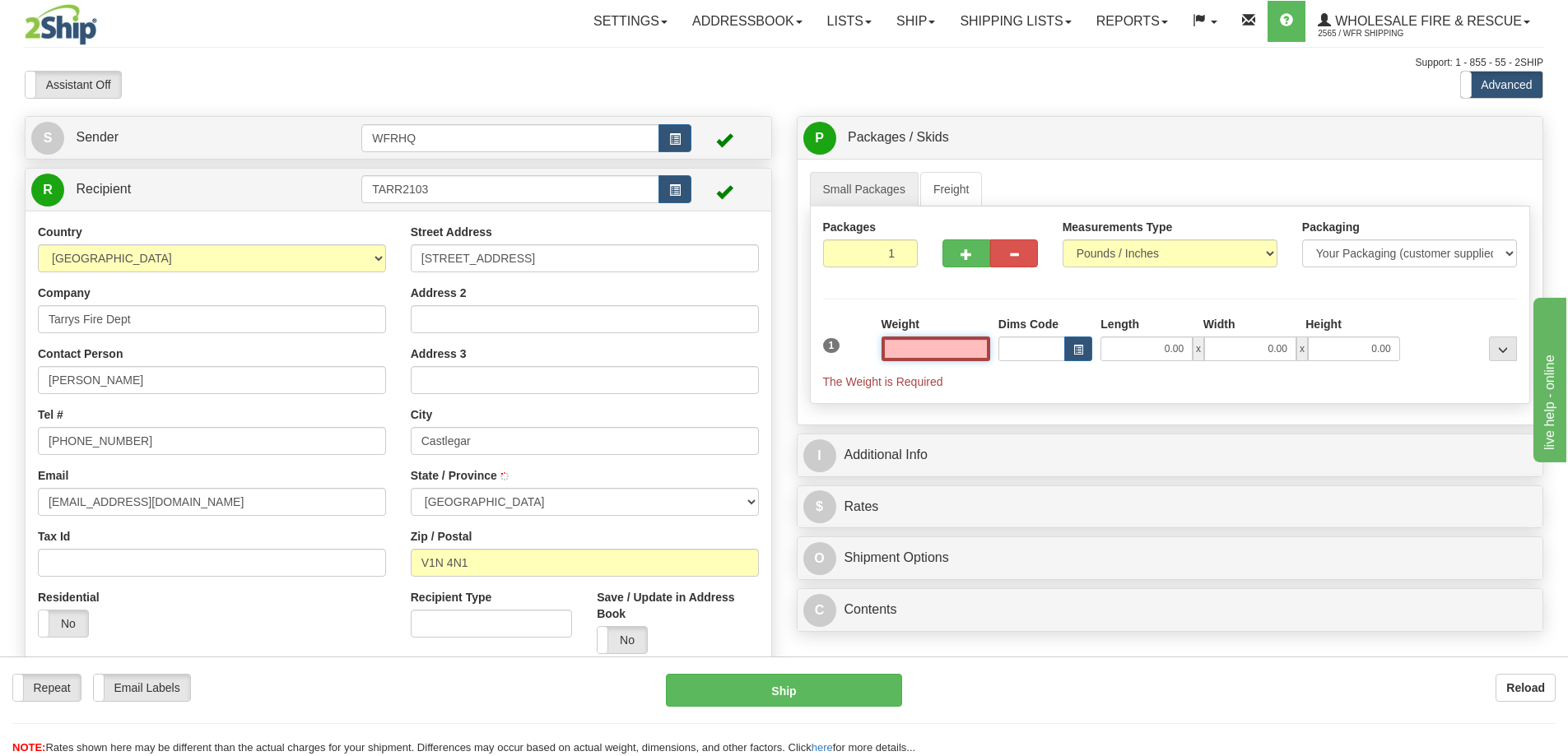
type input "CASTLEGAR"
click at [933, 339] on input "text" at bounding box center [936, 349] width 109 height 25
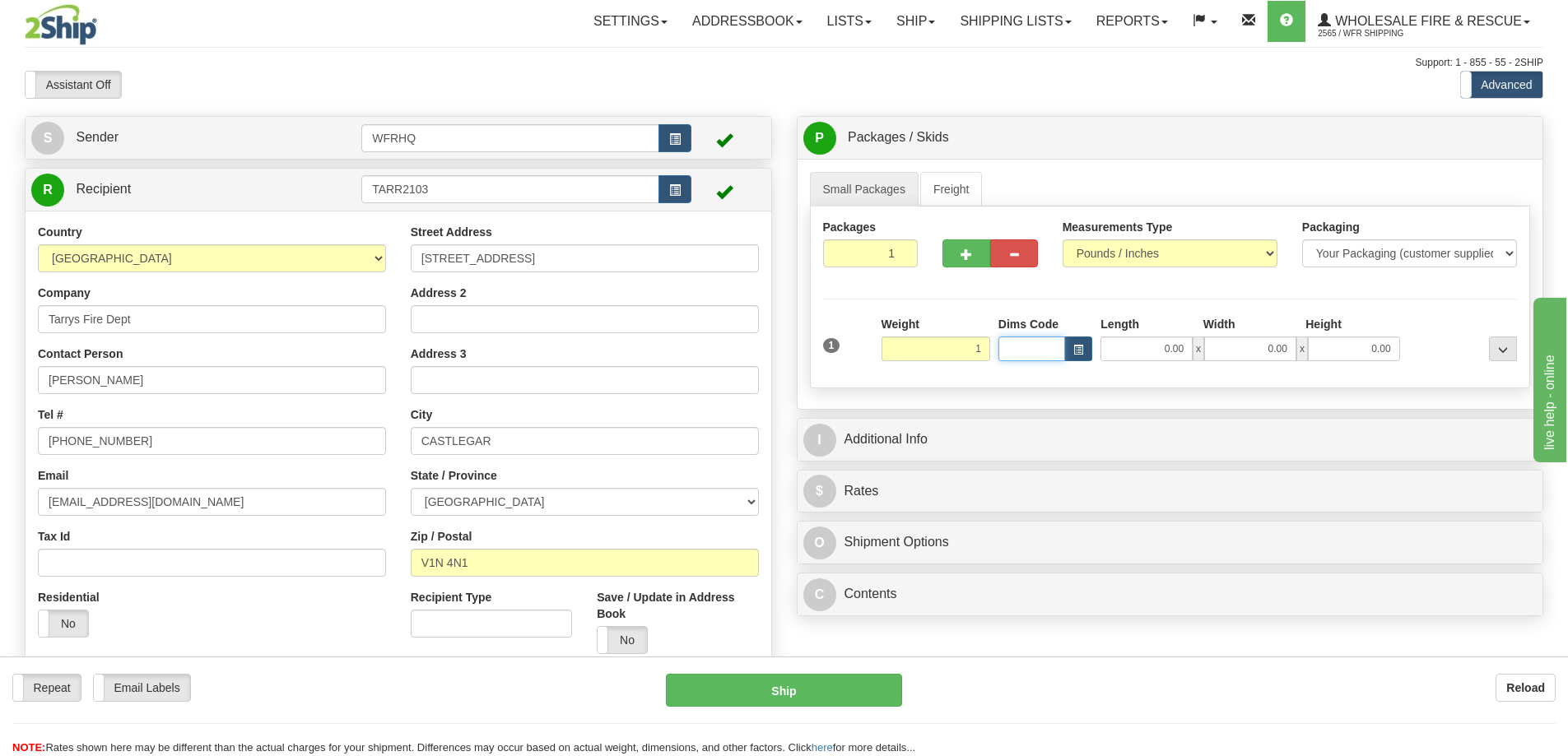
type input "1.00"
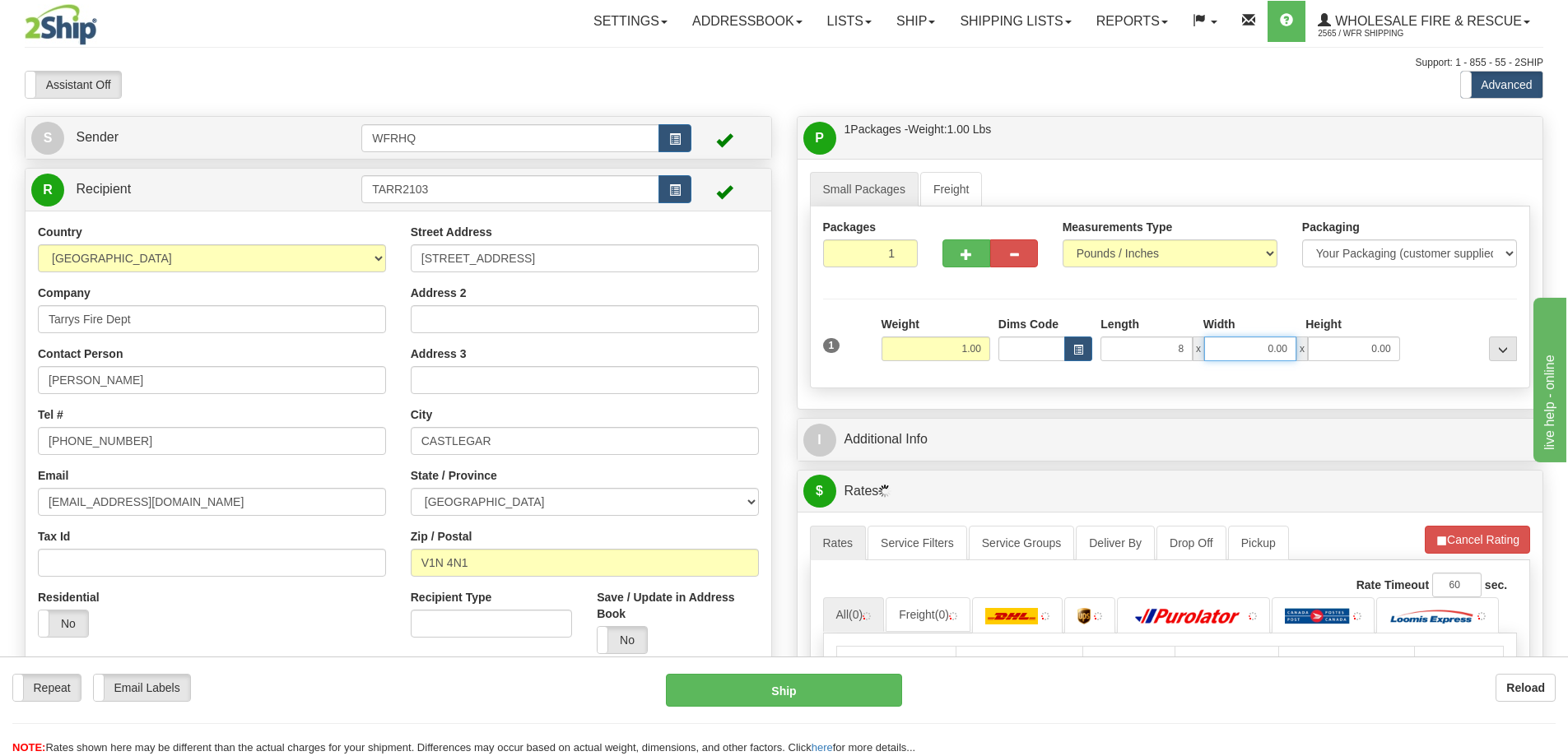
type input "8.00"
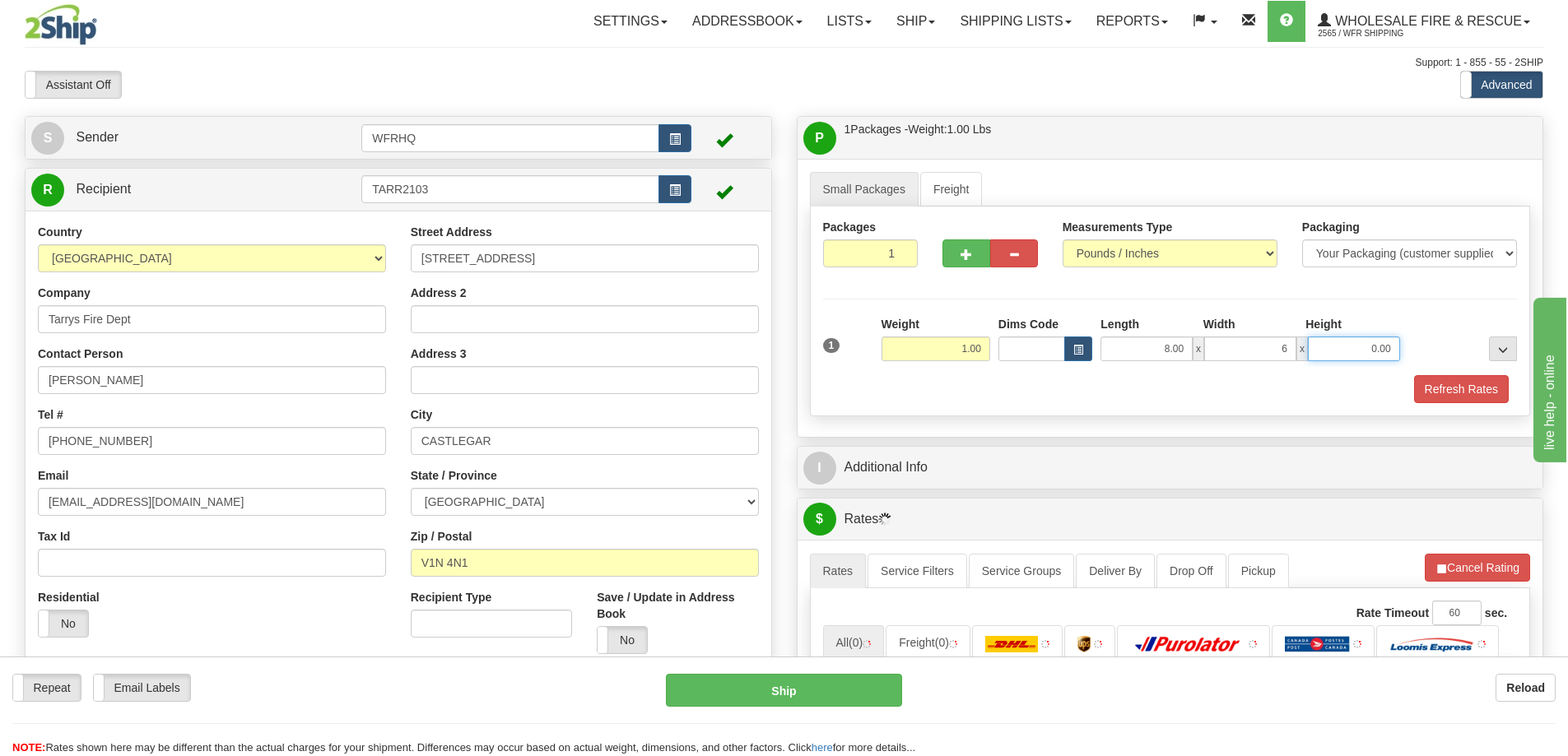
type input "6.00"
type input "4.00"
click at [1493, 404] on div "Packages 1 1 Measurements Type" at bounding box center [1170, 311] width 721 height 210
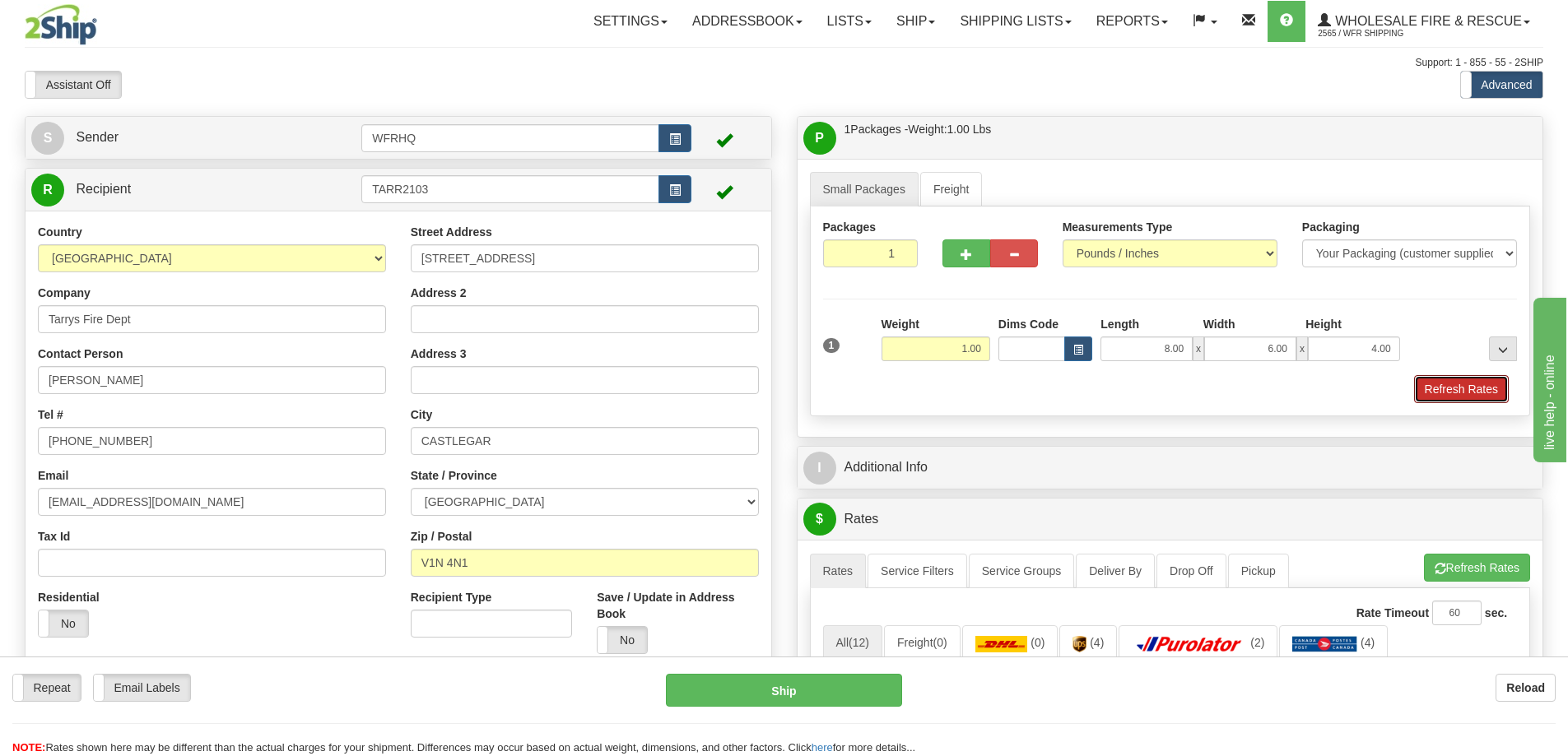
click at [1492, 395] on button "Refresh Rates" at bounding box center [1461, 389] width 95 height 28
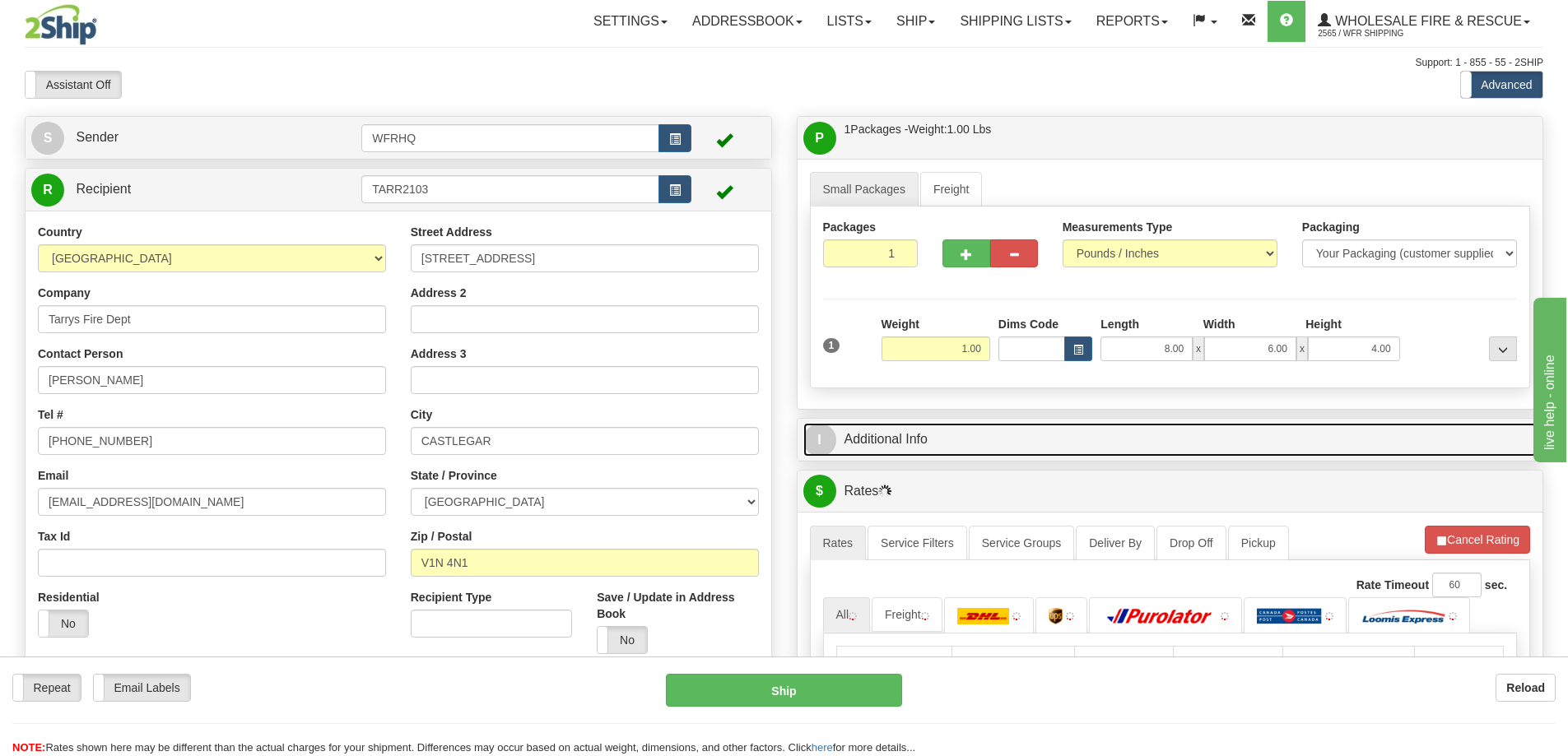
click at [1096, 452] on link "I Additional Info" at bounding box center [1170, 439] width 734 height 34
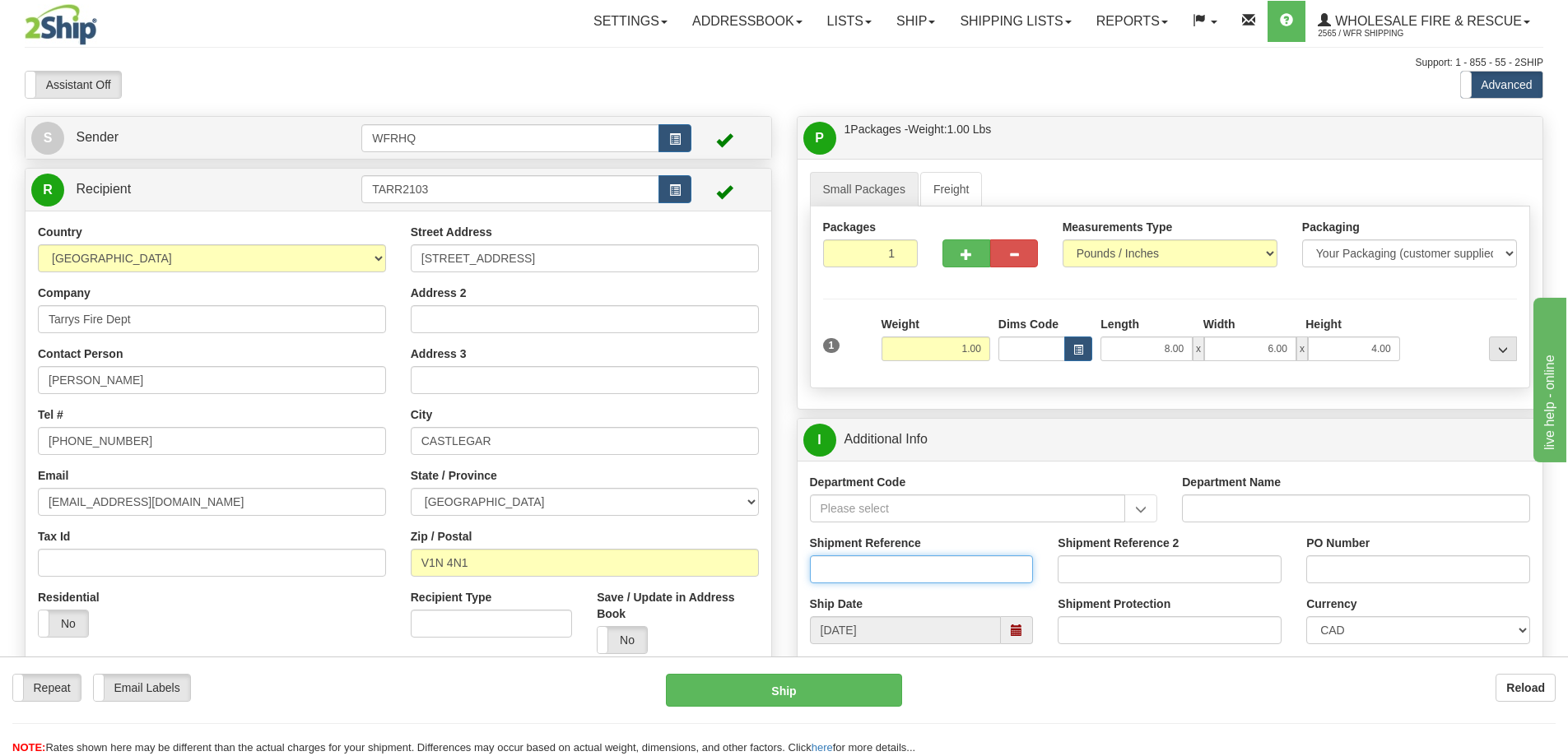
click at [863, 564] on input "Shipment Reference" at bounding box center [922, 569] width 224 height 28
type input "S46727-30888"
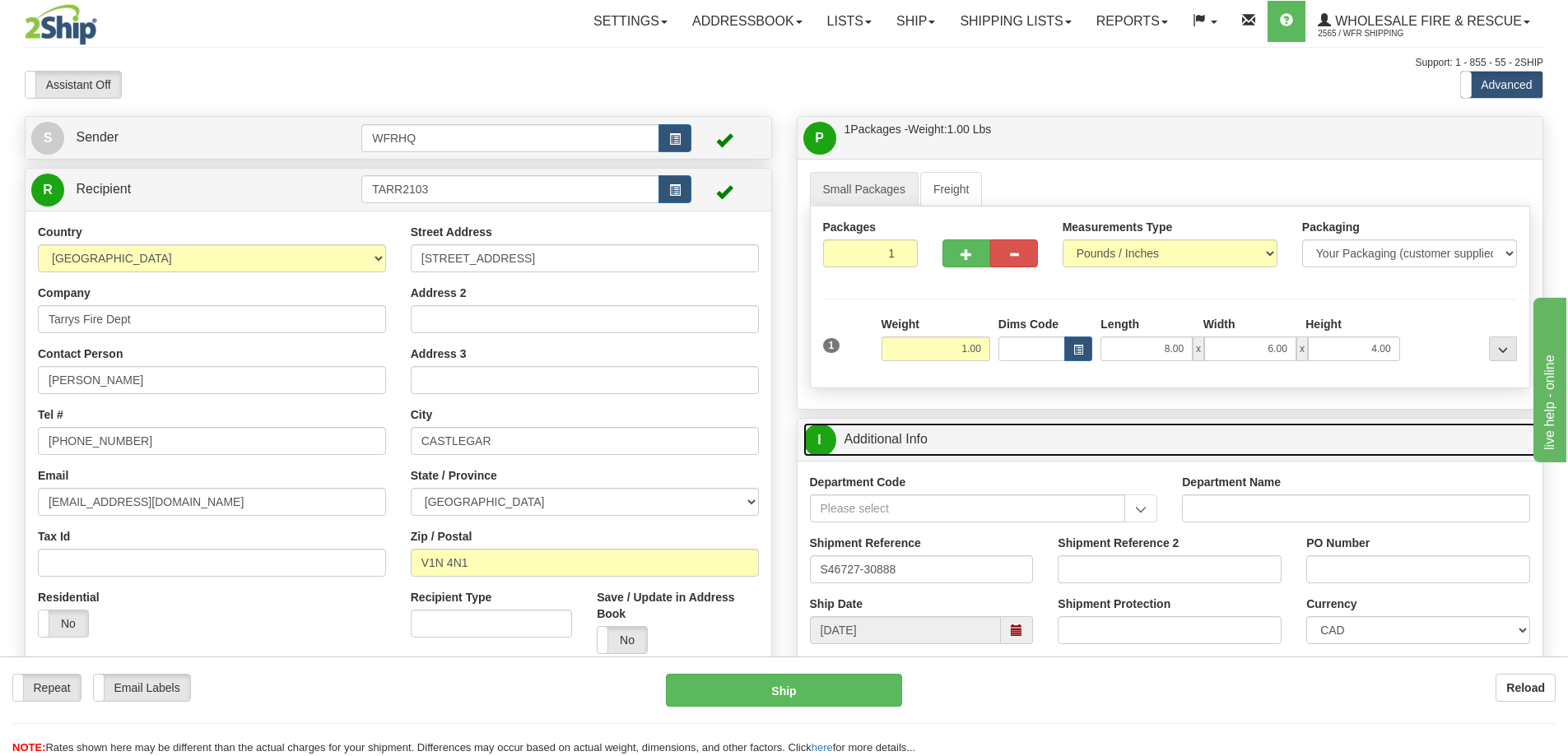
click at [992, 451] on link "I Additional Info" at bounding box center [1170, 439] width 734 height 34
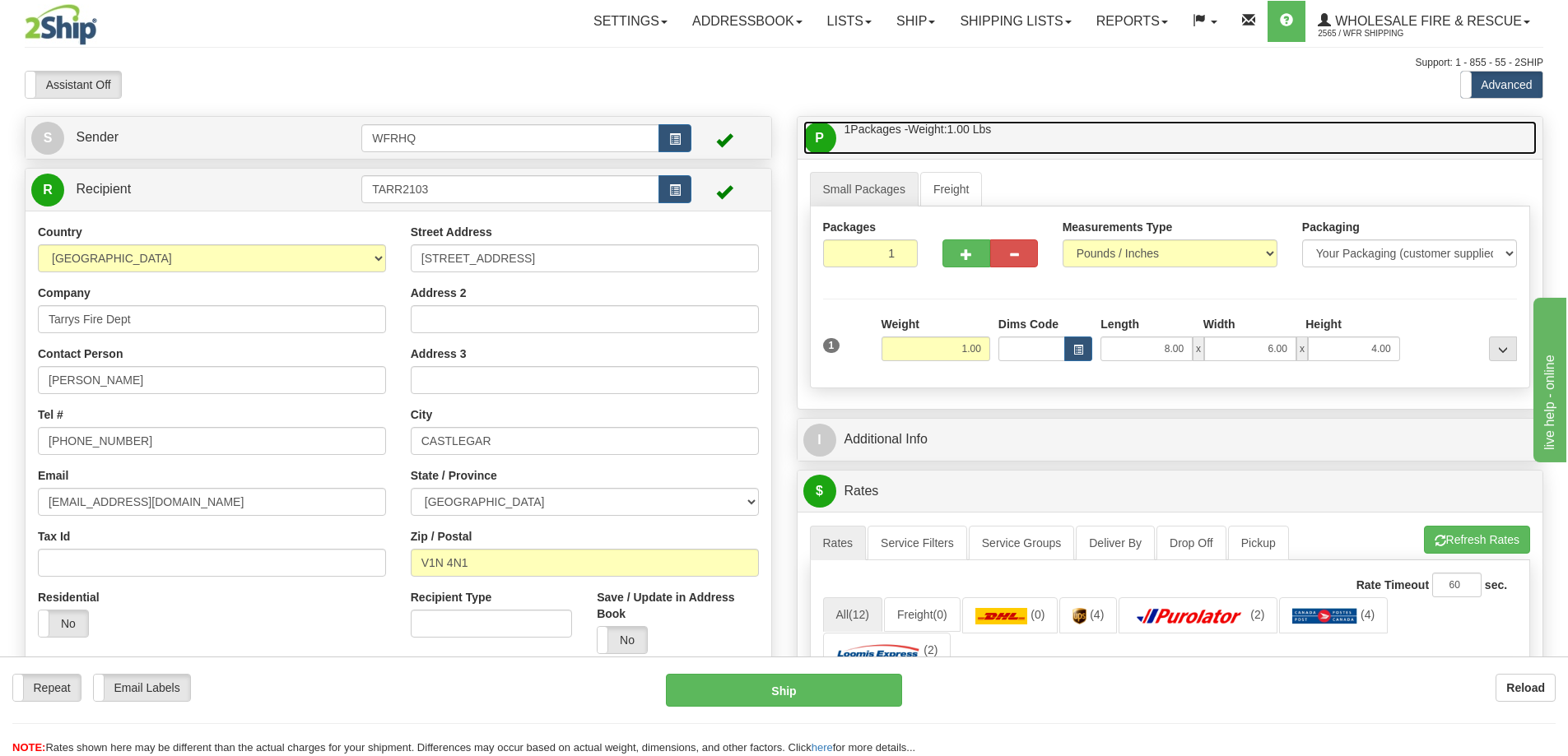
click at [1058, 134] on link "P Packages / Skids 1 Packages - Weight: 1.00 Lbs 1 Skids - Weight: NaN Lbs" at bounding box center [1170, 137] width 734 height 34
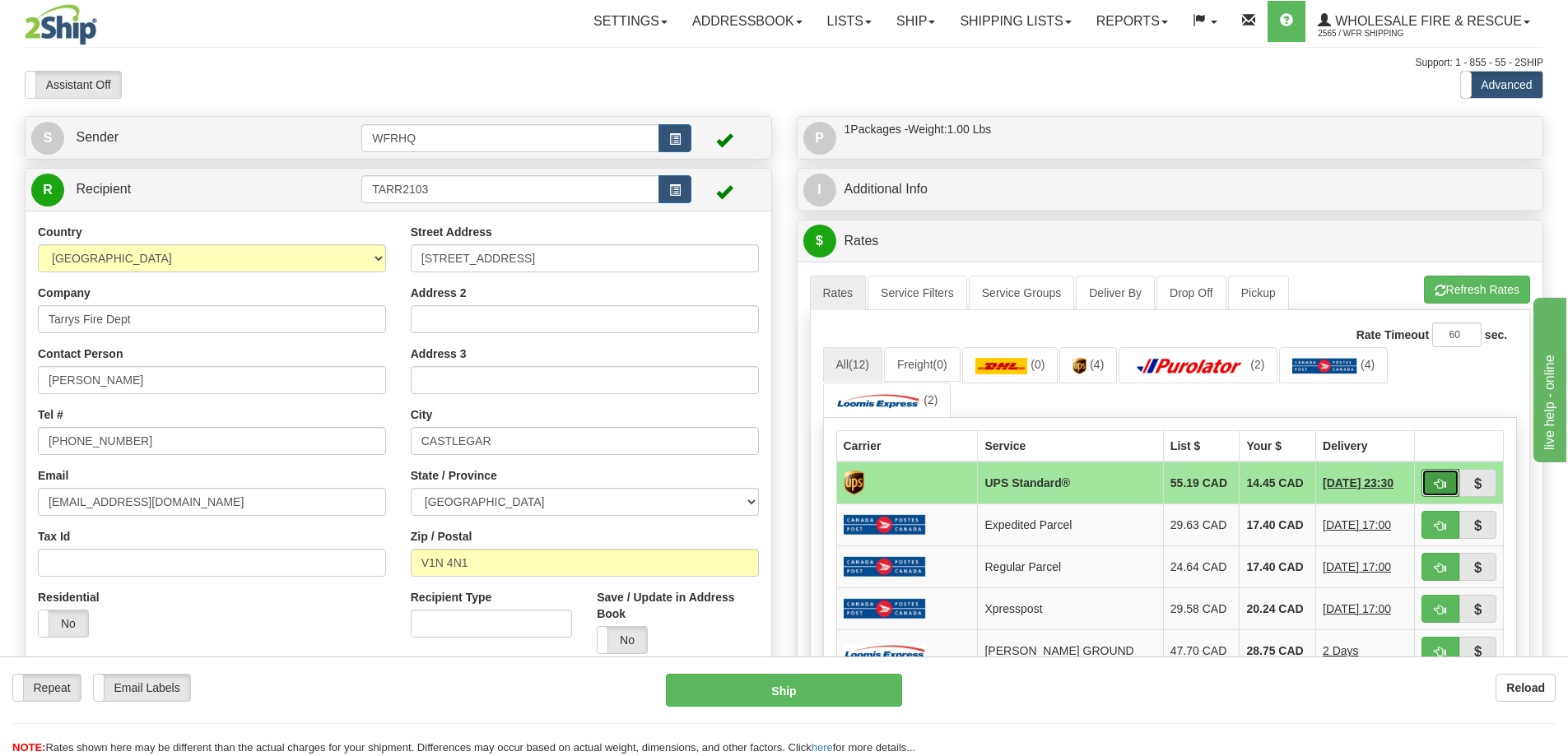
click at [1442, 487] on span "button" at bounding box center [1440, 484] width 12 height 11
type input "11"
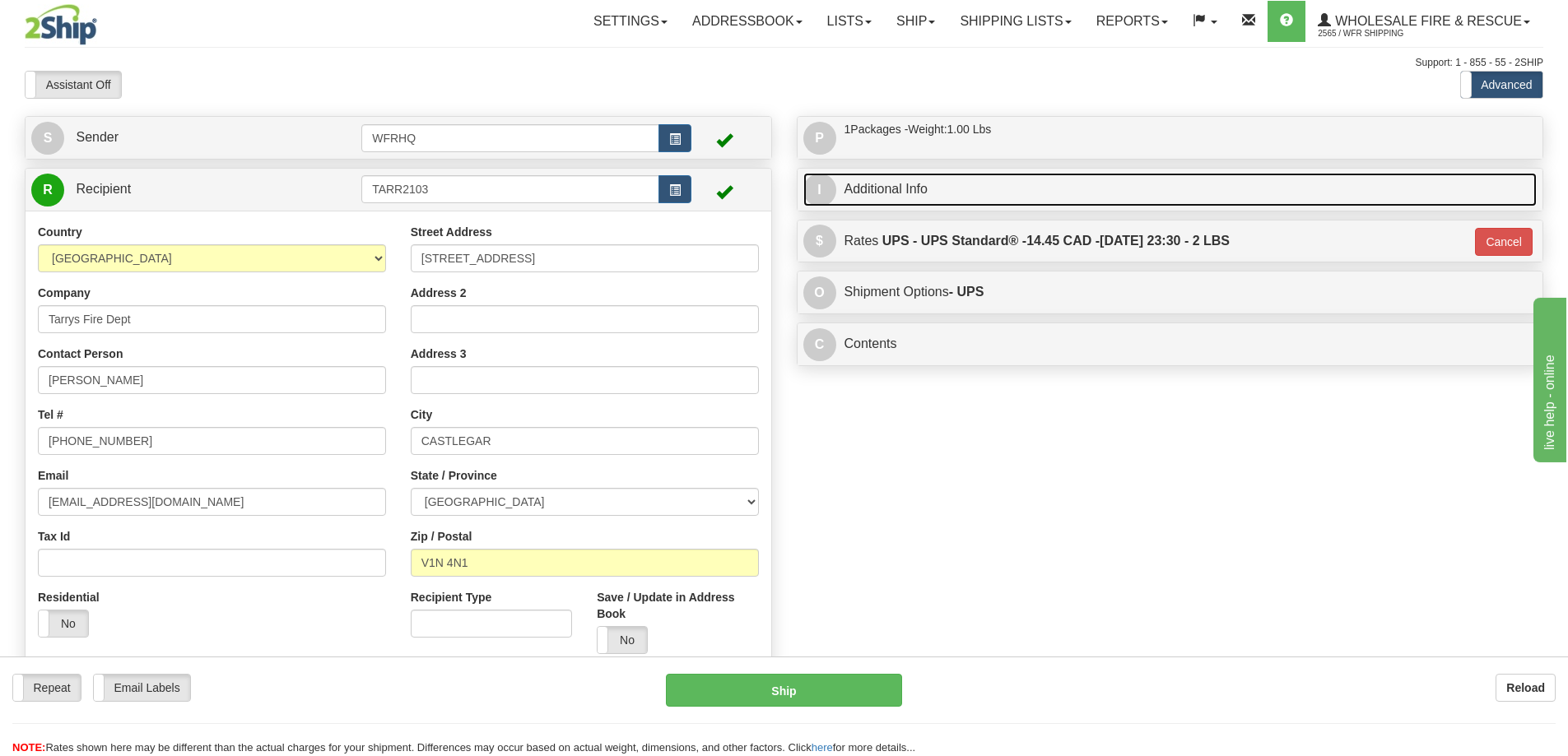
click at [1007, 192] on link "I Additional Info" at bounding box center [1170, 189] width 734 height 34
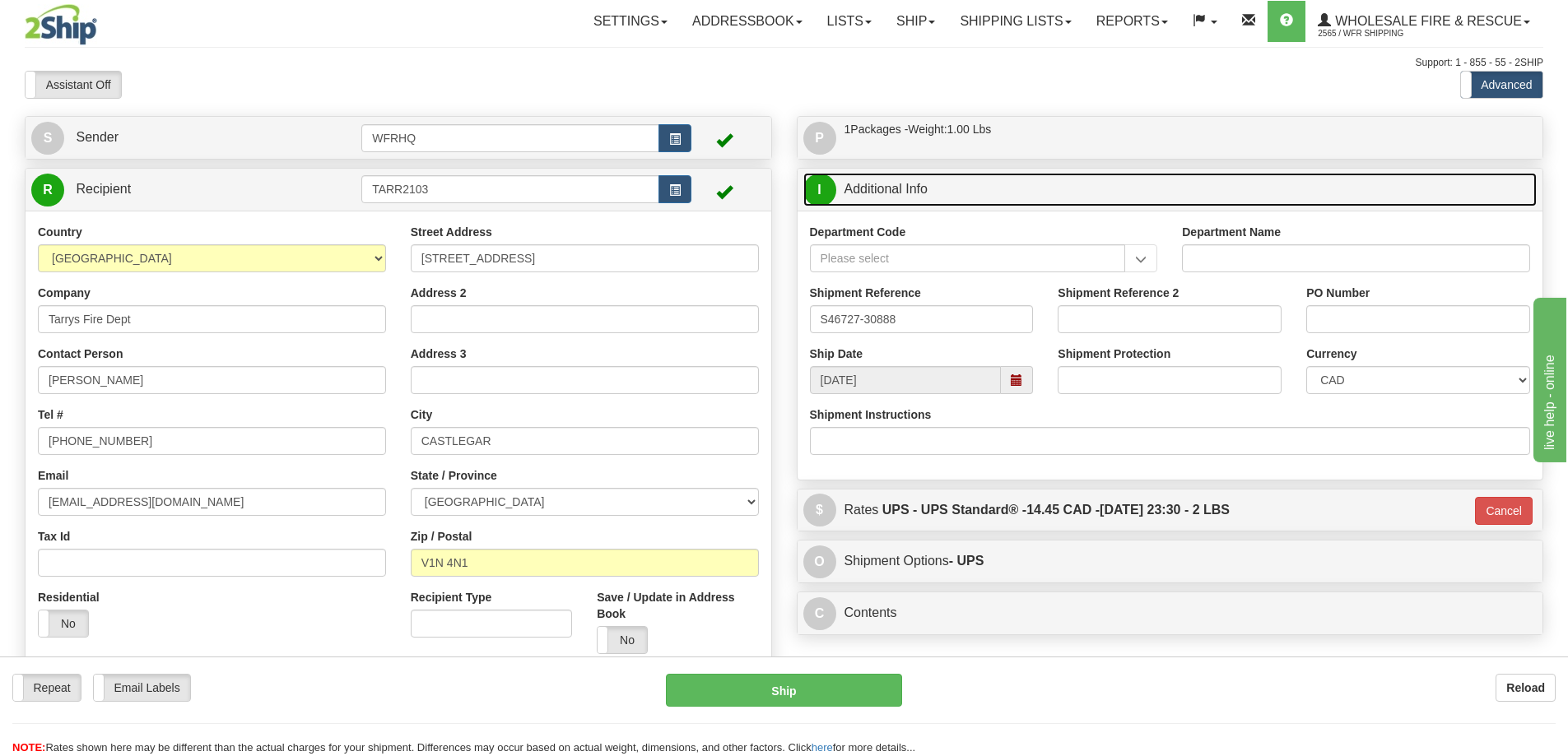
click at [1028, 387] on span at bounding box center [1017, 380] width 32 height 28
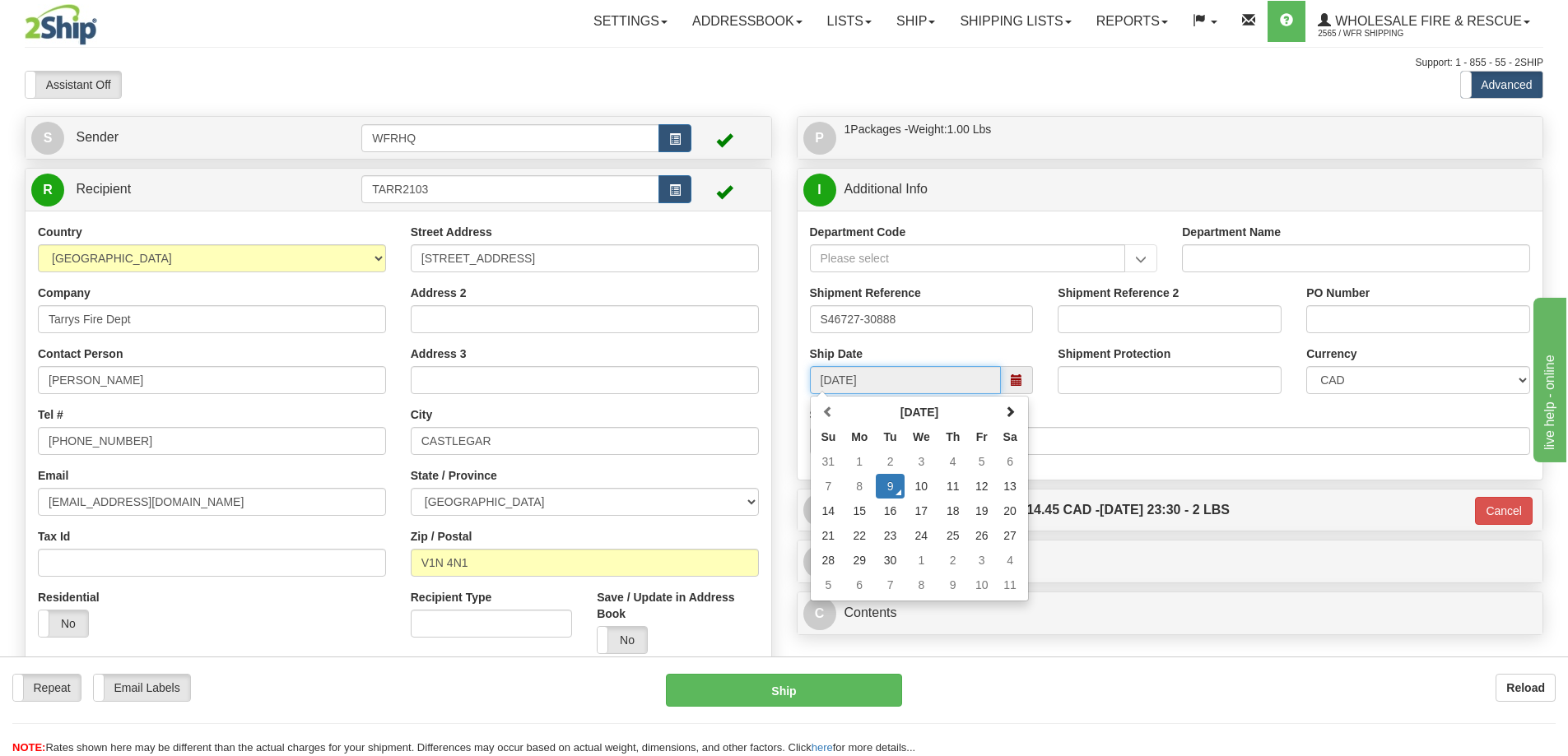
click at [919, 484] on td "10" at bounding box center [921, 486] width 34 height 25
type input "10:00"
type input "09/10/2025"
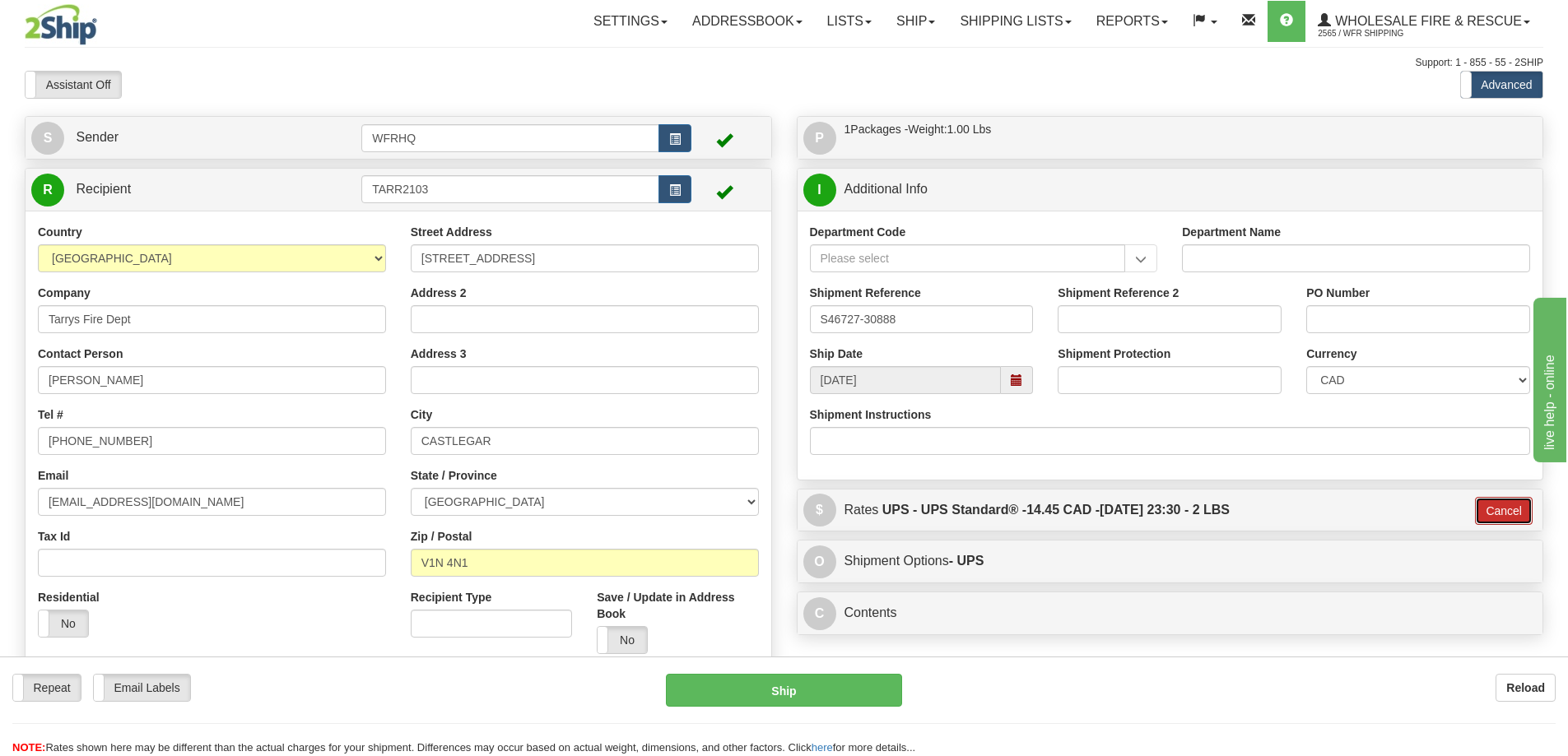
click at [1497, 514] on button "Cancel" at bounding box center [1504, 511] width 58 height 28
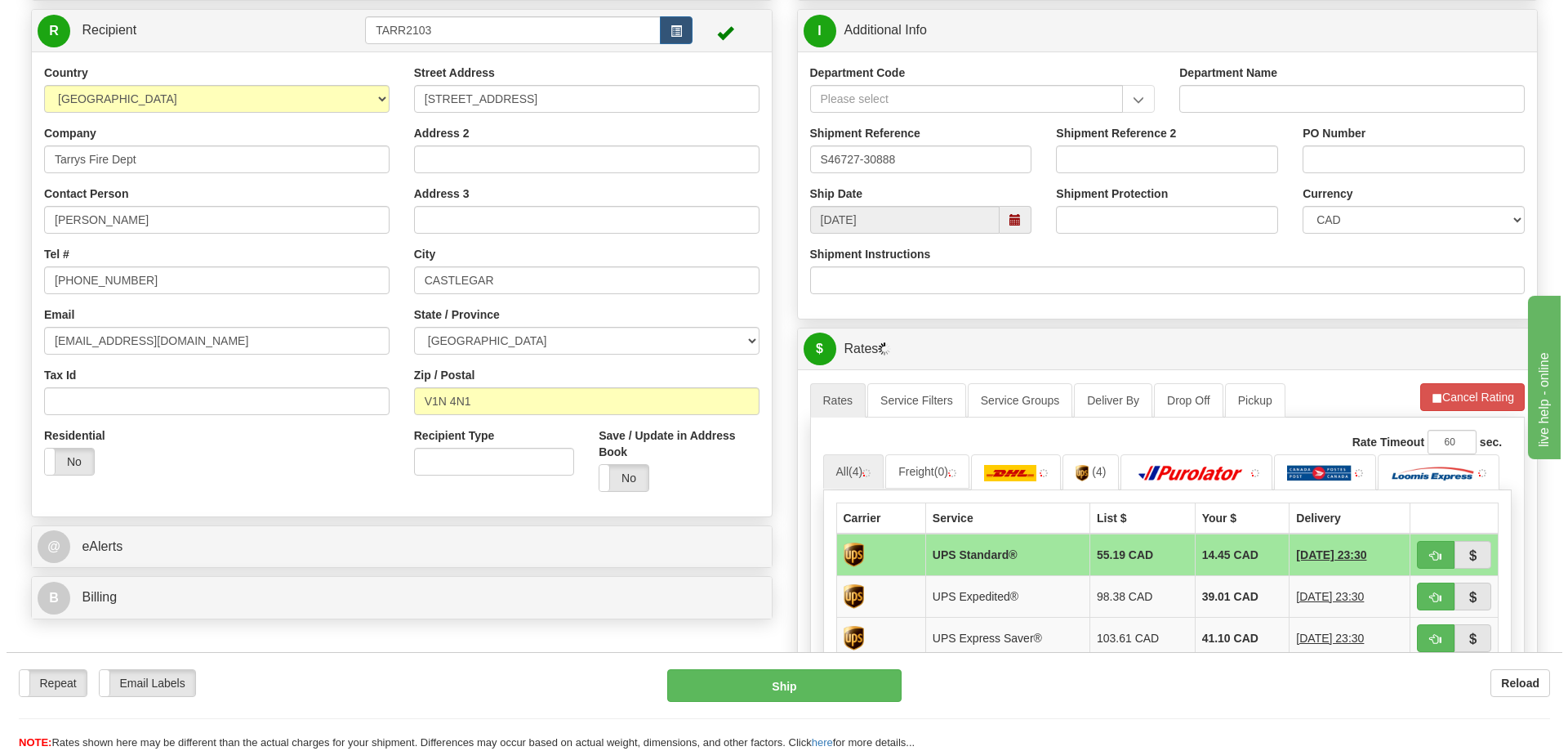
scroll to position [245, 0]
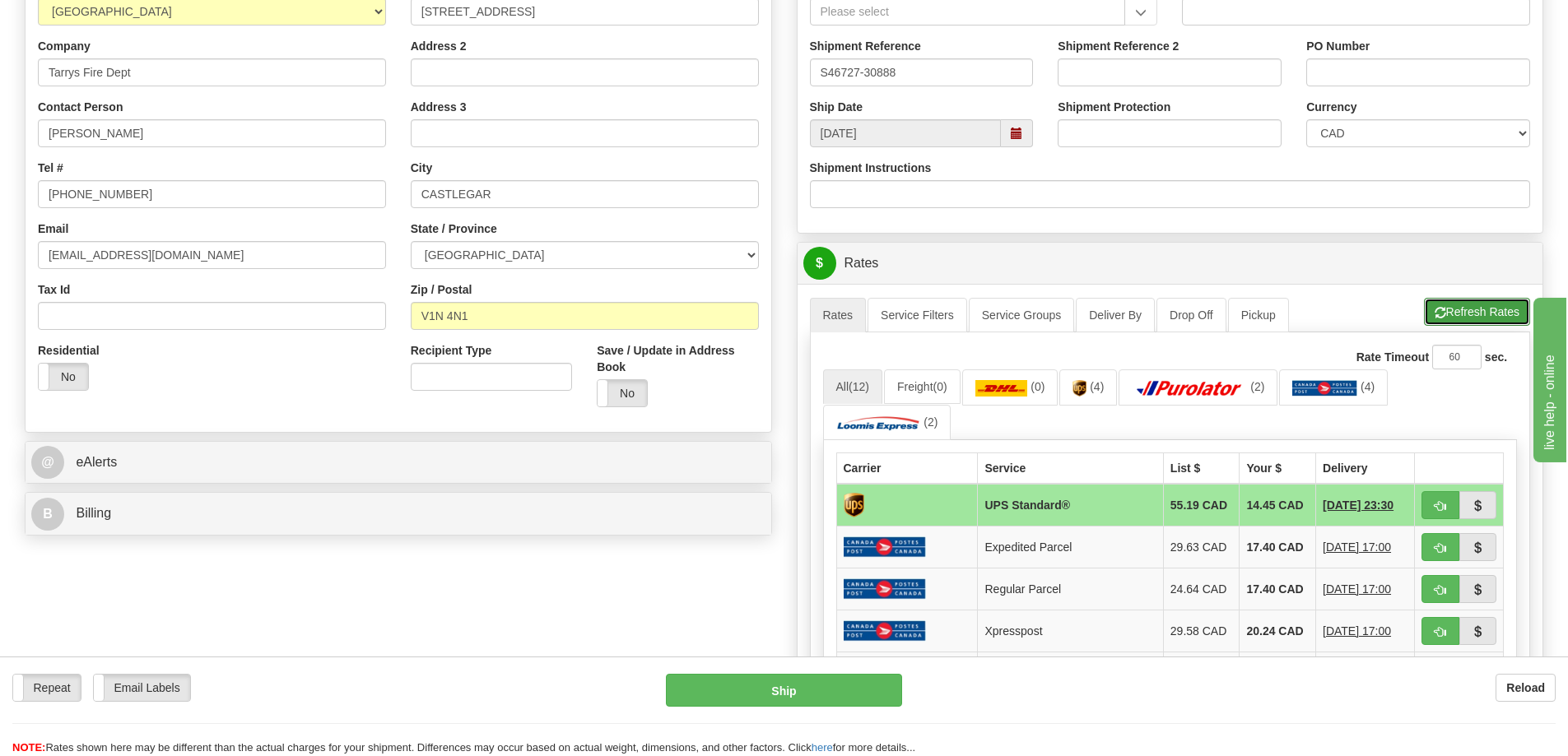
click at [1445, 317] on button "Refresh Rates" at bounding box center [1477, 312] width 106 height 28
click at [1433, 511] on button "button" at bounding box center [1440, 505] width 38 height 28
type input "11"
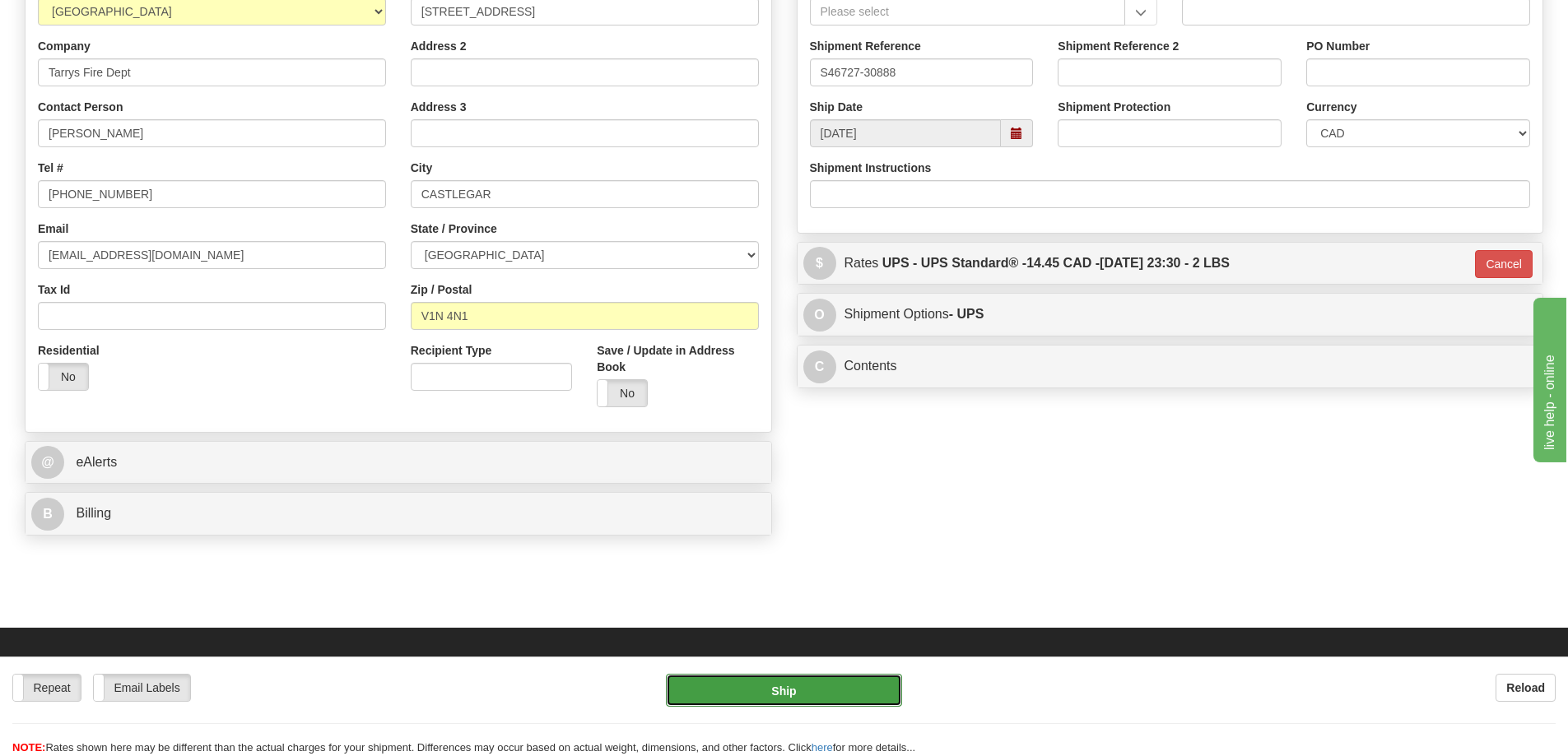
click at [799, 690] on button "Ship" at bounding box center [784, 690] width 236 height 33
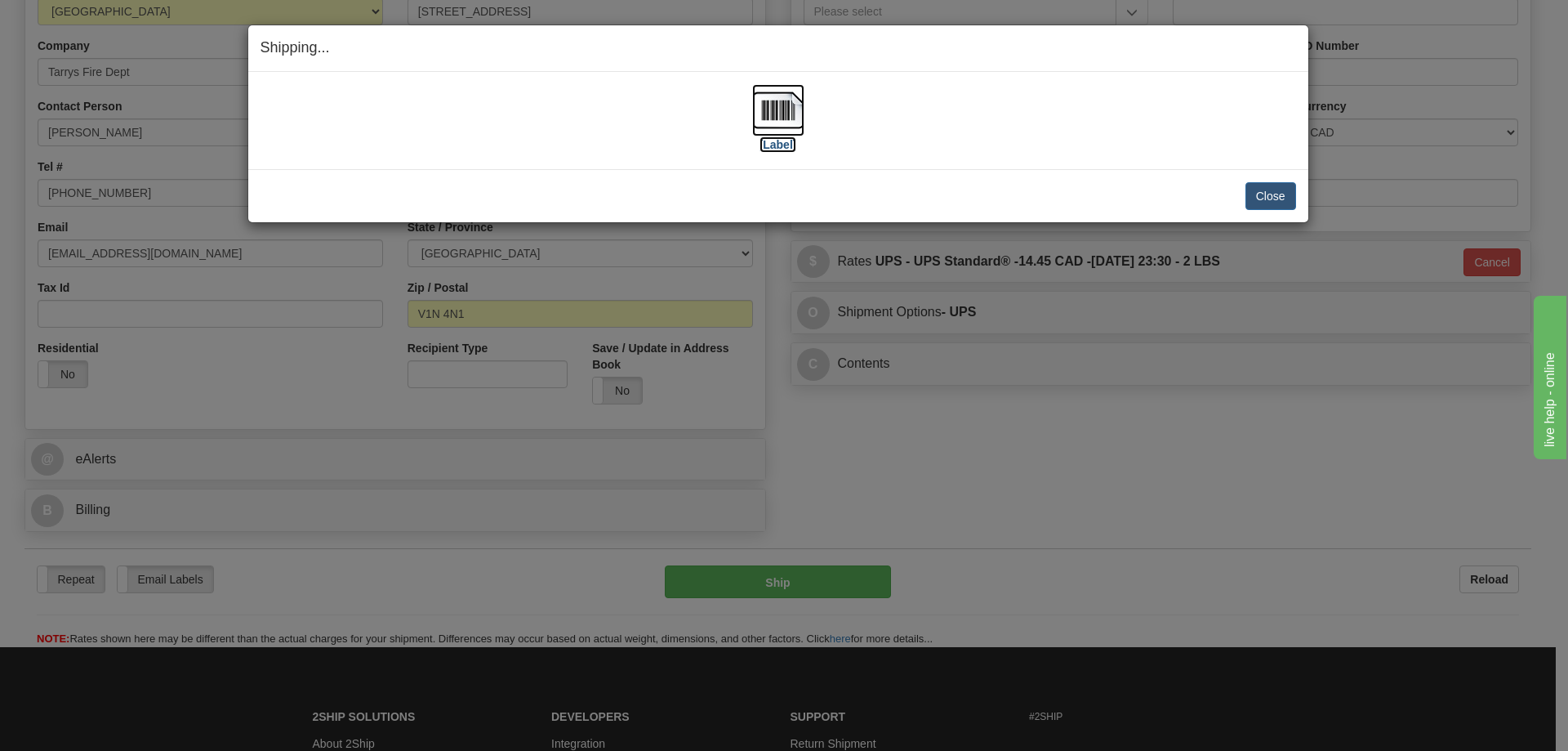
click at [784, 122] on img at bounding box center [778, 110] width 52 height 52
click at [1275, 182] on button "Close" at bounding box center [1271, 196] width 51 height 28
